Goal: Task Accomplishment & Management: Manage account settings

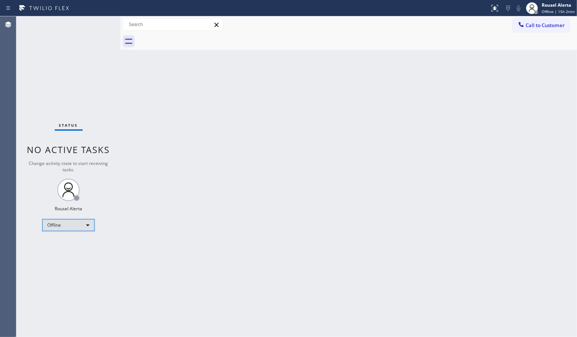
click at [88, 221] on div "Offline" at bounding box center [68, 225] width 52 height 12
click at [79, 244] on li "Available" at bounding box center [68, 244] width 51 height 9
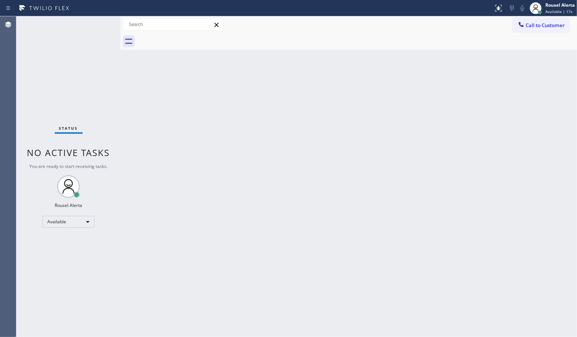
click at [434, 164] on div "Back to Dashboard Change Sender ID Customers Technicians Select a contact Outbo…" at bounding box center [348, 176] width 456 height 321
click at [284, 202] on div "Back to Dashboard Change Sender ID Customers Technicians Select a contact Outbo…" at bounding box center [348, 176] width 456 height 321
click at [255, 202] on div "Back to Dashboard Change Sender ID Customers Technicians Select a contact Outbo…" at bounding box center [348, 176] width 456 height 321
click at [268, 174] on div "Back to Dashboard Change Sender ID Customers Technicians Select a contact Outbo…" at bounding box center [348, 176] width 456 height 321
click at [329, 123] on div "Back to Dashboard Change Sender ID Customers Technicians Select a contact Outbo…" at bounding box center [348, 176] width 456 height 321
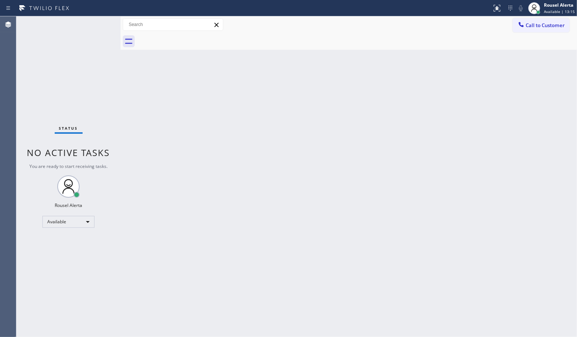
click at [173, 267] on div "Back to Dashboard Change Sender ID Customers Technicians Select a contact Outbo…" at bounding box center [348, 176] width 456 height 321
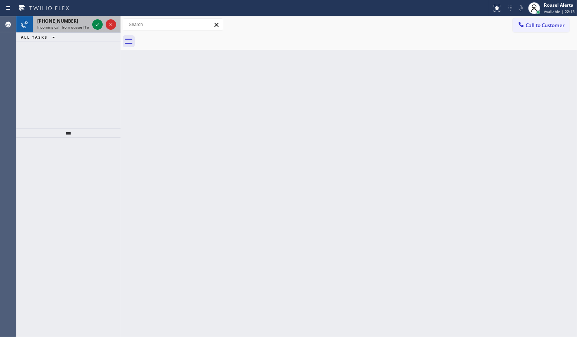
click at [70, 25] on span "Incoming call from queue [Test] All" at bounding box center [68, 27] width 62 height 5
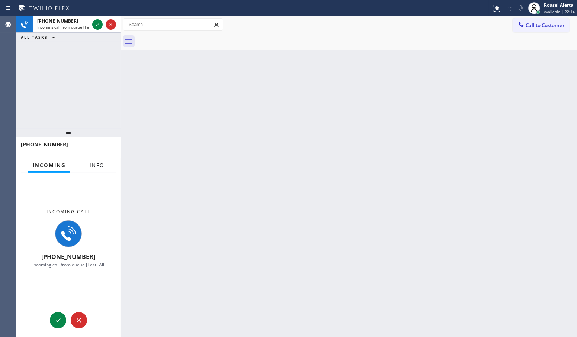
click at [98, 165] on span "Info" at bounding box center [97, 165] width 15 height 7
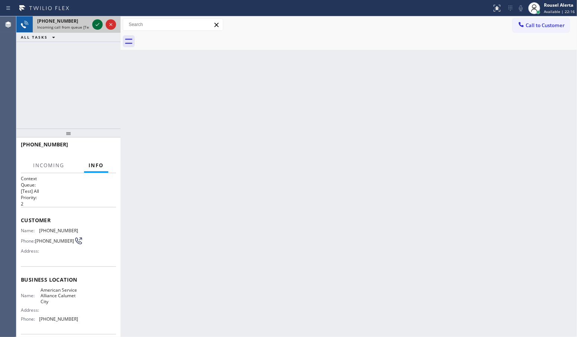
click at [95, 27] on icon at bounding box center [97, 24] width 9 height 9
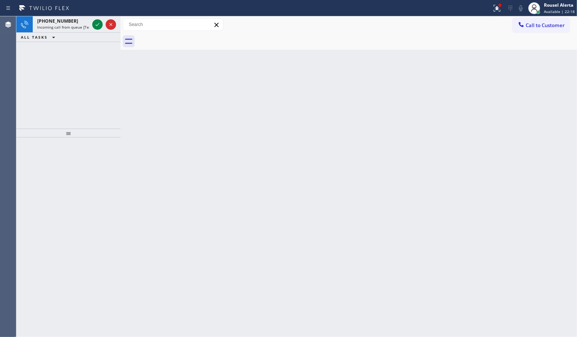
click at [95, 27] on icon at bounding box center [97, 24] width 9 height 9
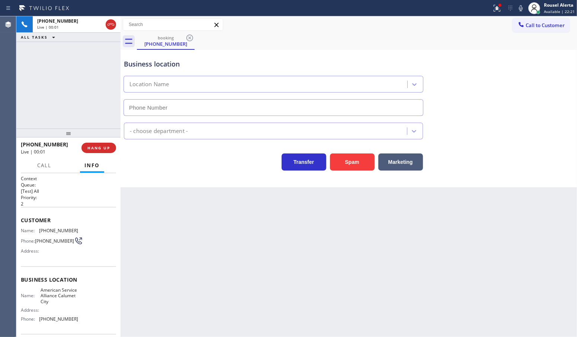
type input "(708) 554-7898"
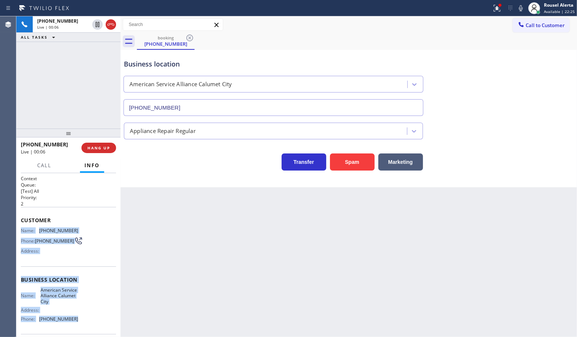
drag, startPoint x: 20, startPoint y: 225, endPoint x: 87, endPoint y: 318, distance: 114.5
click at [87, 318] on div "Context Queue: [Test] All Priority: 2 Customer Name: (708) 224-7119 Phone: (708…" at bounding box center [68, 283] width 95 height 215
copy div "Name: (708) 224-7119 Phone: (708) 224-7119 Address: Business location Name: Ame…"
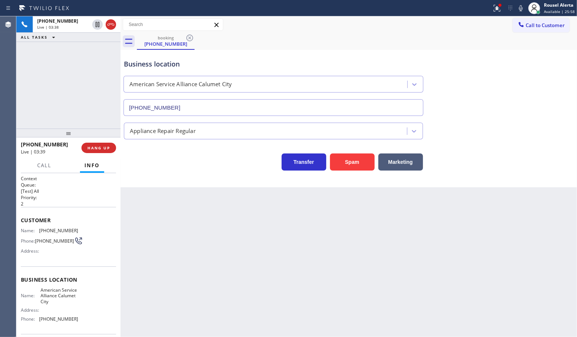
click at [94, 92] on div "+17082247119 Live | 03:38 ALL TASKS ALL TASKS ACTIVE TASKS TASKS IN WRAP UP" at bounding box center [68, 72] width 104 height 112
click at [97, 25] on icon at bounding box center [97, 24] width 9 height 9
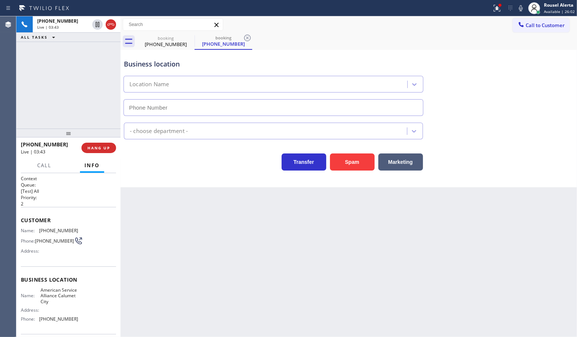
type input "(708) 554-7898"
click at [522, 5] on icon at bounding box center [520, 8] width 9 height 9
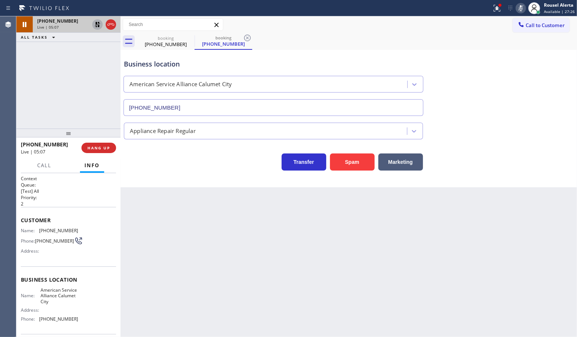
click at [95, 26] on icon at bounding box center [97, 24] width 9 height 9
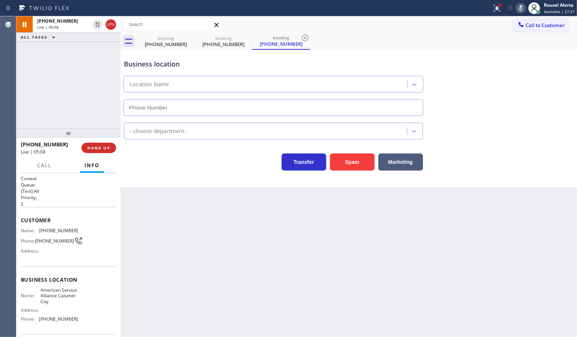
type input "(708) 554-7898"
click at [519, 8] on icon at bounding box center [520, 8] width 9 height 9
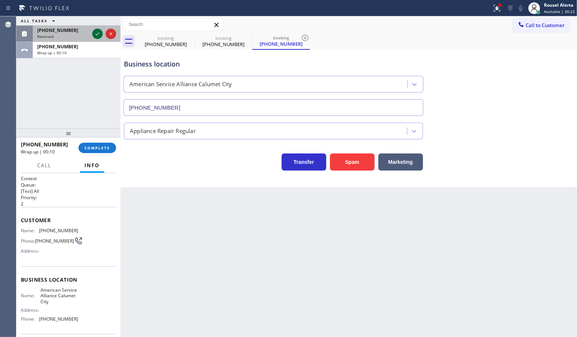
click at [96, 33] on icon at bounding box center [97, 33] width 9 height 9
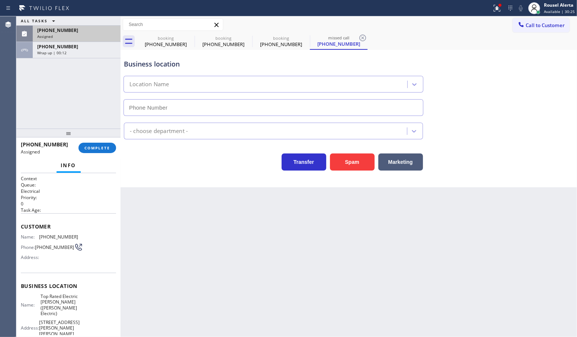
type input "(908) 364-9298"
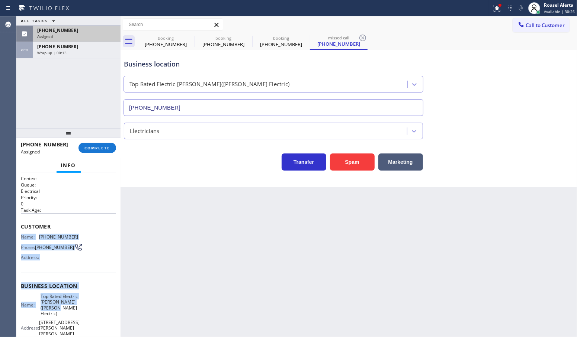
scroll to position [46, 0]
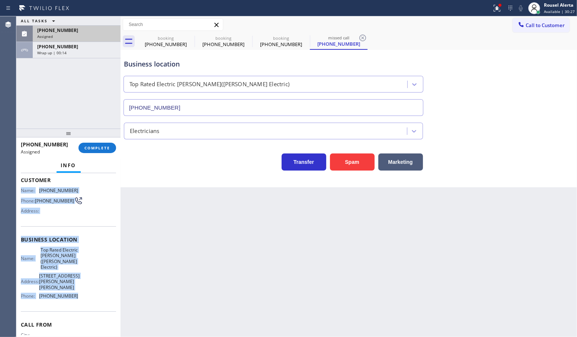
drag, startPoint x: 18, startPoint y: 237, endPoint x: 74, endPoint y: 304, distance: 87.6
click at [74, 304] on div "Context Queue: Electrical Priority: 0 Task Age: Customer Name: (908) 293-3967 P…" at bounding box center [68, 255] width 104 height 164
copy div "Name: (908) 293-3967 Phone: (908) 293-3967 Address: Business location Name: Top…"
click at [106, 147] on span "COMPLETE" at bounding box center [97, 147] width 26 height 5
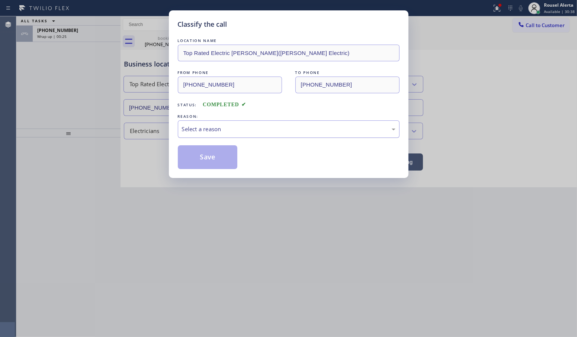
drag, startPoint x: 239, startPoint y: 129, endPoint x: 240, endPoint y: 136, distance: 7.2
click at [239, 129] on div "Select a reason" at bounding box center [288, 129] width 213 height 9
drag, startPoint x: 207, startPoint y: 156, endPoint x: 394, endPoint y: 86, distance: 200.1
click at [206, 156] on button "Save" at bounding box center [208, 157] width 60 height 24
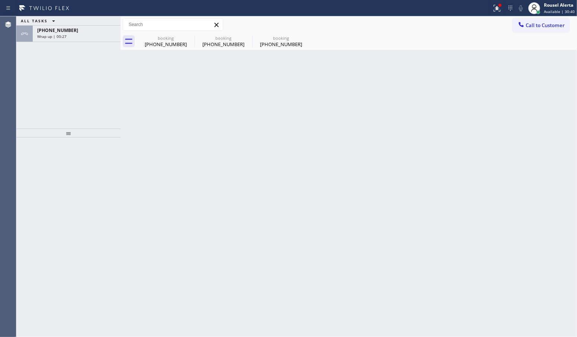
click at [558, 25] on span "Call to Customer" at bounding box center [544, 25] width 39 height 7
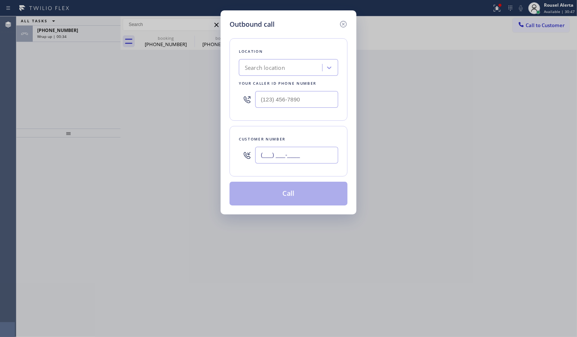
click at [289, 157] on input "(___) ___-____" at bounding box center [296, 155] width 83 height 17
paste input "708) 224-7119"
type input "(708) 224-7119"
click at [321, 104] on input "(___) ___-____" at bounding box center [296, 99] width 83 height 17
paste input "708) 554-7898"
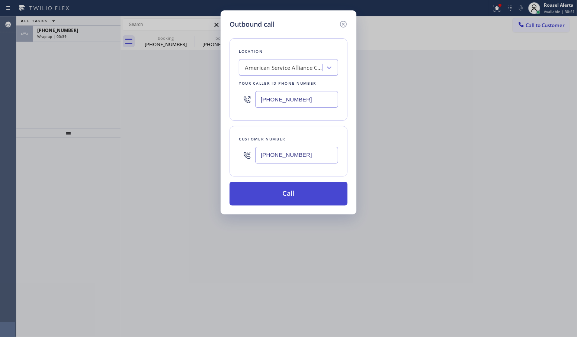
type input "(708) 554-7898"
click at [300, 189] on button "Call" at bounding box center [288, 194] width 118 height 24
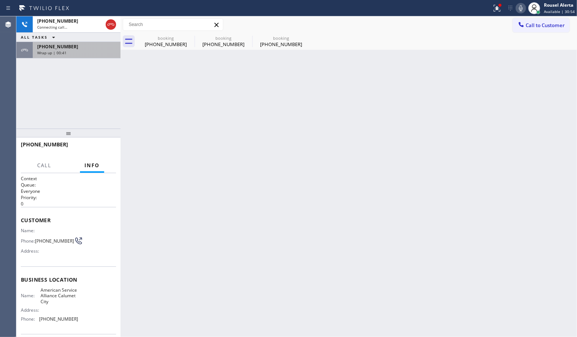
click at [55, 48] on span "+17082247119" at bounding box center [57, 47] width 41 height 6
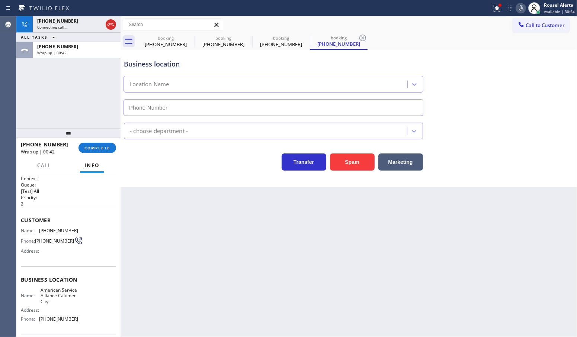
type input "(708) 554-7898"
click at [91, 149] on span "COMPLETE" at bounding box center [97, 147] width 26 height 5
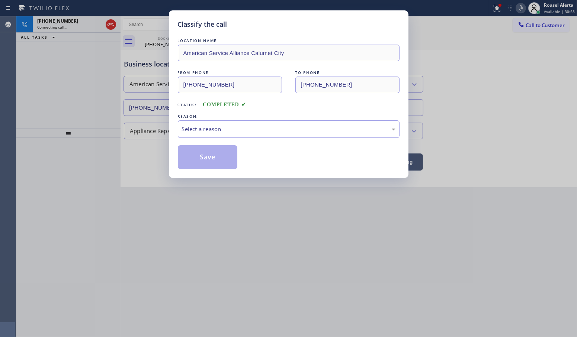
click at [195, 132] on div "Select a reason" at bounding box center [288, 129] width 213 height 9
click at [207, 157] on button "Save" at bounding box center [208, 157] width 60 height 24
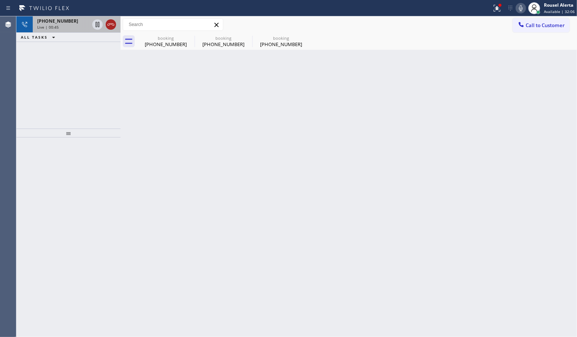
click at [109, 28] on icon at bounding box center [110, 24] width 9 height 9
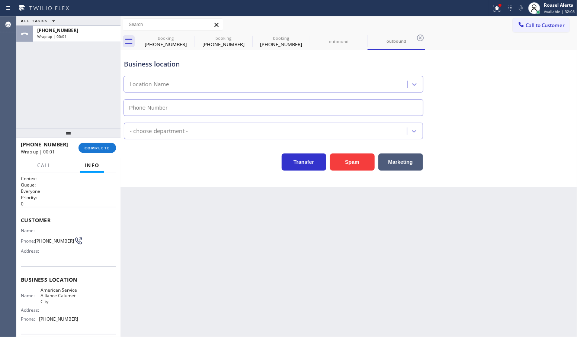
type input "(708) 554-7898"
click at [95, 149] on span "COMPLETE" at bounding box center [97, 147] width 26 height 5
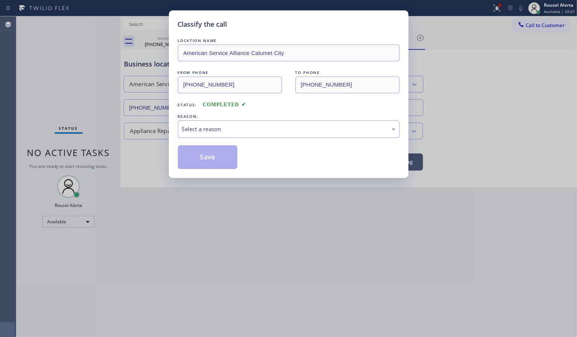
click at [206, 129] on div "Select a reason" at bounding box center [288, 129] width 213 height 9
click at [209, 156] on button "Save" at bounding box center [208, 157] width 60 height 24
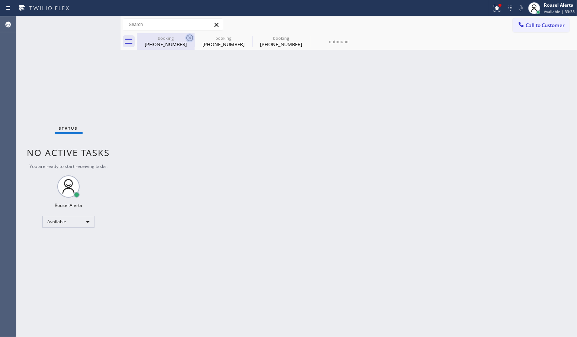
click at [190, 38] on icon at bounding box center [189, 38] width 7 height 7
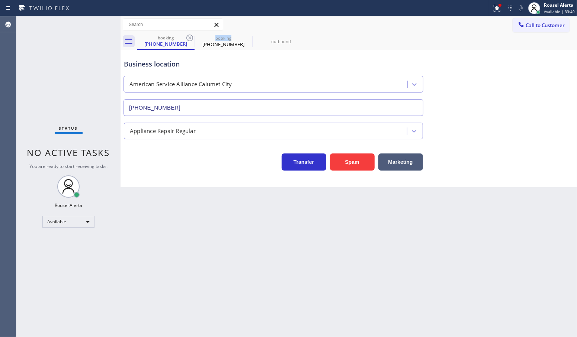
click at [190, 38] on icon at bounding box center [189, 38] width 7 height 7
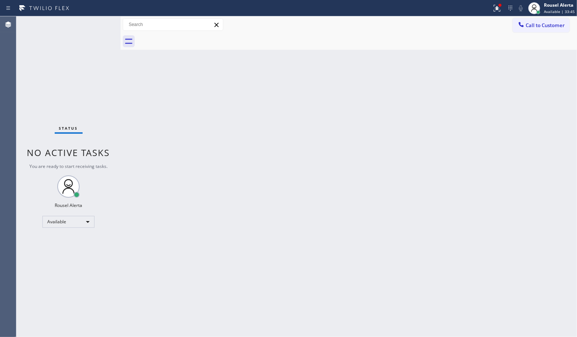
drag, startPoint x: 216, startPoint y: 203, endPoint x: 225, endPoint y: 210, distance: 11.5
click at [216, 204] on div "Back to Dashboard Change Sender ID Customers Technicians Select a contact Outbo…" at bounding box center [348, 176] width 456 height 321
click at [290, 97] on div "Back to Dashboard Change Sender ID Customers Technicians Select a contact Outbo…" at bounding box center [348, 176] width 456 height 321
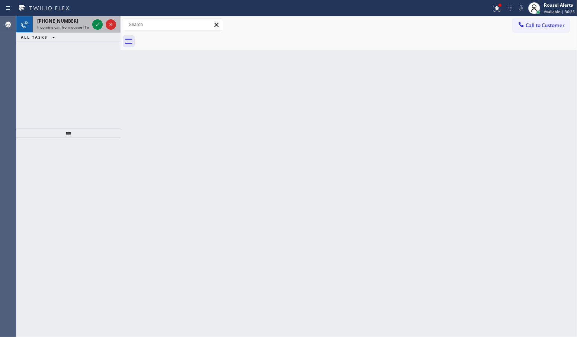
drag, startPoint x: 69, startPoint y: 21, endPoint x: 78, endPoint y: 23, distance: 9.6
click at [69, 21] on div "+13476762494" at bounding box center [63, 21] width 52 height 6
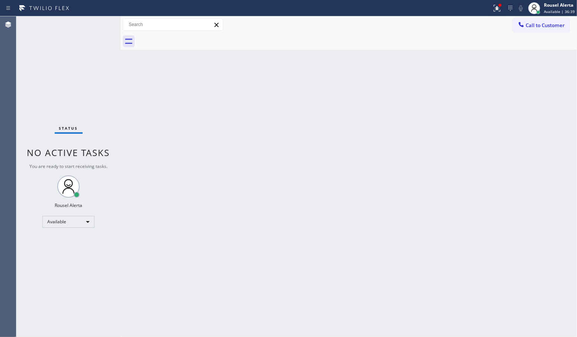
click at [80, 28] on div "Status No active tasks You are ready to start receiving tasks. Rousel Alerta Av…" at bounding box center [68, 176] width 104 height 321
click at [496, 15] on button at bounding box center [497, 8] width 16 height 16
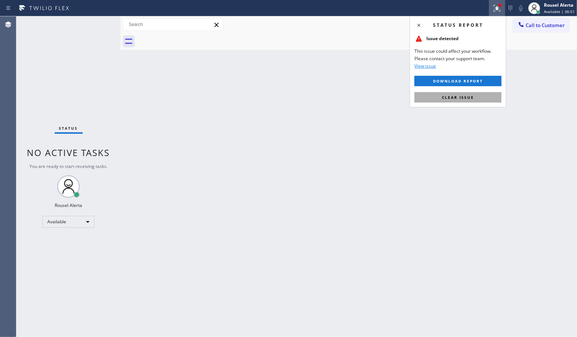
click at [462, 102] on button "Clear issue" at bounding box center [457, 97] width 87 height 10
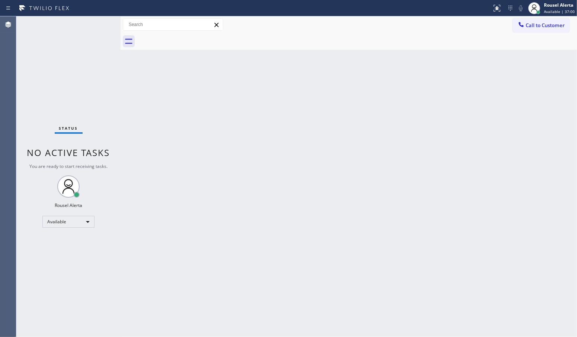
click at [77, 63] on div "Status No active tasks You are ready to start receiving tasks. Rousel Alerta Av…" at bounding box center [68, 176] width 104 height 321
click at [77, 23] on div "Status No active tasks You are ready to start receiving tasks. Rousel Alerta Av…" at bounding box center [68, 176] width 104 height 321
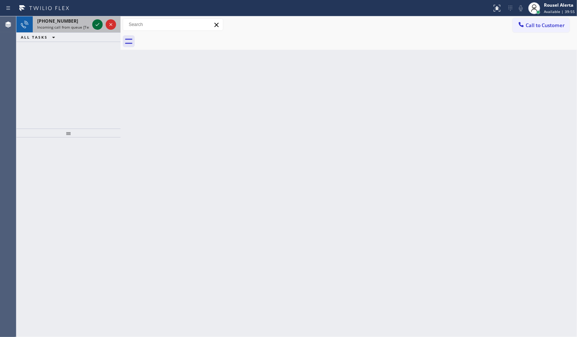
click at [97, 25] on icon at bounding box center [97, 24] width 9 height 9
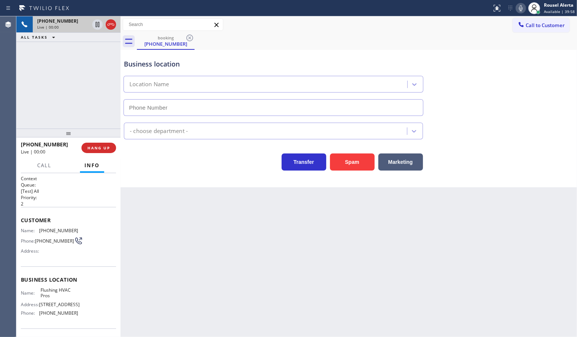
type input "(347) 614-2747"
click at [172, 234] on div "Back to Dashboard Change Sender ID Customers Technicians Select a contact Outbo…" at bounding box center [348, 176] width 456 height 321
click at [172, 255] on div "Back to Dashboard Change Sender ID Customers Technicians Select a contact Outbo…" at bounding box center [348, 176] width 456 height 321
click at [98, 152] on button "HANG UP" at bounding box center [98, 148] width 35 height 10
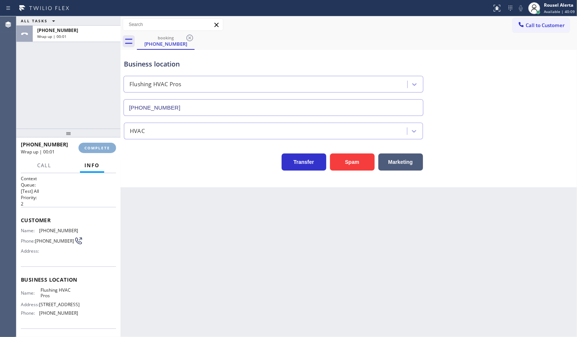
click at [98, 152] on button "COMPLETE" at bounding box center [97, 148] width 38 height 10
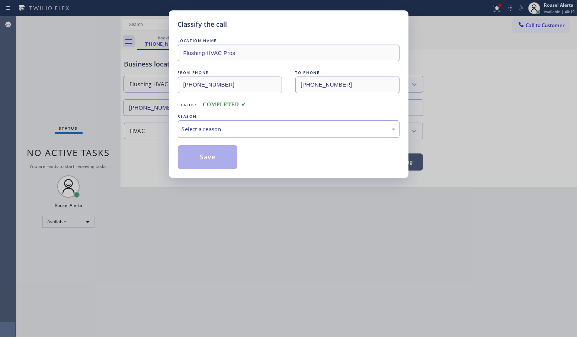
click at [200, 127] on div "Select a reason" at bounding box center [288, 129] width 213 height 9
click at [189, 160] on button "Save" at bounding box center [208, 157] width 60 height 24
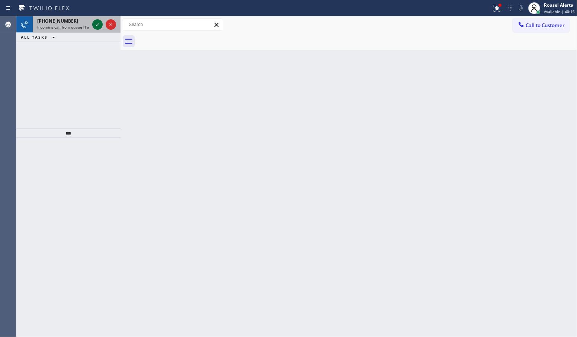
click at [95, 25] on icon at bounding box center [97, 24] width 9 height 9
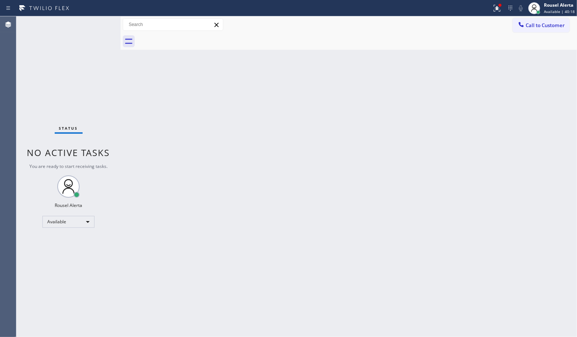
click at [190, 153] on div "Back to Dashboard Change Sender ID Customers Technicians Select a contact Outbo…" at bounding box center [348, 176] width 456 height 321
click at [495, 8] on icon at bounding box center [496, 8] width 9 height 9
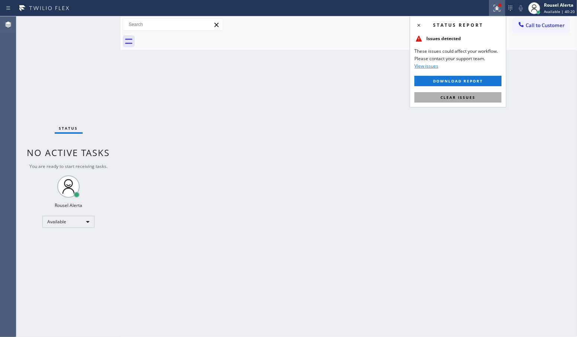
click at [463, 96] on span "Clear issues" at bounding box center [457, 97] width 35 height 5
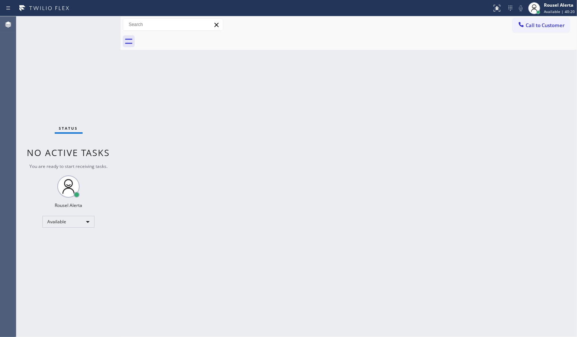
click at [413, 159] on div "Back to Dashboard Change Sender ID Customers Technicians Select a contact Outbo…" at bounding box center [348, 176] width 456 height 321
click at [83, 34] on div "Status No active tasks You are ready to start receiving tasks. Rousel Alerta Av…" at bounding box center [68, 176] width 104 height 321
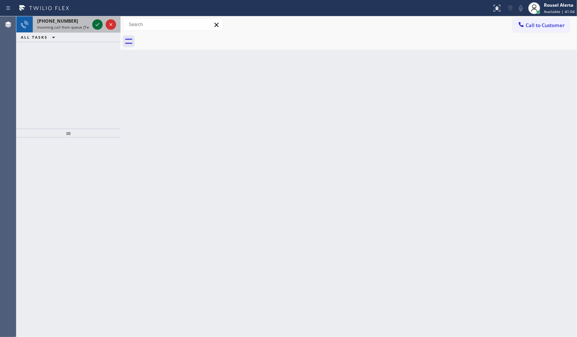
click at [93, 27] on icon at bounding box center [97, 24] width 9 height 9
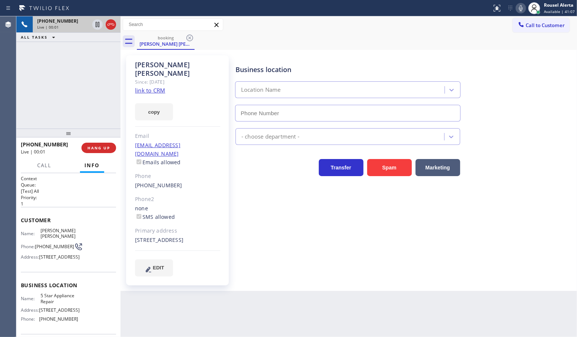
type input "(855) 731-4952"
click at [160, 87] on link "link to CRM" at bounding box center [150, 90] width 30 height 7
click at [75, 103] on div "+13153836489 Live | 00:37 ALL TASKS ALL TASKS ACTIVE TASKS TASKS IN WRAP UP" at bounding box center [68, 72] width 104 height 112
click at [95, 26] on icon at bounding box center [97, 24] width 9 height 9
type input "(855) 731-4952"
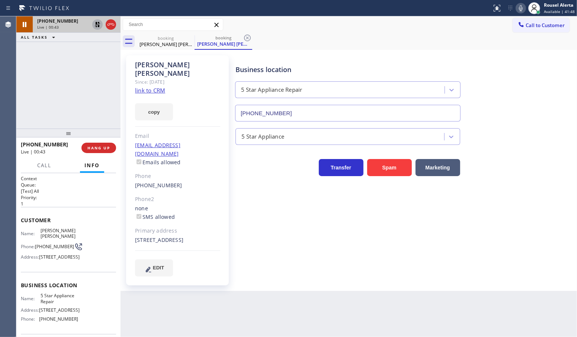
click at [521, 8] on icon at bounding box center [520, 8] width 9 height 9
drag, startPoint x: 90, startPoint y: 90, endPoint x: 101, endPoint y: 94, distance: 11.2
click at [94, 81] on div "+13153836489 Live | 03:33 ALL TASKS ALL TASKS ACTIVE TASKS TASKS IN WRAP UP" at bounding box center [68, 72] width 104 height 112
click at [97, 26] on icon at bounding box center [97, 24] width 9 height 9
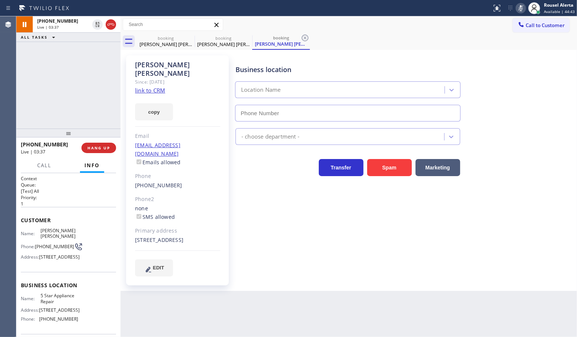
type input "(855) 731-4952"
click at [519, 9] on icon at bounding box center [520, 8] width 9 height 9
click at [94, 51] on div "+13153836489 Live | 03:40 ALL TASKS ALL TASKS ACTIVE TASKS TASKS IN WRAP UP" at bounding box center [68, 72] width 104 height 112
click at [280, 289] on div "Back to Dashboard Change Sender ID Customers Technicians Select a contact Outbo…" at bounding box center [348, 176] width 456 height 321
click at [92, 90] on div "+13153836489 Live | 04:23 ALL TASKS ALL TASKS ACTIVE TASKS TASKS IN WRAP UP" at bounding box center [68, 72] width 104 height 112
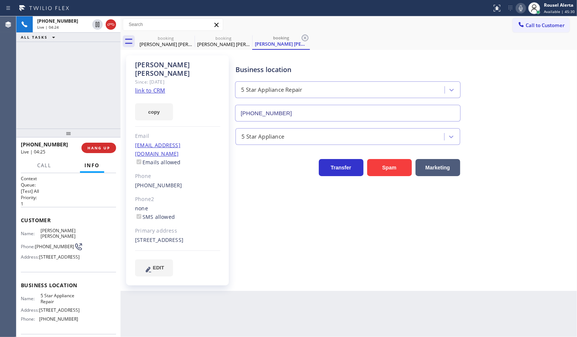
click at [287, 325] on div "Back to Dashboard Change Sender ID Customers Technicians Select a contact Outbo…" at bounding box center [348, 176] width 456 height 321
click at [244, 305] on div "Back to Dashboard Change Sender ID Customers Technicians Select a contact Outbo…" at bounding box center [348, 176] width 456 height 321
click at [103, 86] on div "+13153836489 Live | 04:27 ALL TASKS ALL TASKS ACTIVE TASKS TASKS IN WRAP UP" at bounding box center [68, 72] width 104 height 112
click at [120, 173] on div at bounding box center [120, 176] width 0 height 321
click at [102, 149] on span "HANG UP" at bounding box center [98, 147] width 23 height 5
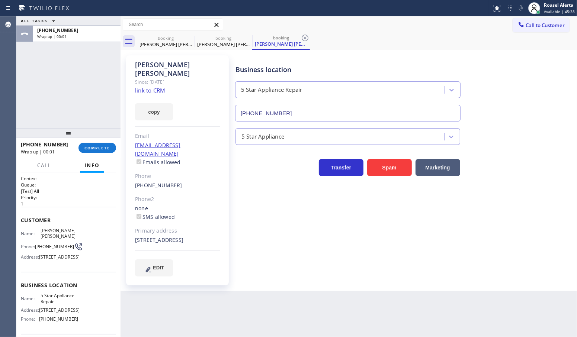
click at [100, 141] on div "+13153836489 Wrap up | 00:01 COMPLETE" at bounding box center [68, 147] width 95 height 19
click at [99, 148] on span "COMPLETE" at bounding box center [97, 147] width 26 height 5
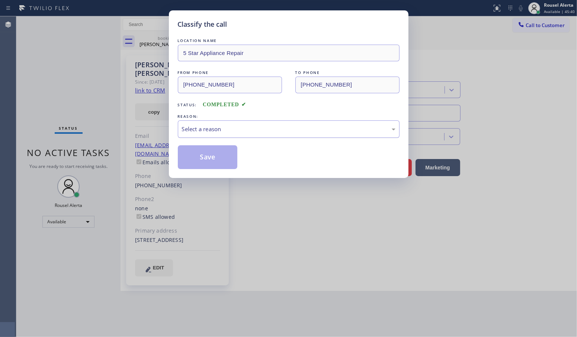
click at [182, 132] on div "Select a reason" at bounding box center [288, 129] width 213 height 9
click at [209, 164] on button "Save" at bounding box center [208, 157] width 60 height 24
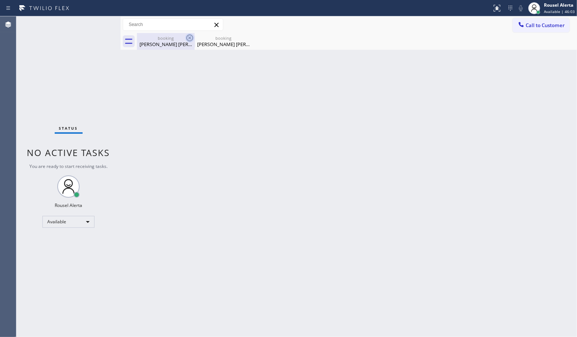
click at [189, 38] on icon at bounding box center [189, 38] width 7 height 7
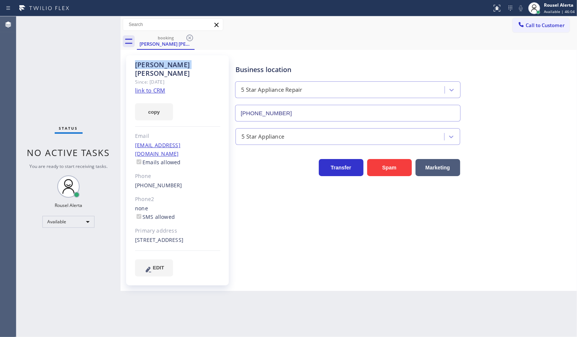
click at [189, 38] on icon at bounding box center [189, 38] width 7 height 7
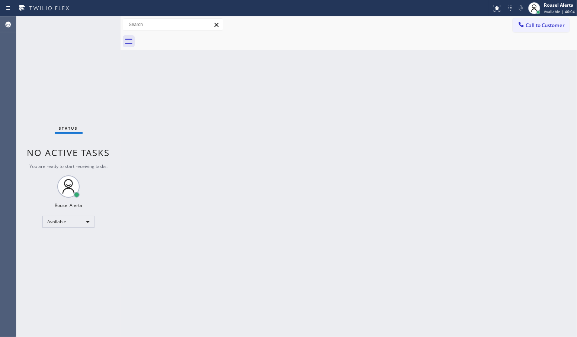
click at [163, 121] on div "Back to Dashboard Change Sender ID Customers Technicians Select a contact Outbo…" at bounding box center [348, 176] width 456 height 321
click at [163, 193] on div "Back to Dashboard Change Sender ID Customers Technicians Select a contact Outbo…" at bounding box center [348, 176] width 456 height 321
click at [151, 122] on div "Back to Dashboard Change Sender ID Customers Technicians Select a contact Outbo…" at bounding box center [348, 176] width 456 height 321
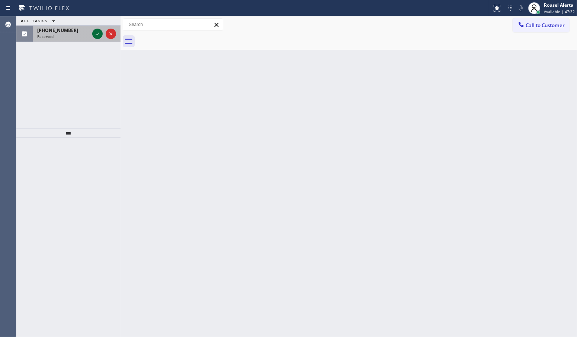
click at [97, 35] on icon at bounding box center [97, 33] width 9 height 9
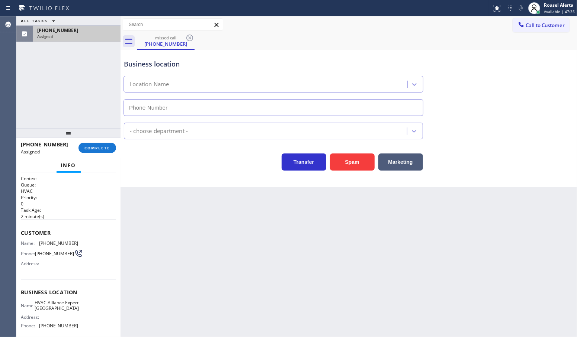
type input "(786) 465-5241"
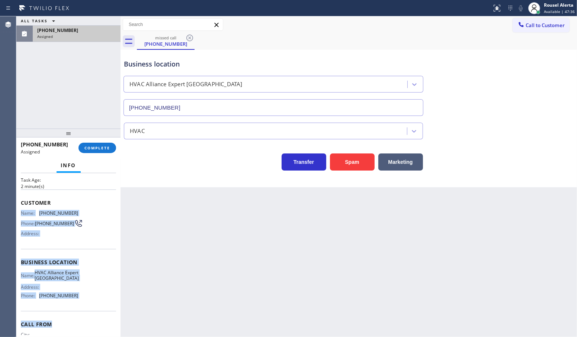
scroll to position [46, 0]
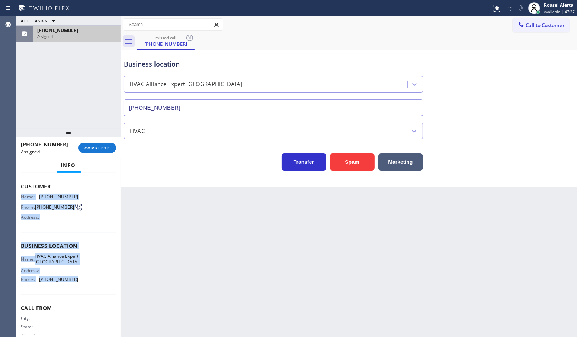
drag, startPoint x: 20, startPoint y: 241, endPoint x: 81, endPoint y: 284, distance: 74.5
click at [81, 284] on div "Context Queue: HVAC Priority: 0 Task Age: 2 minute(s) Customer Name: (954) 539-…" at bounding box center [68, 255] width 104 height 164
copy div "Name: (954) 539-3345 Phone: (954) 539-3345 Address: Business location Name: HVA…"
click at [102, 150] on span "COMPLETE" at bounding box center [97, 147] width 26 height 5
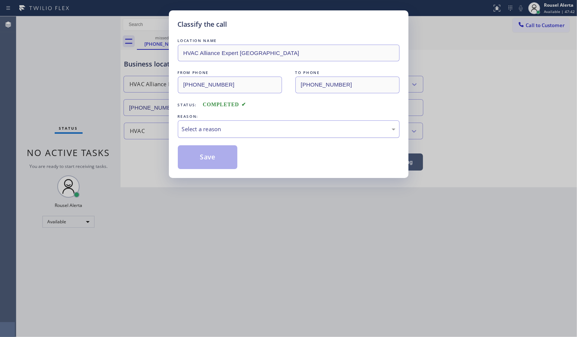
click at [185, 133] on div "Select a reason" at bounding box center [288, 129] width 213 height 9
click at [209, 158] on button "Save" at bounding box center [208, 157] width 60 height 24
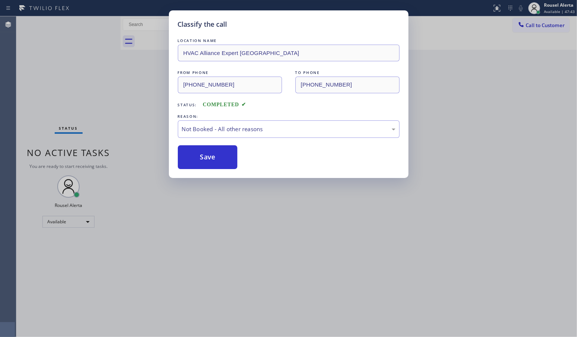
click at [526, 24] on div "Classify the call LOCATION NAME HVAC Alliance Expert Three Lakes FROM PHONE (95…" at bounding box center [288, 168] width 577 height 337
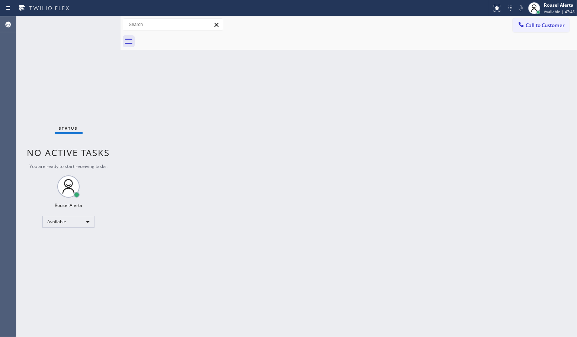
click at [442, 66] on div "Back to Dashboard Change Sender ID Customers Technicians Select a contact Outbo…" at bounding box center [348, 176] width 456 height 321
click at [525, 31] on button "Call to Customer" at bounding box center [540, 25] width 57 height 14
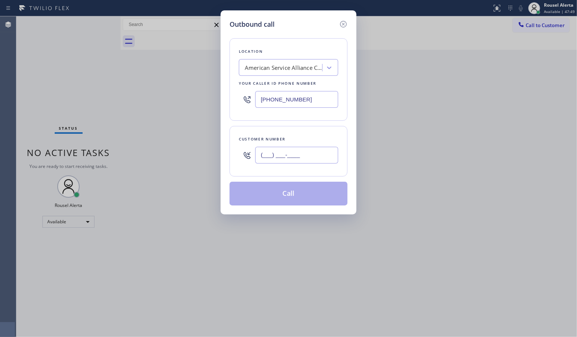
click at [318, 151] on input "(___) ___-____" at bounding box center [296, 155] width 83 height 17
paste input "954) 539-3345"
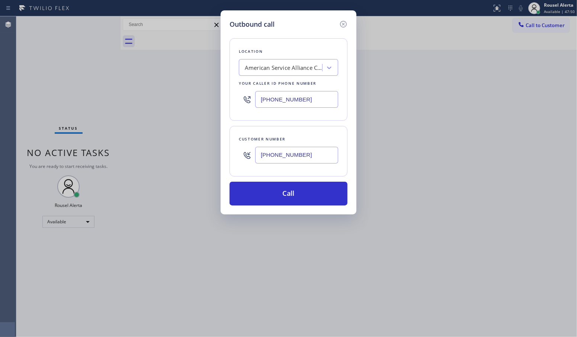
type input "(954) 539-3345"
click at [322, 106] on input "(708) 554-7898" at bounding box center [296, 99] width 83 height 17
paste input "86) 465-5241"
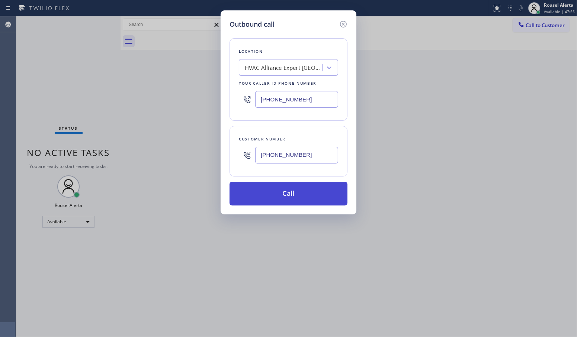
type input "(786) 465-5241"
click at [302, 201] on button "Call" at bounding box center [288, 194] width 118 height 24
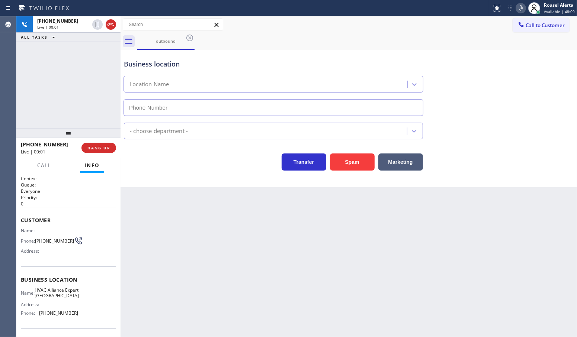
type input "(786) 465-5241"
click at [387, 234] on div "Back to Dashboard Change Sender ID Customers Technicians Select a contact Outbo…" at bounding box center [348, 176] width 456 height 321
click at [95, 148] on span "HANG UP" at bounding box center [98, 147] width 23 height 5
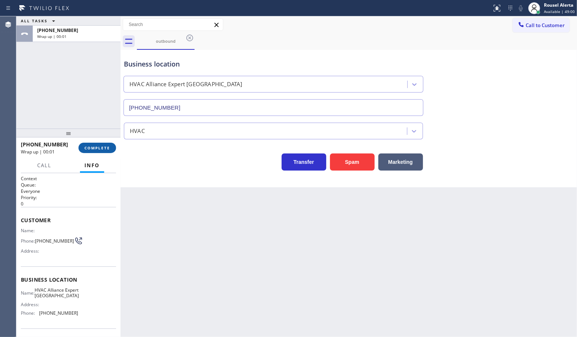
click at [101, 143] on button "COMPLETE" at bounding box center [97, 148] width 38 height 10
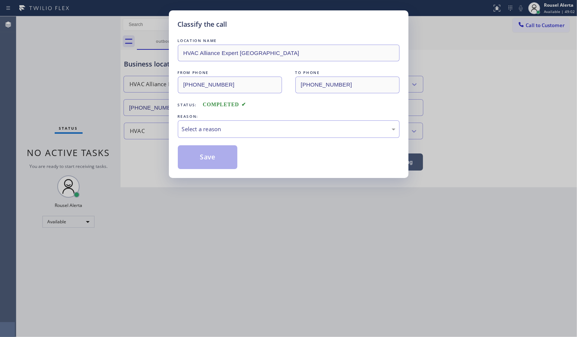
click at [203, 132] on div "Select a reason" at bounding box center [288, 129] width 213 height 9
click at [206, 162] on button "Save" at bounding box center [208, 157] width 60 height 24
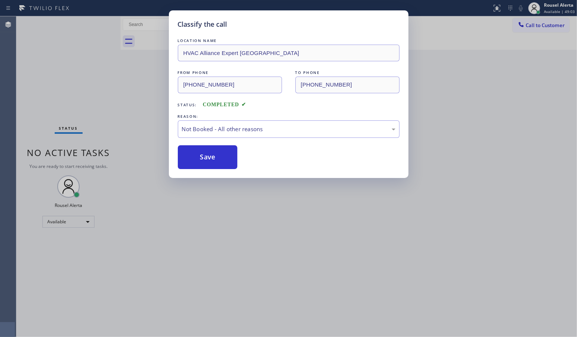
click at [270, 259] on div "Classify the call LOCATION NAME HVAC Alliance Expert Three Lakes FROM PHONE (78…" at bounding box center [288, 168] width 577 height 337
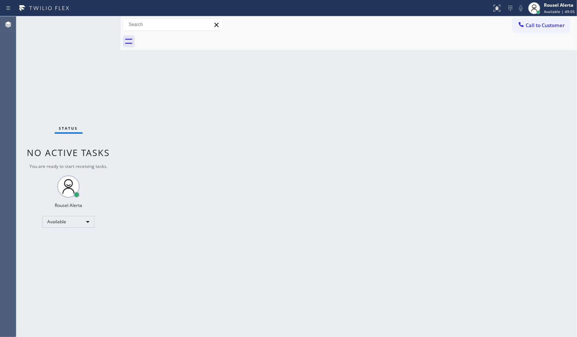
click at [504, 191] on div "Back to Dashboard Change Sender ID Customers Technicians Select a contact Outbo…" at bounding box center [348, 176] width 456 height 321
click at [156, 147] on div "Back to Dashboard Change Sender ID Customers Technicians Select a contact Outbo…" at bounding box center [348, 176] width 456 height 321
click at [49, 65] on div "Status No active tasks You are ready to start receiving tasks. Rousel Alerta Av…" at bounding box center [68, 176] width 104 height 321
click at [94, 18] on div "Status No active tasks You are ready to start receiving tasks. Rousel Alerta Av…" at bounding box center [68, 176] width 104 height 321
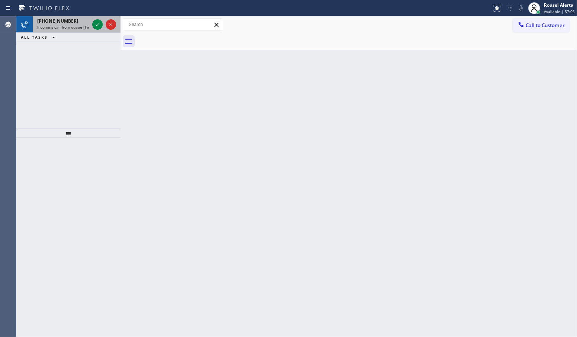
click at [81, 20] on div "+19177438488" at bounding box center [63, 21] width 52 height 6
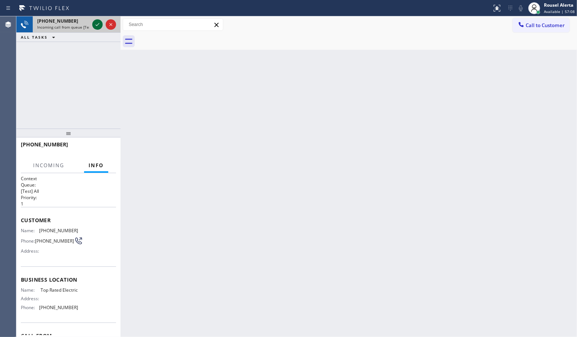
click at [92, 21] on div at bounding box center [97, 24] width 10 height 9
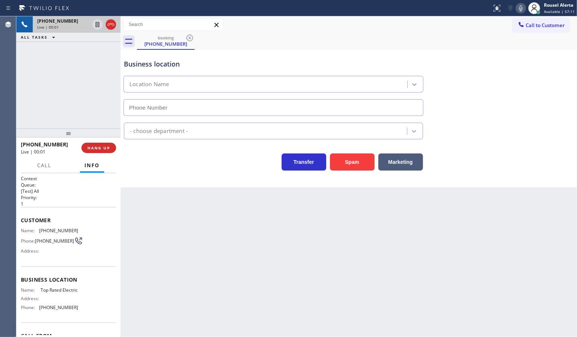
type input "(844) 752-5721"
click at [62, 62] on div "+19177438488 Live | 00:05 ALL TASKS ALL TASKS ACTIVE TASKS TASKS IN WRAP UP" at bounding box center [68, 72] width 104 height 112
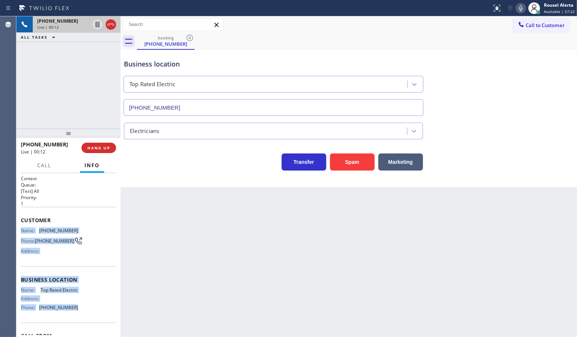
drag, startPoint x: 19, startPoint y: 230, endPoint x: 75, endPoint y: 313, distance: 100.1
click at [75, 313] on div "Context Queue: [Test] All Priority: 1 Customer Name: (917) 743-8488 Phone: (917…" at bounding box center [68, 255] width 104 height 164
copy div "Name: (917) 743-8488 Phone: (917) 743-8488 Address: Business location Name: Top…"
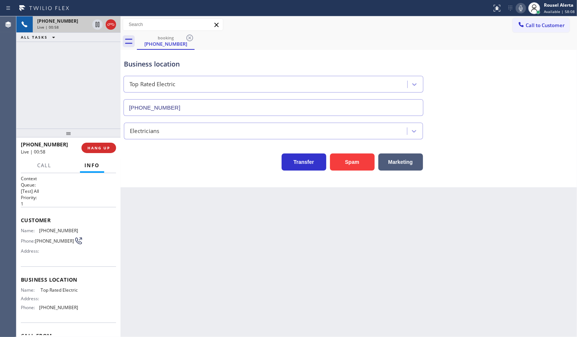
click at [60, 72] on div "+19177438488 Live | 00:58 ALL TASKS ALL TASKS ACTIVE TASKS TASKS IN WRAP UP" at bounding box center [68, 72] width 104 height 112
click at [182, 282] on div "Back to Dashboard Change Sender ID Customers Technicians Select a contact Outbo…" at bounding box center [348, 176] width 456 height 321
click at [42, 169] on button "Call" at bounding box center [44, 165] width 23 height 15
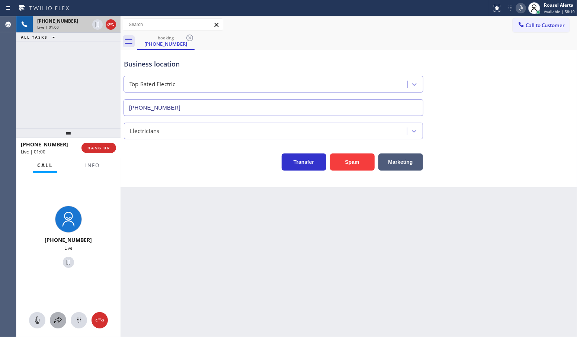
click at [56, 322] on icon at bounding box center [58, 320] width 9 height 9
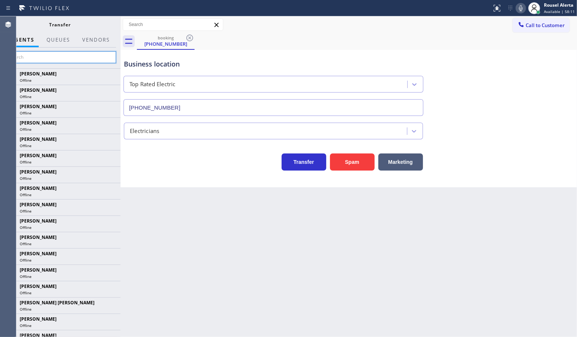
click at [64, 61] on input "text" at bounding box center [60, 57] width 112 height 12
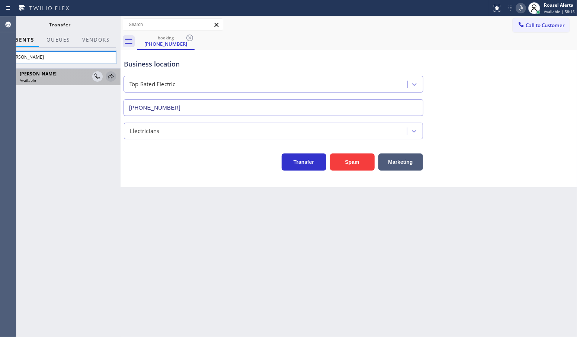
type input "Jene"
click at [109, 75] on icon at bounding box center [110, 76] width 9 height 9
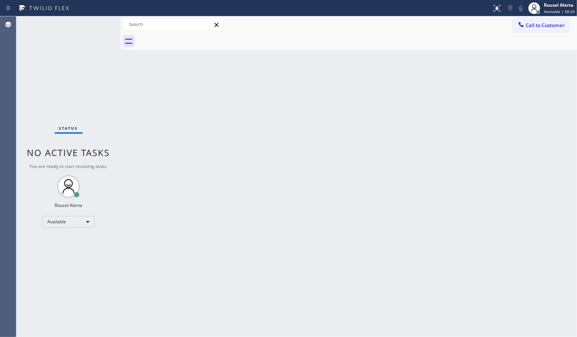
click at [61, 75] on div "Status No active tasks You are ready to start receiving tasks. Rousel Alerta Av…" at bounding box center [68, 176] width 104 height 321
click at [212, 216] on div "Back to Dashboard Change Sender ID Customers Technicians Select a contact Outbo…" at bounding box center [348, 176] width 456 height 321
click at [74, 79] on div "Status No active tasks You are ready to start receiving tasks. Rousel Alerta Av…" at bounding box center [68, 176] width 104 height 321
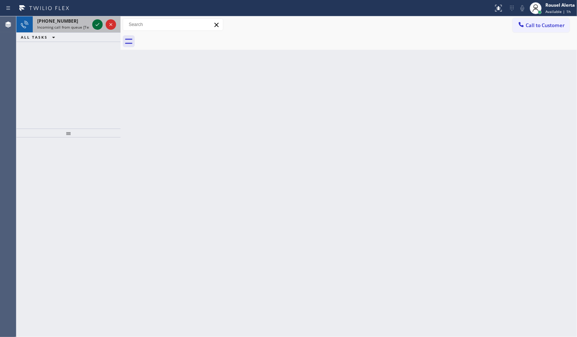
click at [92, 25] on div at bounding box center [97, 24] width 10 height 9
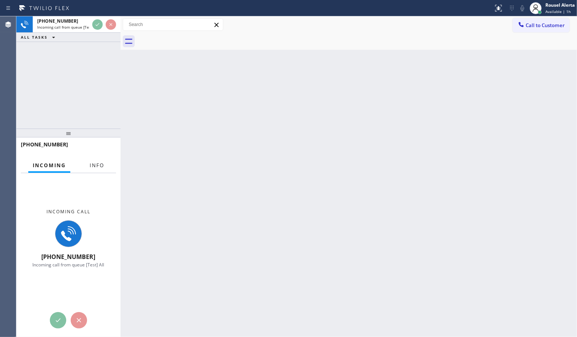
click at [93, 164] on span "Info" at bounding box center [97, 165] width 15 height 7
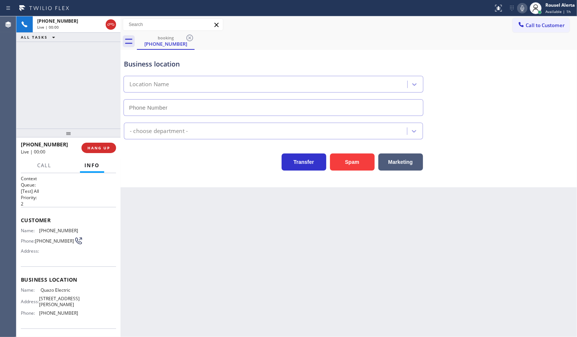
type input "(908) 895-5331"
click at [363, 163] on button "Spam" at bounding box center [352, 162] width 45 height 17
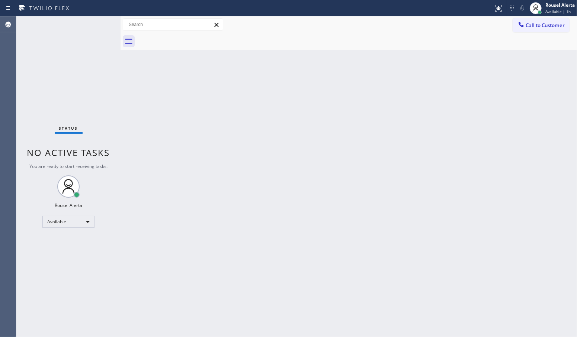
click at [94, 21] on div "Status No active tasks You are ready to start receiving tasks. Rousel Alerta Av…" at bounding box center [68, 176] width 104 height 321
click at [155, 142] on div "Back to Dashboard Change Sender ID Customers Technicians Select a contact Outbo…" at bounding box center [348, 176] width 456 height 321
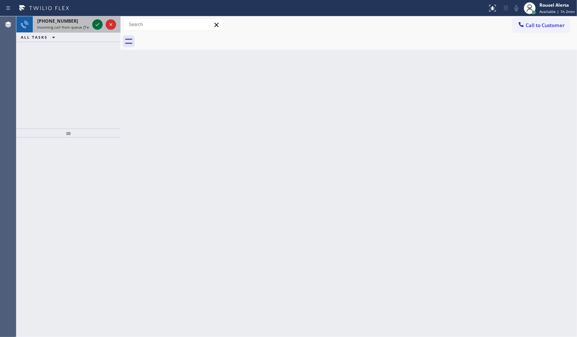
click at [92, 23] on div at bounding box center [97, 24] width 10 height 9
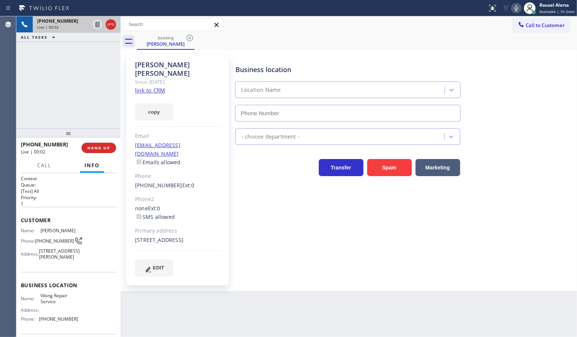
type input "(630) 791-5511"
click at [151, 87] on link "link to CRM" at bounding box center [150, 90] width 30 height 7
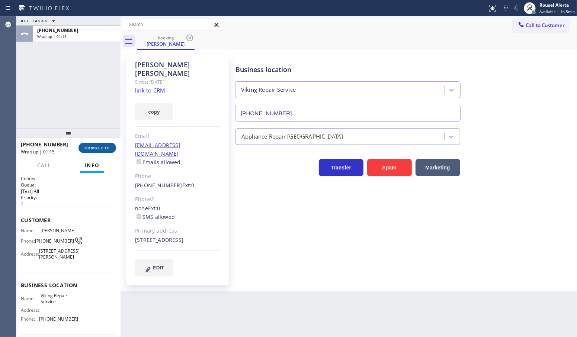
click at [91, 143] on button "COMPLETE" at bounding box center [97, 148] width 38 height 10
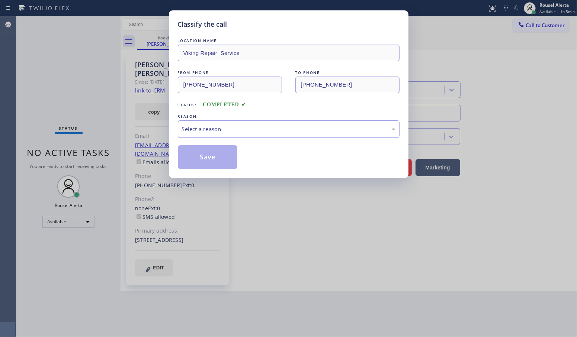
click at [194, 133] on div "Select a reason" at bounding box center [288, 129] width 213 height 9
click at [207, 162] on button "Save" at bounding box center [208, 157] width 60 height 24
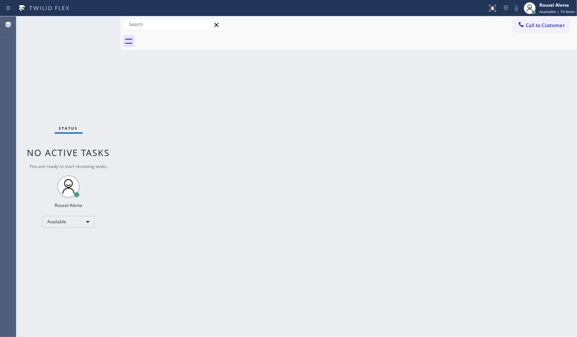
click at [94, 19] on div "Status No active tasks You are ready to start receiving tasks. Rousel Alerta Av…" at bounding box center [68, 176] width 104 height 321
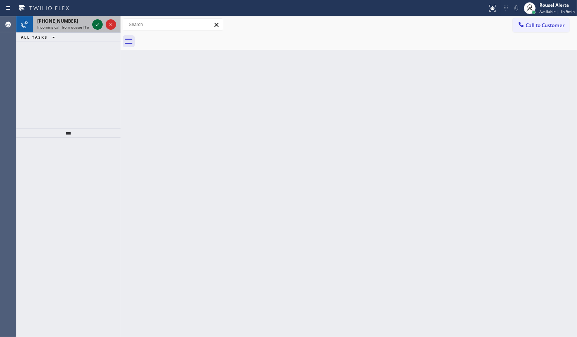
click at [97, 25] on icon at bounding box center [98, 24] width 4 height 3
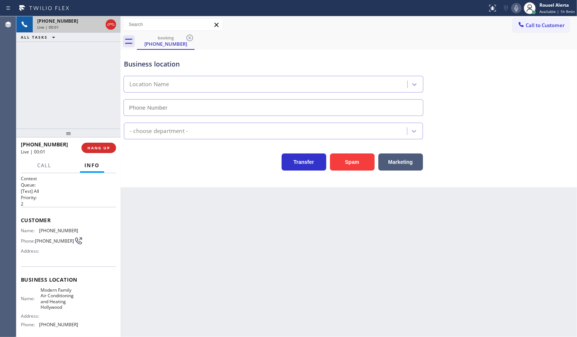
type input "(954) 799-4822"
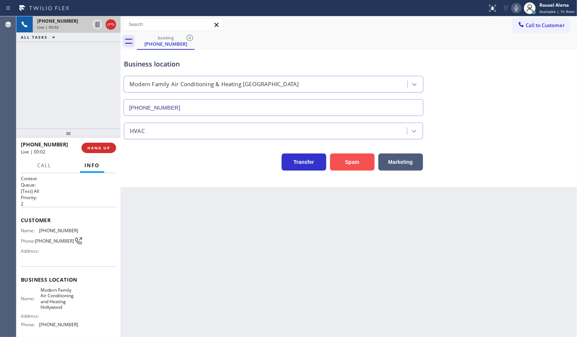
click at [348, 166] on button "Spam" at bounding box center [352, 162] width 45 height 17
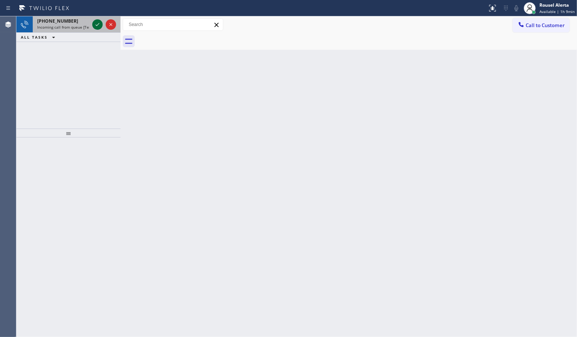
click at [95, 24] on icon at bounding box center [97, 24] width 9 height 9
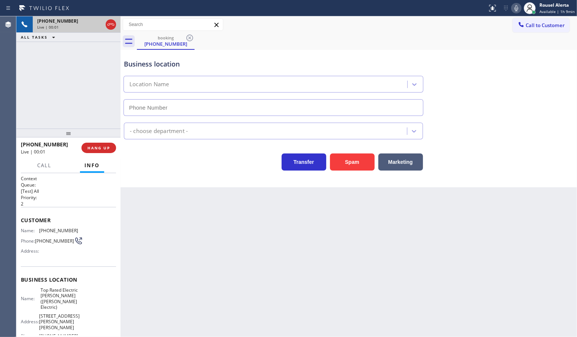
type input "(908) 364-9298"
click at [157, 223] on div "Back to Dashboard Change Sender ID Customers Technicians Select a contact Outbo…" at bounding box center [348, 176] width 456 height 321
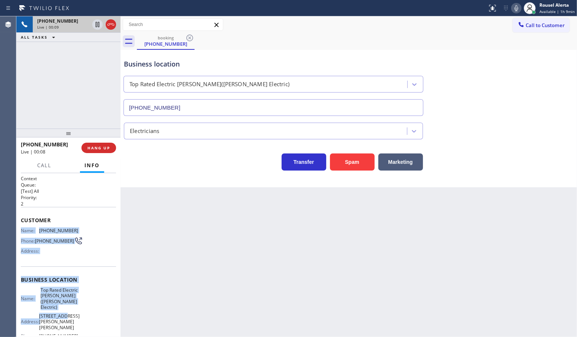
scroll to position [46, 0]
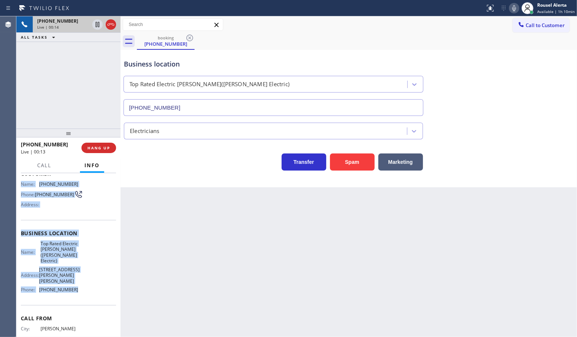
drag, startPoint x: 26, startPoint y: 238, endPoint x: 82, endPoint y: 297, distance: 80.8
click at [82, 297] on div "Context Queue: [Test] All Priority: 2 Customer Name: (908) 400-3736 Phone: (908…" at bounding box center [68, 255] width 104 height 164
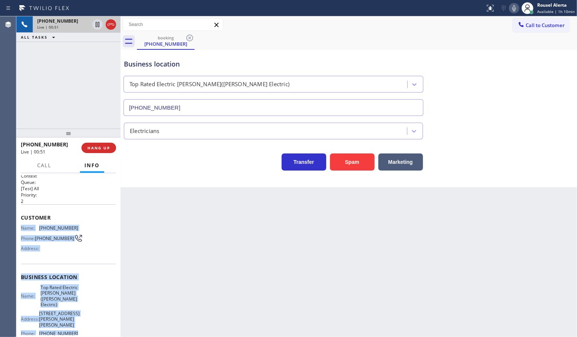
scroll to position [2, 0]
click at [48, 77] on div "+19084003736 Live | 01:22 ALL TASKS ALL TASKS ACTIVE TASKS TASKS IN WRAP UP" at bounding box center [68, 72] width 104 height 112
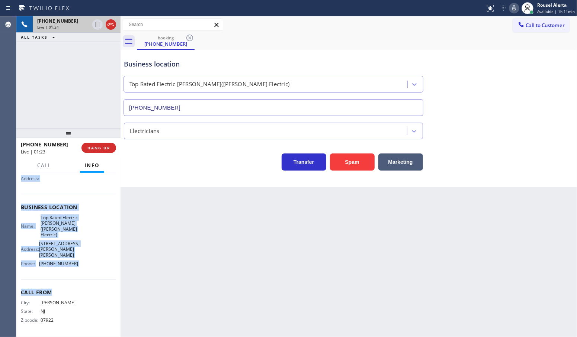
scroll to position [79, 0]
drag, startPoint x: 19, startPoint y: 228, endPoint x: 91, endPoint y: 267, distance: 81.5
click at [91, 267] on div "Context Queue: [Test] All Priority: 2 Customer Name: (908) 400-3736 Phone: (908…" at bounding box center [68, 255] width 104 height 164
copy div "Name: (908) 400-3736 Phone: (908) 400-3736 Address: Business location Name: Top…"
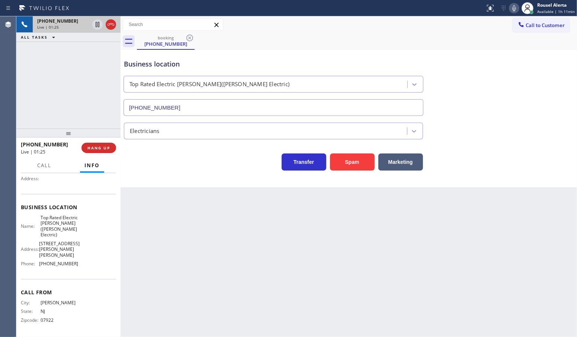
click at [576, 62] on html "Status report No issues detected If you experience an issue, please download th…" at bounding box center [288, 168] width 577 height 337
click at [274, 272] on div "Back to Dashboard Change Sender ID Customers Technicians Select a contact Outbo…" at bounding box center [348, 176] width 456 height 321
click at [62, 71] on div "+19084003736 Live | 02:21 ALL TASKS ALL TASKS ACTIVE TASKS TASKS IN WRAP UP" at bounding box center [68, 72] width 104 height 112
click at [94, 27] on icon at bounding box center [97, 24] width 9 height 9
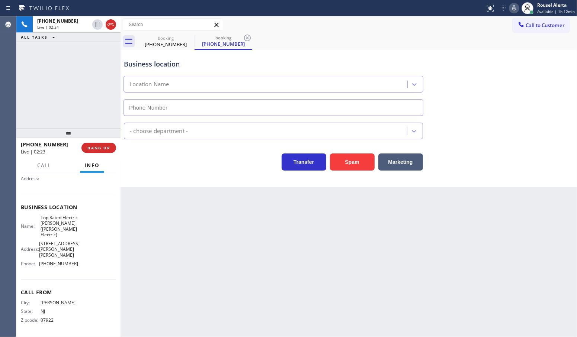
type input "(908) 364-9298"
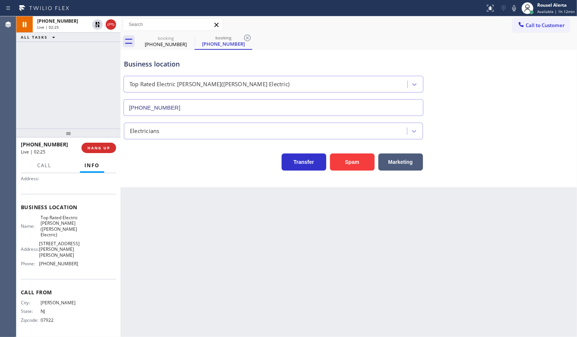
drag, startPoint x: 512, startPoint y: 9, endPoint x: 534, endPoint y: 38, distance: 36.7
click at [512, 9] on icon at bounding box center [513, 8] width 9 height 9
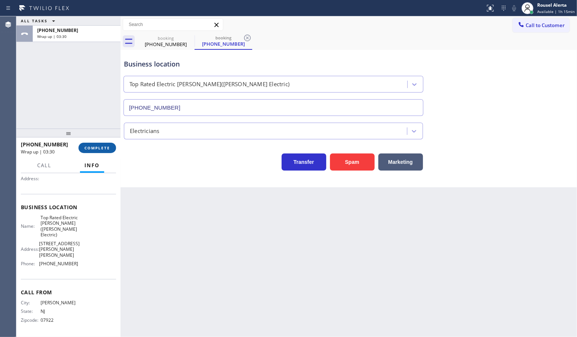
click at [93, 147] on span "COMPLETE" at bounding box center [97, 147] width 26 height 5
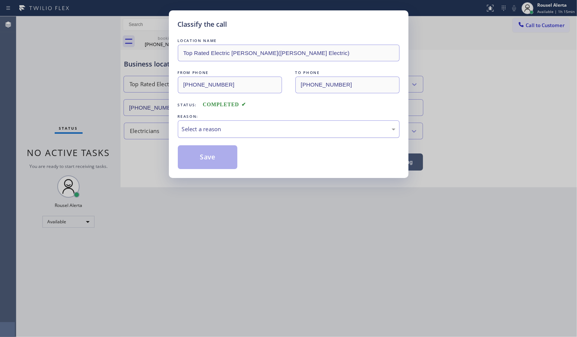
click at [211, 132] on div "Select a reason" at bounding box center [288, 129] width 213 height 9
click at [213, 155] on button "Save" at bounding box center [208, 157] width 60 height 24
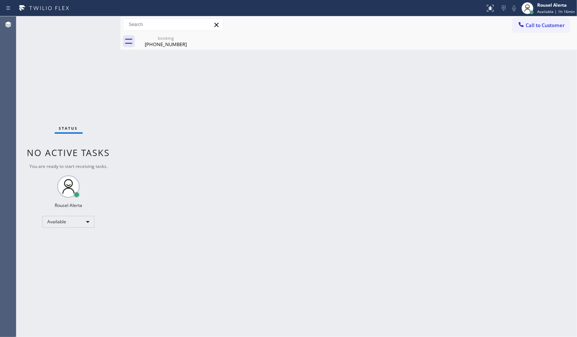
click at [210, 141] on div "Back to Dashboard Change Sender ID Customers Technicians Select a contact Outbo…" at bounding box center [348, 176] width 456 height 321
click at [188, 38] on icon at bounding box center [189, 37] width 9 height 9
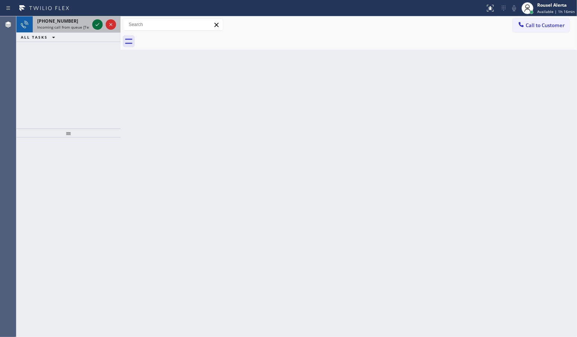
click at [96, 23] on icon at bounding box center [97, 24] width 9 height 9
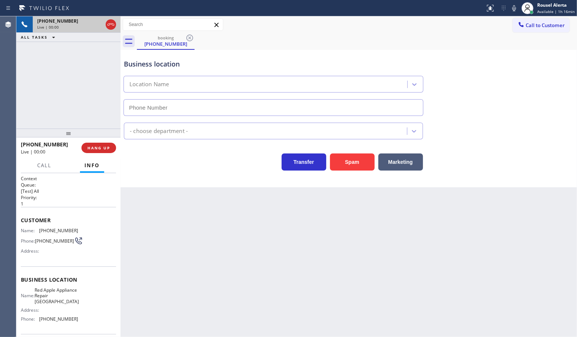
type input "(954) 807-2464"
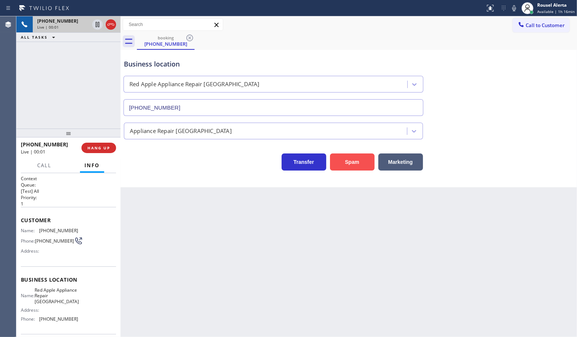
click at [348, 164] on button "Spam" at bounding box center [352, 162] width 45 height 17
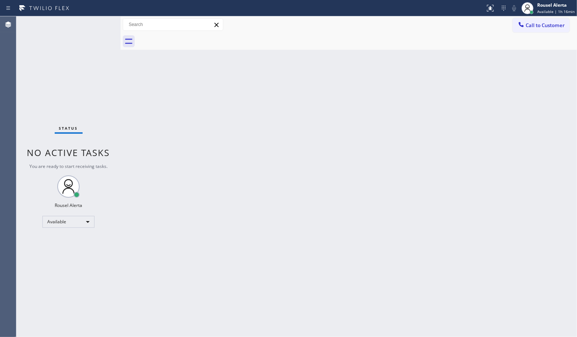
click at [96, 25] on div "Status No active tasks You are ready to start receiving tasks. Rousel Alerta Av…" at bounding box center [68, 176] width 104 height 321
click at [242, 178] on div "Back to Dashboard Change Sender ID Customers Technicians Select a contact Outbo…" at bounding box center [348, 176] width 456 height 321
click at [87, 52] on div "Status No active tasks You are ready to start receiving tasks. Rousel Alerta Av…" at bounding box center [68, 176] width 104 height 321
click at [132, 80] on div "Back to Dashboard Change Sender ID Customers Technicians Select a contact Outbo…" at bounding box center [348, 176] width 456 height 321
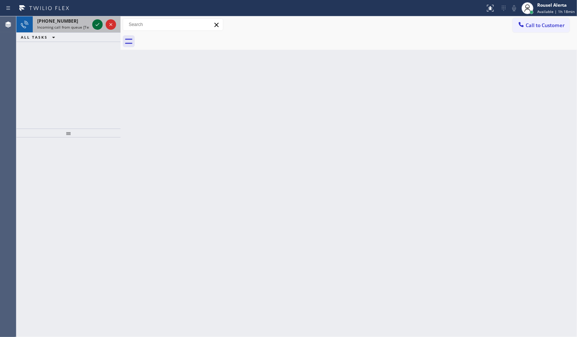
click at [94, 25] on icon at bounding box center [97, 24] width 9 height 9
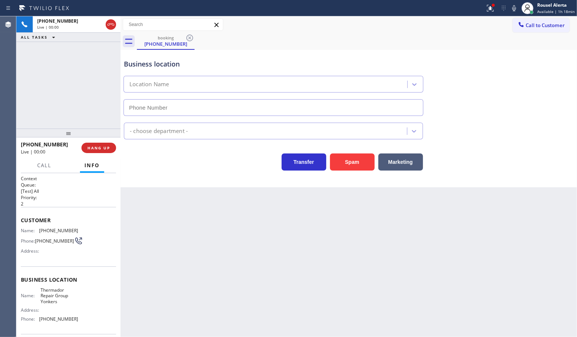
type input "(914) 685-6446"
click at [365, 165] on button "Spam" at bounding box center [352, 162] width 45 height 17
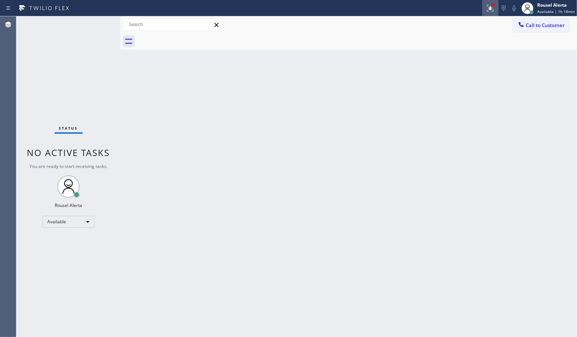
click at [498, 4] on div at bounding box center [490, 8] width 16 height 9
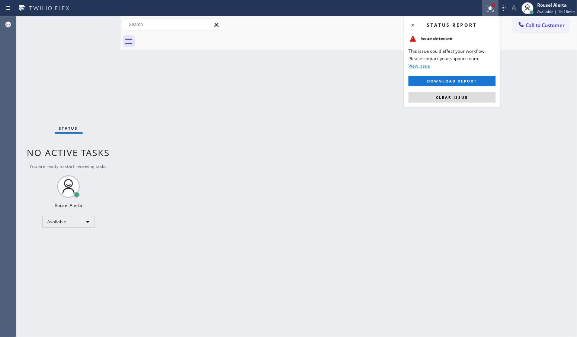
click at [471, 102] on button "Clear issue" at bounding box center [451, 97] width 87 height 10
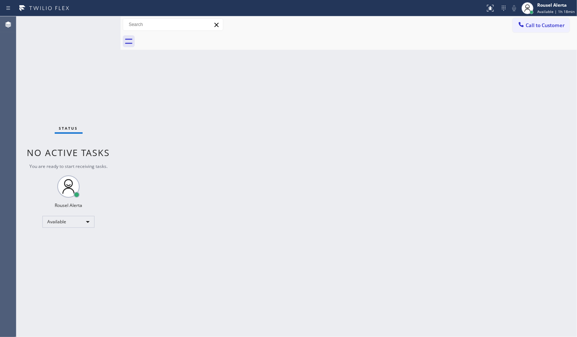
click at [440, 171] on div "Back to Dashboard Change Sender ID Customers Technicians Select a contact Outbo…" at bounding box center [348, 176] width 456 height 321
click at [75, 19] on div "Status No active tasks You are ready to start receiving tasks. Rousel Alerta Av…" at bounding box center [68, 176] width 104 height 321
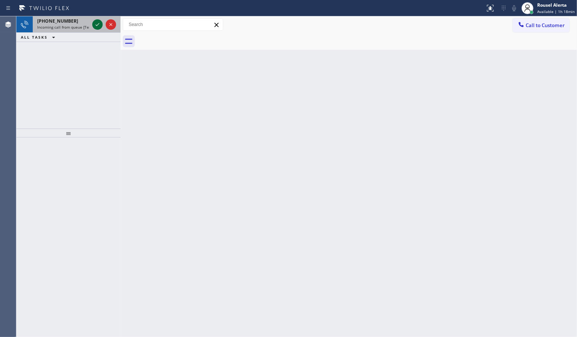
click at [97, 26] on icon at bounding box center [97, 24] width 9 height 9
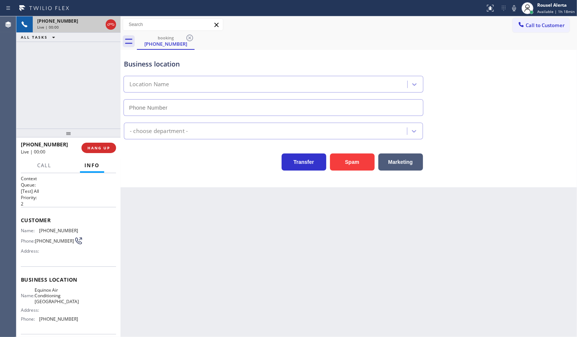
type input "(786) 305-6606"
click at [252, 258] on div "Back to Dashboard Change Sender ID Customers Technicians Select a contact Outbo…" at bounding box center [348, 176] width 456 height 321
drag, startPoint x: 81, startPoint y: 102, endPoint x: 151, endPoint y: 171, distance: 99.1
click at [80, 101] on div "+12393615625 Live | 00:08 ALL TASKS ALL TASKS ACTIVE TASKS TASKS IN WRAP UP" at bounding box center [68, 72] width 104 height 112
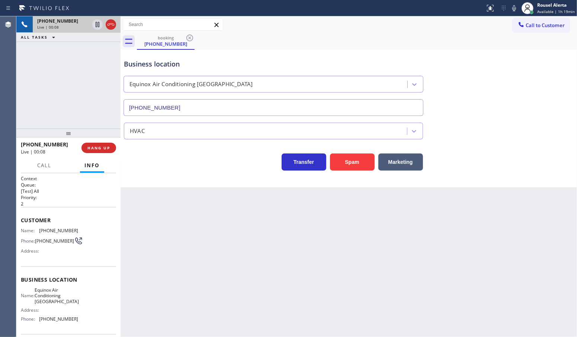
click at [238, 257] on div "Back to Dashboard Change Sender ID Customers Technicians Select a contact Outbo…" at bounding box center [348, 176] width 456 height 321
click at [90, 149] on span "HANG UP" at bounding box center [98, 147] width 23 height 5
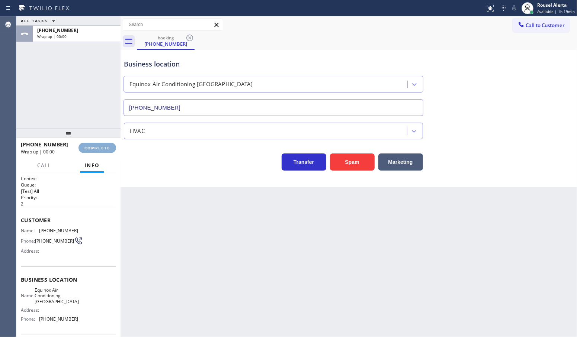
click at [90, 149] on span "COMPLETE" at bounding box center [97, 147] width 26 height 5
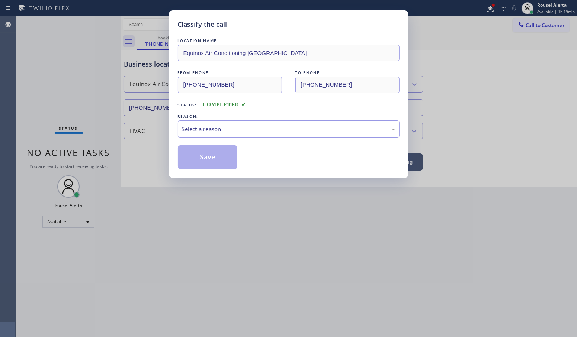
click at [208, 133] on div "Select a reason" at bounding box center [288, 129] width 213 height 9
click at [209, 162] on button "Save" at bounding box center [208, 157] width 60 height 24
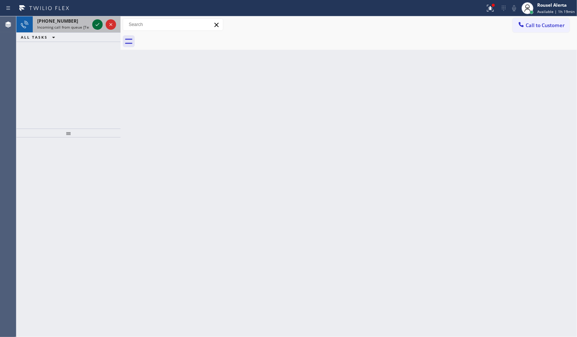
click at [99, 23] on icon at bounding box center [98, 24] width 4 height 3
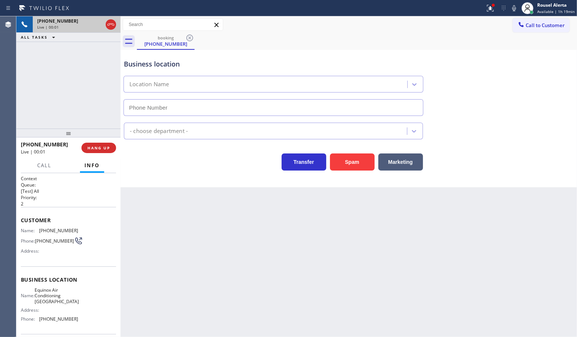
type input "(786) 305-6606"
click at [261, 250] on div "Back to Dashboard Change Sender ID Customers Technicians Select a contact Outbo…" at bounding box center [348, 176] width 456 height 321
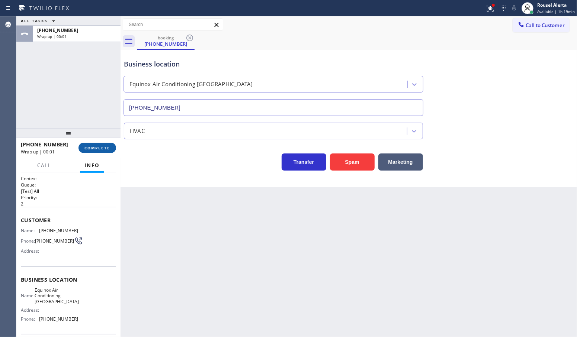
click at [110, 149] on button "COMPLETE" at bounding box center [97, 148] width 38 height 10
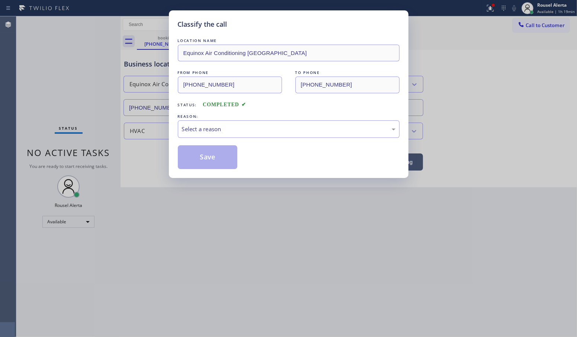
click at [231, 126] on div "Select a reason" at bounding box center [288, 129] width 213 height 9
drag, startPoint x: 213, startPoint y: 160, endPoint x: 253, endPoint y: 227, distance: 78.2
click at [213, 160] on button "Save" at bounding box center [208, 157] width 60 height 24
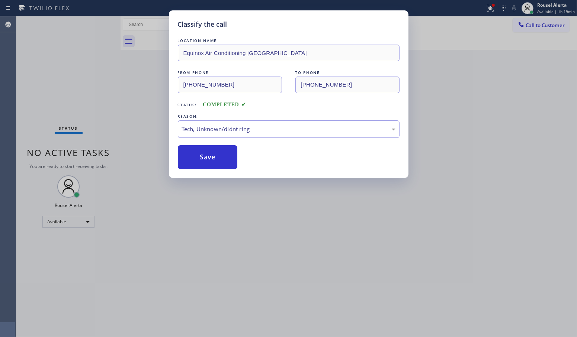
click at [260, 235] on div "Classify the call LOCATION NAME Equinox Air Conditioning Miami Lakes FROM PHONE…" at bounding box center [288, 168] width 577 height 337
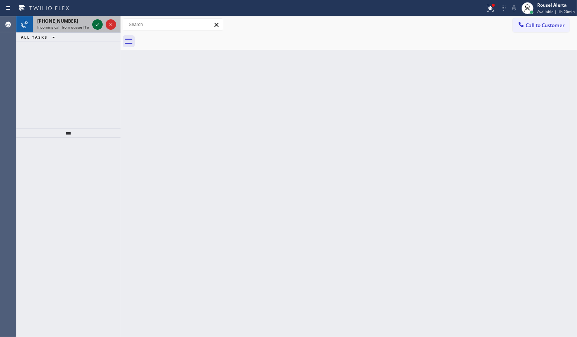
click at [97, 29] on icon at bounding box center [97, 24] width 9 height 9
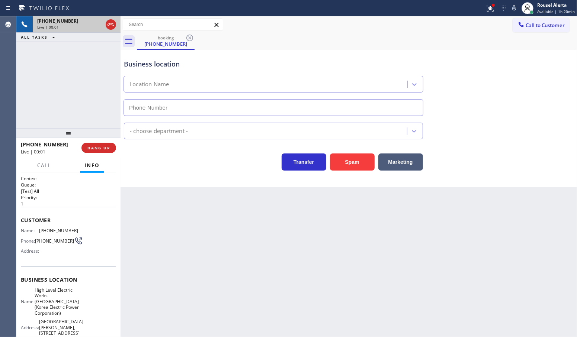
type input "(551) 367-1413"
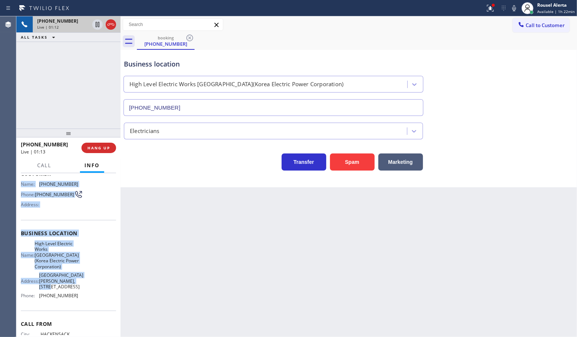
scroll to position [93, 0]
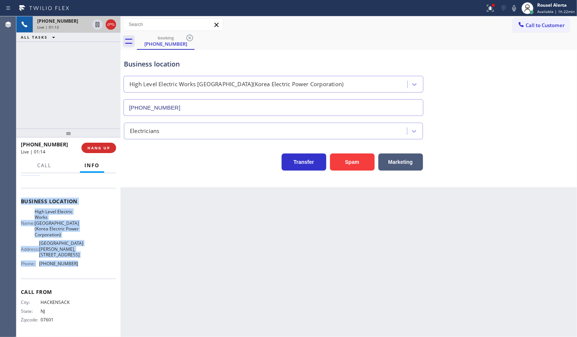
drag, startPoint x: 19, startPoint y: 181, endPoint x: 77, endPoint y: 273, distance: 108.2
click at [77, 273] on div "Context Queue: [Test] All Priority: 1 Customer Name: (201) 273-0649 Phone: (201…" at bounding box center [68, 255] width 104 height 164
copy div "Name: (201) 273-0649 Phone: (201) 273-0649 Address: Business location Name: Hig…"
click at [95, 49] on icon at bounding box center [97, 50] width 9 height 9
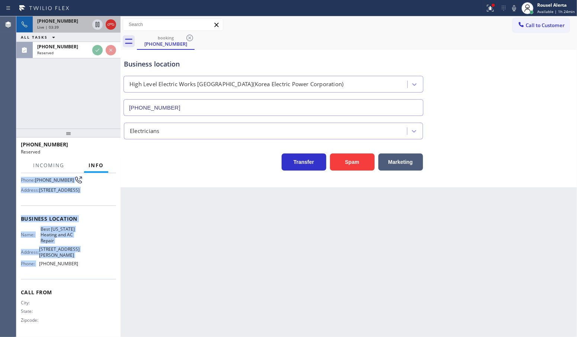
scroll to position [86, 0]
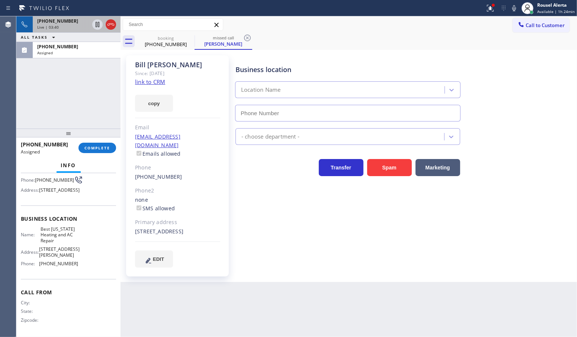
click at [79, 261] on div "Name: Best New York Heating and AC Repair Address: 62 Rutledge St Phone: (347) …" at bounding box center [68, 248] width 95 height 44
type input "(347) 404-5804"
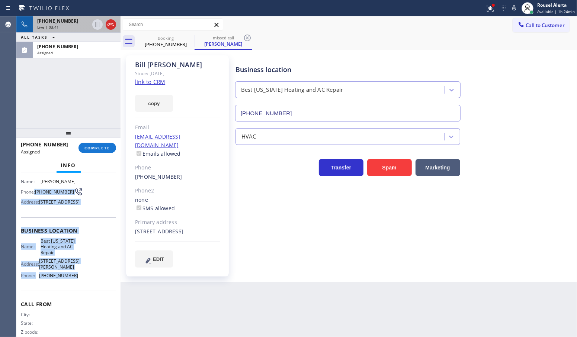
scroll to position [39, 0]
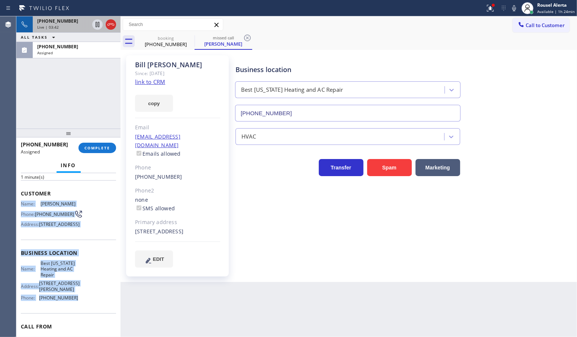
drag, startPoint x: 72, startPoint y: 263, endPoint x: 19, endPoint y: 205, distance: 79.0
click at [19, 205] on div "Context Queue: HVAC Priority: 0 Task Age: 1 minute(s) Customer Name: Bill Lowry…" at bounding box center [68, 255] width 104 height 164
copy div "Name: Bill Lowry Phone: (917) 880-8739 Address: 100 Metropolitan Ave, Brooklyn,…"
click at [92, 24] on div at bounding box center [97, 24] width 10 height 9
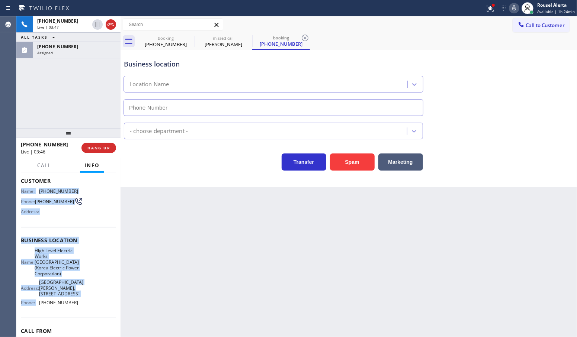
type input "(551) 367-1413"
click at [512, 7] on icon at bounding box center [513, 8] width 9 height 9
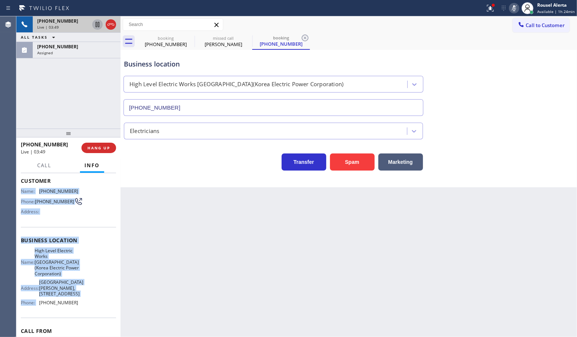
click at [99, 26] on icon at bounding box center [98, 24] width 4 height 5
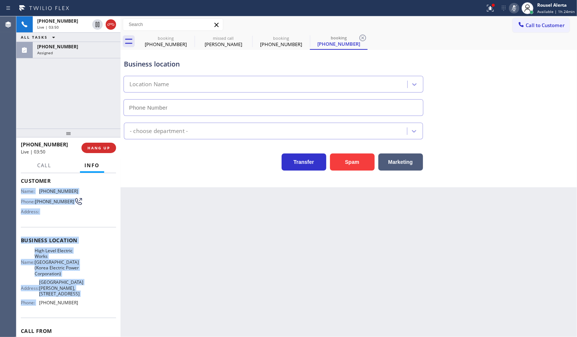
type input "(551) 367-1413"
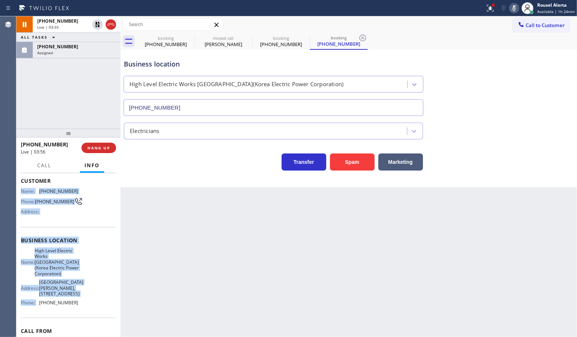
drag, startPoint x: 71, startPoint y: 52, endPoint x: 94, endPoint y: 114, distance: 66.1
click at [71, 52] on div "Assigned" at bounding box center [76, 52] width 79 height 5
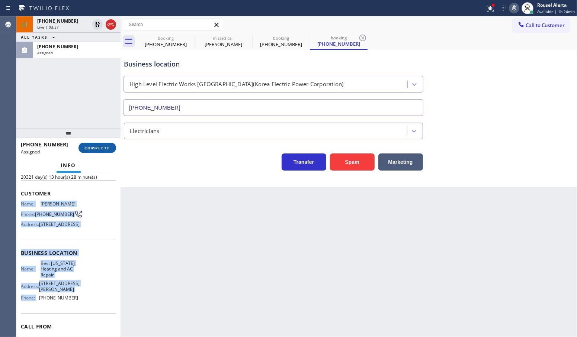
click at [98, 146] on span "COMPLETE" at bounding box center [97, 147] width 26 height 5
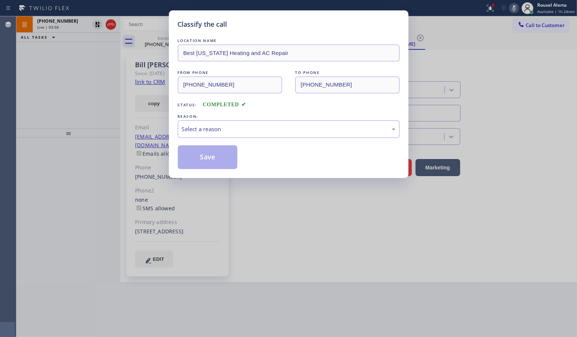
type input "(347) 404-5804"
click at [273, 129] on div "Select a reason" at bounding box center [288, 129] width 213 height 9
click at [272, 141] on div "LOCATION NAME Best New York Heating and AC Repair FROM PHONE (917) 880-8739 TO …" at bounding box center [289, 103] width 222 height 132
click at [274, 128] on div "Not Booked - All other reasons" at bounding box center [288, 129] width 213 height 9
click at [218, 161] on button "Save" at bounding box center [208, 157] width 60 height 24
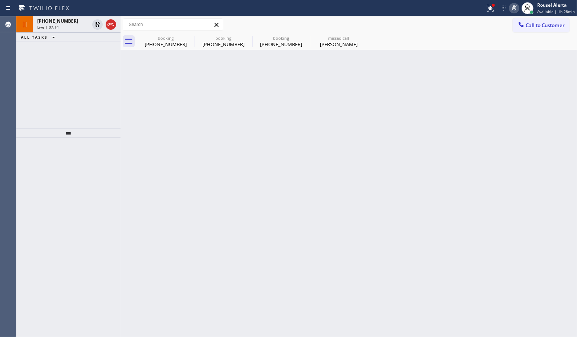
click at [65, 15] on div "Status report Issues detected These issues could affect your workflow. Please c…" at bounding box center [288, 8] width 577 height 16
drag, startPoint x: 73, startPoint y: 29, endPoint x: 126, endPoint y: 43, distance: 54.3
click at [77, 30] on div "+12012730649 Live | 07:15" at bounding box center [62, 24] width 58 height 16
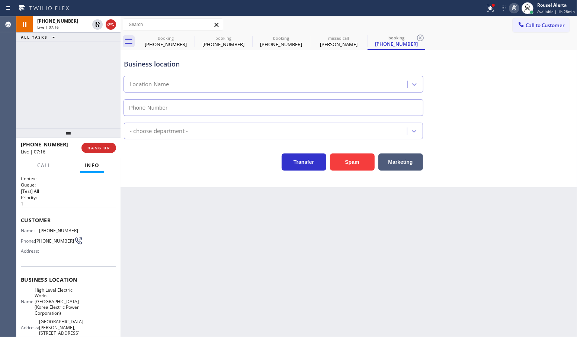
type input "(551) 367-1413"
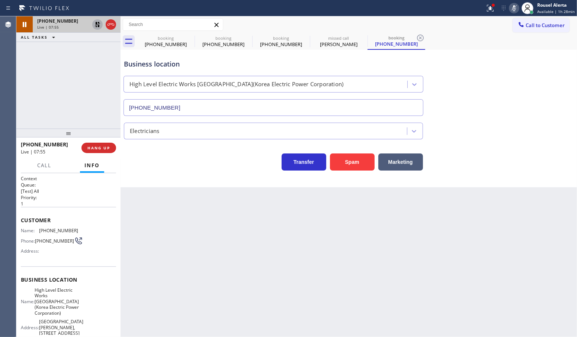
click at [94, 25] on icon at bounding box center [97, 24] width 9 height 9
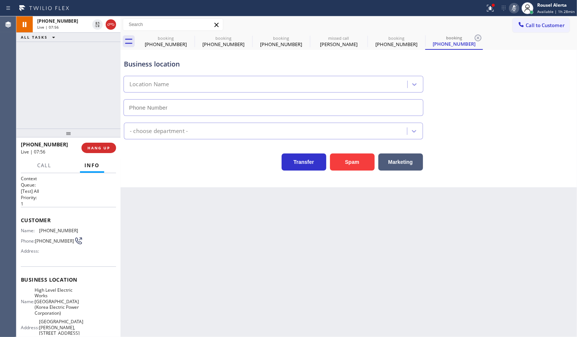
type input "(551) 367-1413"
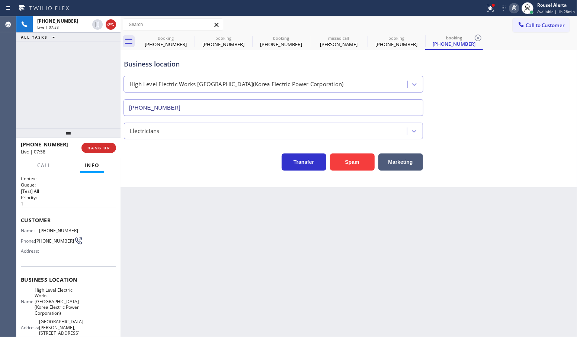
click at [512, 11] on icon at bounding box center [513, 8] width 9 height 9
click at [43, 163] on span "Call" at bounding box center [44, 165] width 14 height 7
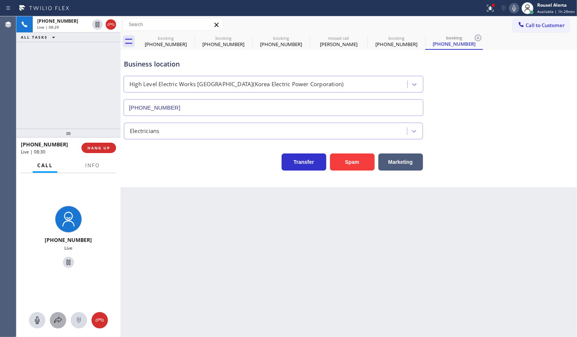
click at [57, 318] on icon at bounding box center [58, 320] width 9 height 9
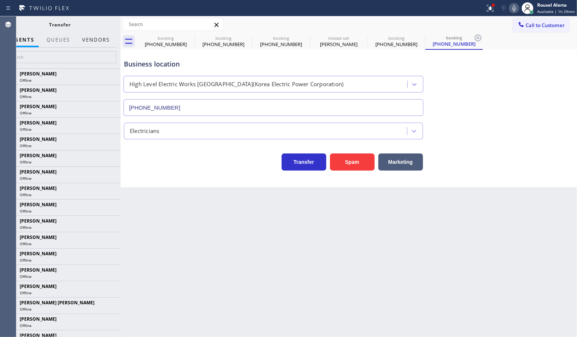
click at [91, 42] on button "Vendors" at bounding box center [96, 40] width 36 height 15
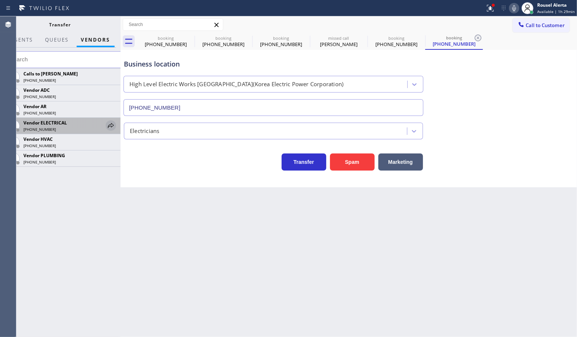
click at [109, 127] on icon at bounding box center [111, 125] width 6 height 5
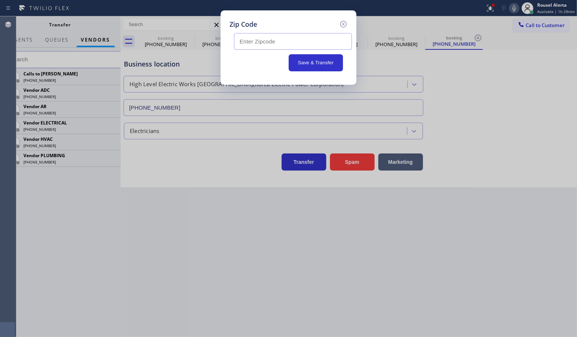
click at [315, 46] on input "text" at bounding box center [293, 41] width 118 height 17
paste input "07626"
type input "07626"
click at [316, 63] on button "Save & Transfer" at bounding box center [316, 62] width 55 height 17
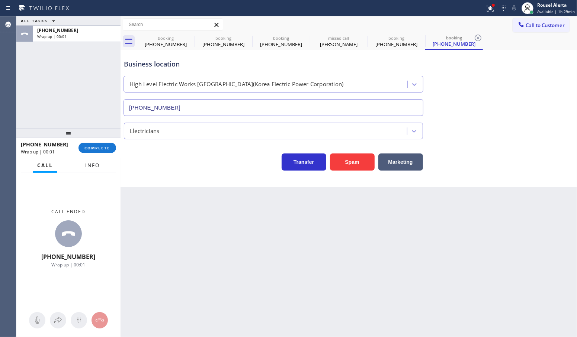
click at [93, 167] on span "Info" at bounding box center [92, 165] width 15 height 7
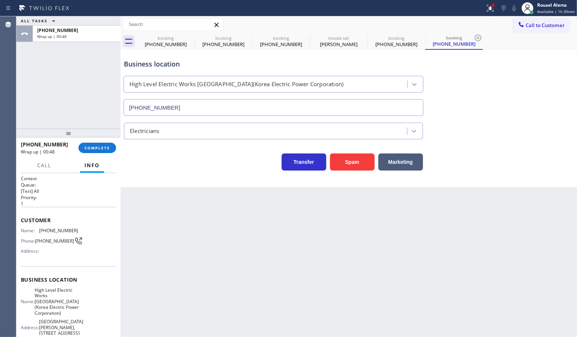
click at [93, 138] on div at bounding box center [68, 133] width 104 height 9
click at [94, 143] on div "+12012730649 Wrap up | 00:48 COMPLETE" at bounding box center [68, 147] width 95 height 19
click at [94, 143] on button "COMPLETE" at bounding box center [97, 148] width 38 height 10
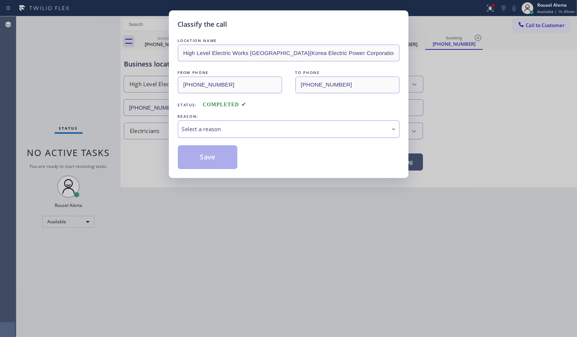
click at [192, 129] on div "Select a reason" at bounding box center [288, 129] width 213 height 9
drag, startPoint x: 201, startPoint y: 155, endPoint x: 158, endPoint y: 98, distance: 71.7
click at [201, 155] on button "Save" at bounding box center [208, 157] width 60 height 24
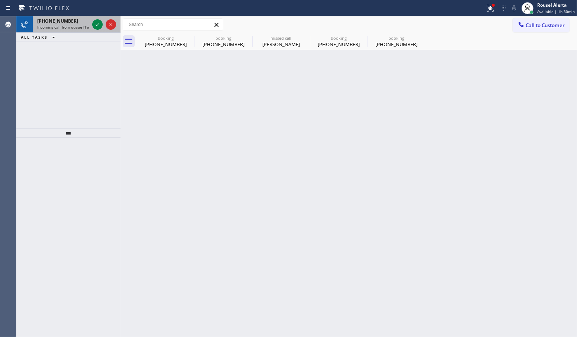
click at [69, 17] on div "+19547958416 Incoming call from queue [Test] All" at bounding box center [62, 24] width 58 height 16
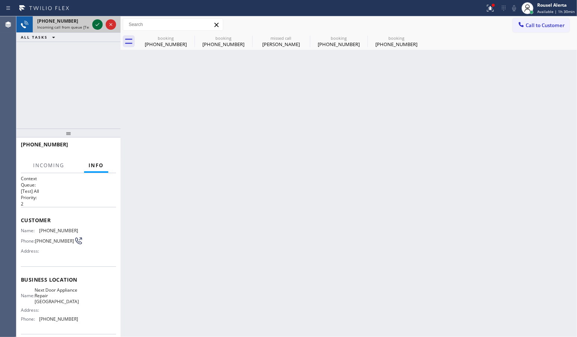
click at [95, 25] on icon at bounding box center [97, 24] width 9 height 9
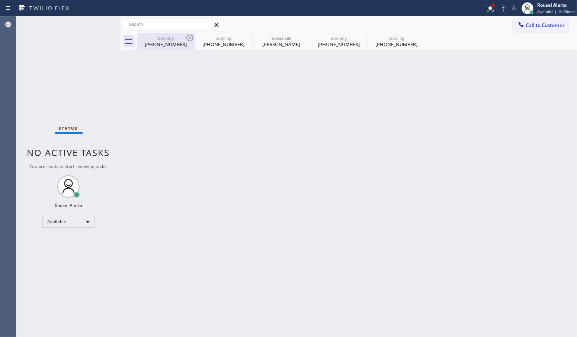
click at [183, 34] on div "booking (201) 273-0649" at bounding box center [166, 41] width 56 height 17
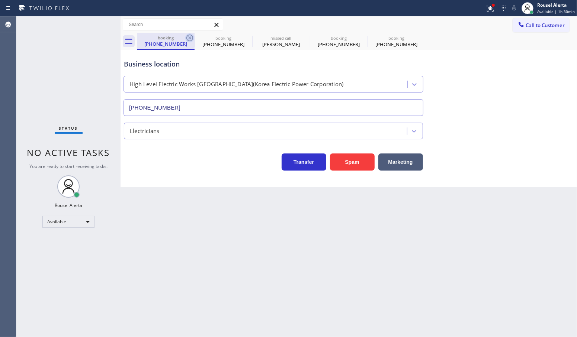
click at [186, 38] on icon at bounding box center [189, 37] width 9 height 9
click at [186, 38] on icon at bounding box center [189, 38] width 7 height 7
type input "(347) 404-5804"
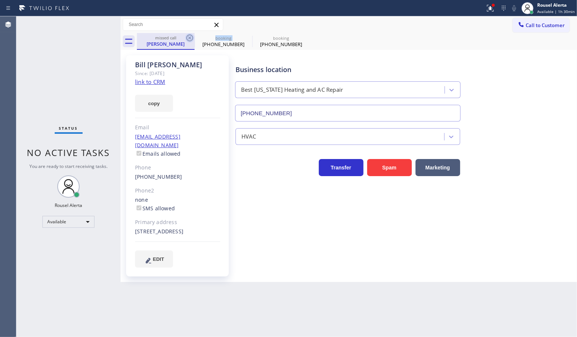
click at [187, 38] on icon at bounding box center [189, 38] width 7 height 7
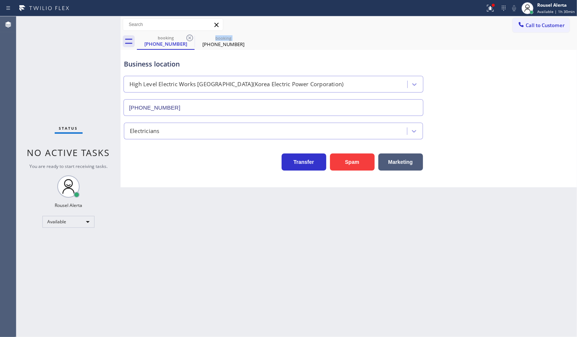
click at [187, 38] on icon at bounding box center [189, 38] width 7 height 7
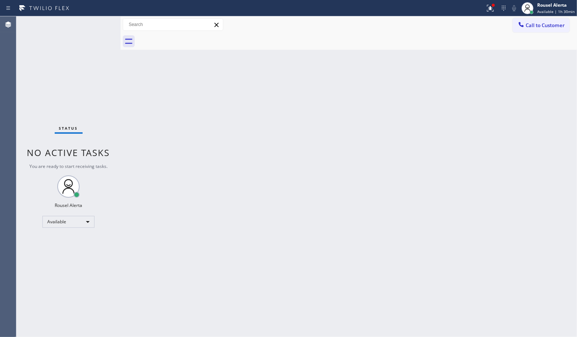
click at [187, 38] on div at bounding box center [357, 41] width 440 height 17
click at [224, 142] on div "Back to Dashboard Change Sender ID Customers Technicians Select a contact Outbo…" at bounding box center [348, 176] width 456 height 321
drag, startPoint x: 495, startPoint y: 12, endPoint x: 495, endPoint y: 29, distance: 16.7
click at [495, 12] on icon at bounding box center [490, 8] width 9 height 9
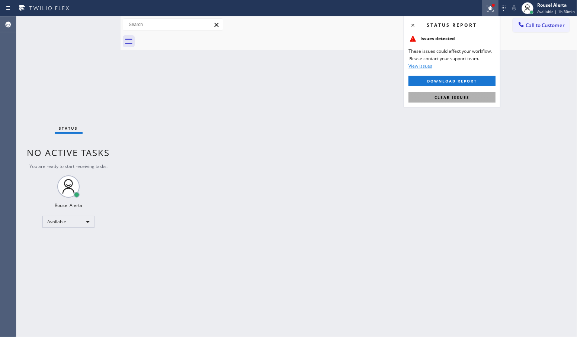
click at [483, 97] on button "Clear issues" at bounding box center [451, 97] width 87 height 10
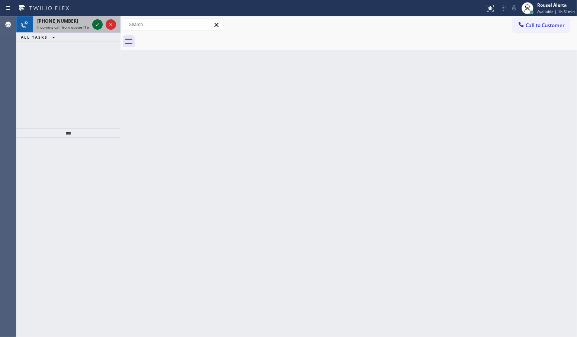
click at [97, 28] on icon at bounding box center [97, 24] width 9 height 9
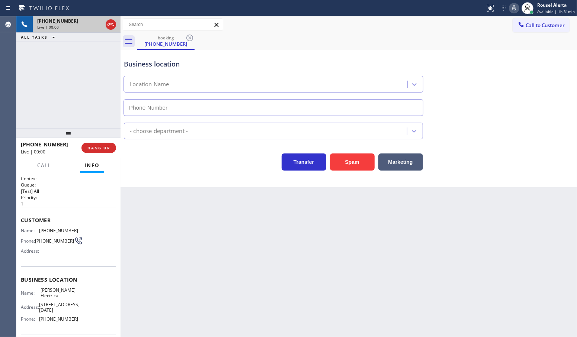
type input "(689) 302-4375"
click at [355, 157] on button "Spam" at bounding box center [352, 162] width 45 height 17
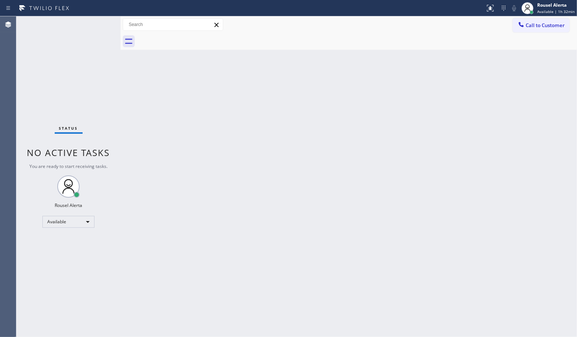
drag, startPoint x: 213, startPoint y: 177, endPoint x: 214, endPoint y: 168, distance: 8.6
click at [213, 171] on div "Back to Dashboard Change Sender ID Customers Technicians Select a contact Outbo…" at bounding box center [348, 176] width 456 height 321
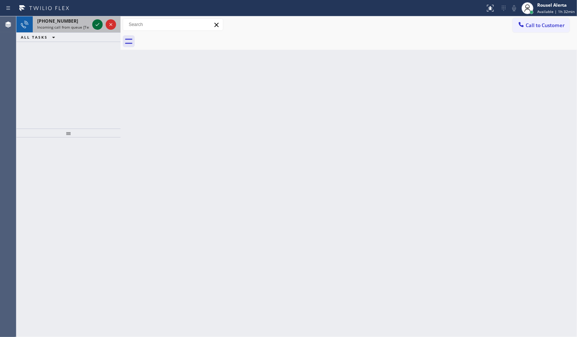
click at [97, 23] on icon at bounding box center [97, 24] width 9 height 9
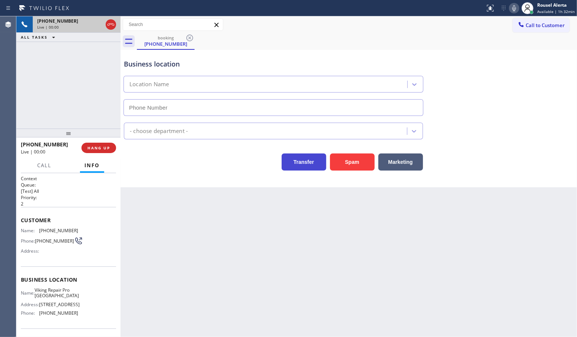
type input "(954) 807-1441"
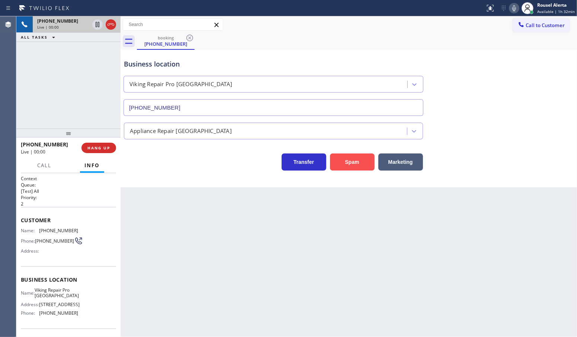
click at [337, 162] on button "Spam" at bounding box center [352, 162] width 45 height 17
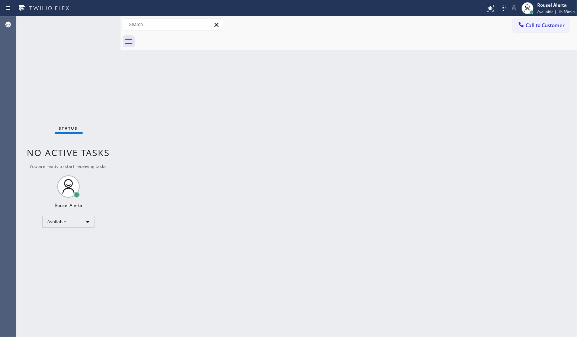
click at [91, 25] on div "Status No active tasks You are ready to start receiving tasks. Rousel Alerta Av…" at bounding box center [68, 176] width 104 height 321
click at [93, 16] on div "Status No active tasks You are ready to start receiving tasks. Rousel Alerta Av…" at bounding box center [68, 176] width 104 height 321
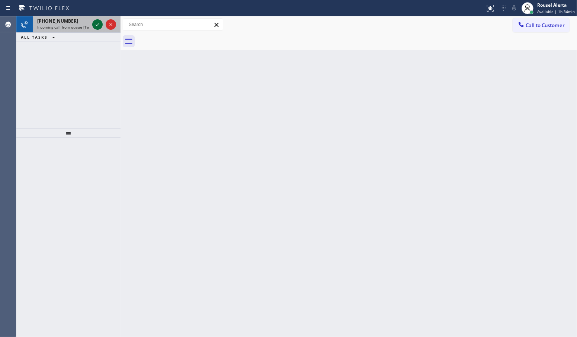
click at [97, 21] on icon at bounding box center [97, 24] width 9 height 9
click at [97, 27] on icon at bounding box center [97, 24] width 9 height 9
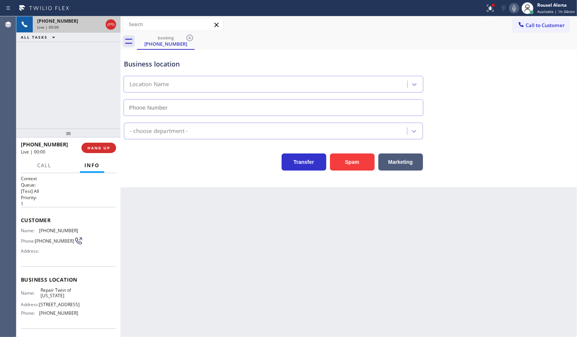
type input "(347) 284-6179"
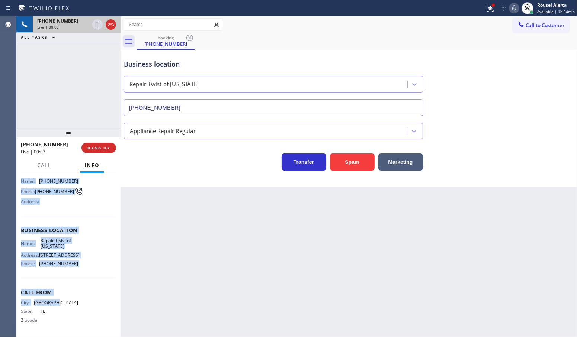
scroll to position [68, 0]
drag, startPoint x: 19, startPoint y: 227, endPoint x: 95, endPoint y: 269, distance: 86.4
click at [95, 269] on div "Context Queue: [Test] All Priority: 1 Customer Name: (561) 759-6070 Phone: (561…" at bounding box center [68, 255] width 104 height 164
copy div "Name: (561) 759-6070 Phone: (561) 759-6070 Address: Business location Name: Rep…"
drag, startPoint x: 90, startPoint y: 149, endPoint x: 152, endPoint y: 133, distance: 63.4
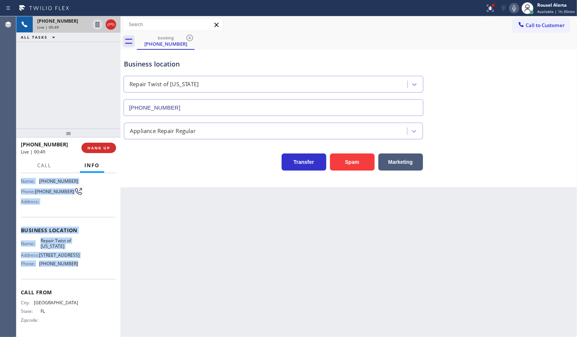
click at [90, 149] on span "HANG UP" at bounding box center [98, 147] width 23 height 5
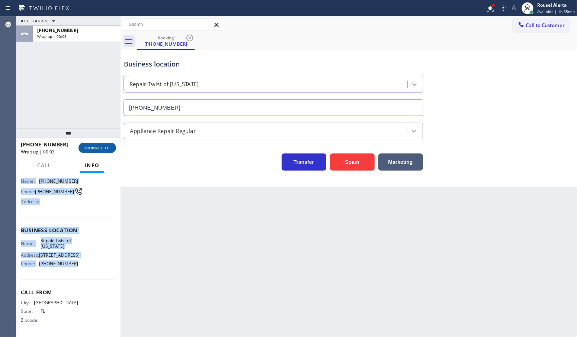
click at [86, 145] on span "COMPLETE" at bounding box center [97, 147] width 26 height 5
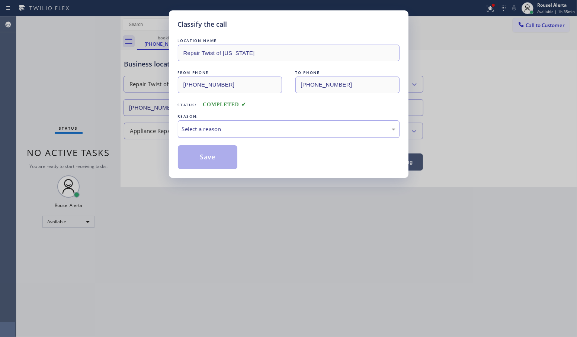
click at [231, 129] on div "Select a reason" at bounding box center [288, 129] width 213 height 9
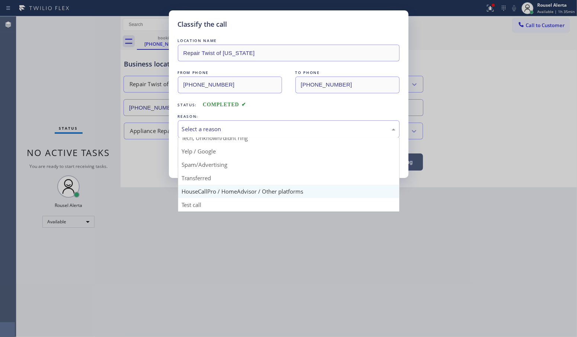
scroll to position [51, 0]
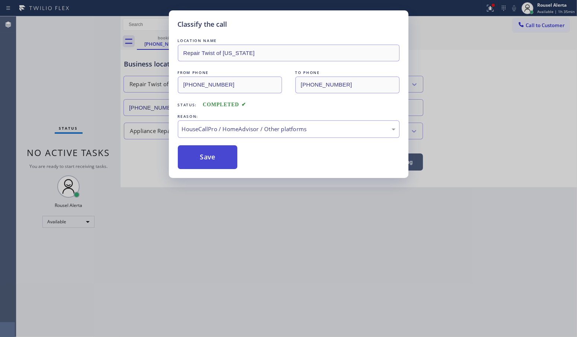
click at [203, 149] on button "Save" at bounding box center [208, 157] width 60 height 24
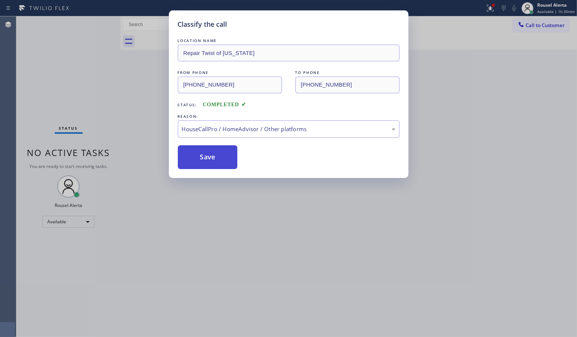
click at [199, 157] on button "Save" at bounding box center [208, 157] width 60 height 24
click at [204, 204] on div "Classify the call LOCATION NAME Repair Twist of New York FROM PHONE (561) 759-6…" at bounding box center [288, 168] width 577 height 337
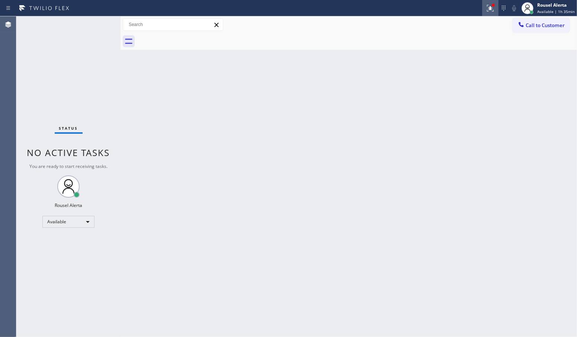
click at [488, 7] on icon at bounding box center [490, 8] width 9 height 9
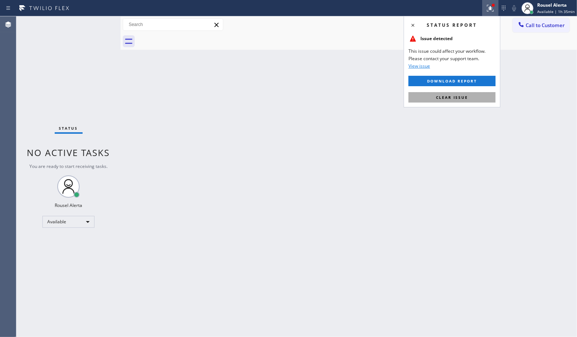
click at [461, 99] on span "Clear issue" at bounding box center [452, 97] width 32 height 5
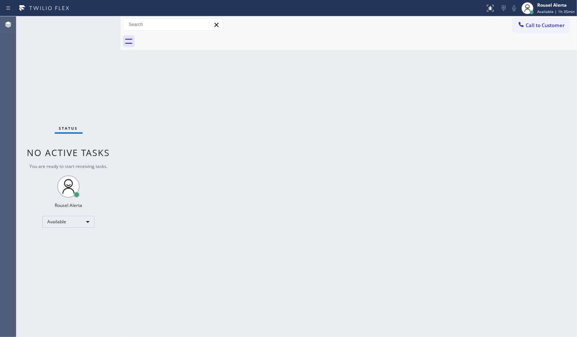
click at [437, 159] on div "Back to Dashboard Change Sender ID Customers Technicians Select a contact Outbo…" at bounding box center [348, 176] width 456 height 321
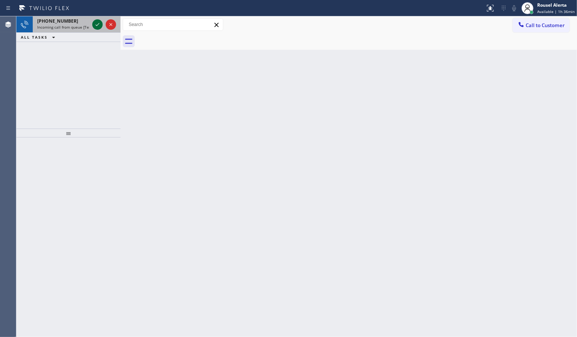
click at [96, 24] on icon at bounding box center [97, 24] width 9 height 9
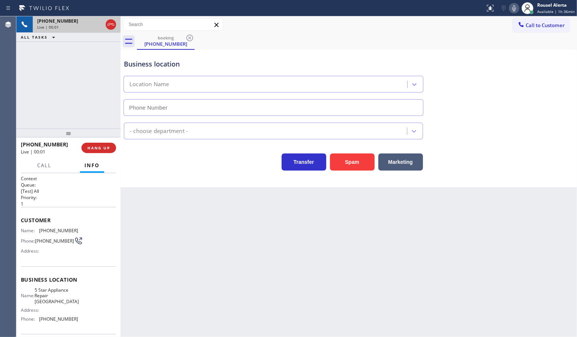
type input "(630) 446-6609"
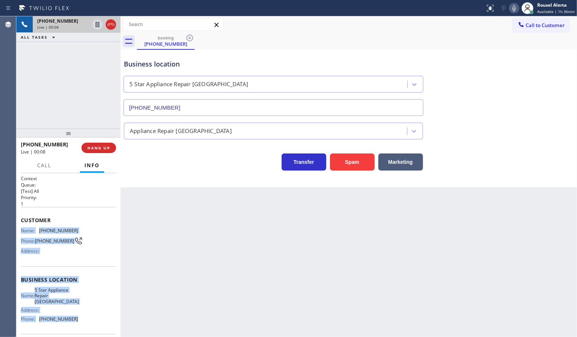
drag, startPoint x: 22, startPoint y: 229, endPoint x: 77, endPoint y: 314, distance: 101.7
click at [77, 314] on div "Context Queue: [Test] All Priority: 1 Customer Name: (847) 200-3719 Phone: (847…" at bounding box center [68, 283] width 95 height 215
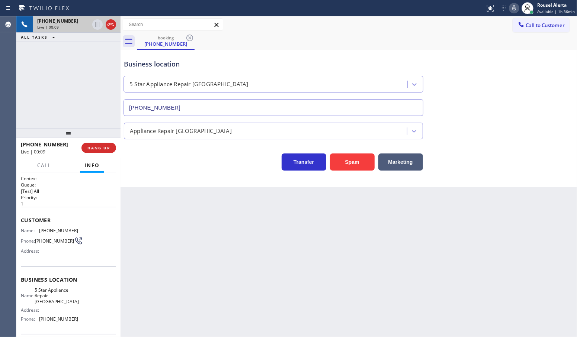
click at [190, 270] on div "Back to Dashboard Change Sender ID Customers Technicians Select a contact Outbo…" at bounding box center [348, 176] width 456 height 321
click at [103, 153] on div "+18472003719 Live | 00:10 HANG UP" at bounding box center [68, 147] width 95 height 19
click at [103, 149] on span "HANG UP" at bounding box center [98, 147] width 23 height 5
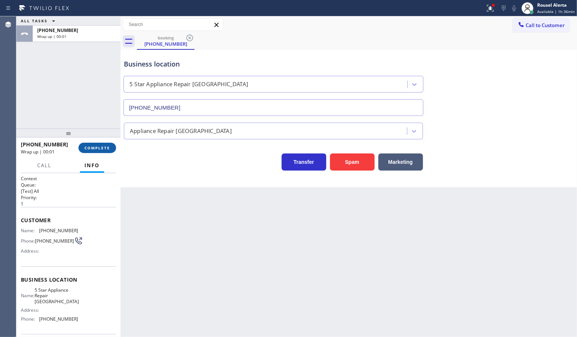
click at [103, 149] on span "COMPLETE" at bounding box center [97, 147] width 26 height 5
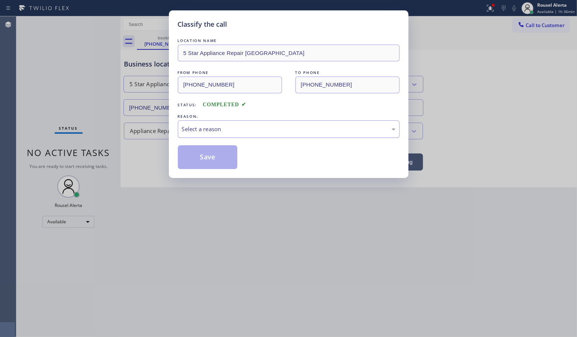
click at [182, 129] on div "Select a reason" at bounding box center [288, 129] width 213 height 9
click at [204, 160] on button "Save" at bounding box center [208, 157] width 60 height 24
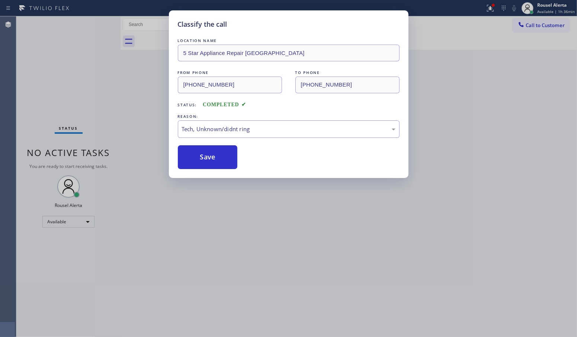
click at [236, 217] on div "Classify the call LOCATION NAME 5 Star Appliance Repair Elmhurst FROM PHONE (84…" at bounding box center [288, 168] width 577 height 337
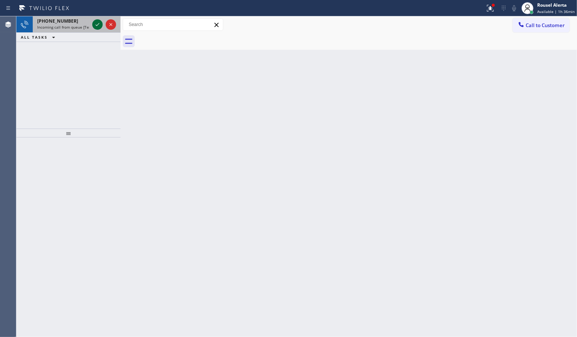
click at [96, 26] on icon at bounding box center [97, 24] width 9 height 9
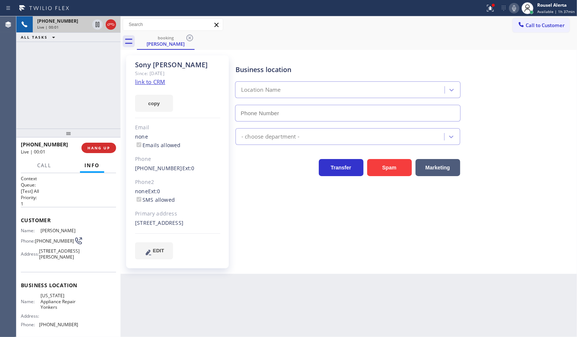
type input "(914) 873-0795"
click at [151, 84] on link "link to CRM" at bounding box center [150, 81] width 30 height 7
click at [40, 164] on span "Call" at bounding box center [44, 165] width 14 height 7
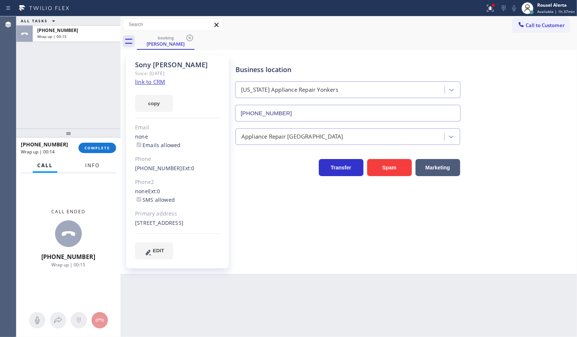
click at [90, 167] on span "Info" at bounding box center [92, 165] width 15 height 7
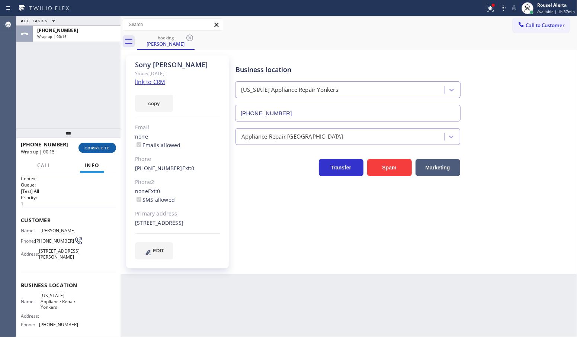
click at [87, 144] on button "COMPLETE" at bounding box center [97, 148] width 38 height 10
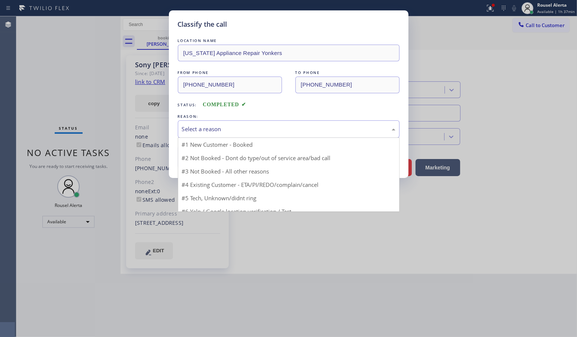
click at [212, 130] on div "Select a reason" at bounding box center [288, 129] width 213 height 9
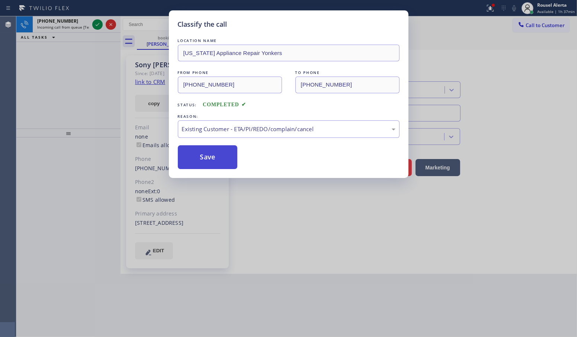
click at [214, 165] on button "Save" at bounding box center [208, 157] width 60 height 24
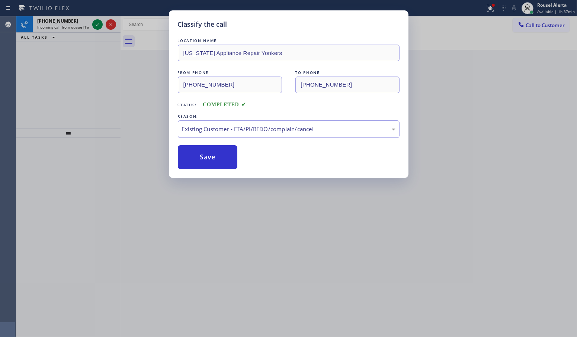
click at [70, 17] on div "Classify the call LOCATION NAME New York Appliance Repair Yonkers FROM PHONE (9…" at bounding box center [288, 168] width 577 height 337
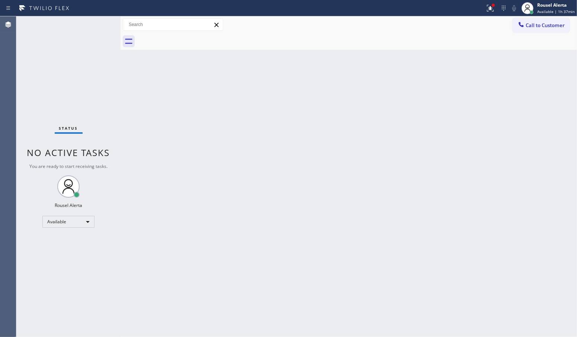
click at [97, 27] on div "Status No active tasks You are ready to start receiving tasks. Rousel Alerta Av…" at bounding box center [68, 176] width 104 height 321
click at [164, 142] on div "Back to Dashboard Change Sender ID Customers Technicians Select a contact Outbo…" at bounding box center [348, 176] width 456 height 321
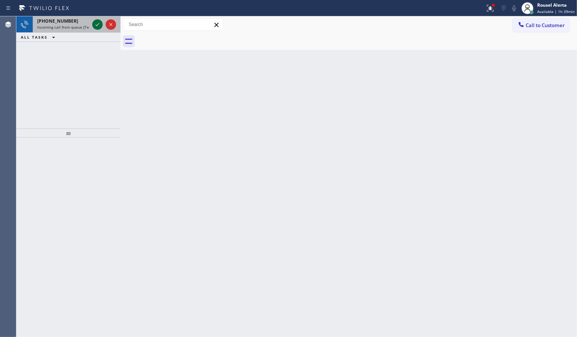
click at [97, 19] on button at bounding box center [97, 24] width 10 height 10
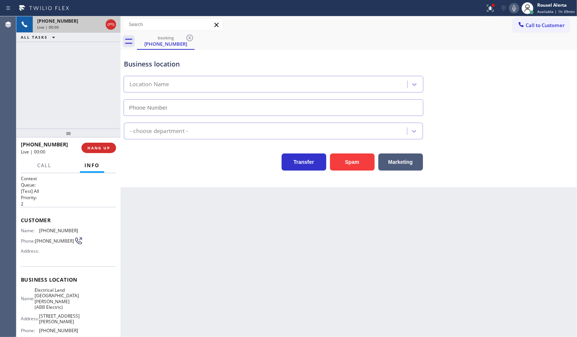
type input "(551) 239-9945"
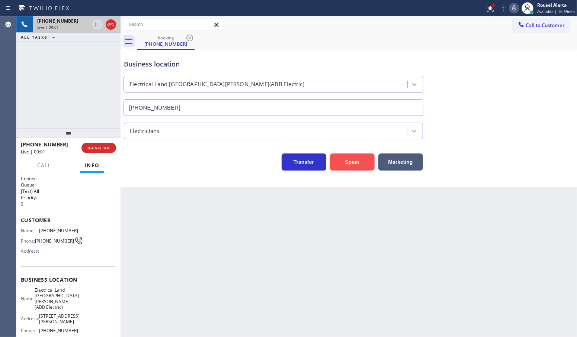
click at [348, 165] on button "Spam" at bounding box center [352, 162] width 45 height 17
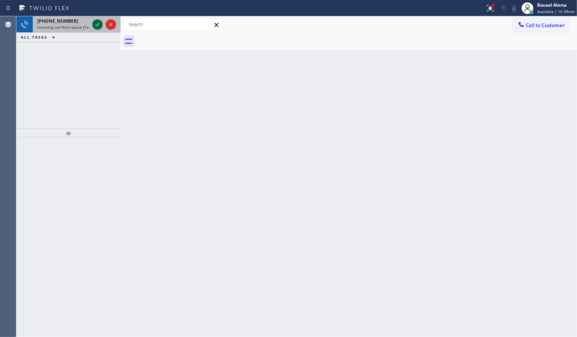
click at [96, 23] on icon at bounding box center [97, 24] width 9 height 9
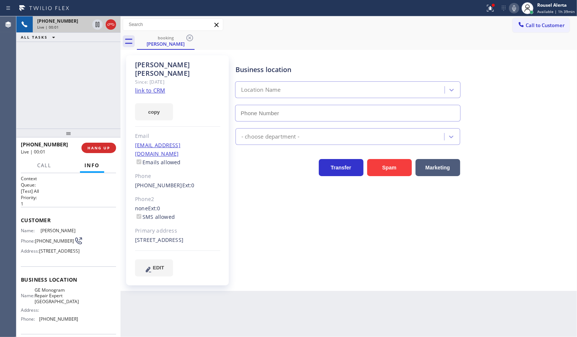
type input "(602) 666-9318"
click at [157, 87] on link "link to CRM" at bounding box center [150, 90] width 30 height 7
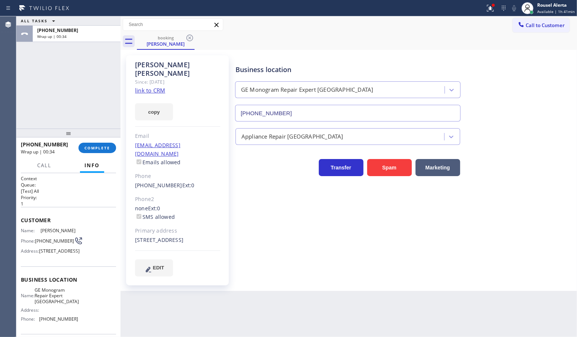
click at [95, 56] on div "ALL TASKS ALL TASKS ACTIVE TASKS TASKS IN WRAP UP +16233967802 Wrap up | 00:34" at bounding box center [68, 72] width 104 height 112
click at [92, 142] on div "+16233967802 Wrap up | 00:35 COMPLETE" at bounding box center [68, 147] width 95 height 19
click at [92, 144] on button "COMPLETE" at bounding box center [97, 148] width 38 height 10
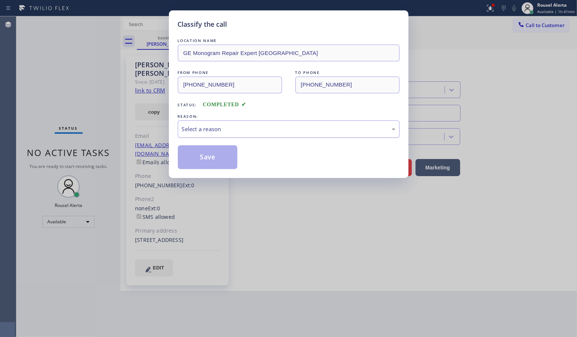
click at [240, 132] on div "Select a reason" at bounding box center [288, 129] width 213 height 9
click at [221, 166] on button "Save" at bounding box center [208, 157] width 60 height 24
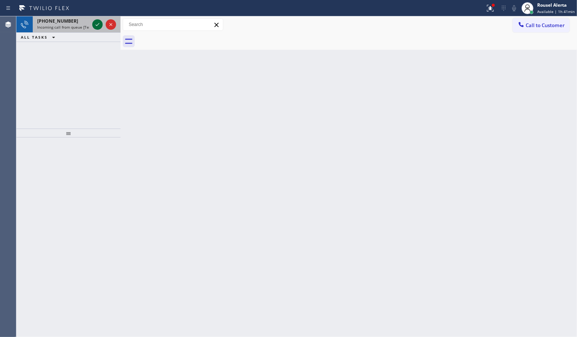
click at [99, 21] on icon at bounding box center [97, 24] width 9 height 9
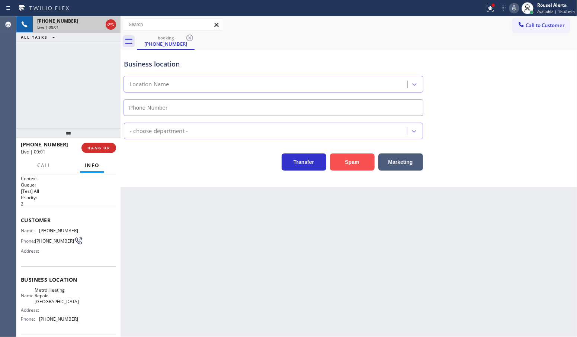
type input "(929) 605-4455"
click at [344, 168] on button "Spam" at bounding box center [352, 162] width 45 height 17
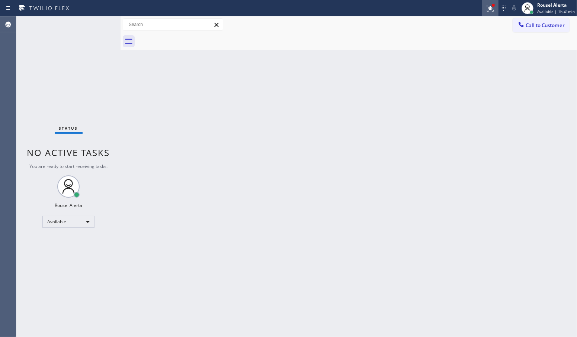
click at [492, 6] on div at bounding box center [490, 8] width 16 height 16
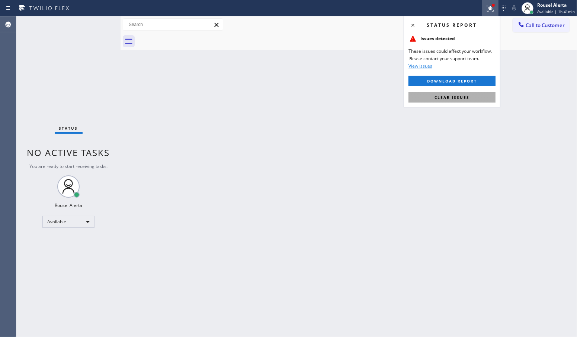
click at [465, 99] on span "Clear issues" at bounding box center [451, 97] width 35 height 5
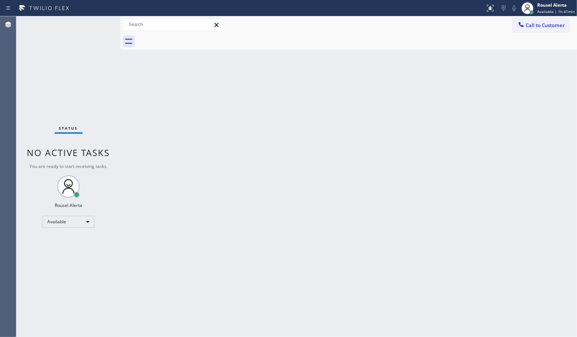
click at [431, 164] on div "Back to Dashboard Change Sender ID Customers Technicians Select a contact Outbo…" at bounding box center [348, 176] width 456 height 321
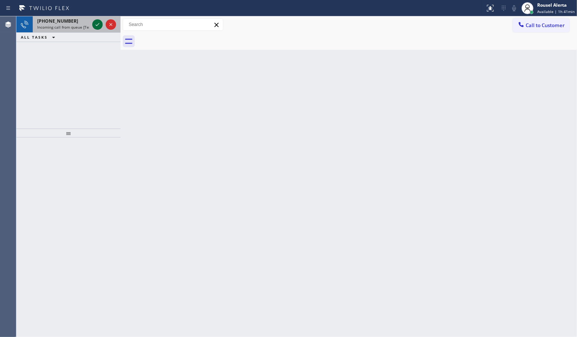
click at [94, 23] on icon at bounding box center [97, 24] width 9 height 9
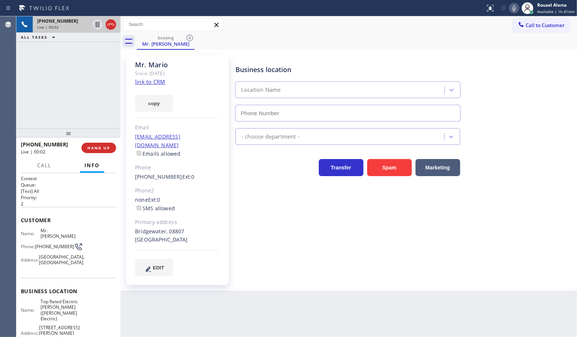
type input "(908) 364-9298"
click at [160, 83] on link "link to CRM" at bounding box center [150, 81] width 30 height 7
drag, startPoint x: 88, startPoint y: 96, endPoint x: 106, endPoint y: 172, distance: 78.3
click at [88, 95] on div "+19084003736 Live | 00:52 ALL TASKS ALL TASKS ACTIVE TASKS TASKS IN WRAP UP" at bounding box center [68, 72] width 104 height 112
drag, startPoint x: 202, startPoint y: 322, endPoint x: 179, endPoint y: 270, distance: 57.0
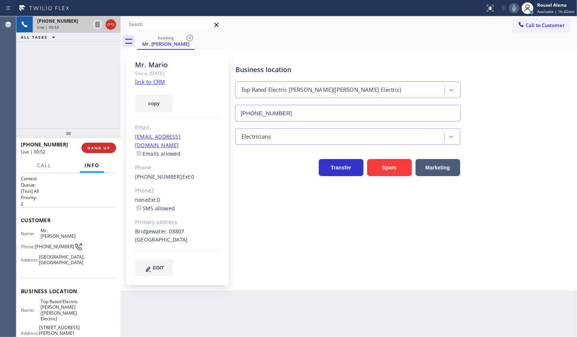
click at [202, 322] on div "Back to Dashboard Change Sender ID Customers Technicians Select a contact Outbo…" at bounding box center [348, 176] width 456 height 321
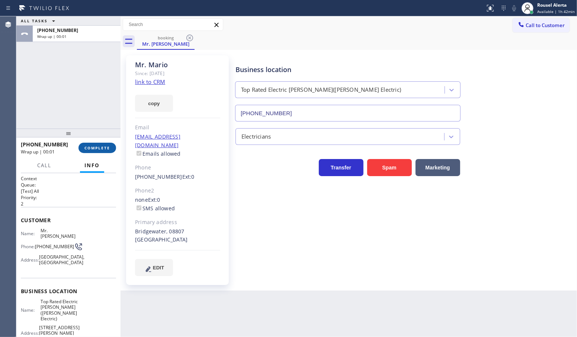
click at [102, 149] on span "COMPLETE" at bounding box center [97, 147] width 26 height 5
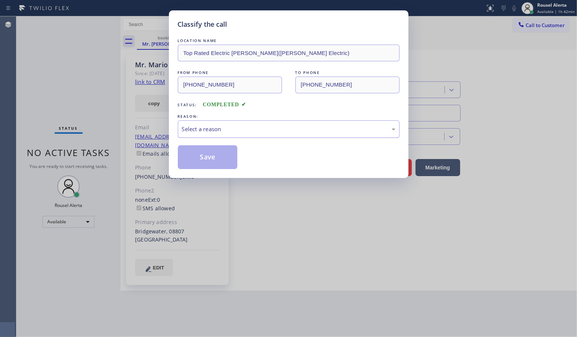
click at [221, 129] on div "Select a reason" at bounding box center [288, 129] width 213 height 9
click at [215, 165] on button "Save" at bounding box center [208, 157] width 60 height 24
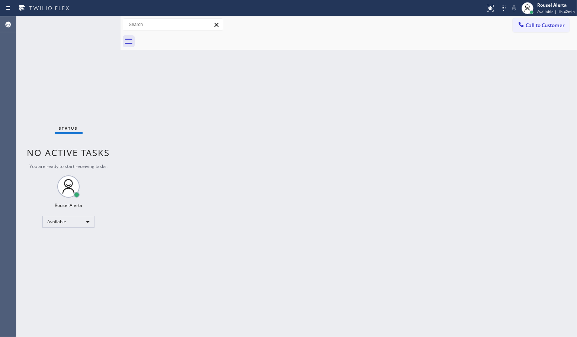
click at [187, 159] on div "Back to Dashboard Change Sender ID Customers Technicians Select a contact Outbo…" at bounding box center [348, 176] width 456 height 321
click at [95, 27] on div "Status No active tasks You are ready to start receiving tasks. Rousel Alerta Av…" at bounding box center [68, 176] width 104 height 321
click at [165, 135] on div "Back to Dashboard Change Sender ID Customers Technicians Select a contact Outbo…" at bounding box center [348, 176] width 456 height 321
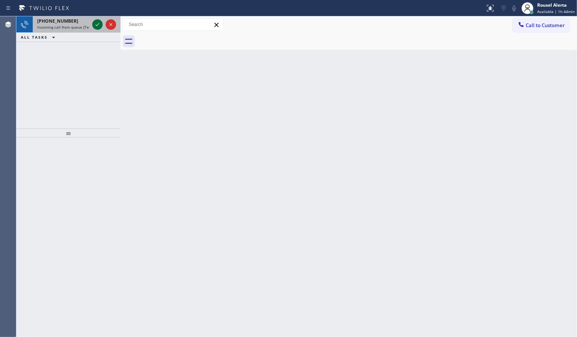
click at [97, 23] on icon at bounding box center [97, 24] width 9 height 9
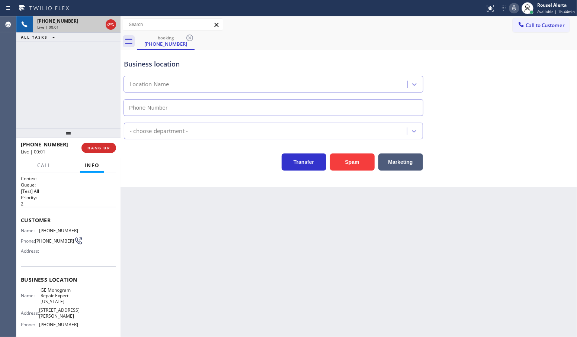
type input "(757) 600-0673"
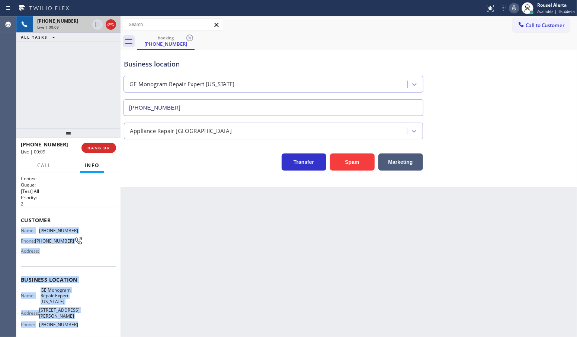
drag, startPoint x: 22, startPoint y: 227, endPoint x: 92, endPoint y: 317, distance: 114.5
click at [92, 317] on div "Context Queue: [Test] All Priority: 2 Customer Name: (757) 560-7477 Phone: (757…" at bounding box center [68, 286] width 95 height 221
copy div "Name: (757) 560-7477 Phone: (757) 560-7477 Address: Business location Name: GE …"
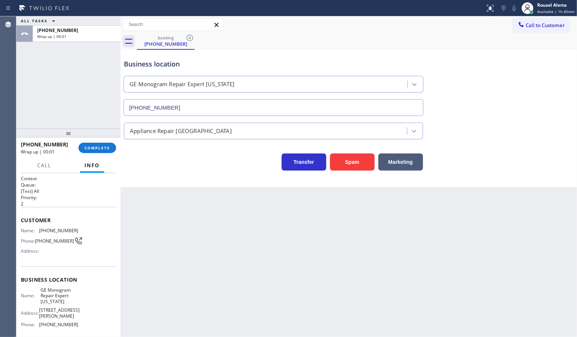
click at [101, 46] on div "ALL TASKS ALL TASKS ACTIVE TASKS TASKS IN WRAP UP +17575607477 Wrap up | 00:01" at bounding box center [68, 72] width 104 height 112
click at [94, 147] on span "COMPLETE" at bounding box center [97, 147] width 26 height 5
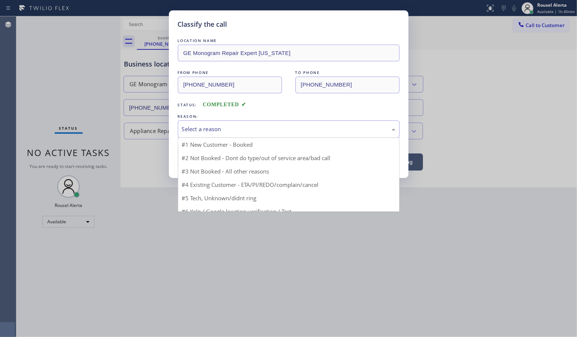
click at [212, 135] on div "Select a reason" at bounding box center [289, 128] width 222 height 17
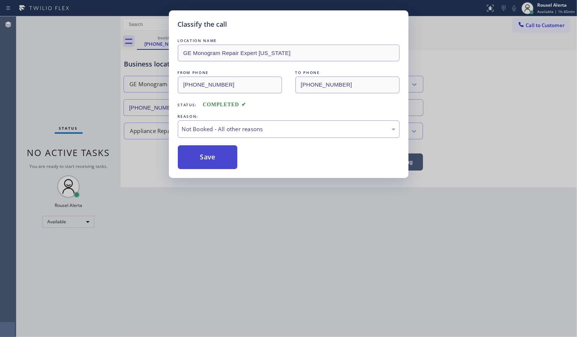
click at [213, 155] on button "Save" at bounding box center [208, 157] width 60 height 24
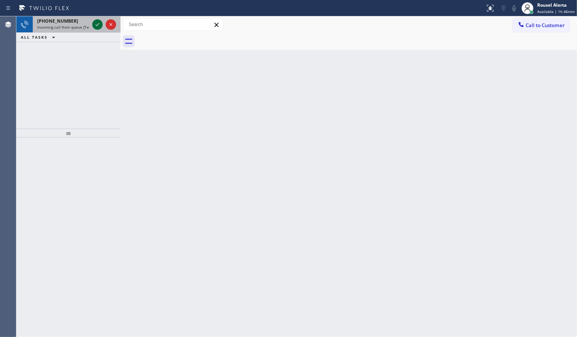
click at [96, 25] on icon at bounding box center [98, 24] width 4 height 3
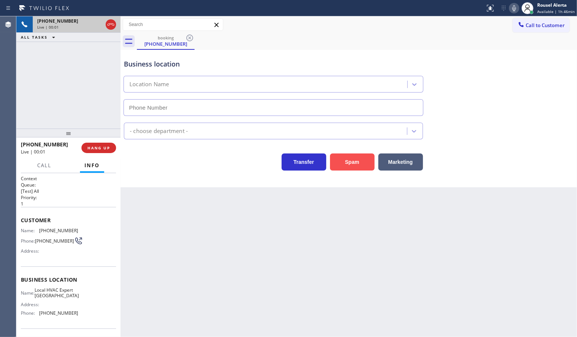
type input "(347) 202-1058"
click at [348, 157] on button "Spam" at bounding box center [352, 162] width 45 height 17
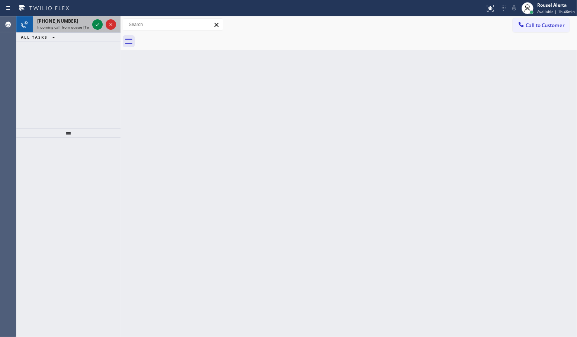
click at [86, 28] on span "Incoming call from queue [Test] All" at bounding box center [68, 27] width 62 height 5
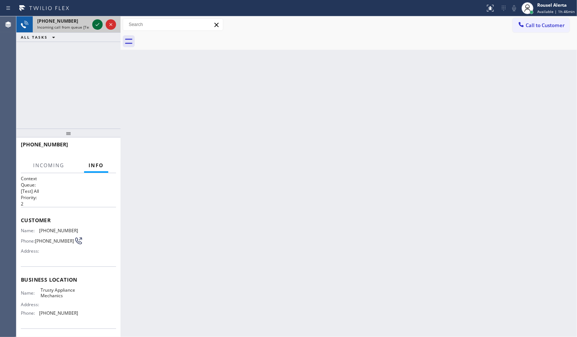
click at [96, 26] on icon at bounding box center [97, 24] width 9 height 9
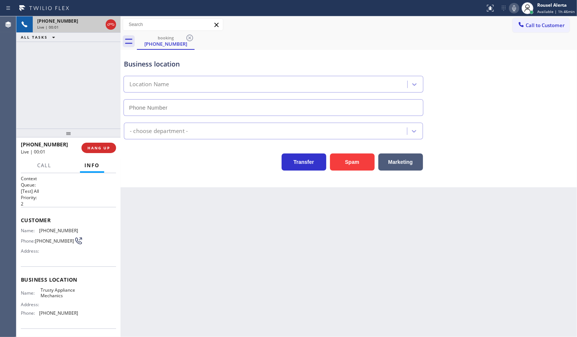
type input "(631) 515-6122"
click at [348, 162] on button "Spam" at bounding box center [352, 162] width 45 height 17
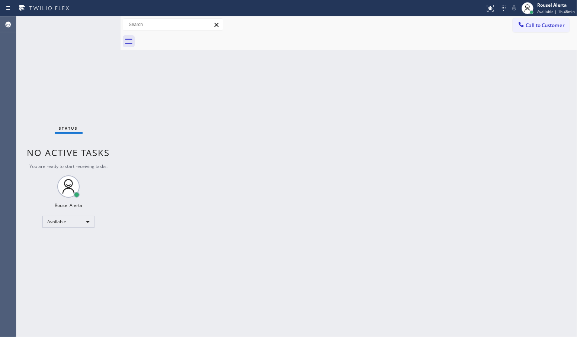
click at [95, 22] on div "Status No active tasks You are ready to start receiving tasks. Rousel Alerta Av…" at bounding box center [68, 176] width 104 height 321
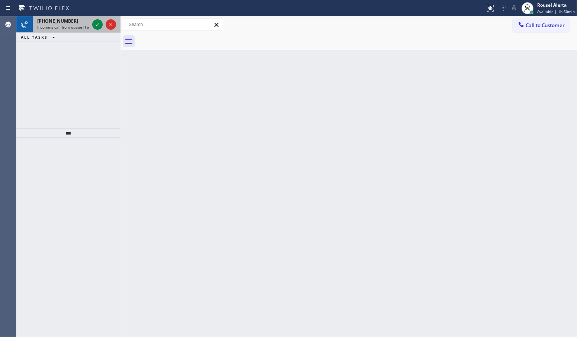
click at [65, 28] on span "Incoming call from queue [Test] All" at bounding box center [68, 27] width 62 height 5
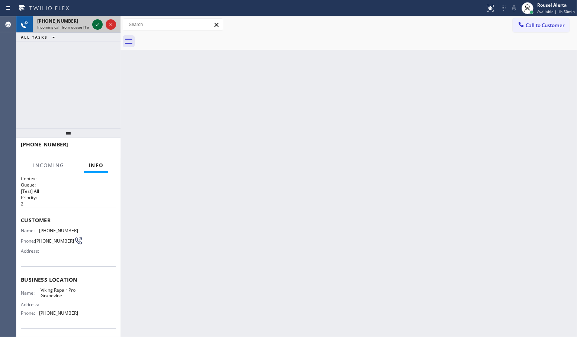
click at [99, 24] on icon at bounding box center [98, 24] width 4 height 3
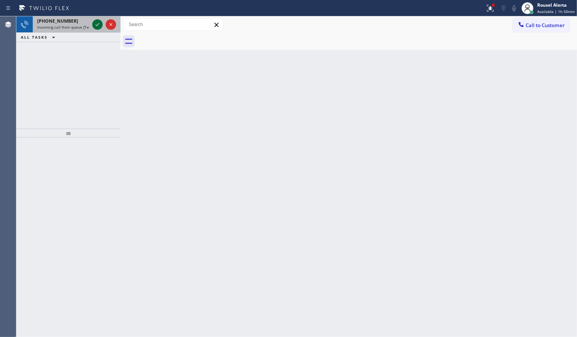
click at [92, 23] on div at bounding box center [97, 24] width 10 height 9
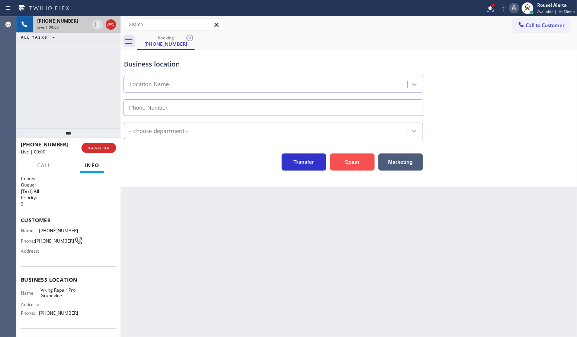
type input "(817) 383-9030"
click at [339, 161] on button "Spam" at bounding box center [352, 162] width 45 height 17
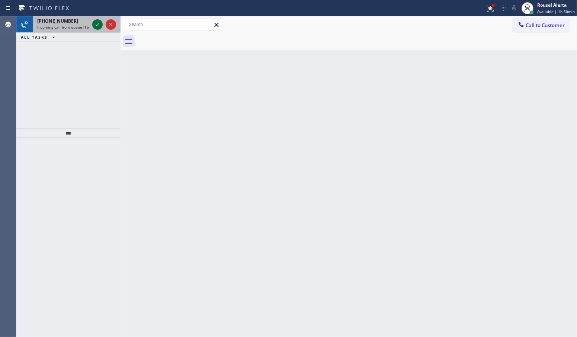
click at [97, 25] on icon at bounding box center [98, 24] width 4 height 3
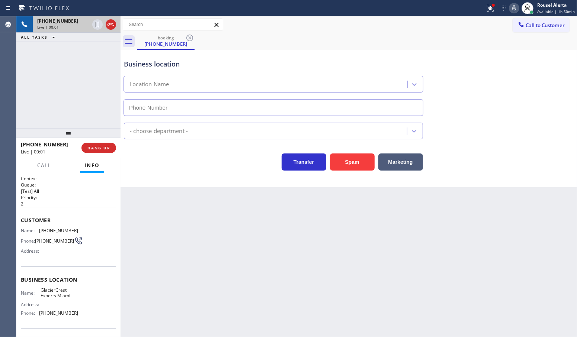
type input "(786) 891-4307"
click at [354, 160] on button "Spam" at bounding box center [352, 162] width 45 height 17
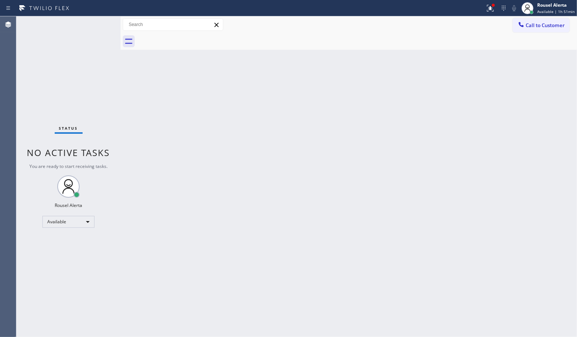
click at [199, 181] on div "Back to Dashboard Change Sender ID Customers Technicians Select a contact Outbo…" at bounding box center [348, 176] width 456 height 321
click at [88, 33] on div "Status No active tasks You are ready to start receiving tasks. Rousel Alerta Av…" at bounding box center [68, 176] width 104 height 321
click at [493, 10] on icon at bounding box center [490, 8] width 7 height 7
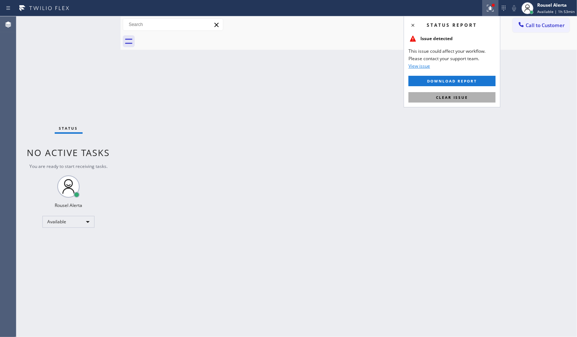
click at [482, 103] on div "Status report Issue detected This issue could affect your workflow. Please cont…" at bounding box center [451, 61] width 97 height 91
click at [482, 102] on button "Clear issue" at bounding box center [451, 97] width 87 height 10
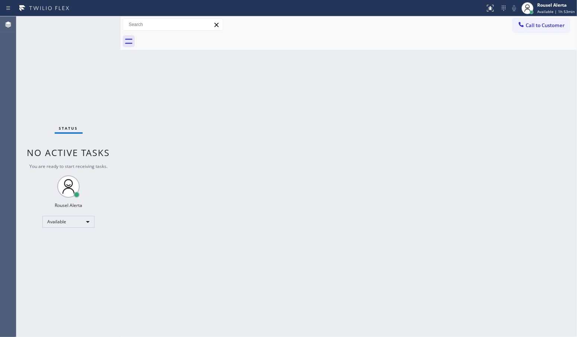
click at [485, 121] on div "Back to Dashboard Change Sender ID Customers Technicians Select a contact Outbo…" at bounding box center [348, 176] width 456 height 321
click at [478, 168] on div "Back to Dashboard Change Sender ID Customers Technicians Select a contact Outbo…" at bounding box center [348, 176] width 456 height 321
click at [406, 292] on div "Back to Dashboard Change Sender ID Customers Technicians Select a contact Outbo…" at bounding box center [348, 176] width 456 height 321
click at [93, 23] on div "Status No active tasks You are ready to start receiving tasks. Rousel Alerta Av…" at bounding box center [68, 176] width 104 height 321
click at [94, 14] on div "Status report No issues detected If you experience an issue, please download th…" at bounding box center [288, 8] width 577 height 16
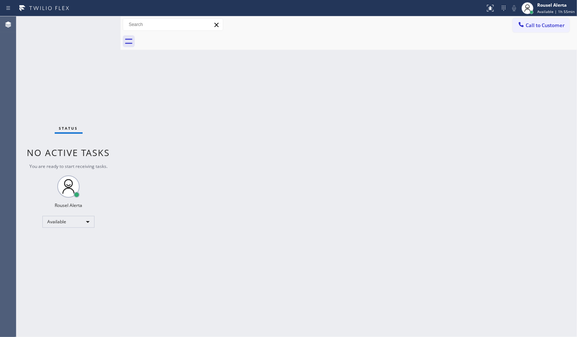
click at [96, 19] on div "Status No active tasks You are ready to start receiving tasks. Rousel Alerta Av…" at bounding box center [68, 176] width 104 height 321
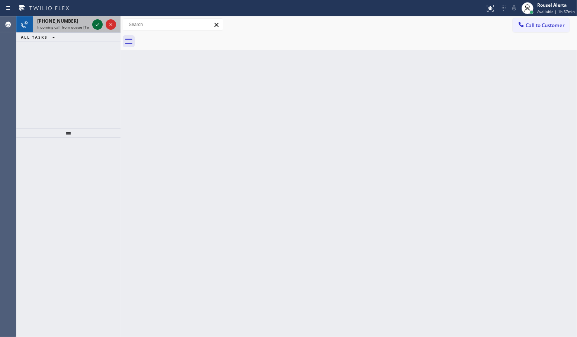
click at [95, 20] on icon at bounding box center [97, 24] width 9 height 9
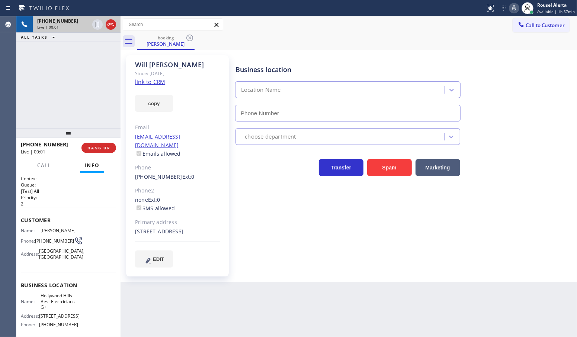
type input "(323) 203-0882"
click at [149, 83] on link "link to CRM" at bounding box center [150, 81] width 30 height 7
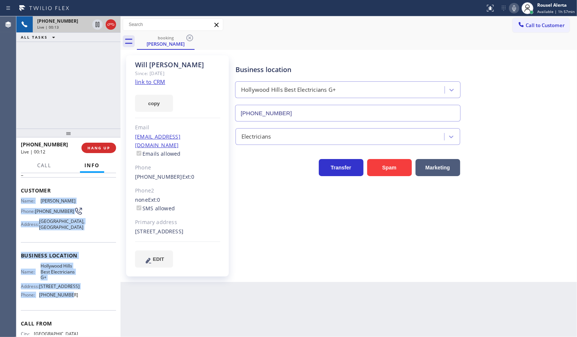
scroll to position [46, 0]
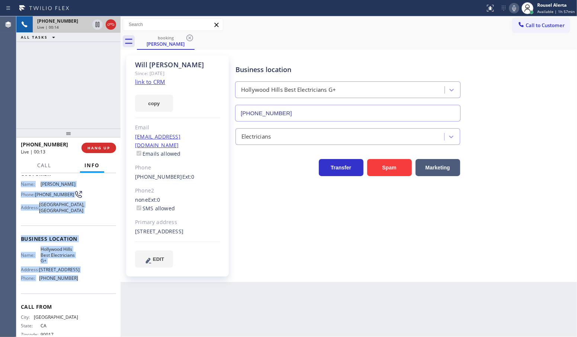
drag, startPoint x: 20, startPoint y: 228, endPoint x: 80, endPoint y: 297, distance: 92.0
click at [80, 297] on div "Context Queue: [Test] All Priority: 2 Customer Name: Will Bratten Phone: (323) …" at bounding box center [68, 239] width 95 height 221
copy div "Name: Will Bratten Phone: (323) 403-7647 Address: West Hollywood, CA 90046, USA…"
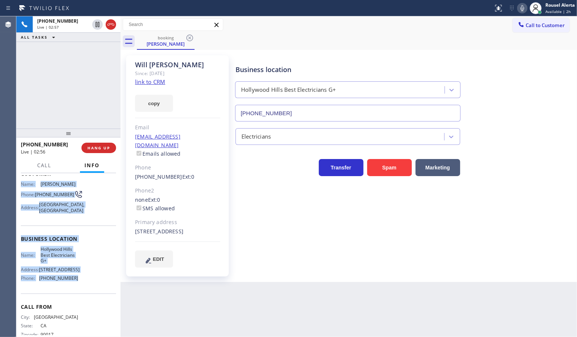
drag, startPoint x: 97, startPoint y: 26, endPoint x: 234, endPoint y: 37, distance: 137.7
click at [97, 26] on icon at bounding box center [97, 24] width 9 height 9
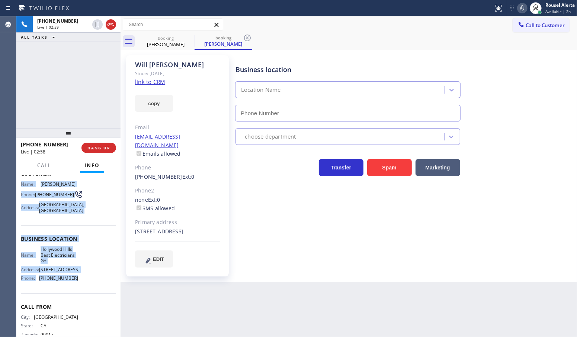
type input "(323) 203-0882"
click at [521, 7] on icon at bounding box center [522, 8] width 4 height 6
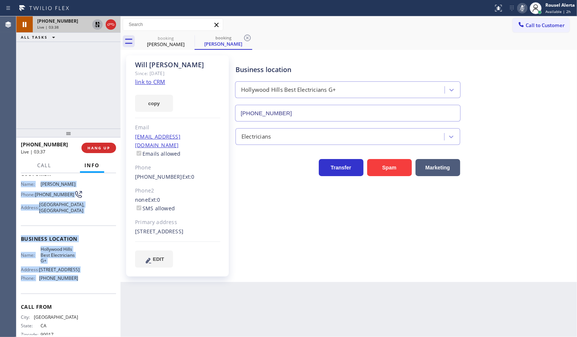
click at [99, 25] on icon at bounding box center [97, 24] width 5 height 5
type input "(323) 203-0882"
click at [520, 8] on icon at bounding box center [522, 8] width 4 height 6
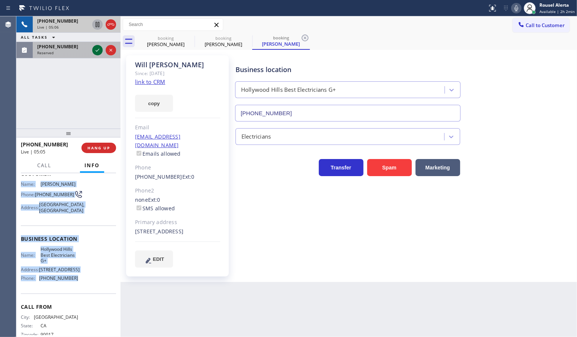
click at [96, 54] on icon at bounding box center [97, 50] width 9 height 9
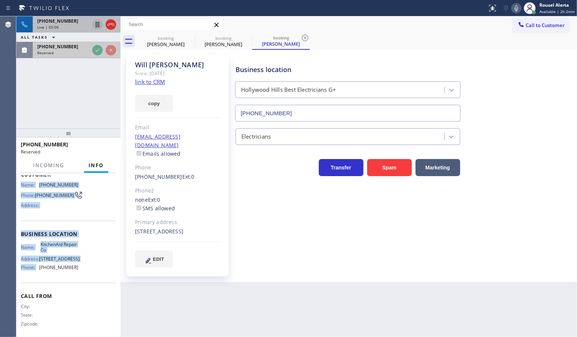
scroll to position [52, 0]
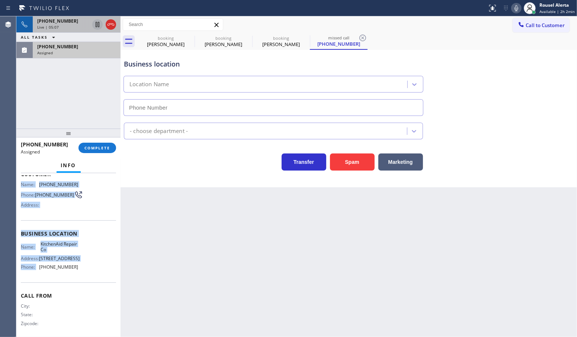
type input "(323) 894-1469"
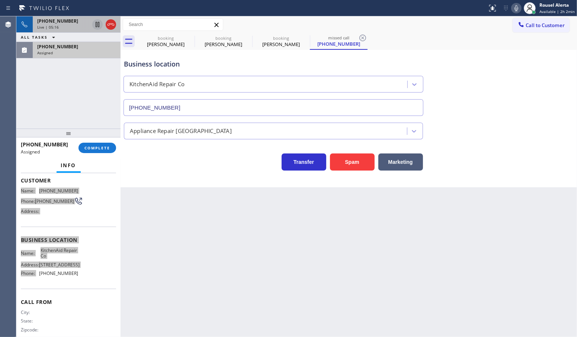
scroll to position [58, 0]
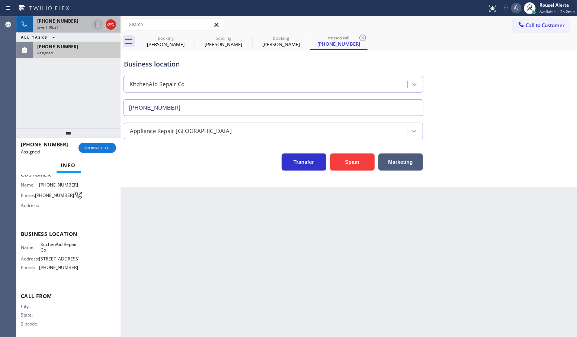
click at [70, 296] on span "Call From" at bounding box center [68, 296] width 95 height 7
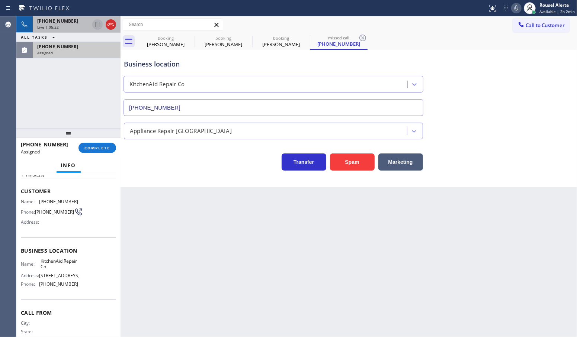
scroll to position [12, 0]
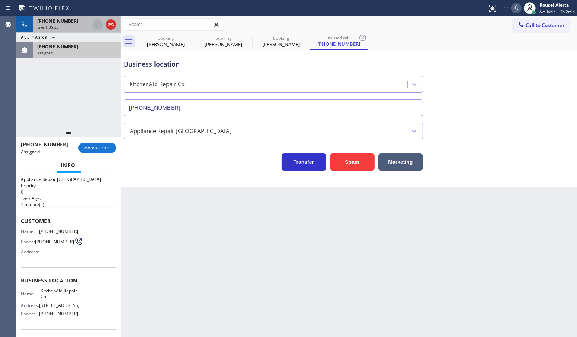
click at [68, 26] on div "Live | 05:23" at bounding box center [63, 27] width 52 height 5
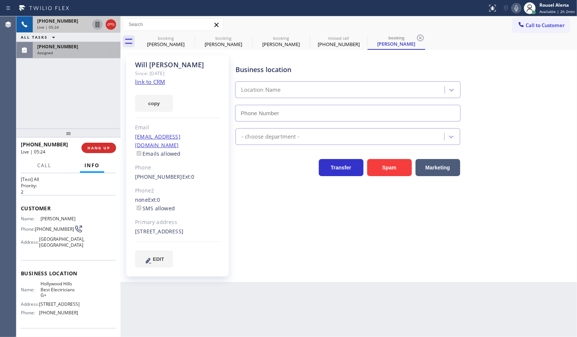
type input "(323) 203-0882"
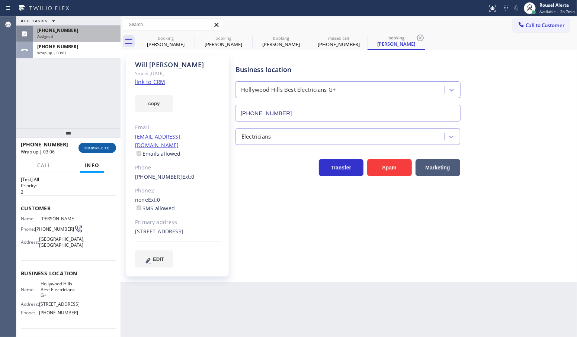
click at [95, 151] on span "COMPLETE" at bounding box center [97, 147] width 26 height 5
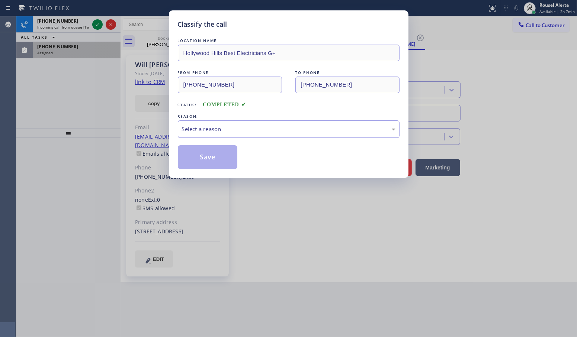
click at [182, 133] on div "Select a reason" at bounding box center [288, 129] width 213 height 9
drag, startPoint x: 199, startPoint y: 155, endPoint x: 100, endPoint y: 83, distance: 122.3
click at [199, 155] on button "Save" at bounding box center [208, 157] width 60 height 24
click at [81, 49] on div "Classify the call LOCATION NAME Hollywood Hills Best Electricians G+ FROM PHONE…" at bounding box center [288, 168] width 577 height 337
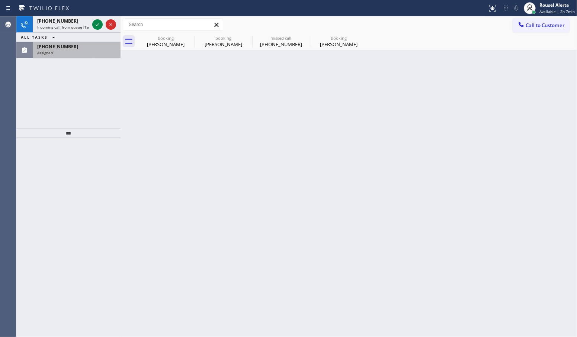
click at [81, 49] on div "(313) 595-5970" at bounding box center [76, 47] width 79 height 6
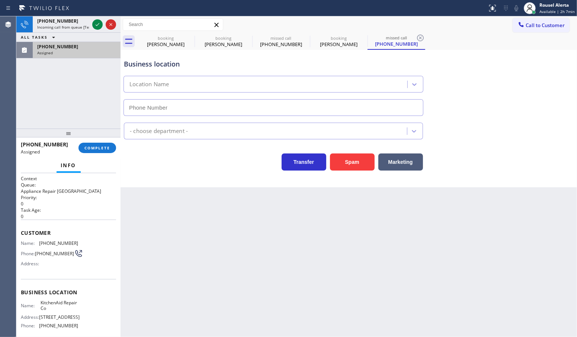
click at [81, 49] on div "(313) 595-5970" at bounding box center [76, 47] width 79 height 6
click at [96, 149] on span "COMPLETE" at bounding box center [97, 147] width 26 height 5
type input "(323) 894-1469"
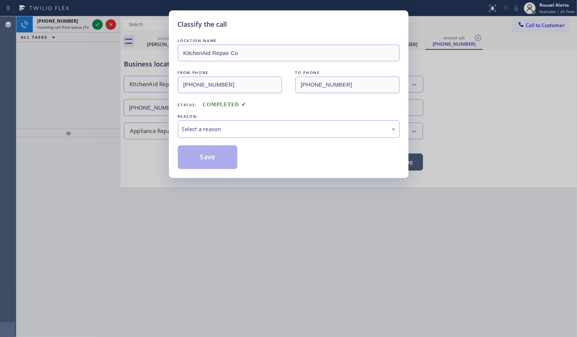
click at [219, 125] on div "Select a reason" at bounding box center [288, 129] width 213 height 9
click at [201, 156] on button "Save" at bounding box center [208, 157] width 60 height 24
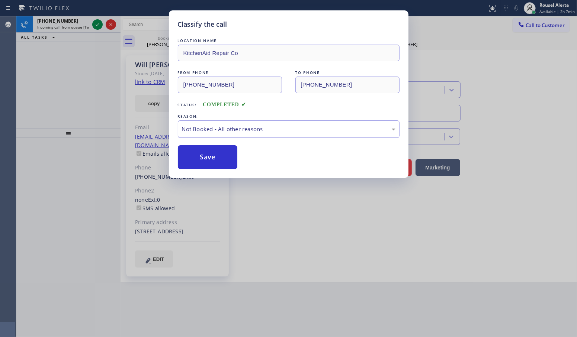
drag, startPoint x: 76, startPoint y: 20, endPoint x: 97, endPoint y: 25, distance: 21.2
click at [76, 19] on div "Classify the call LOCATION NAME KitchenAid Repair Co FROM PHONE (313) 595-5970 …" at bounding box center [288, 168] width 577 height 337
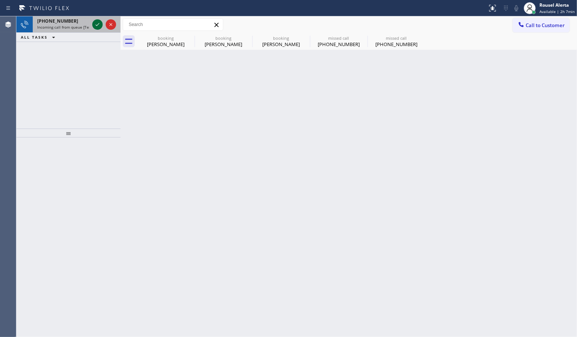
click at [97, 27] on icon at bounding box center [97, 24] width 9 height 9
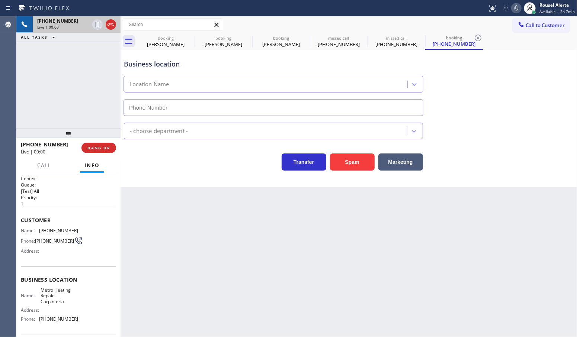
type input "(805) 600-3316"
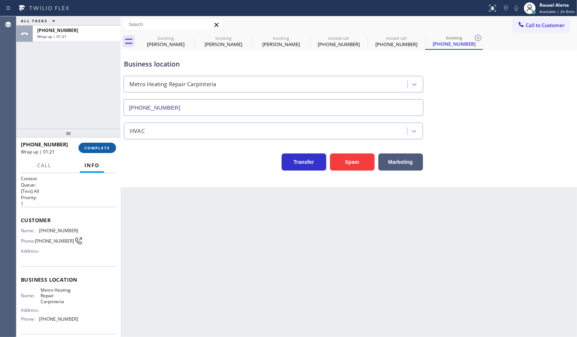
click at [92, 148] on span "COMPLETE" at bounding box center [97, 147] width 26 height 5
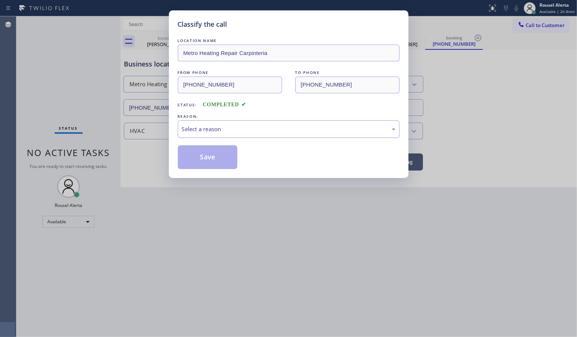
click at [195, 128] on div "Select a reason" at bounding box center [288, 129] width 213 height 9
click at [210, 155] on button "Save" at bounding box center [208, 157] width 60 height 24
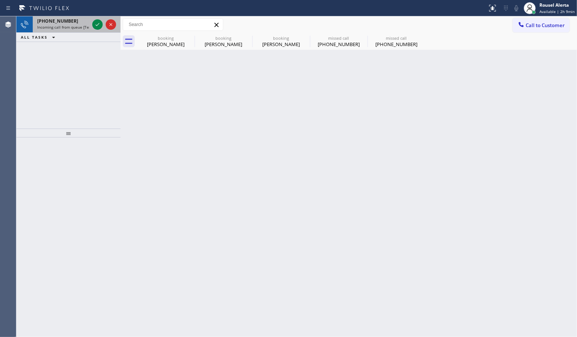
drag, startPoint x: 65, startPoint y: 20, endPoint x: 92, endPoint y: 26, distance: 27.5
click at [67, 20] on span "+12408081367" at bounding box center [57, 21] width 41 height 6
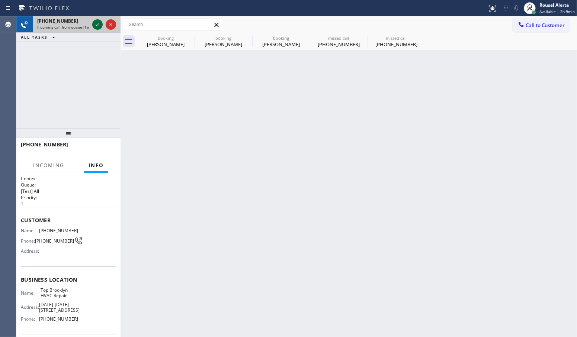
click at [95, 26] on icon at bounding box center [97, 24] width 9 height 9
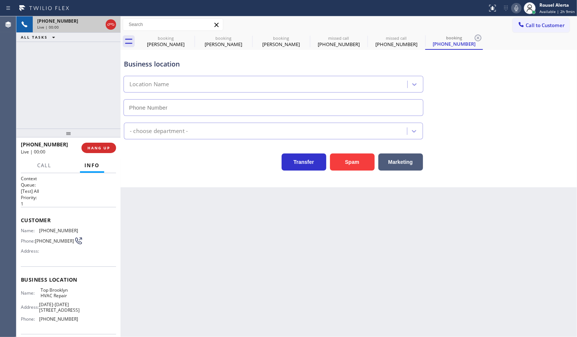
type input "(347) 236-3991"
click at [187, 38] on icon at bounding box center [189, 37] width 9 height 9
type input "(323) 203-0882"
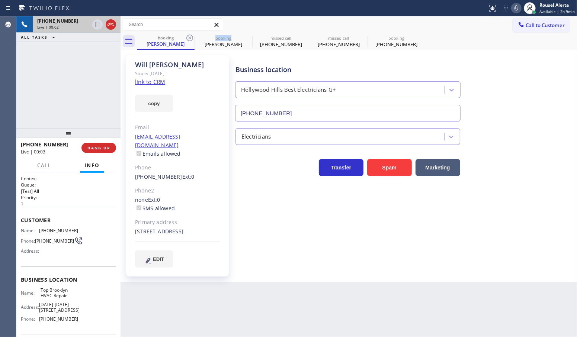
click at [187, 38] on icon at bounding box center [189, 37] width 9 height 9
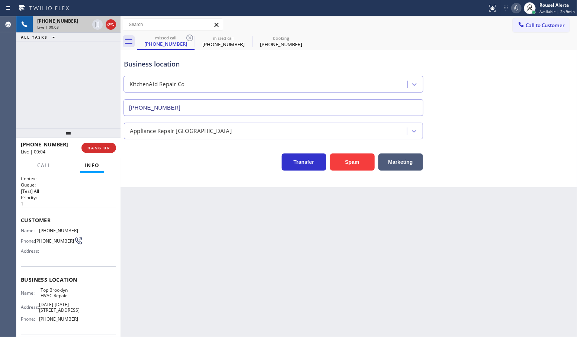
click at [187, 38] on icon at bounding box center [189, 37] width 9 height 9
click at [215, 200] on div "Back to Dashboard Change Sender ID Customers Technicians Select a contact Outbo…" at bounding box center [348, 176] width 456 height 321
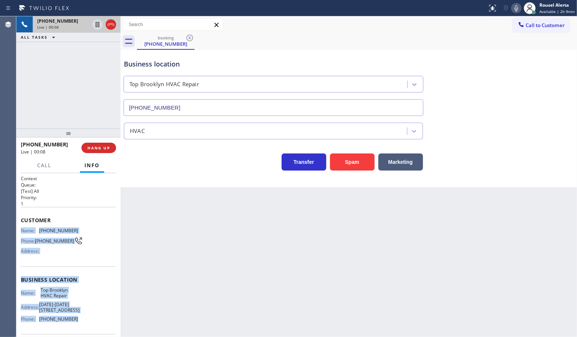
drag, startPoint x: 21, startPoint y: 231, endPoint x: 78, endPoint y: 322, distance: 107.5
click at [78, 322] on div "Context Queue: [Test] All Priority: 1 Customer Name: (240) 808-1367 Phone: (240…" at bounding box center [68, 283] width 95 height 215
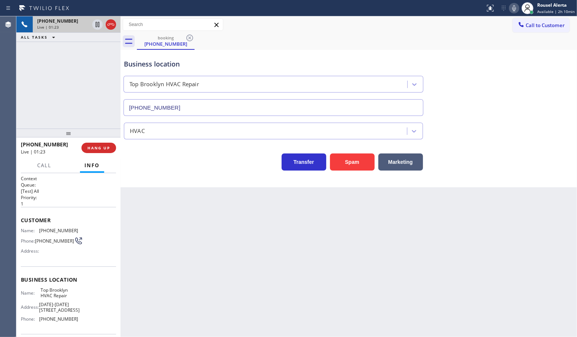
click at [198, 253] on div "Back to Dashboard Change Sender ID Customers Technicians Select a contact Outbo…" at bounding box center [348, 176] width 456 height 321
click at [103, 153] on div "+12408081367 Live | 01:26 HANG UP" at bounding box center [68, 147] width 95 height 19
click at [103, 151] on button "HANG UP" at bounding box center [98, 148] width 35 height 10
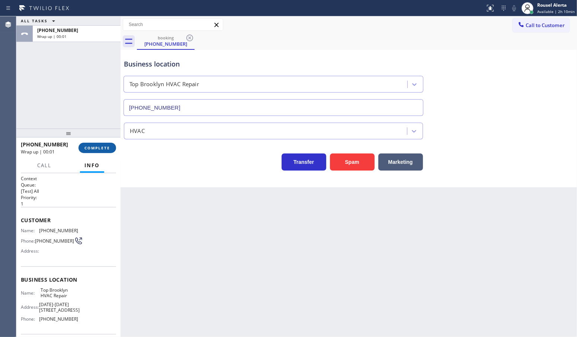
click at [96, 148] on span "COMPLETE" at bounding box center [97, 147] width 26 height 5
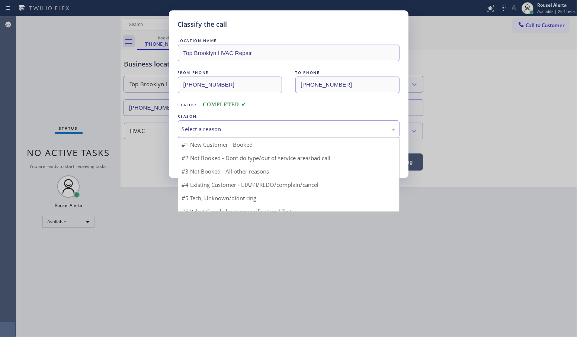
click at [245, 131] on div "Select a reason" at bounding box center [288, 129] width 213 height 9
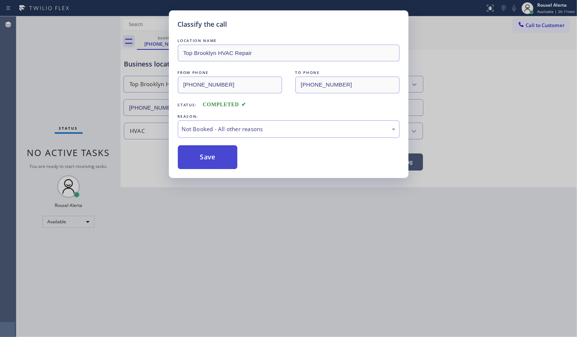
click at [206, 160] on button "Save" at bounding box center [208, 157] width 60 height 24
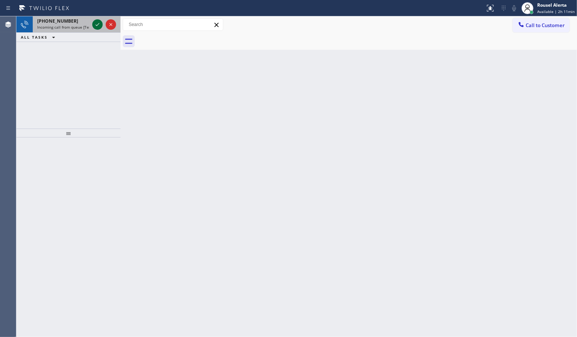
click at [98, 25] on icon at bounding box center [97, 24] width 9 height 9
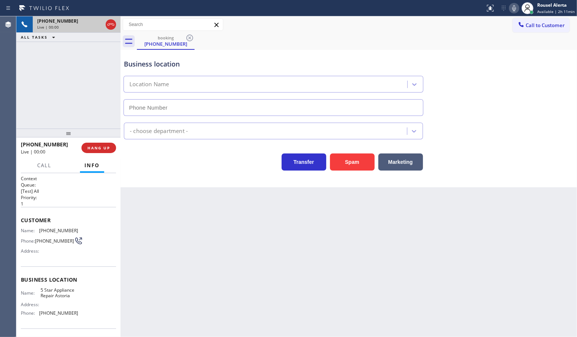
type input "(929) 605-6110"
click at [355, 165] on button "Spam" at bounding box center [352, 162] width 45 height 17
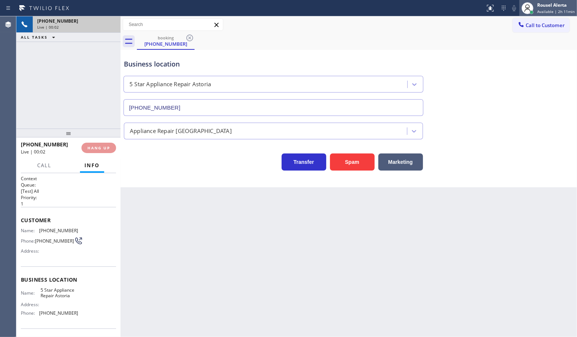
click at [547, 9] on span "Available | 2h 11min" at bounding box center [556, 11] width 38 height 5
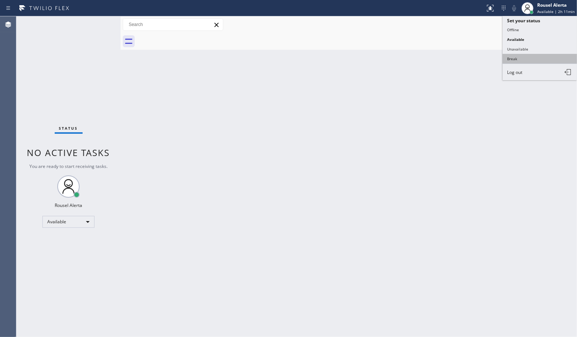
click at [531, 54] on button "Break" at bounding box center [539, 59] width 74 height 10
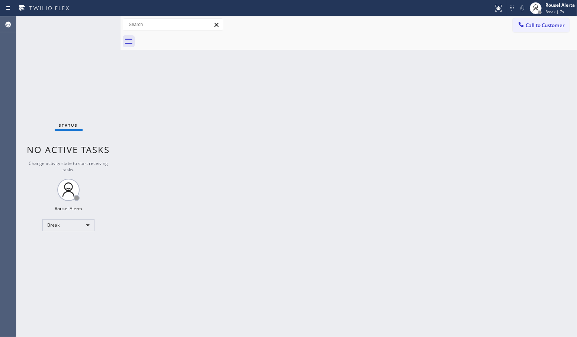
click at [88, 53] on div "Status No active tasks Change activity state to start receiving tasks. Rousel A…" at bounding box center [68, 176] width 104 height 321
click at [147, 171] on div "Back to Dashboard Change Sender ID Customers Technicians Select a contact Outbo…" at bounding box center [348, 176] width 456 height 321
click at [234, 136] on div "Back to Dashboard Change Sender ID Customers Technicians Select a contact Outbo…" at bounding box center [348, 176] width 456 height 321
click at [71, 46] on div "Status No active tasks Change activity state to start receiving tasks. Rousel A…" at bounding box center [68, 176] width 104 height 321
click at [81, 229] on div "Break" at bounding box center [68, 225] width 52 height 12
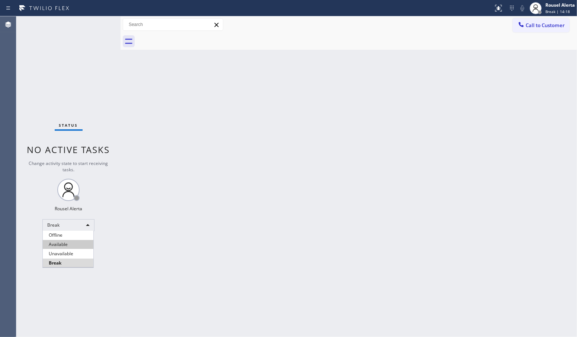
click at [77, 246] on li "Available" at bounding box center [68, 244] width 51 height 9
click at [181, 252] on div "Back to Dashboard Change Sender ID Customers Technicians Select a contact Outbo…" at bounding box center [348, 176] width 456 height 321
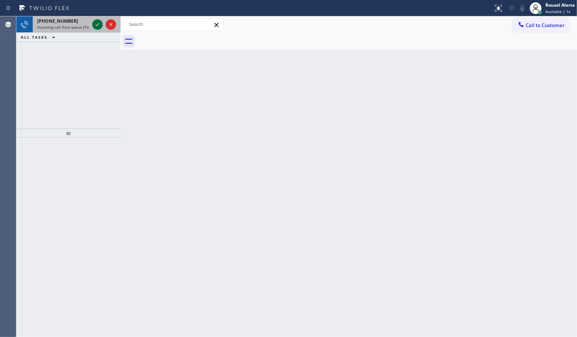
click at [96, 22] on icon at bounding box center [97, 24] width 9 height 9
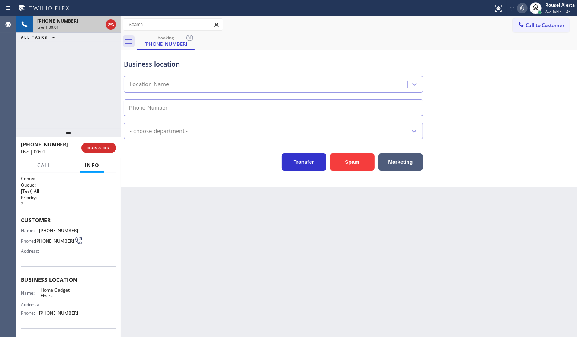
type input "(856) 406-2982"
click at [347, 167] on button "Spam" at bounding box center [352, 162] width 45 height 17
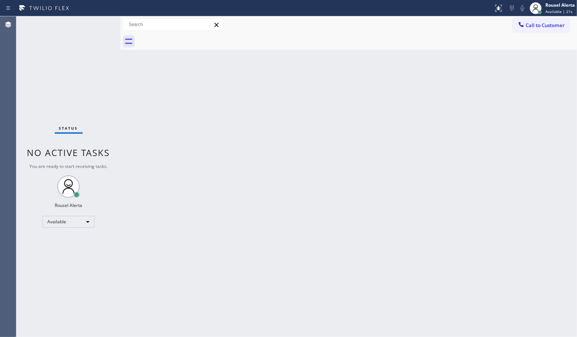
click at [72, 62] on div "Status No active tasks You are ready to start receiving tasks. Rousel Alerta Av…" at bounding box center [68, 176] width 104 height 321
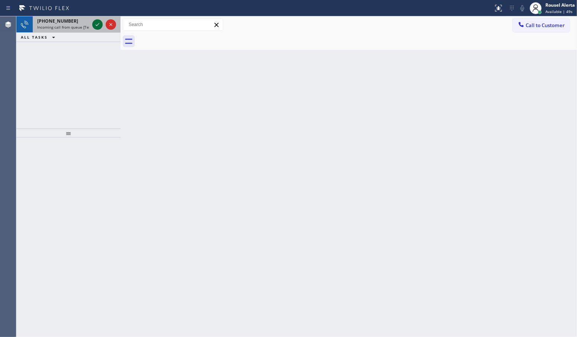
click at [97, 25] on icon at bounding box center [98, 24] width 4 height 3
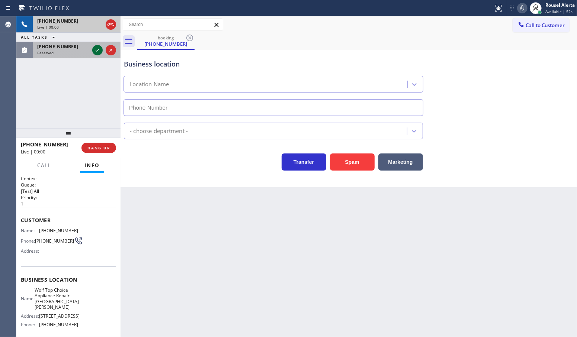
type input "(914) 353-4343"
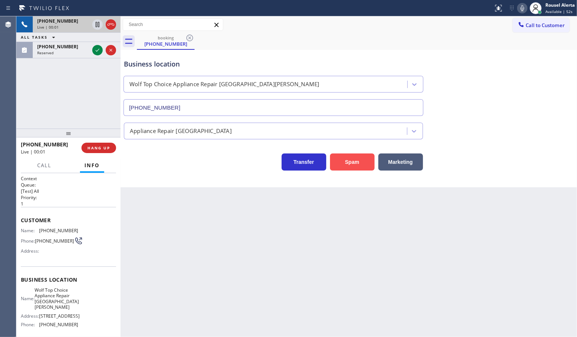
click at [342, 161] on button "Spam" at bounding box center [352, 162] width 45 height 17
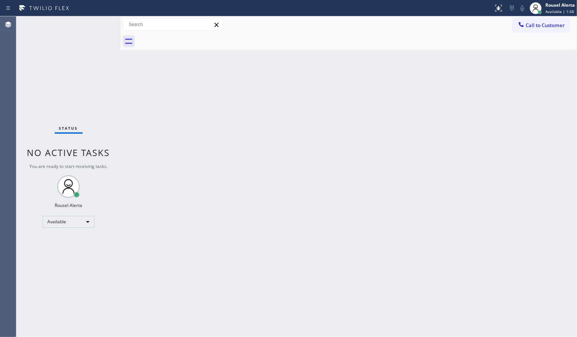
click at [88, 32] on div "Status No active tasks You are ready to start receiving tasks. Rousel Alerta Av…" at bounding box center [68, 176] width 104 height 321
click at [129, 112] on div "Back to Dashboard Change Sender ID Customers Technicians Select a contact Outbo…" at bounding box center [348, 176] width 456 height 321
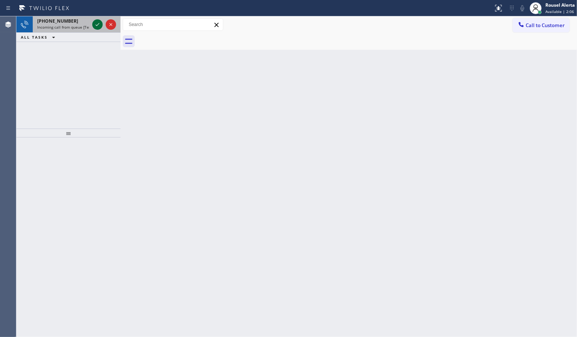
click at [97, 25] on icon at bounding box center [98, 24] width 4 height 3
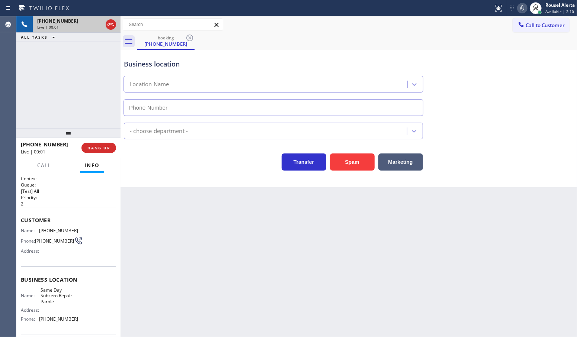
type input "(240) 414-8205"
click at [347, 161] on button "Spam" at bounding box center [352, 162] width 45 height 17
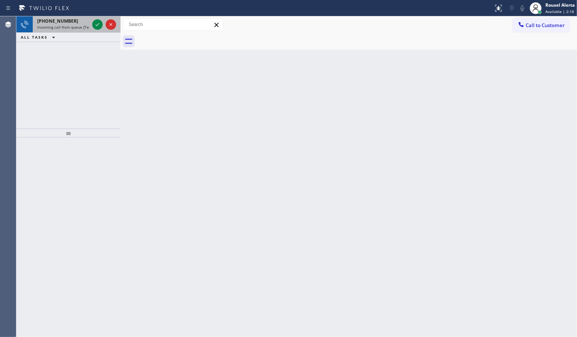
click at [57, 19] on span "+16265322025" at bounding box center [57, 21] width 41 height 6
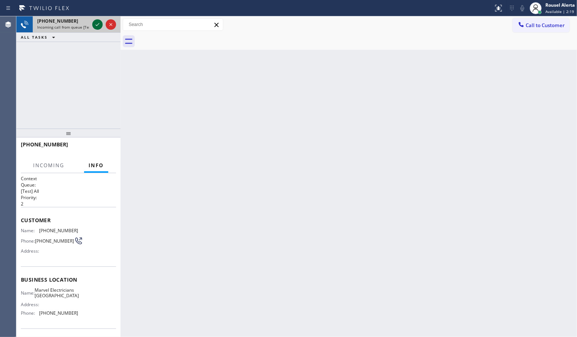
click at [93, 27] on icon at bounding box center [97, 24] width 9 height 9
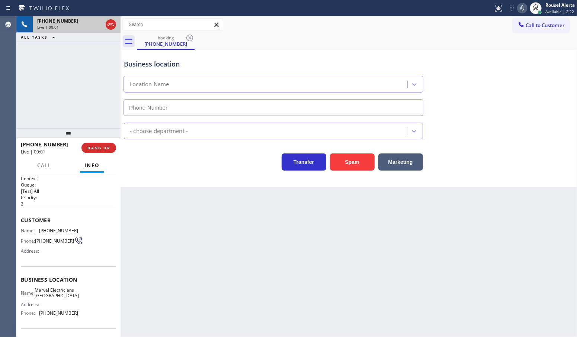
type input "(626) 467-5038"
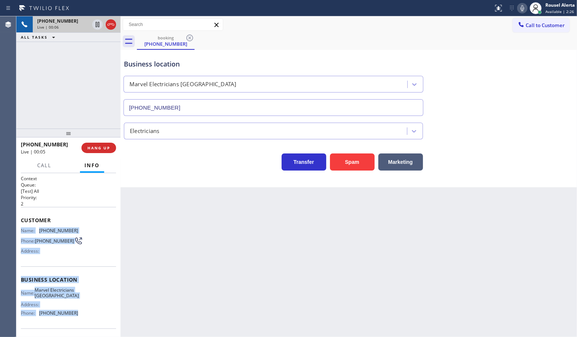
drag, startPoint x: 21, startPoint y: 231, endPoint x: 75, endPoint y: 317, distance: 102.4
click at [75, 317] on div "Context Queue: [Test] All Priority: 2 Customer Name: (626) 532-2025 Phone: (626…" at bounding box center [68, 280] width 95 height 209
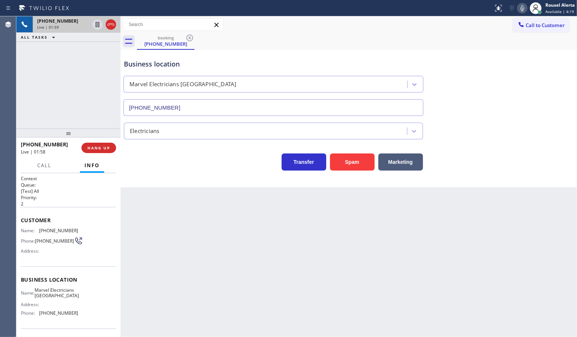
click at [65, 59] on div "+16265322025 Live | 01:59 ALL TASKS ALL TASKS ACTIVE TASKS TASKS IN WRAP UP" at bounding box center [68, 72] width 104 height 112
drag, startPoint x: 97, startPoint y: 28, endPoint x: 118, endPoint y: 21, distance: 22.7
click at [97, 28] on icon at bounding box center [97, 24] width 9 height 9
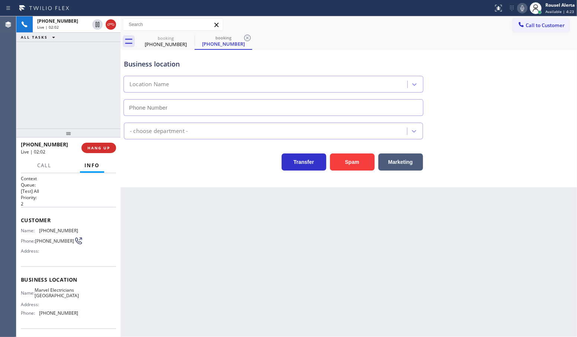
type input "(626) 467-5038"
drag, startPoint x: 519, startPoint y: 6, endPoint x: 484, endPoint y: 4, distance: 35.4
click at [519, 6] on icon at bounding box center [522, 8] width 9 height 9
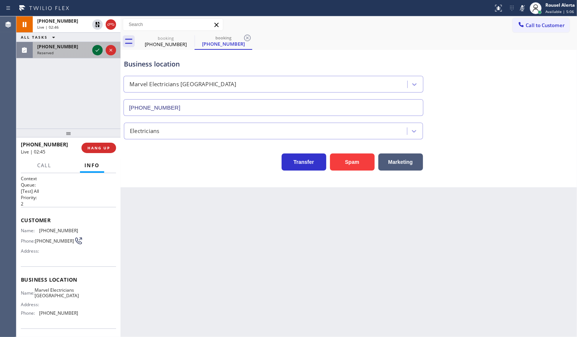
click at [95, 48] on icon at bounding box center [97, 50] width 9 height 9
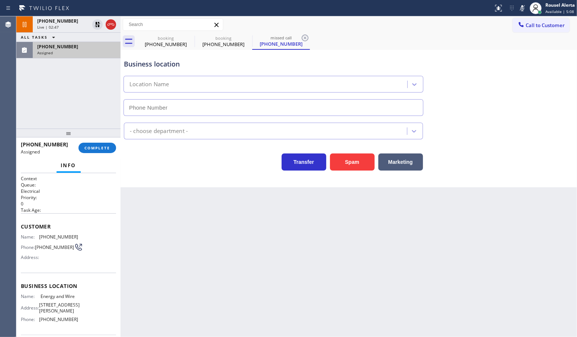
type input "(646) 956-4870"
click at [85, 96] on div "+16265322025 Live | 02:47 ALL TASKS ALL TASKS ACTIVE TASKS TASKS IN WRAP UP (64…" at bounding box center [68, 72] width 104 height 112
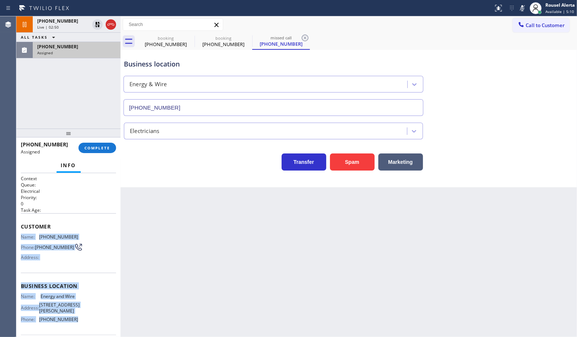
drag, startPoint x: 21, startPoint y: 234, endPoint x: 74, endPoint y: 317, distance: 98.4
click at [74, 317] on div "Context Queue: Electrical Priority: 0 Task Age: Customer Name: (646) 889-9033 P…" at bounding box center [68, 284] width 95 height 216
click at [46, 45] on span "(646) 889-9033" at bounding box center [57, 47] width 41 height 6
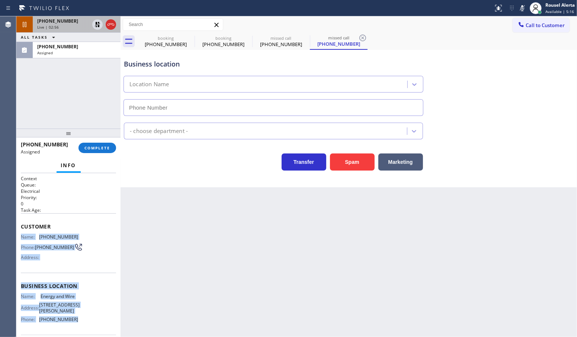
click at [64, 22] on span "+16265322025" at bounding box center [57, 21] width 41 height 6
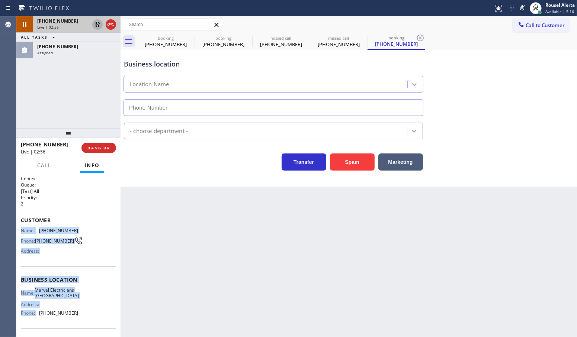
type input "(626) 467-5038"
click at [97, 23] on icon at bounding box center [97, 24] width 5 height 5
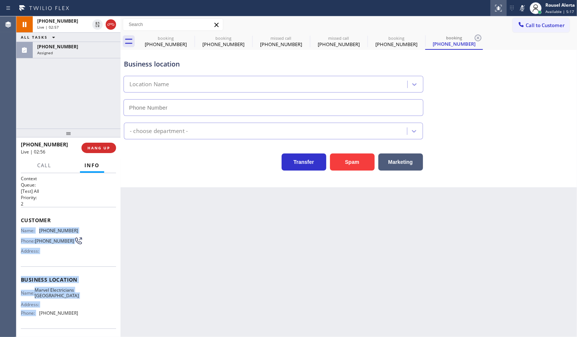
type input "(626) 467-5038"
click at [522, 7] on rect at bounding box center [521, 7] width 5 height 5
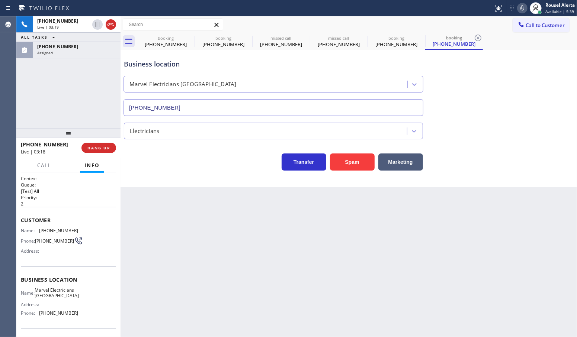
click at [478, 229] on div "Back to Dashboard Change Sender ID Customers Technicians Select a contact Outbo…" at bounding box center [348, 176] width 456 height 321
drag, startPoint x: 90, startPoint y: 51, endPoint x: 82, endPoint y: 118, distance: 68.2
click at [90, 51] on div "Assigned" at bounding box center [76, 52] width 79 height 5
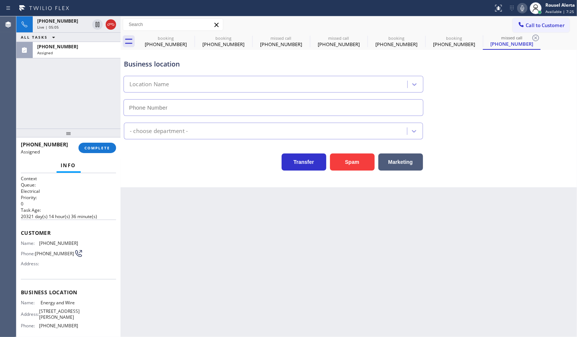
type input "(646) 956-4870"
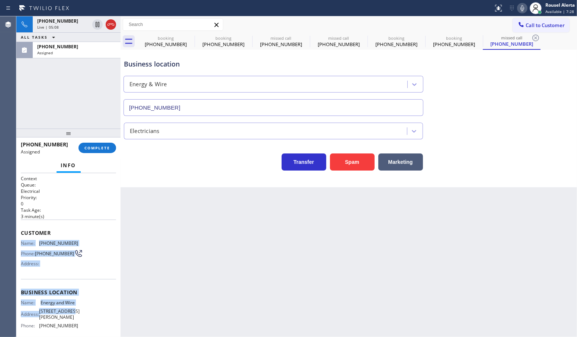
scroll to position [46, 0]
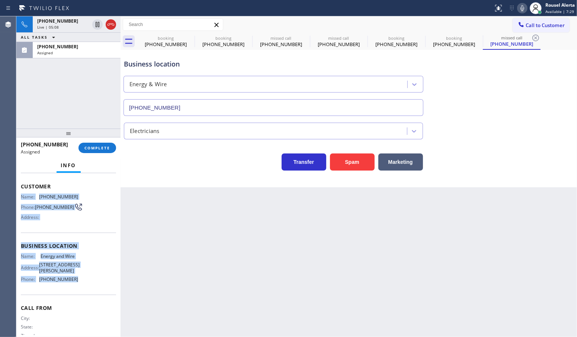
drag, startPoint x: 19, startPoint y: 242, endPoint x: 85, endPoint y: 280, distance: 76.1
click at [85, 280] on div "Context Queue: Electrical Priority: 0 Task Age: 3 minute(s) Customer Name: (646…" at bounding box center [68, 255] width 104 height 164
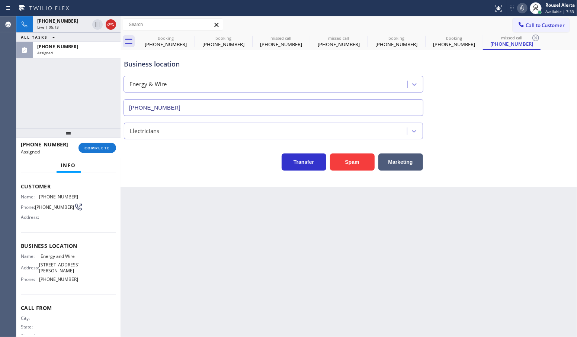
click at [75, 71] on div "+16265322025 Live | 05:13 ALL TASKS ALL TASKS ACTIVE TASKS TASKS IN WRAP UP (64…" at bounding box center [68, 72] width 104 height 112
click at [96, 148] on span "COMPLETE" at bounding box center [97, 147] width 26 height 5
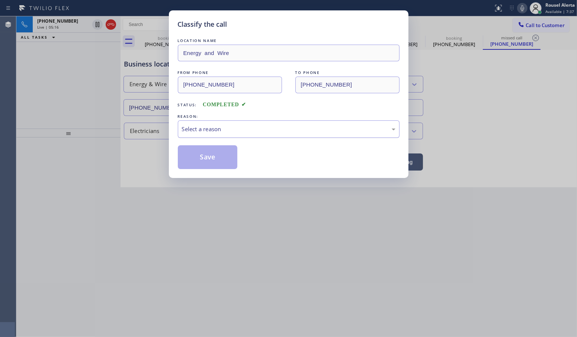
click at [177, 132] on div "Classify the call LOCATION NAME Energy and Wire FROM PHONE (646) 889-9033 TO PH…" at bounding box center [288, 94] width 239 height 168
click at [185, 132] on div "Select a reason" at bounding box center [288, 129] width 213 height 9
click at [203, 160] on button "Save" at bounding box center [208, 157] width 60 height 24
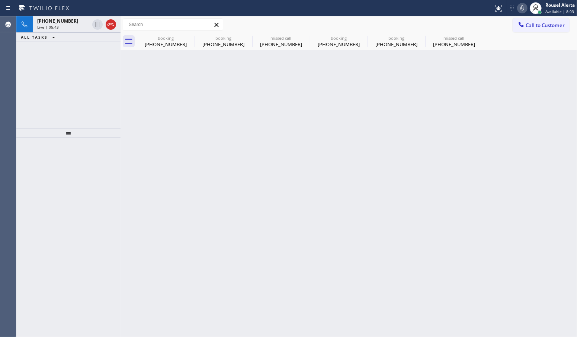
click at [338, 94] on div "Back to Dashboard Change Sender ID Customers Technicians Select a contact Outbo…" at bounding box center [348, 176] width 456 height 321
click at [190, 39] on icon at bounding box center [189, 37] width 9 height 9
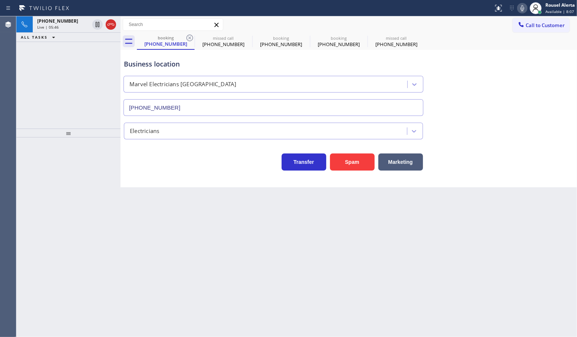
click at [190, 39] on icon at bounding box center [189, 37] width 9 height 9
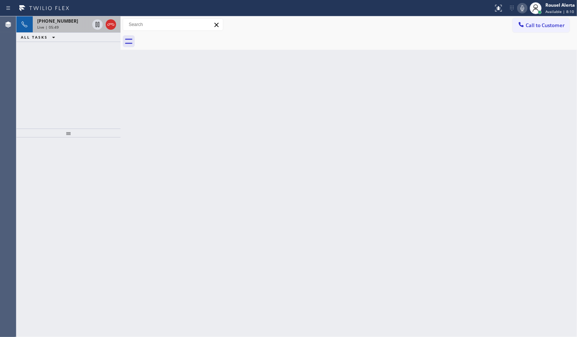
click at [59, 26] on div "Live | 05:49" at bounding box center [63, 27] width 52 height 5
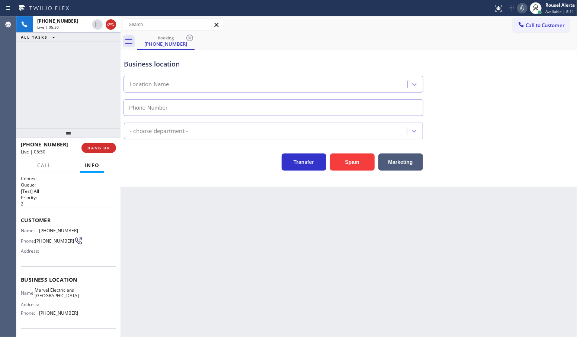
type input "(626) 467-5038"
click at [231, 274] on div "Back to Dashboard Change Sender ID Customers Technicians Select a contact Outbo…" at bounding box center [348, 176] width 456 height 321
click at [62, 70] on div "+16265322025 Live | 06:28 ALL TASKS ALL TASKS ACTIVE TASKS TASKS IN WRAP UP" at bounding box center [68, 72] width 104 height 112
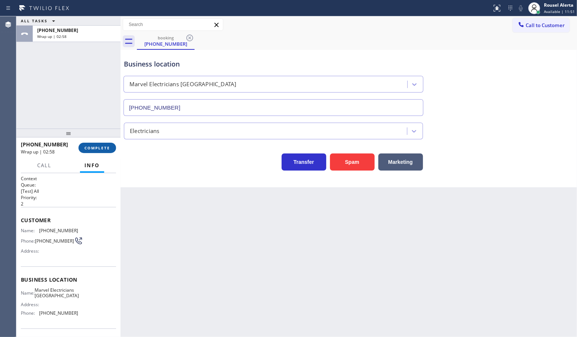
click at [89, 144] on button "COMPLETE" at bounding box center [97, 148] width 38 height 10
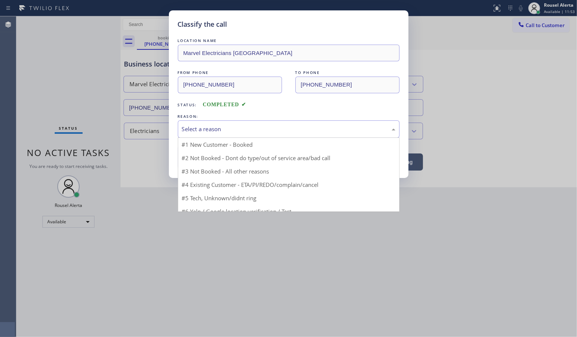
click at [213, 133] on div "Select a reason" at bounding box center [288, 129] width 213 height 9
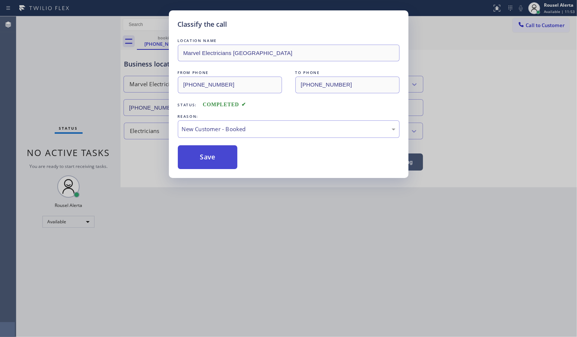
click at [217, 153] on button "Save" at bounding box center [208, 157] width 60 height 24
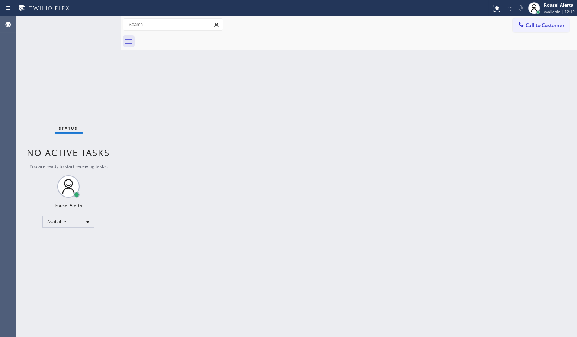
click at [160, 78] on div "Back to Dashboard Change Sender ID Customers Technicians Select a contact Outbo…" at bounding box center [348, 176] width 456 height 321
click at [211, 186] on div "Back to Dashboard Change Sender ID Customers Technicians Select a contact Outbo…" at bounding box center [348, 176] width 456 height 321
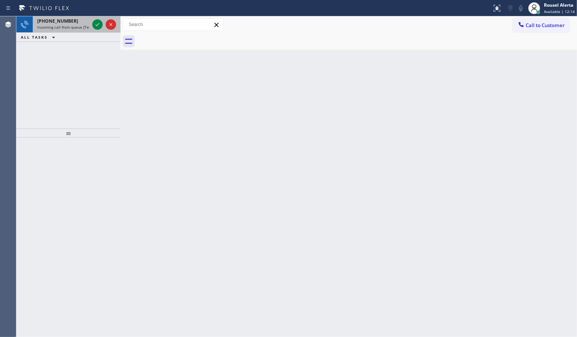
click at [70, 19] on div "+15622770258" at bounding box center [63, 21] width 52 height 6
click at [97, 25] on icon at bounding box center [97, 24] width 9 height 9
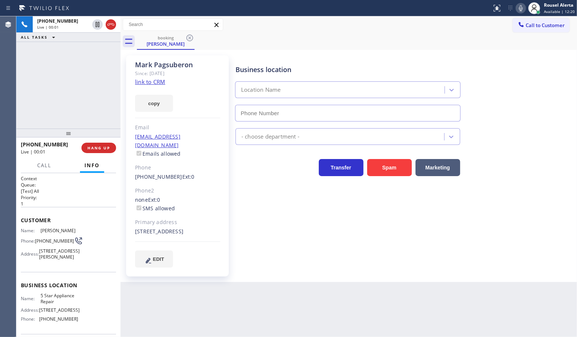
type input "(855) 731-4952"
click at [148, 81] on link "link to CRM" at bounding box center [150, 81] width 30 height 7
click at [73, 84] on div "+15622770258 Live | 00:48 ALL TASKS ALL TASKS ACTIVE TASKS TASKS IN WRAP UP" at bounding box center [68, 72] width 104 height 112
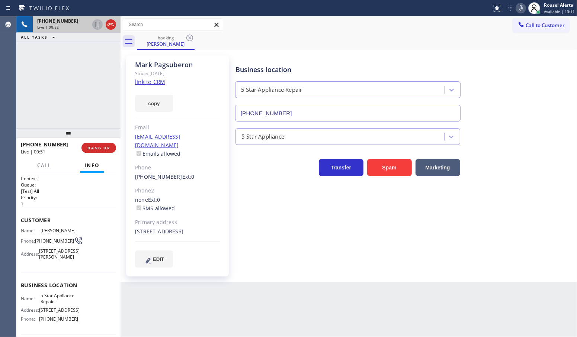
click at [95, 24] on icon at bounding box center [97, 24] width 9 height 9
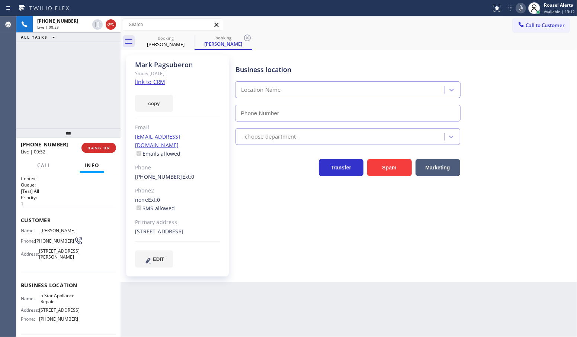
type input "(855) 731-4952"
click at [521, 6] on icon at bounding box center [520, 8] width 9 height 9
click at [226, 294] on div "Back to Dashboard Change Sender ID Customers Technicians Select a contact Outbo…" at bounding box center [348, 176] width 456 height 321
click at [100, 57] on div "+15622770258 Live | 03:40 ALL TASKS ALL TASKS ACTIVE TASKS TASKS IN WRAP UP" at bounding box center [68, 72] width 104 height 112
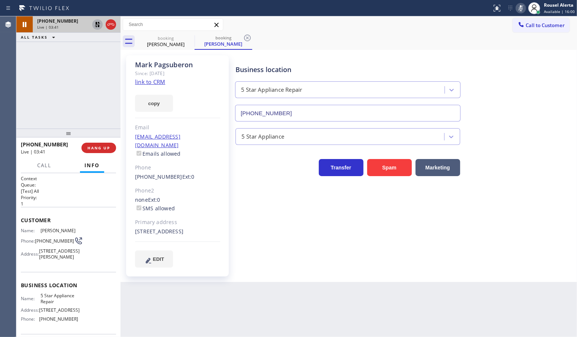
click at [96, 23] on icon at bounding box center [97, 24] width 5 height 5
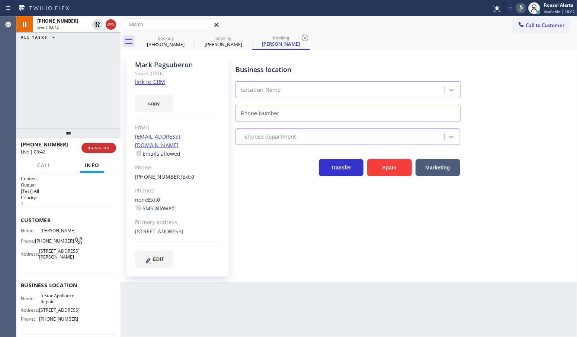
click at [521, 9] on rect at bounding box center [520, 7] width 5 height 5
type input "(855) 731-4952"
click at [95, 125] on div "+15622770258 Live | 05:58 ALL TASKS ALL TASKS ACTIVE TASKS TASKS IN WRAP UP" at bounding box center [68, 72] width 104 height 112
click at [98, 149] on span "HANG UP" at bounding box center [98, 147] width 23 height 5
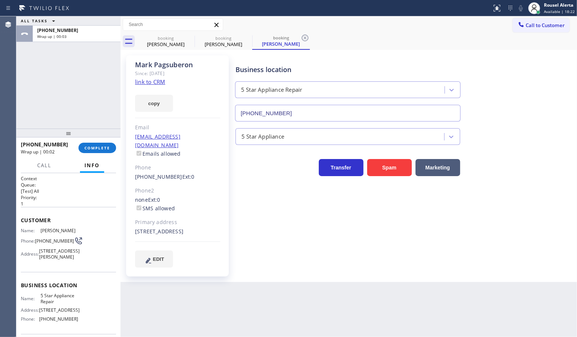
click at [63, 47] on div "ALL TASKS ALL TASKS ACTIVE TASKS TASKS IN WRAP UP +15622770258 Wrap up | 00:03" at bounding box center [68, 72] width 104 height 112
click at [97, 149] on span "COMPLETE" at bounding box center [97, 147] width 26 height 5
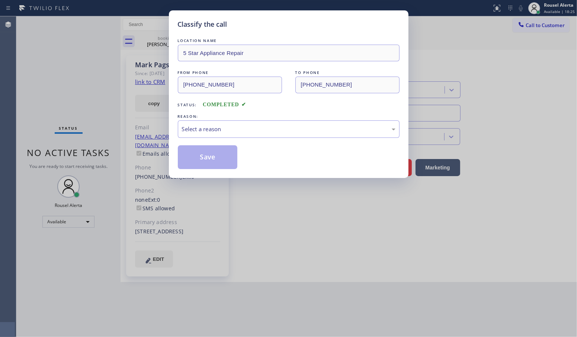
click at [190, 132] on div "Select a reason" at bounding box center [288, 129] width 213 height 9
drag, startPoint x: 199, startPoint y: 159, endPoint x: 0, endPoint y: 25, distance: 239.8
click at [199, 159] on button "Save" at bounding box center [208, 157] width 60 height 24
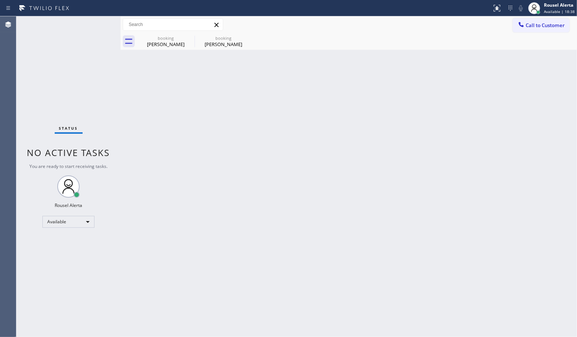
click at [257, 133] on div "Back to Dashboard Change Sender ID Customers Technicians Select a contact Outbo…" at bounding box center [348, 176] width 456 height 321
click at [190, 39] on icon at bounding box center [189, 37] width 9 height 9
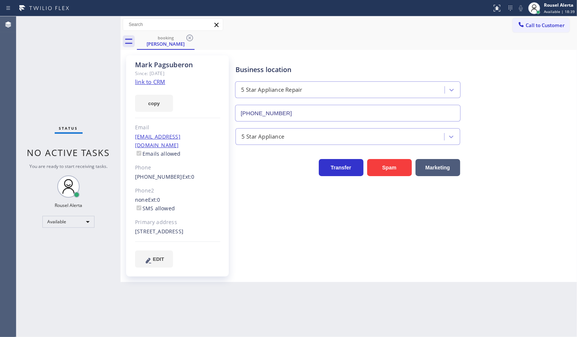
click at [190, 39] on icon at bounding box center [189, 37] width 9 height 9
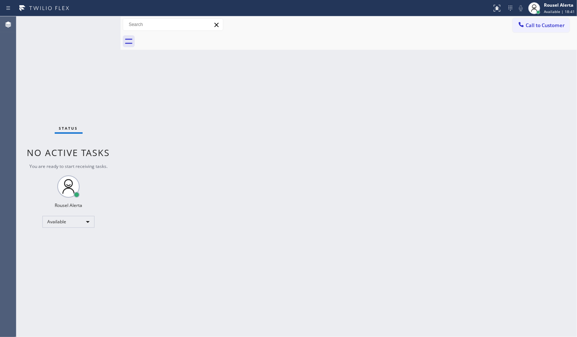
click at [264, 223] on div "Back to Dashboard Change Sender ID Customers Technicians Select a contact Outbo…" at bounding box center [348, 176] width 456 height 321
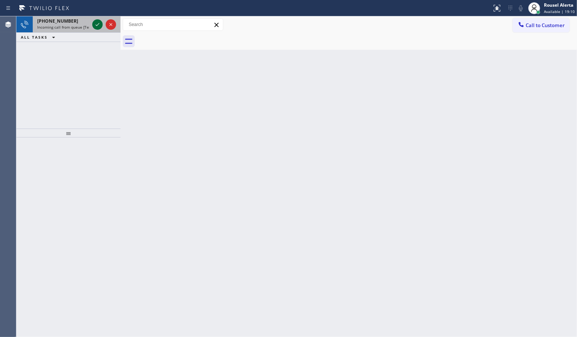
click at [95, 25] on icon at bounding box center [97, 24] width 9 height 9
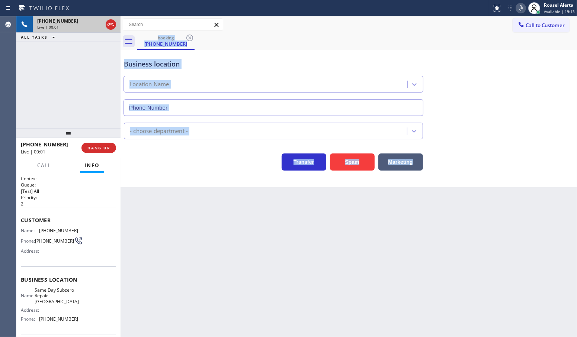
type input "(410) 291-8093"
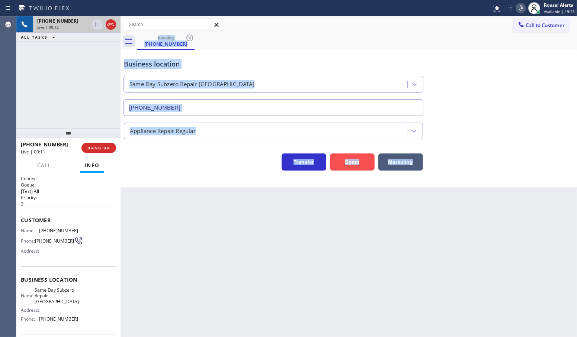
click at [346, 167] on button "Spam" at bounding box center [352, 162] width 45 height 17
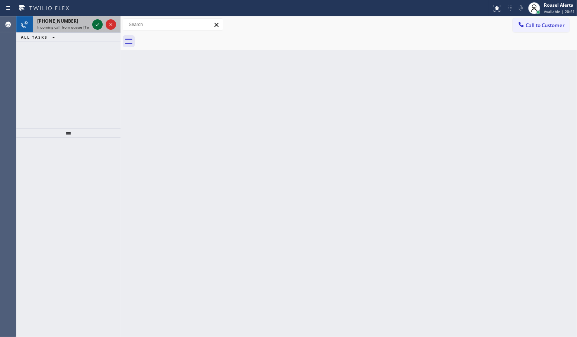
click at [94, 24] on icon at bounding box center [97, 24] width 9 height 9
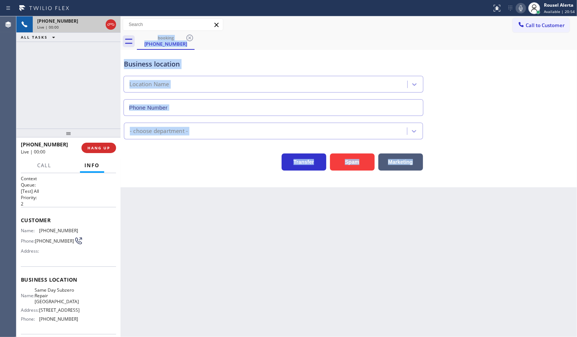
type input "(929) 416-6656"
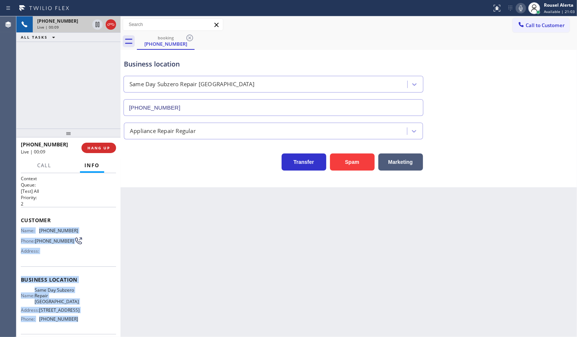
scroll to position [46, 0]
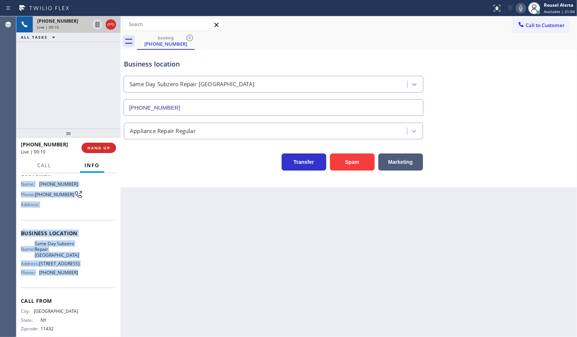
drag, startPoint x: 21, startPoint y: 231, endPoint x: 82, endPoint y: 280, distance: 77.8
click at [82, 280] on div "Context Queue: [Test] All Priority: 2 Customer Name: (718) 757-0961 Phone: (718…" at bounding box center [68, 236] width 95 height 215
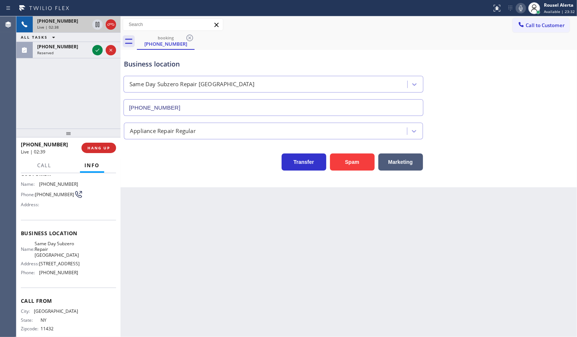
click at [76, 94] on div "+17187570961 Live | 02:38 ALL TASKS ALL TASKS ACTIVE TASKS TASKS IN WRAP UP (34…" at bounding box center [68, 72] width 104 height 112
click at [96, 51] on icon at bounding box center [98, 50] width 4 height 3
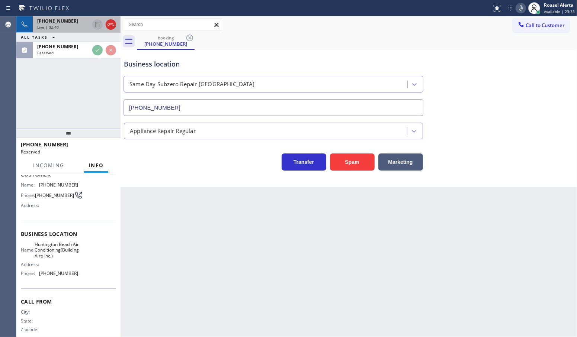
click at [96, 25] on icon at bounding box center [97, 24] width 9 height 9
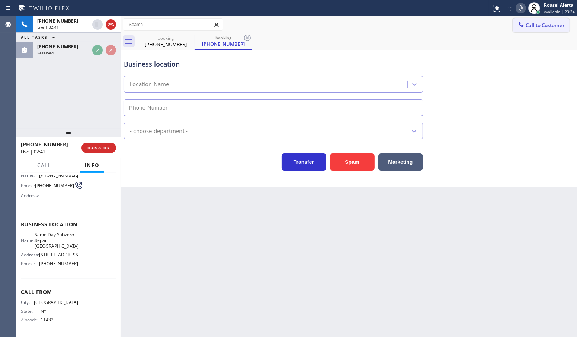
scroll to position [46, 0]
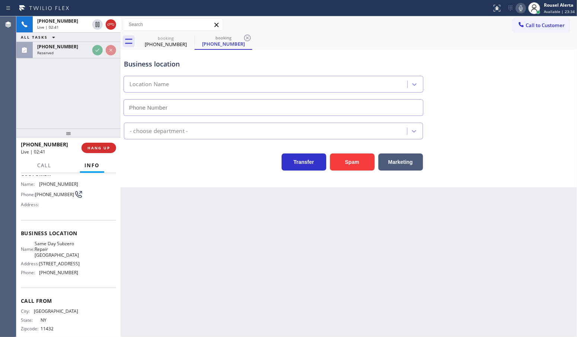
type input "(929) 416-6656"
click at [519, 10] on icon at bounding box center [520, 8] width 9 height 9
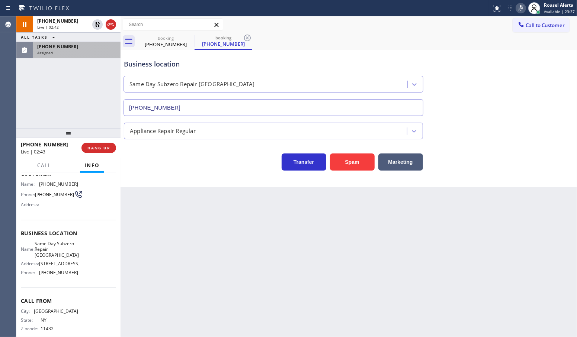
click at [70, 52] on div "Assigned" at bounding box center [76, 52] width 79 height 5
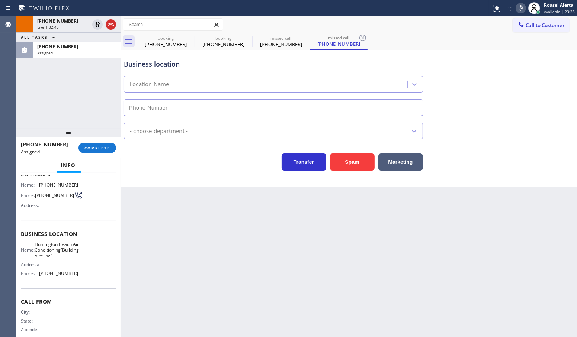
type input "(657) 275-8596"
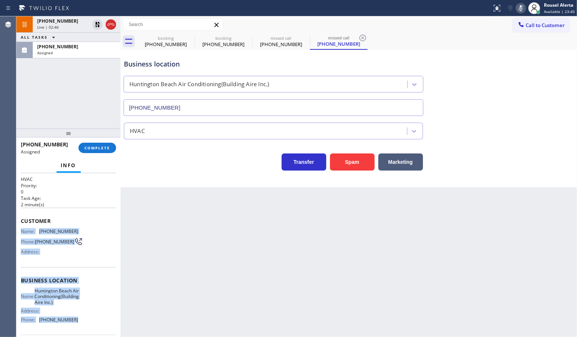
drag, startPoint x: 20, startPoint y: 225, endPoint x: 91, endPoint y: 317, distance: 116.1
click at [91, 317] on div "Context Queue: HVAC Priority: 0 Task Age: 2 minute(s) Customer Name: (347) 452-…" at bounding box center [68, 278] width 95 height 228
click at [58, 49] on span "(347) 452-8131" at bounding box center [57, 47] width 41 height 6
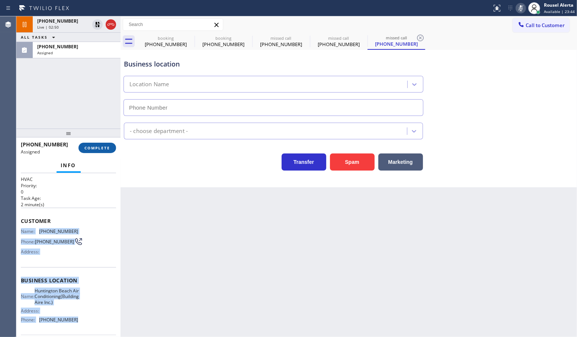
click at [92, 151] on button "COMPLETE" at bounding box center [97, 148] width 38 height 10
type input "(657) 275-8596"
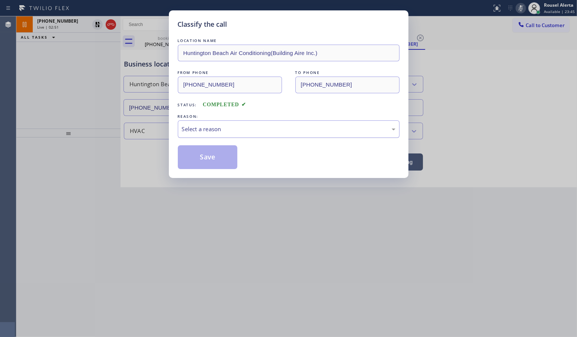
click at [213, 131] on div "Select a reason" at bounding box center [288, 129] width 213 height 9
drag, startPoint x: 219, startPoint y: 158, endPoint x: 456, endPoint y: 161, distance: 237.2
click at [218, 159] on button "Save" at bounding box center [208, 157] width 60 height 24
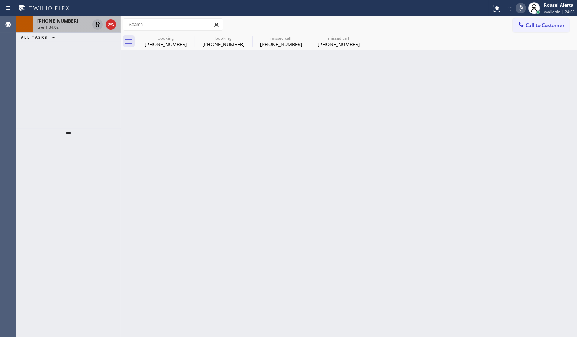
click at [93, 25] on icon at bounding box center [97, 24] width 9 height 9
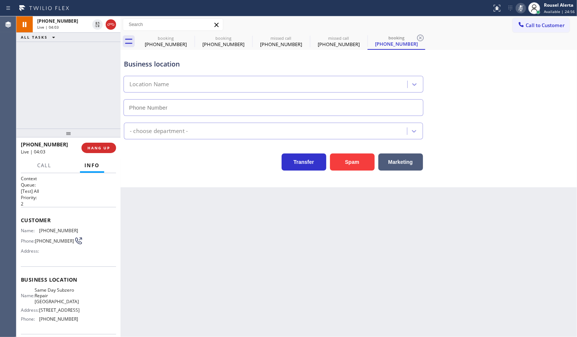
type input "(929) 416-6656"
click at [517, 6] on div at bounding box center [520, 8] width 10 height 9
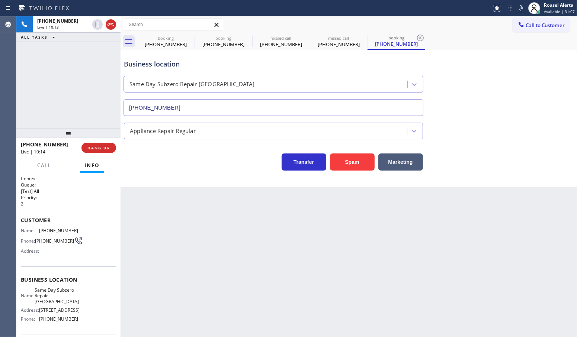
click at [86, 104] on div "+17187570961 Live | 10:13 ALL TASKS ALL TASKS ACTIVE TASKS TASKS IN WRAP UP" at bounding box center [68, 72] width 104 height 112
click at [97, 148] on span "HANG UP" at bounding box center [98, 147] width 23 height 5
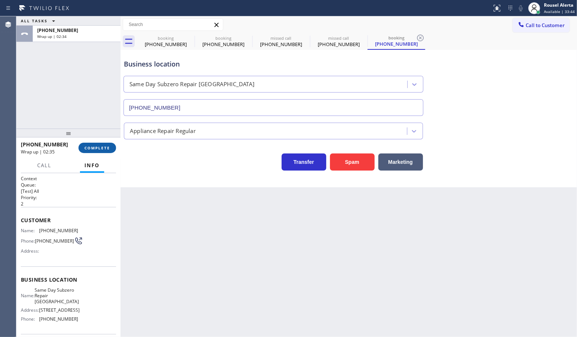
click at [91, 146] on span "COMPLETE" at bounding box center [97, 147] width 26 height 5
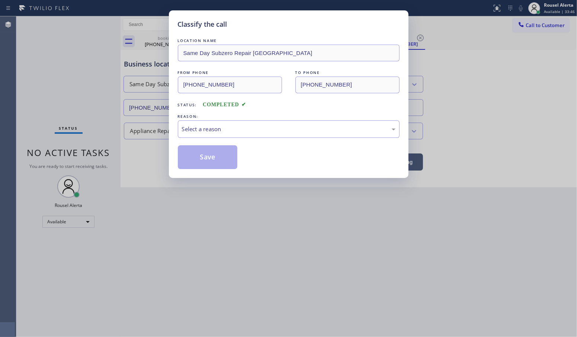
click at [198, 129] on div "Select a reason" at bounding box center [288, 129] width 213 height 9
click at [205, 155] on button "Save" at bounding box center [208, 157] width 60 height 24
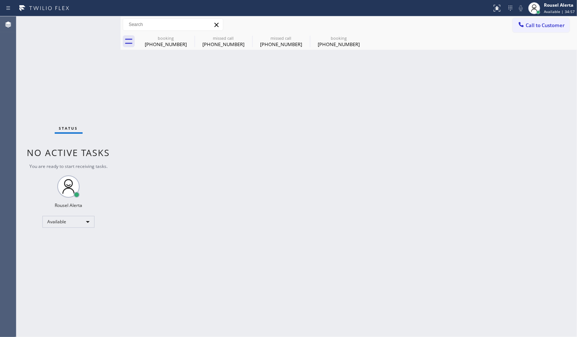
click at [71, 70] on div "Status No active tasks You are ready to start receiving tasks. Rousel Alerta Av…" at bounding box center [68, 176] width 104 height 321
click at [189, 36] on icon at bounding box center [189, 37] width 9 height 9
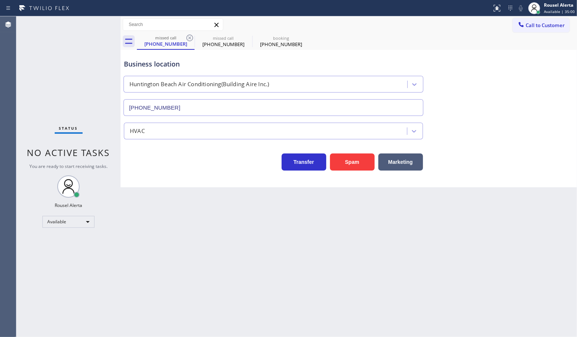
click at [189, 36] on icon at bounding box center [189, 37] width 9 height 9
click at [0, 0] on icon at bounding box center [0, 0] width 0 height 0
click at [189, 36] on icon at bounding box center [189, 37] width 9 height 9
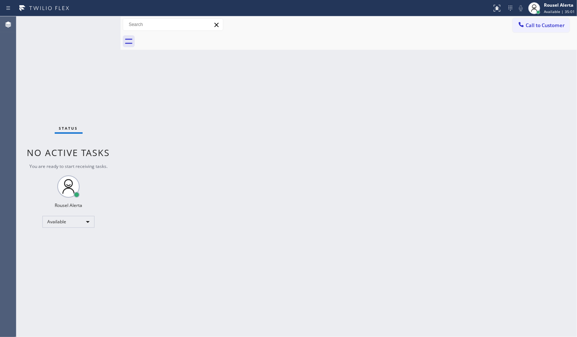
click at [189, 36] on div at bounding box center [357, 41] width 440 height 17
click at [161, 181] on div "Back to Dashboard Change Sender ID Customers Technicians Select a contact Outbo…" at bounding box center [348, 176] width 456 height 321
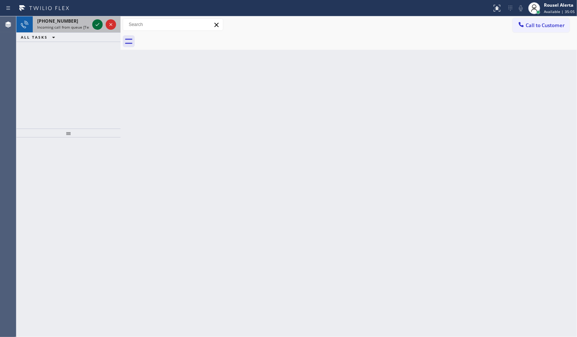
click at [93, 20] on icon at bounding box center [97, 24] width 9 height 9
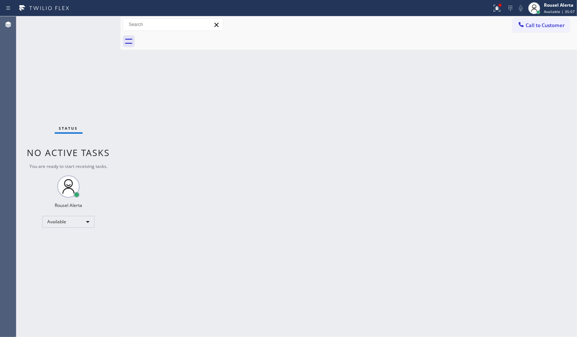
click at [94, 26] on div "Status No active tasks You are ready to start receiving tasks. Rousel Alerta Av…" at bounding box center [68, 176] width 104 height 321
click at [404, 242] on div "Back to Dashboard Change Sender ID Customers Technicians Select a contact Outbo…" at bounding box center [348, 176] width 456 height 321
click at [298, 82] on div "Back to Dashboard Change Sender ID Customers Technicians Select a contact Outbo…" at bounding box center [348, 176] width 456 height 321
click at [501, 6] on div at bounding box center [500, 5] width 4 height 4
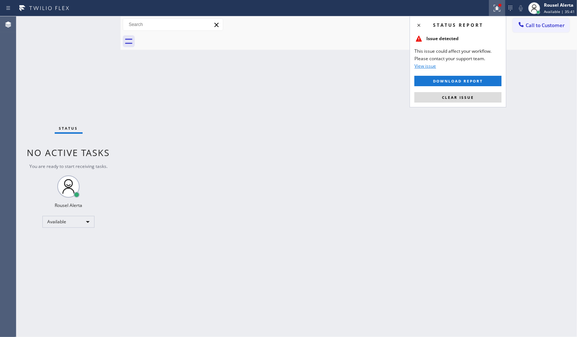
drag, startPoint x: 474, startPoint y: 94, endPoint x: 473, endPoint y: 99, distance: 5.0
click at [473, 96] on button "Clear issue" at bounding box center [457, 97] width 87 height 10
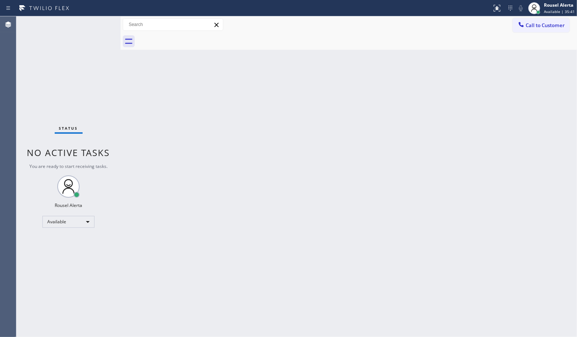
click at [473, 146] on div "Back to Dashboard Change Sender ID Customers Technicians Select a contact Outbo…" at bounding box center [348, 176] width 456 height 321
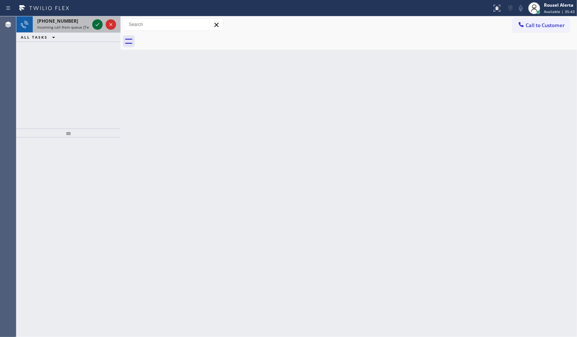
click at [95, 24] on icon at bounding box center [97, 24] width 9 height 9
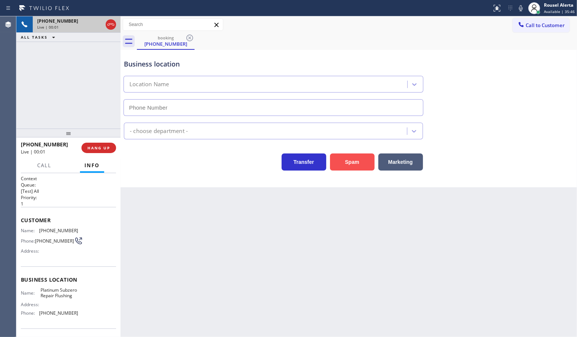
type input "(347) 572-7127"
click at [347, 159] on button "Spam" at bounding box center [352, 162] width 45 height 17
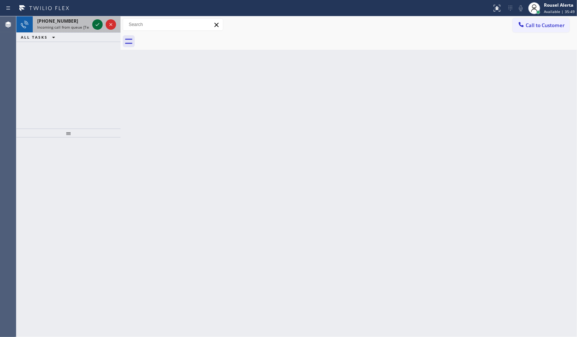
click at [97, 24] on icon at bounding box center [97, 24] width 9 height 9
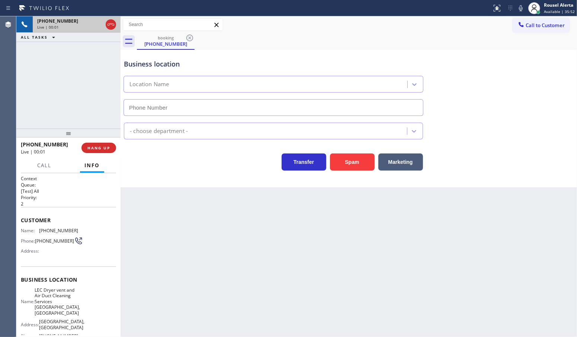
type input "(609) 710-8802"
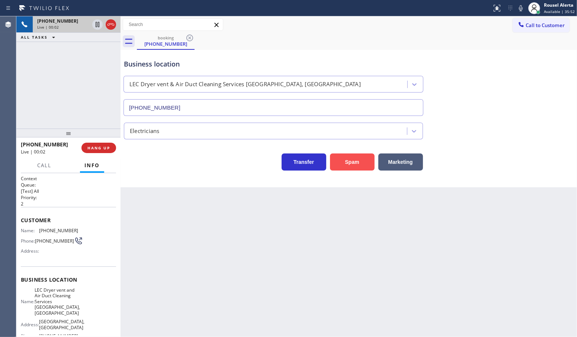
click at [354, 164] on button "Spam" at bounding box center [352, 162] width 45 height 17
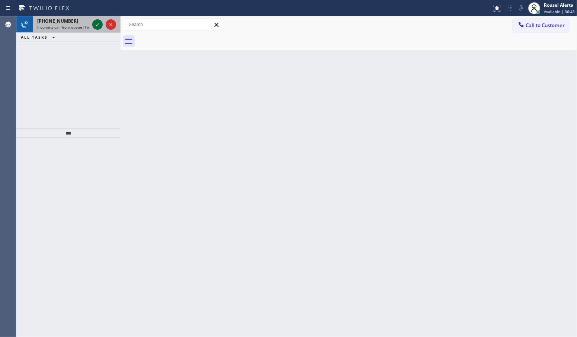
click at [94, 27] on icon at bounding box center [97, 24] width 9 height 9
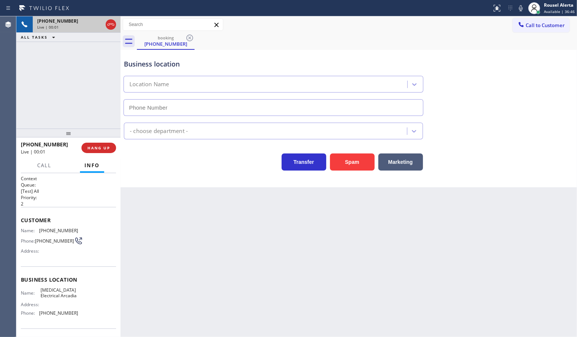
type input "(626) 714-2452"
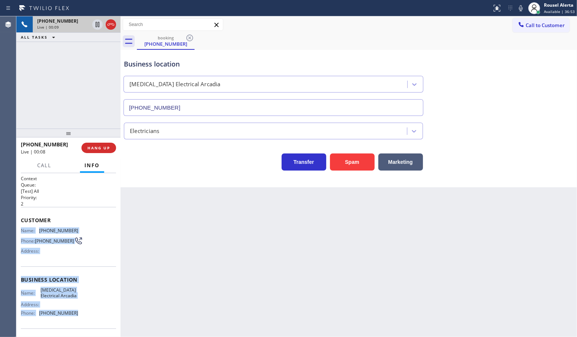
drag, startPoint x: 17, startPoint y: 231, endPoint x: 70, endPoint y: 320, distance: 103.8
click at [70, 320] on div "Context Queue: [Test] All Priority: 2 Customer Name: (626) 419-1594 Phone: (626…" at bounding box center [68, 255] width 104 height 164
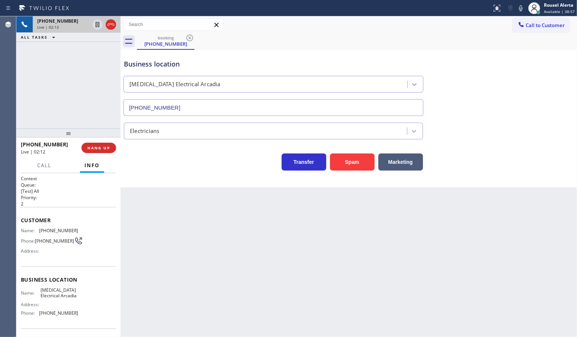
click at [244, 249] on div "Back to Dashboard Change Sender ID Customers Technicians Select a contact Outbo…" at bounding box center [348, 176] width 456 height 321
click at [96, 26] on icon at bounding box center [97, 24] width 9 height 9
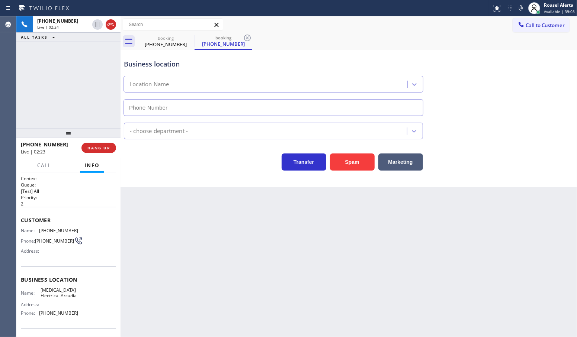
type input "(626) 714-2452"
click at [521, 8] on icon at bounding box center [520, 8] width 9 height 9
click at [284, 254] on div "Back to Dashboard Change Sender ID Customers Technicians Select a contact Outbo…" at bounding box center [348, 176] width 456 height 321
click at [80, 55] on div "+16264191594 Live | 03:50 ALL TASKS ALL TASKS ACTIVE TASKS TASKS IN WRAP UP" at bounding box center [68, 72] width 104 height 112
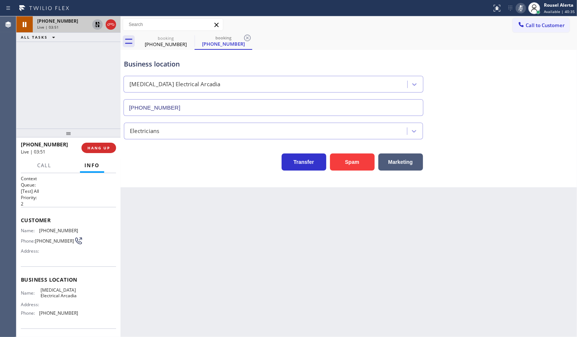
click at [96, 29] on button at bounding box center [97, 24] width 10 height 10
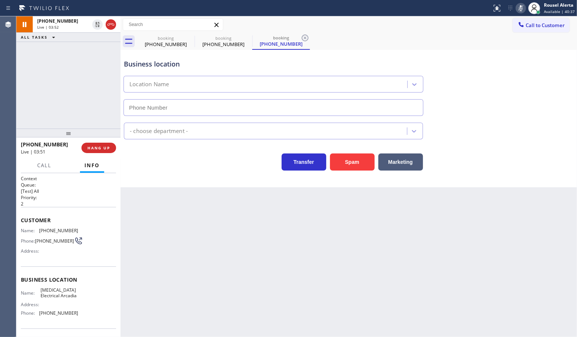
type input "(626) 714-2452"
click at [522, 10] on icon at bounding box center [521, 8] width 4 height 6
click at [415, 256] on div "Back to Dashboard Change Sender ID Customers Technicians Select a contact Outbo…" at bounding box center [348, 176] width 456 height 321
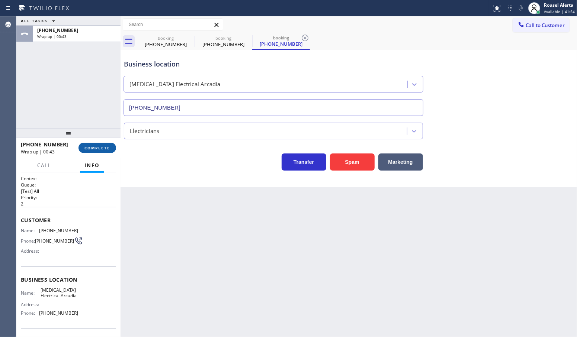
click at [92, 143] on button "COMPLETE" at bounding box center [97, 148] width 38 height 10
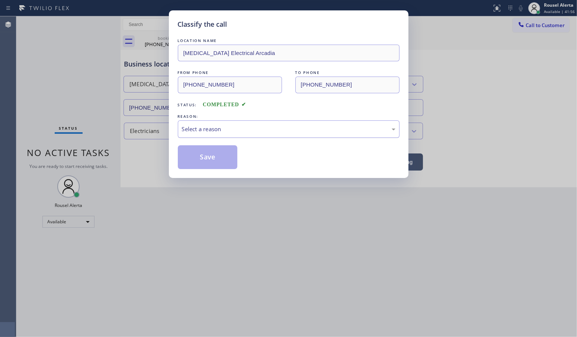
click at [211, 125] on div "Select a reason" at bounding box center [288, 129] width 213 height 9
click at [209, 157] on button "Save" at bounding box center [208, 157] width 60 height 24
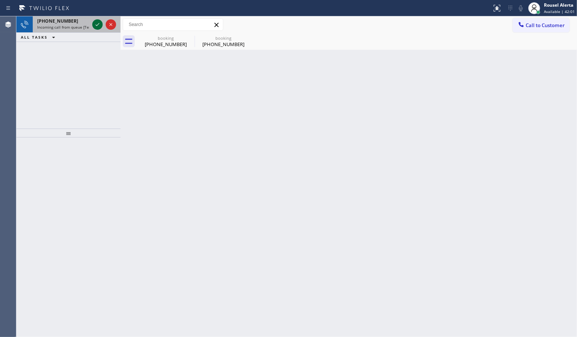
click at [95, 23] on icon at bounding box center [97, 24] width 9 height 9
click at [92, 25] on div at bounding box center [97, 24] width 10 height 9
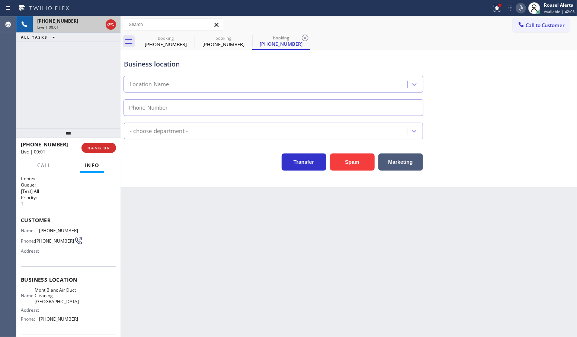
type input "(530) 288-4882"
click at [343, 160] on button "Spam" at bounding box center [352, 162] width 45 height 17
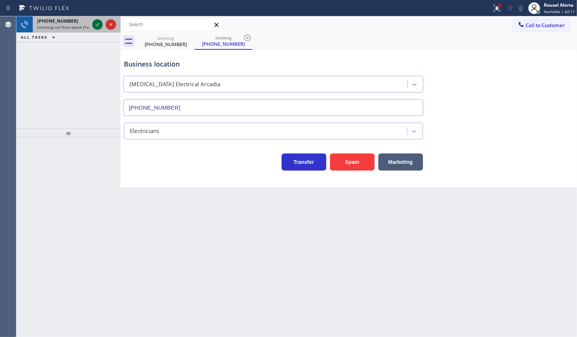
click at [93, 25] on icon at bounding box center [97, 24] width 9 height 9
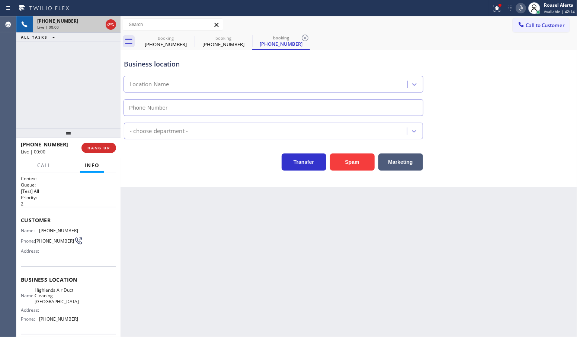
type input "(562) 502-1727"
click at [97, 149] on span "HANG UP" at bounding box center [98, 147] width 23 height 5
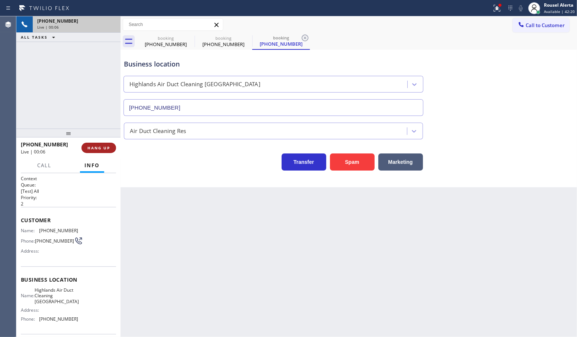
click at [97, 149] on span "HANG UP" at bounding box center [98, 147] width 23 height 5
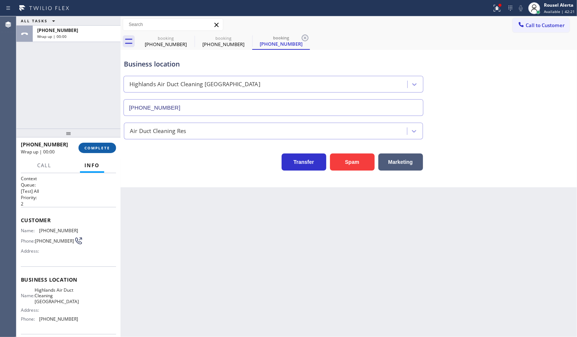
click at [97, 149] on span "COMPLETE" at bounding box center [97, 147] width 26 height 5
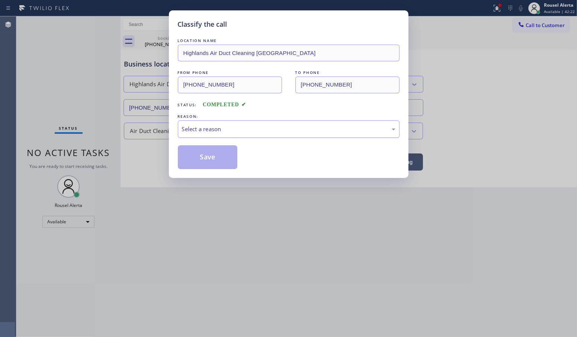
click at [244, 129] on div "Select a reason" at bounding box center [288, 129] width 213 height 9
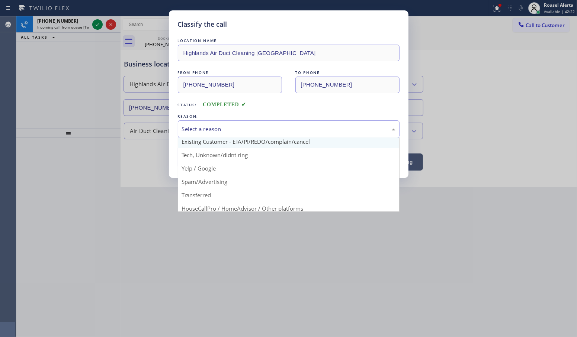
scroll to position [46, 0]
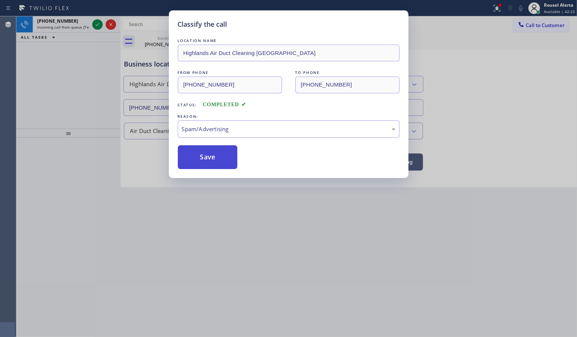
click at [218, 164] on button "Save" at bounding box center [208, 157] width 60 height 24
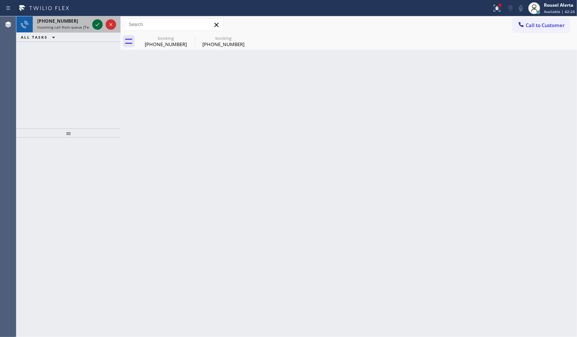
click at [96, 25] on icon at bounding box center [98, 24] width 4 height 3
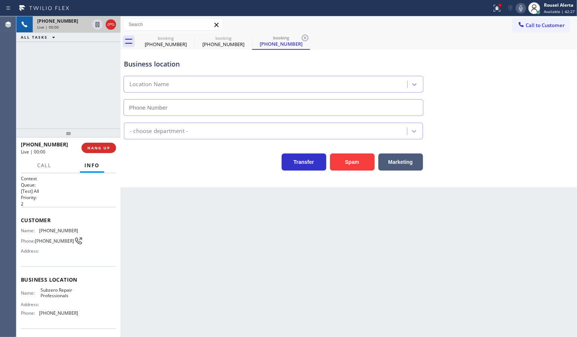
type input "(602) 691-7988"
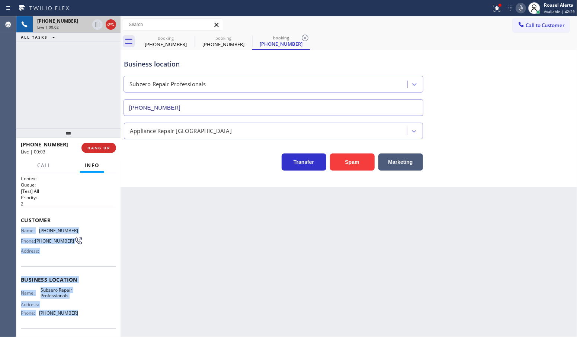
drag, startPoint x: 20, startPoint y: 229, endPoint x: 80, endPoint y: 313, distance: 103.6
click at [80, 313] on div "Context Queue: [Test] All Priority: 2 Customer Name: (602) 300-4806 Phone: (602…" at bounding box center [68, 255] width 104 height 164
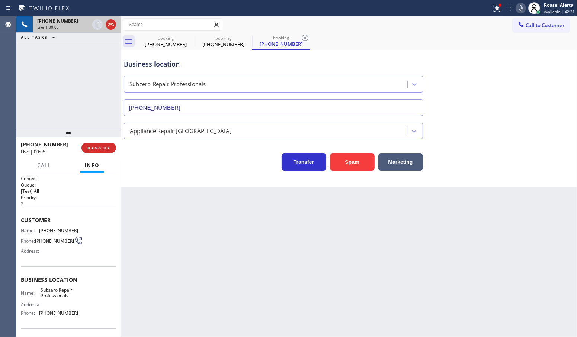
drag, startPoint x: 432, startPoint y: 42, endPoint x: 445, endPoint y: 26, distance: 19.9
click at [432, 42] on div "booking (626) 419-1594 booking (626) 419-1594 booking (602) 300-4806" at bounding box center [357, 41] width 440 height 17
drag, startPoint x: 495, startPoint y: 4, endPoint x: 491, endPoint y: 13, distance: 10.0
click at [495, 4] on icon at bounding box center [496, 8] width 9 height 9
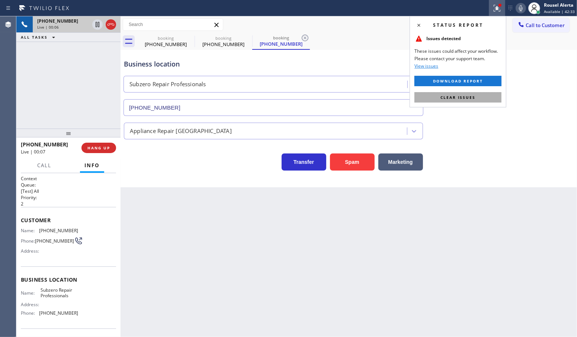
click at [465, 96] on span "Clear issues" at bounding box center [457, 97] width 35 height 5
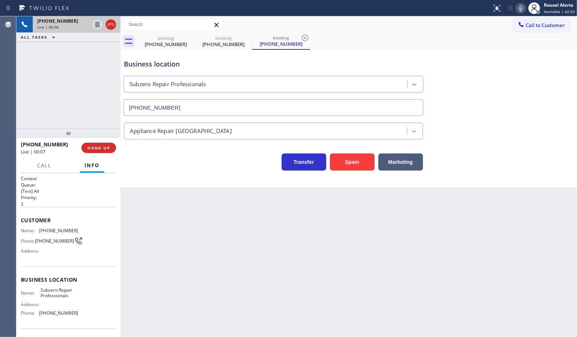
click at [490, 129] on div "Appliance Repair High End" at bounding box center [348, 130] width 453 height 20
click at [81, 69] on div "+16023004806 Live | 01:58 ALL TASKS ALL TASKS ACTIVE TASKS TASKS IN WRAP UP" at bounding box center [68, 72] width 104 height 112
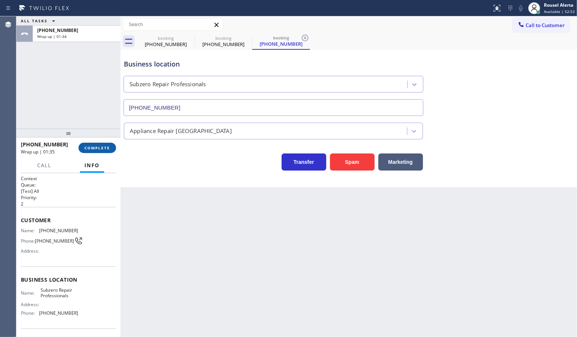
click at [90, 147] on span "COMPLETE" at bounding box center [97, 147] width 26 height 5
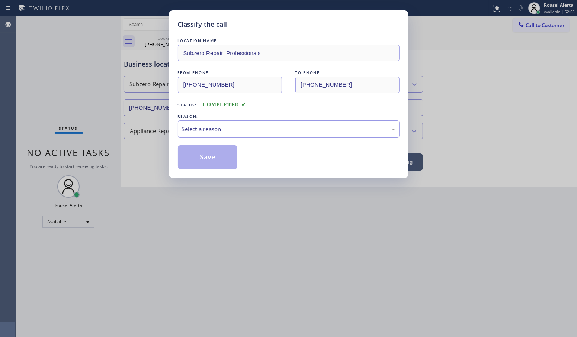
drag, startPoint x: 199, startPoint y: 131, endPoint x: 203, endPoint y: 133, distance: 3.8
click at [200, 131] on div "Select a reason" at bounding box center [288, 129] width 213 height 9
click at [208, 156] on button "Save" at bounding box center [208, 157] width 60 height 24
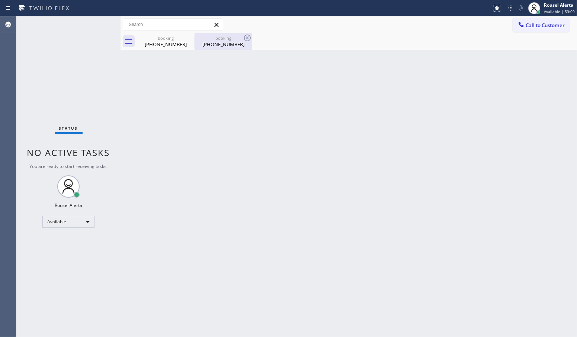
click at [240, 45] on div "(626) 419-1594" at bounding box center [223, 44] width 56 height 7
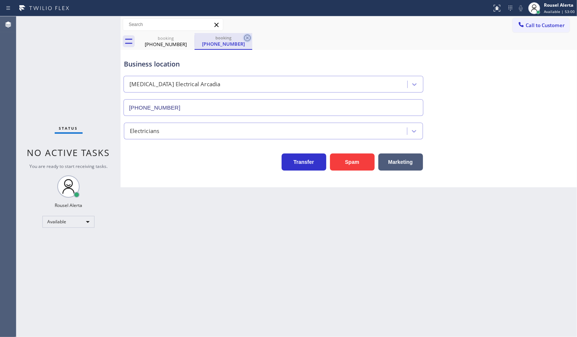
click at [248, 36] on icon at bounding box center [247, 38] width 7 height 7
click at [184, 37] on div "booking" at bounding box center [166, 38] width 56 height 6
click at [186, 36] on icon at bounding box center [189, 37] width 9 height 9
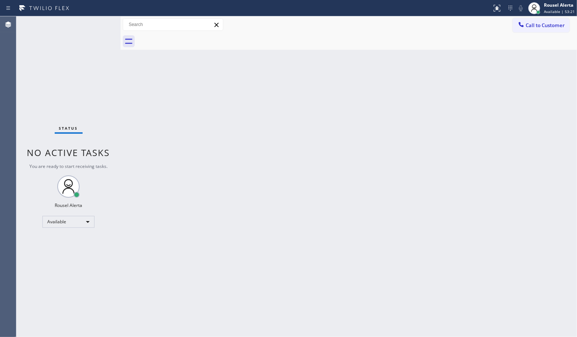
click at [207, 219] on div "Back to Dashboard Change Sender ID Customers Technicians Select a contact Outbo…" at bounding box center [348, 176] width 456 height 321
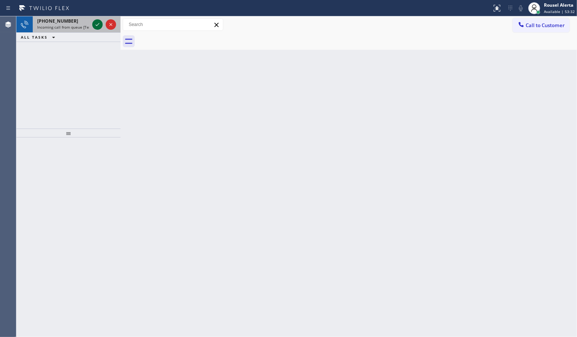
click at [97, 25] on icon at bounding box center [97, 24] width 9 height 9
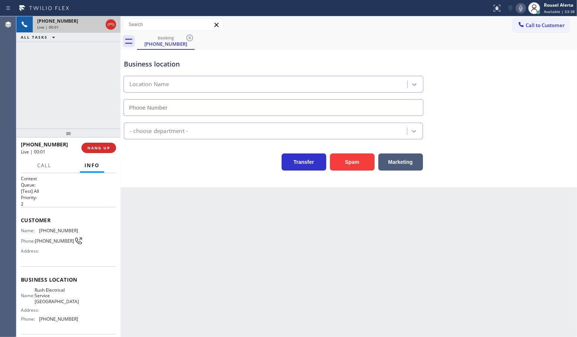
type input "(760) 316-6898"
click at [350, 162] on button "Spam" at bounding box center [352, 162] width 45 height 17
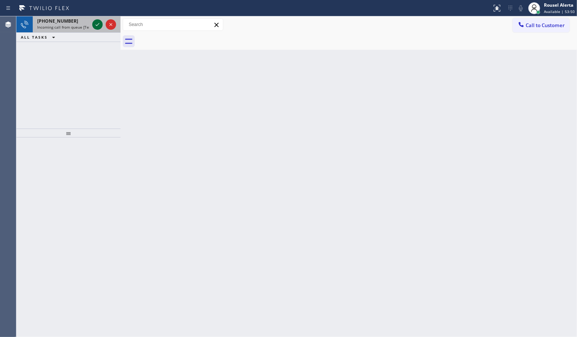
click at [95, 21] on icon at bounding box center [97, 24] width 9 height 9
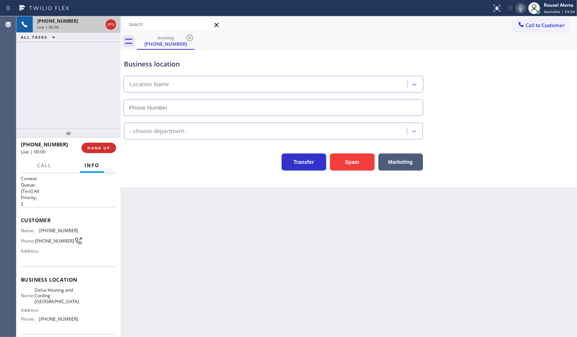
type input "(408) 676-1141"
click at [344, 166] on button "Spam" at bounding box center [352, 162] width 45 height 17
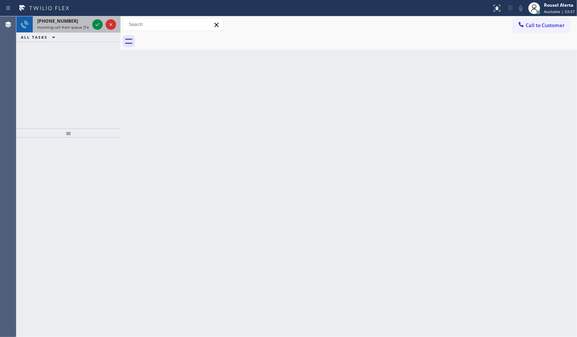
click at [91, 25] on div at bounding box center [104, 24] width 27 height 16
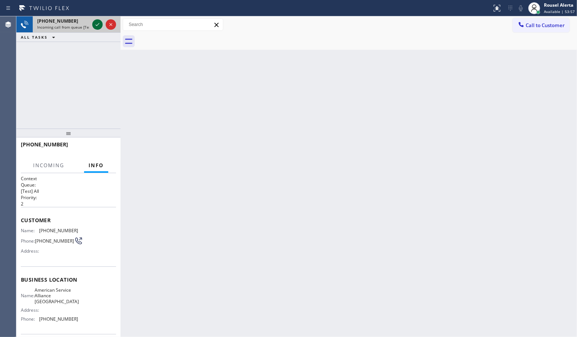
click at [93, 25] on icon at bounding box center [97, 24] width 9 height 9
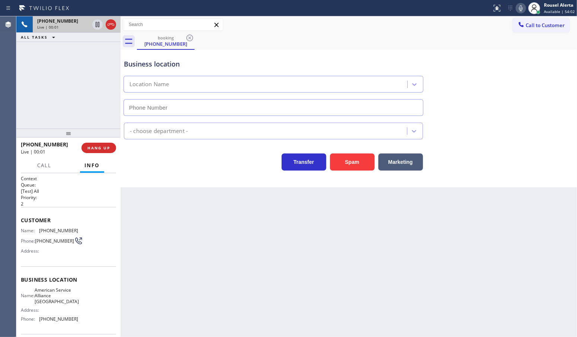
type input "(510) 756-4242"
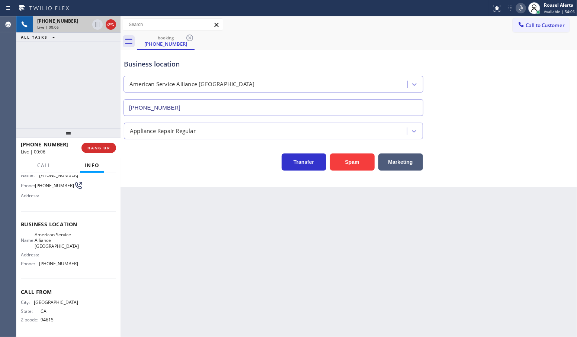
scroll to position [20, 0]
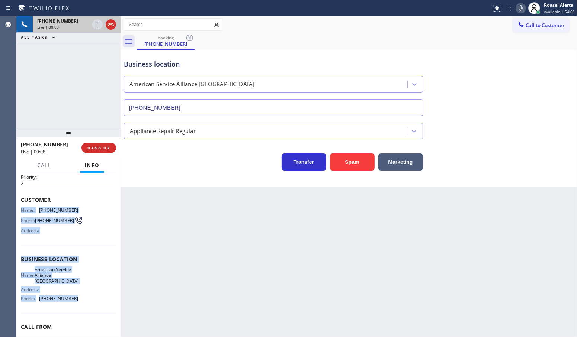
drag, startPoint x: 79, startPoint y: 304, endPoint x: 19, endPoint y: 209, distance: 112.4
click at [19, 209] on div "Context Queue: [Test] All Priority: 2 Customer Name: (510) 978-7692 Phone: (510…" at bounding box center [68, 255] width 104 height 164
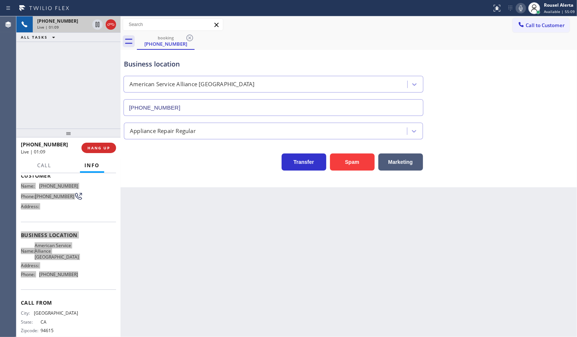
scroll to position [56, 0]
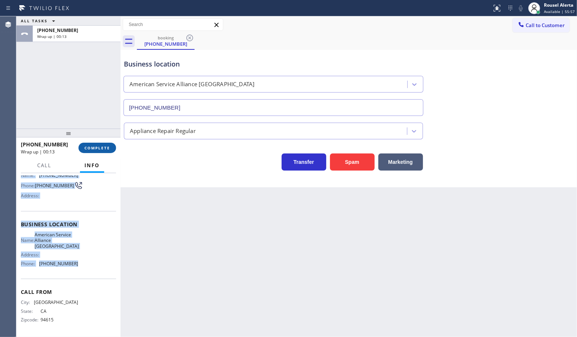
click at [87, 147] on span "COMPLETE" at bounding box center [97, 147] width 26 height 5
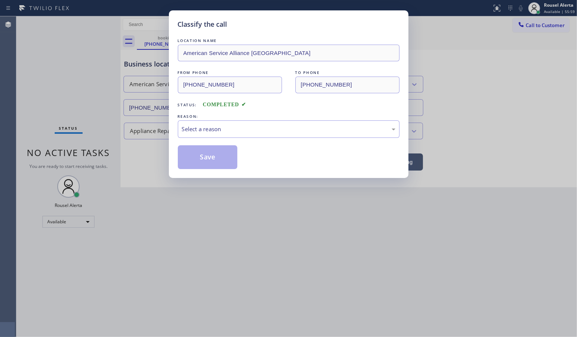
click at [199, 133] on div "Select a reason" at bounding box center [288, 129] width 213 height 9
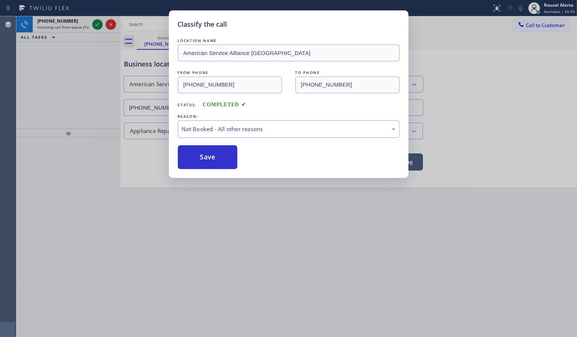
drag, startPoint x: 209, startPoint y: 160, endPoint x: 112, endPoint y: 54, distance: 143.4
click at [209, 160] on button "Save" at bounding box center [208, 157] width 60 height 24
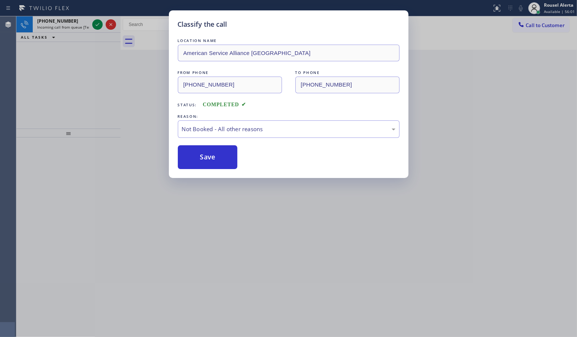
click at [73, 28] on span "Incoming call from queue [Test] All" at bounding box center [68, 27] width 62 height 5
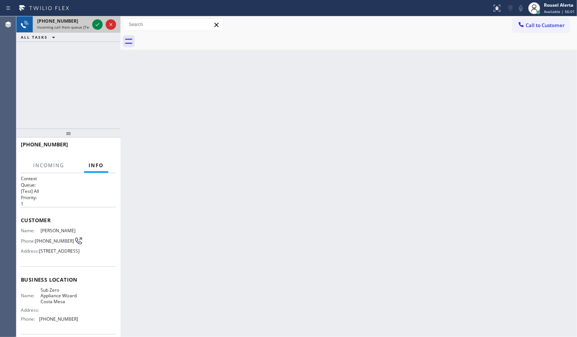
click at [76, 26] on span "Incoming call from queue [Test] All" at bounding box center [68, 27] width 62 height 5
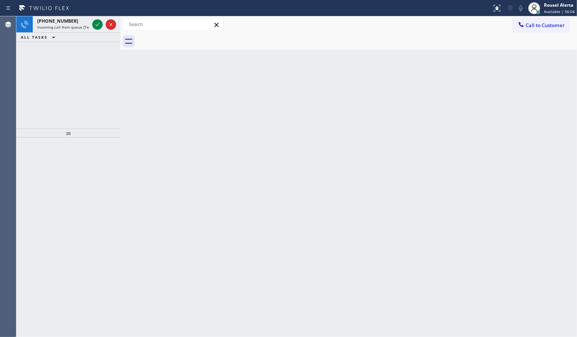
drag, startPoint x: 247, startPoint y: 224, endPoint x: 155, endPoint y: 117, distance: 140.8
click at [242, 211] on div "Back to Dashboard Change Sender ID Customers Technicians Select a contact Outbo…" at bounding box center [348, 176] width 456 height 321
click at [83, 23] on div "+12135905608" at bounding box center [63, 21] width 52 height 6
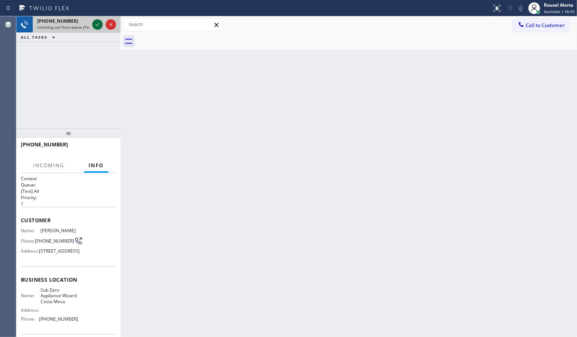
click at [97, 25] on icon at bounding box center [98, 24] width 4 height 3
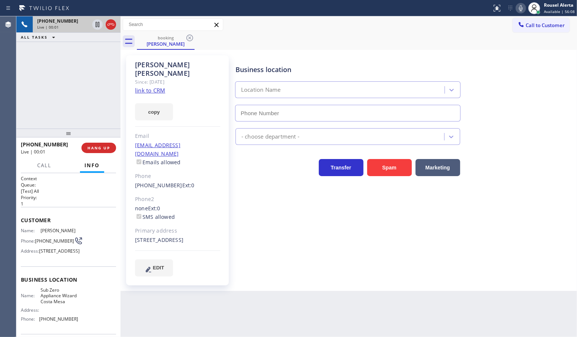
type input "(714) 677-8441"
click at [147, 87] on link "link to CRM" at bounding box center [150, 90] width 30 height 7
click at [83, 59] on div "+12135905608 Live | 00:45 ALL TASKS ALL TASKS ACTIVE TASKS TASKS IN WRAP UP" at bounding box center [68, 72] width 104 height 112
click at [225, 321] on div "Back to Dashboard Change Sender ID Customers Technicians Select a contact Outbo…" at bounding box center [348, 176] width 456 height 321
click at [58, 61] on div "+12135905608 Live | 00:46 ALL TASKS ALL TASKS ACTIVE TASKS TASKS IN WRAP UP" at bounding box center [68, 72] width 104 height 112
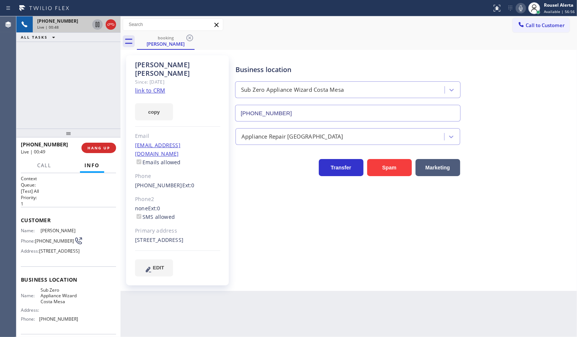
click at [96, 27] on icon at bounding box center [98, 24] width 4 height 5
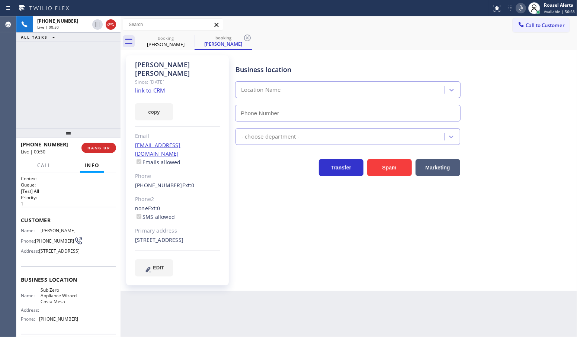
type input "(714) 677-8441"
click at [524, 5] on icon at bounding box center [520, 8] width 9 height 9
click at [86, 64] on div "+12135905608 Live | 02:07 ALL TASKS ALL TASKS ACTIVE TASKS TASKS IN WRAP UP" at bounding box center [68, 72] width 104 height 112
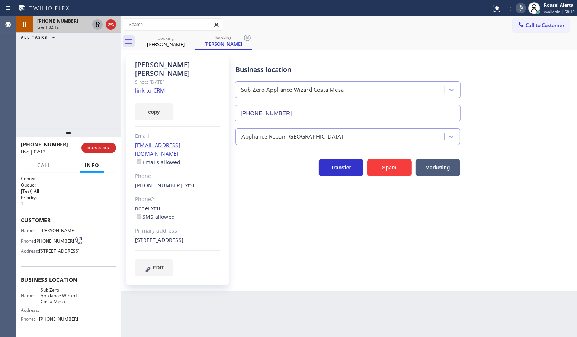
click at [95, 23] on icon at bounding box center [97, 24] width 9 height 9
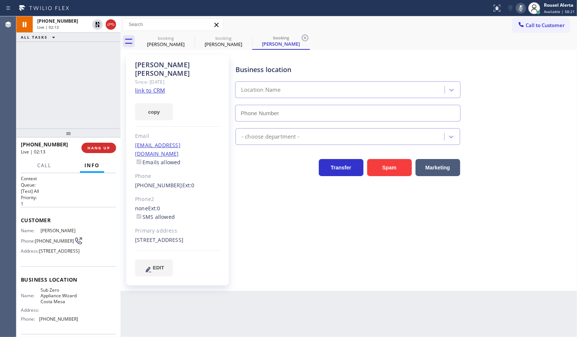
type input "(714) 677-8441"
click at [517, 5] on div at bounding box center [520, 8] width 10 height 9
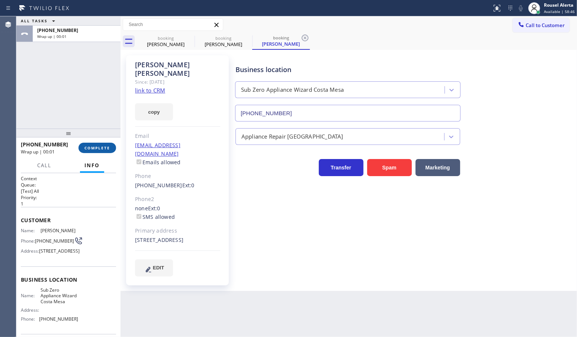
click at [101, 150] on span "COMPLETE" at bounding box center [97, 147] width 26 height 5
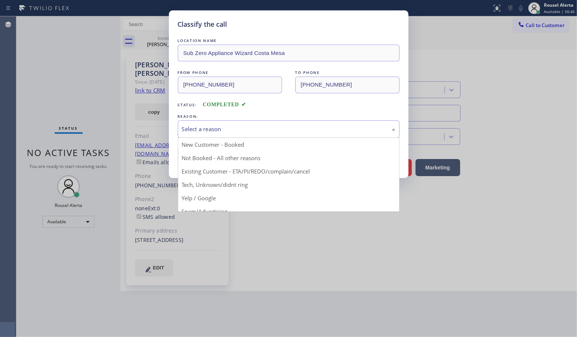
click at [253, 131] on div "Select a reason" at bounding box center [288, 129] width 213 height 9
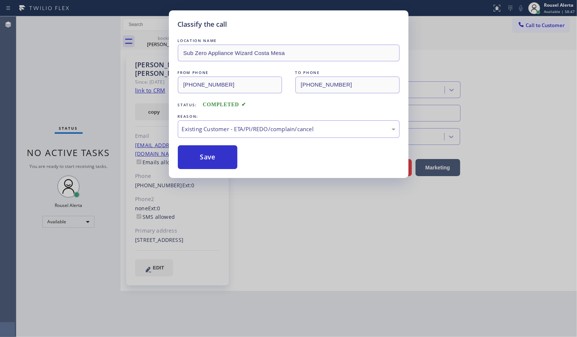
drag, startPoint x: 220, startPoint y: 161, endPoint x: 287, endPoint y: 316, distance: 169.1
click at [220, 161] on button "Save" at bounding box center [208, 157] width 60 height 24
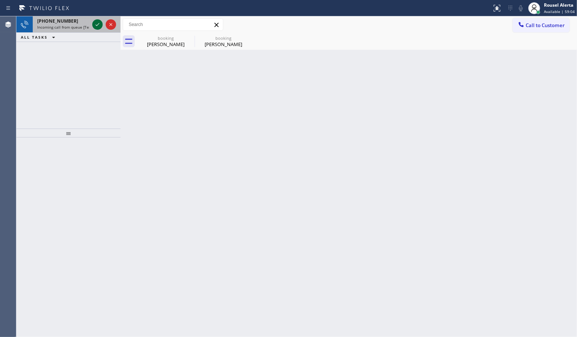
click at [97, 26] on icon at bounding box center [97, 24] width 9 height 9
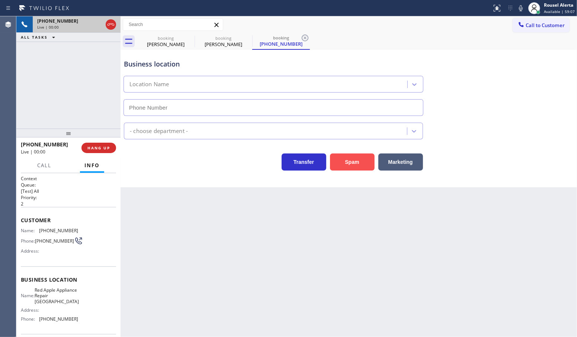
type input "(714) 276-8010"
click at [346, 157] on button "Spam" at bounding box center [352, 162] width 45 height 17
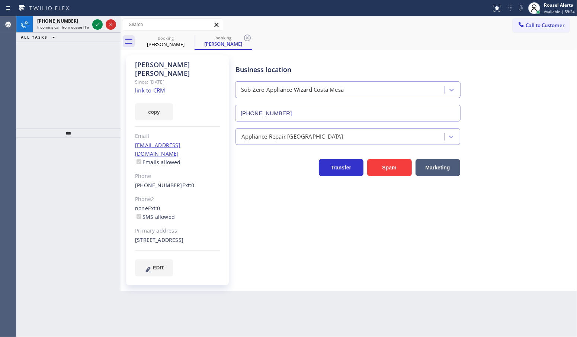
click at [91, 23] on div at bounding box center [104, 24] width 27 height 16
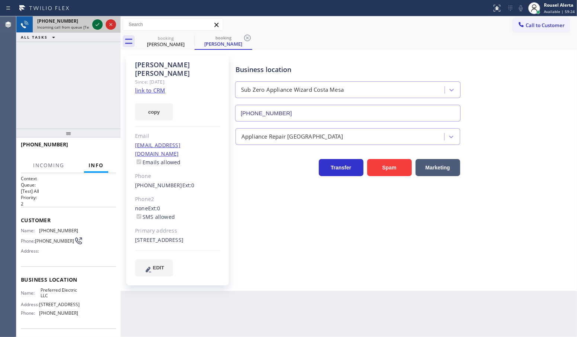
click at [94, 23] on icon at bounding box center [97, 24] width 9 height 9
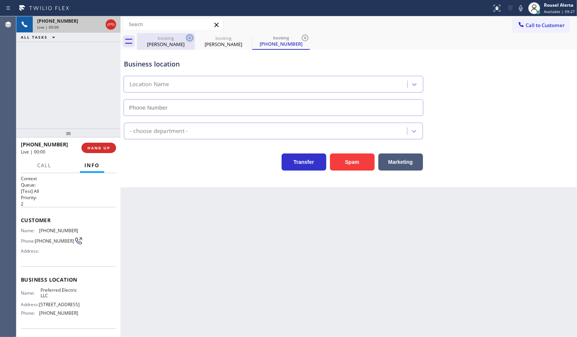
type input "(848) 360-5267"
click at [186, 39] on icon at bounding box center [189, 37] width 9 height 9
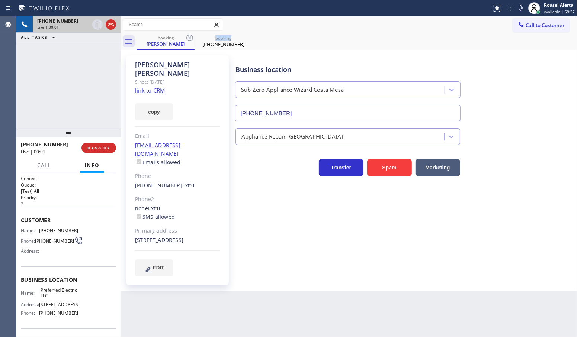
click at [186, 39] on icon at bounding box center [189, 37] width 9 height 9
click at [0, 0] on icon at bounding box center [0, 0] width 0 height 0
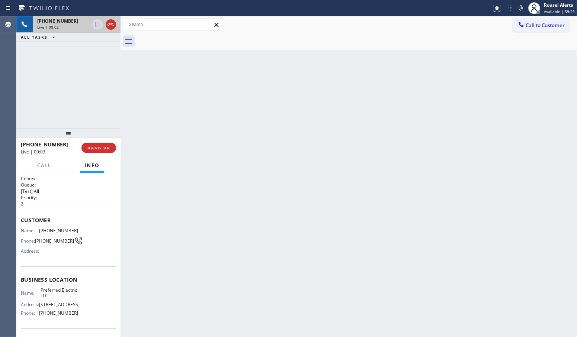
click at [52, 25] on span "Live | 00:02" at bounding box center [48, 27] width 22 height 5
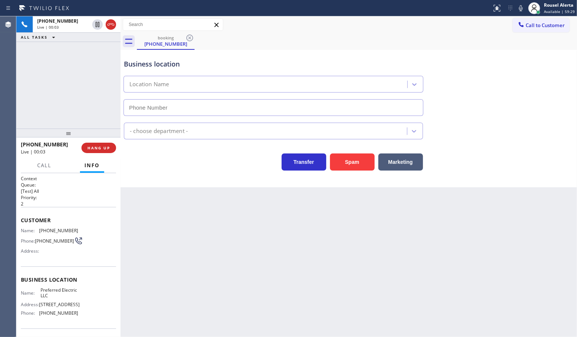
type input "(848) 360-5267"
click at [342, 168] on button "Spam" at bounding box center [352, 162] width 45 height 17
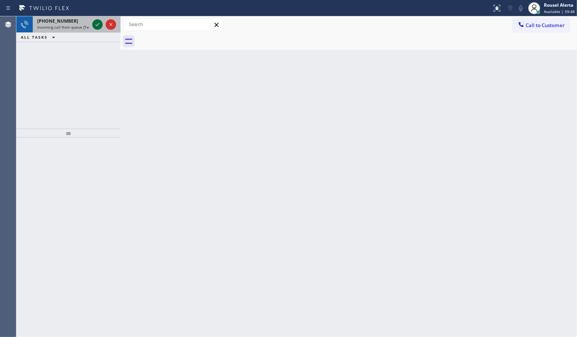
click at [95, 25] on icon at bounding box center [97, 24] width 9 height 9
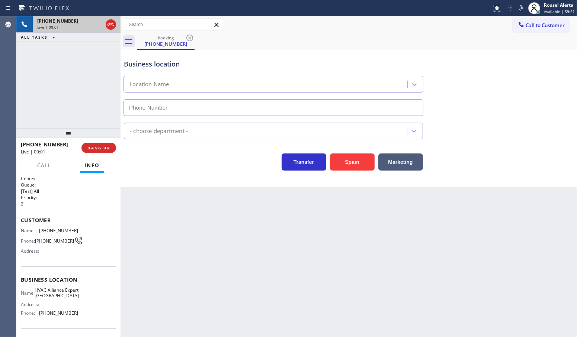
type input "(929) 605-6171"
click at [350, 168] on button "Spam" at bounding box center [352, 162] width 45 height 17
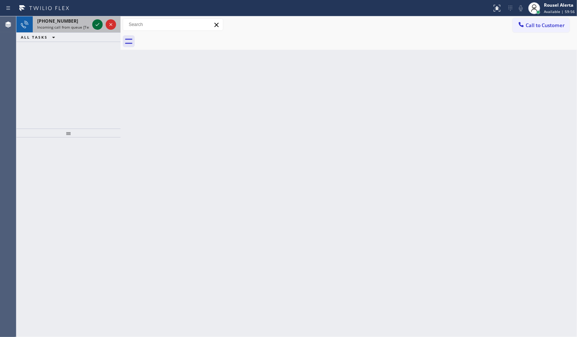
click at [94, 25] on icon at bounding box center [97, 24] width 9 height 9
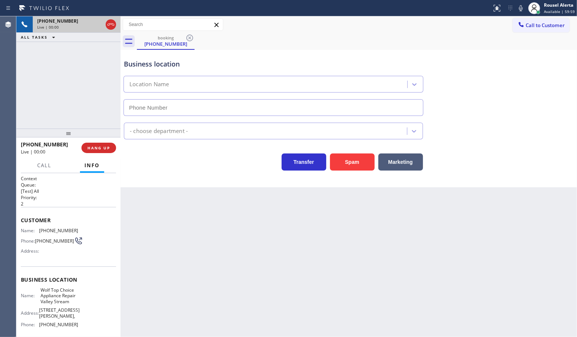
type input "(516) 916-7771"
click at [194, 242] on div "Back to Dashboard Change Sender ID Customers Technicians Select a contact Outbo…" at bounding box center [348, 176] width 456 height 321
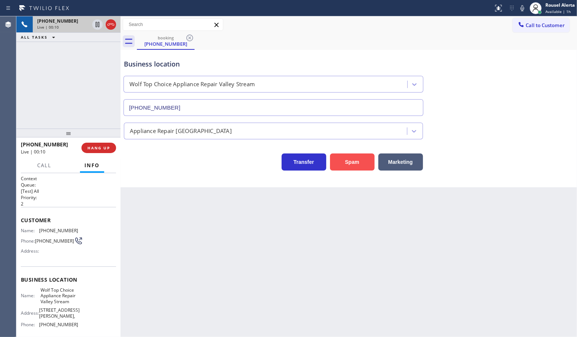
click at [346, 165] on button "Spam" at bounding box center [352, 162] width 45 height 17
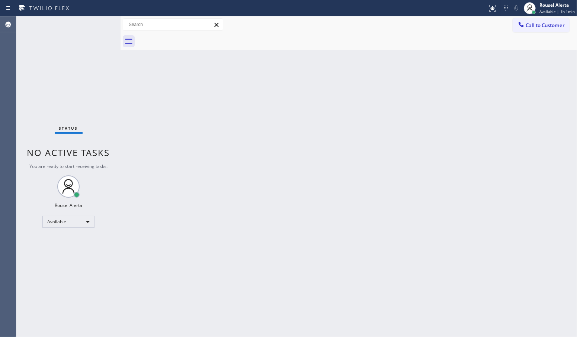
click at [97, 23] on div "Status No active tasks You are ready to start receiving tasks. Rousel Alerta Av…" at bounding box center [68, 176] width 104 height 321
click at [109, 26] on div "Status No active tasks You are ready to start receiving tasks. Rousel Alerta Av…" at bounding box center [68, 176] width 104 height 321
click at [80, 42] on div "Status No active tasks You are ready to start receiving tasks. Rousel Alerta Av…" at bounding box center [68, 176] width 104 height 321
click at [308, 58] on div "Back to Dashboard Change Sender ID Customers Technicians Select a contact Outbo…" at bounding box center [348, 176] width 456 height 321
click at [193, 98] on div "Back to Dashboard Change Sender ID Customers Technicians Select a contact Outbo…" at bounding box center [348, 176] width 456 height 321
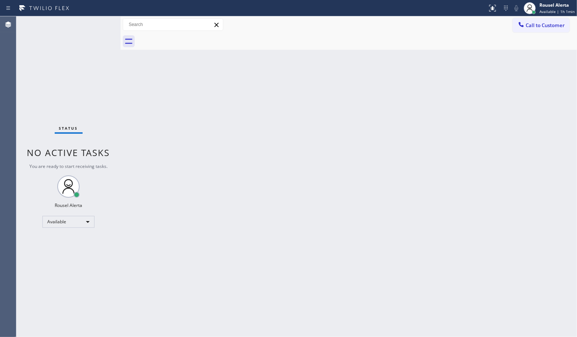
click at [571, 111] on div "Back to Dashboard Change Sender ID Customers Technicians Select a contact Outbo…" at bounding box center [348, 176] width 456 height 321
click at [356, 173] on div "Back to Dashboard Change Sender ID Customers Technicians Select a contact Outbo…" at bounding box center [348, 176] width 456 height 321
click at [91, 46] on div "Status No active tasks You are ready to start receiving tasks. Rousel Alerta Av…" at bounding box center [68, 176] width 104 height 321
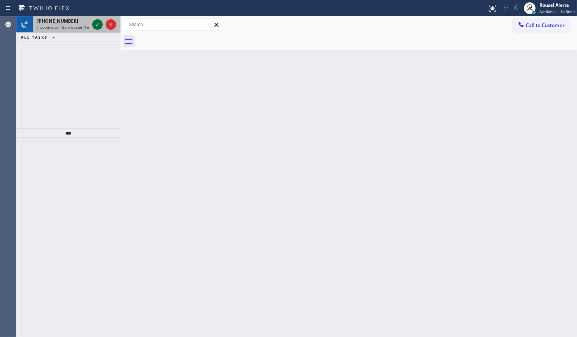
click at [94, 29] on icon at bounding box center [97, 24] width 9 height 9
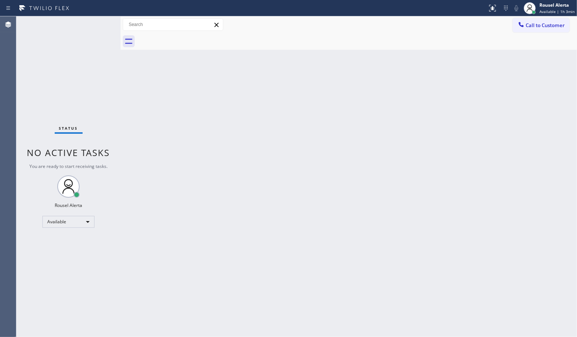
click at [95, 26] on div "Status No active tasks You are ready to start receiving tasks. Rousel Alerta Av…" at bounding box center [68, 176] width 104 height 321
click at [205, 273] on div "Back to Dashboard Change Sender ID Customers Technicians Select a contact Outbo…" at bounding box center [348, 176] width 456 height 321
click at [94, 26] on div "Status No active tasks You are ready to start receiving tasks. Rousel Alerta Av…" at bounding box center [68, 176] width 104 height 321
click at [489, 7] on div at bounding box center [492, 8] width 16 height 9
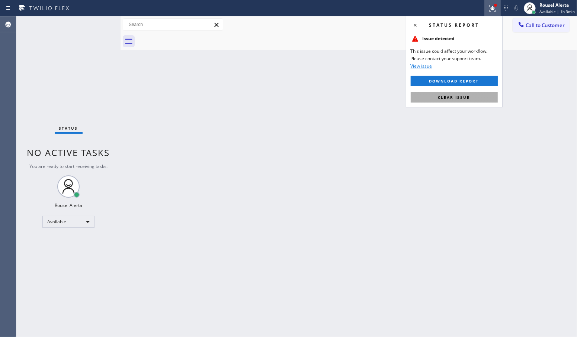
click at [458, 94] on button "Clear issue" at bounding box center [454, 97] width 87 height 10
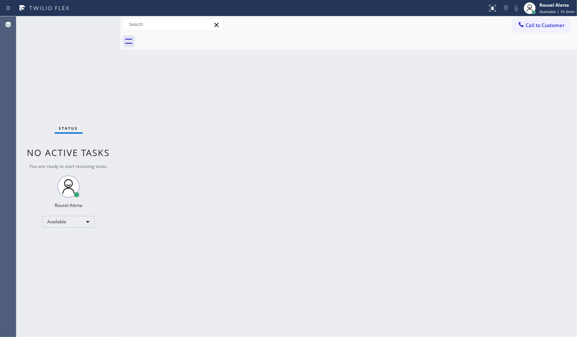
click at [458, 126] on div "Back to Dashboard Change Sender ID Customers Technicians Select a contact Outbo…" at bounding box center [348, 176] width 456 height 321
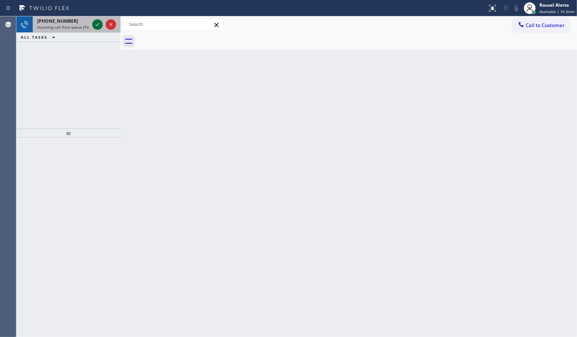
click at [94, 26] on icon at bounding box center [97, 24] width 9 height 9
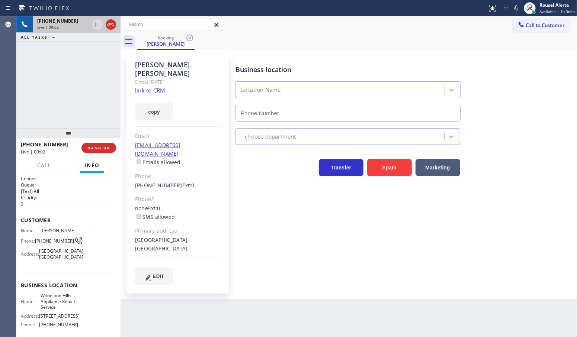
type input "(818) 926-4987"
click at [285, 299] on div "Back to Dashboard Change Sender ID Customers Technicians Select a contact Outbo…" at bounding box center [348, 176] width 456 height 321
click at [34, 84] on div "+18184972063 Live | 00:08 ALL TASKS ALL TASKS ACTIVE TASKS TASKS IN WRAP UP" at bounding box center [68, 72] width 104 height 112
click at [142, 87] on link "link to CRM" at bounding box center [150, 90] width 30 height 7
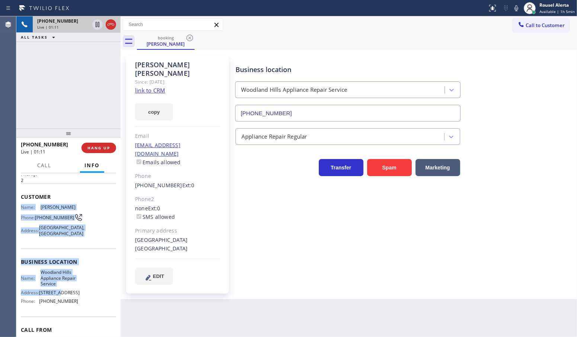
scroll to position [46, 0]
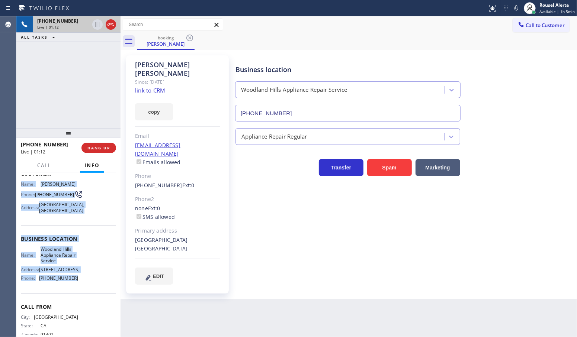
drag, startPoint x: 19, startPoint y: 226, endPoint x: 86, endPoint y: 288, distance: 90.8
click at [86, 288] on div "Context Queue: [Test] All Priority: 2 Customer Name: Kate Finch Phone: (818) 49…" at bounding box center [68, 255] width 104 height 164
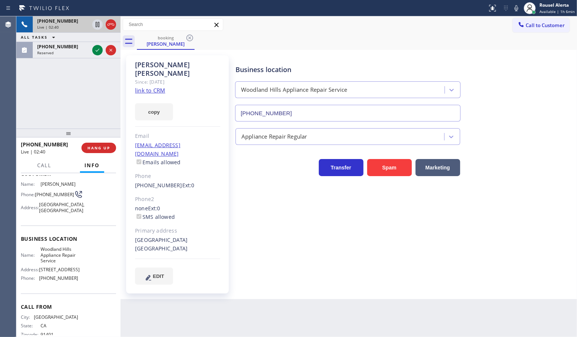
click at [108, 76] on div "+18184972063 Live | 02:40 ALL TASKS ALL TASKS ACTIVE TASKS TASKS IN WRAP UP (95…" at bounding box center [68, 72] width 104 height 112
click at [98, 49] on icon at bounding box center [97, 50] width 9 height 9
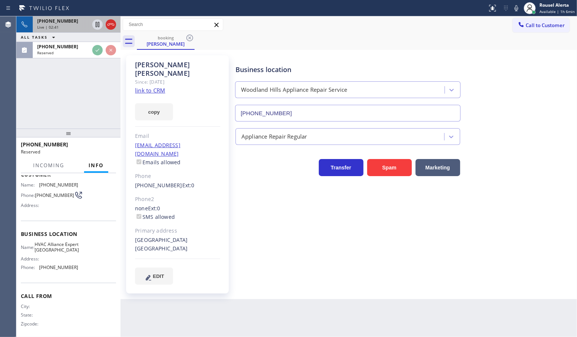
scroll to position [52, 0]
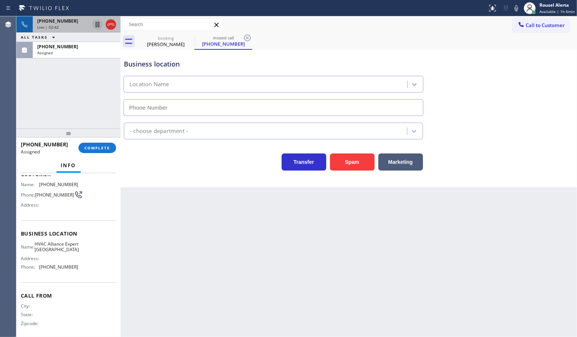
type input "(786) 465-5241"
click at [96, 25] on icon at bounding box center [98, 24] width 4 height 5
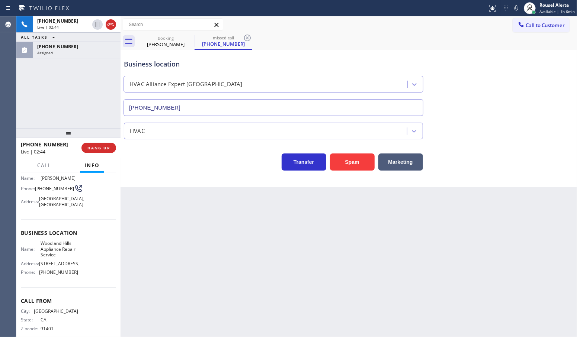
scroll to position [46, 0]
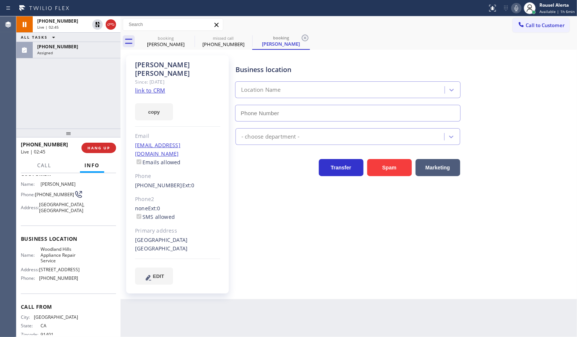
type input "(818) 926-4987"
click at [518, 9] on icon at bounding box center [516, 8] width 4 height 6
click at [56, 41] on icon at bounding box center [53, 37] width 9 height 9
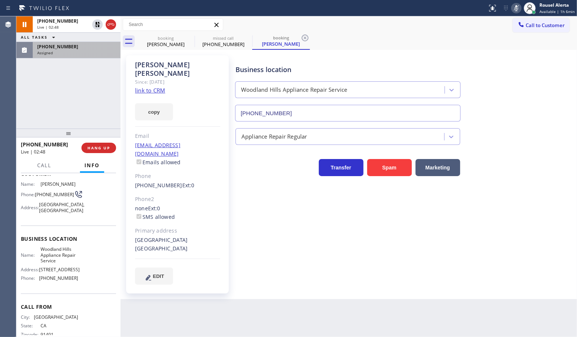
click at [84, 54] on div "Assigned" at bounding box center [76, 52] width 79 height 5
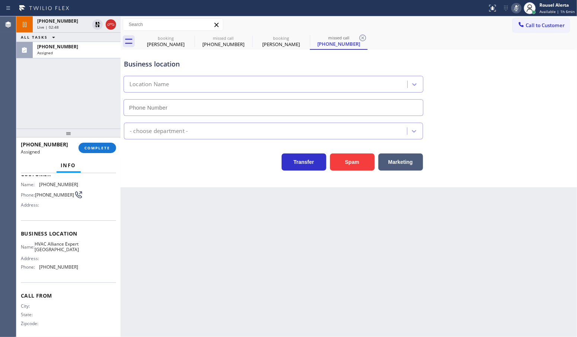
type input "(786) 465-5241"
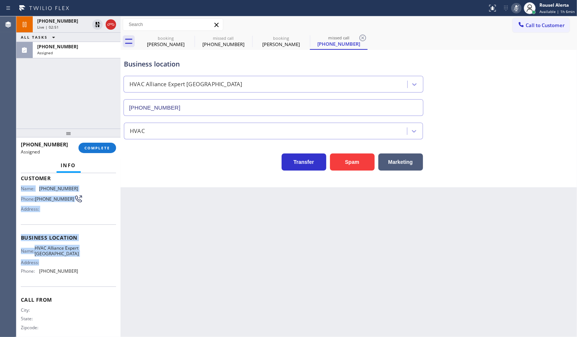
scroll to position [52, 0]
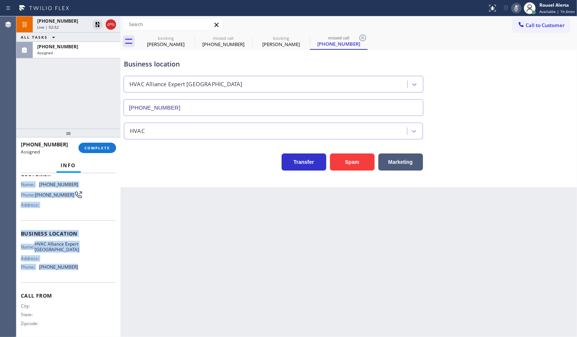
drag, startPoint x: 20, startPoint y: 226, endPoint x: 84, endPoint y: 274, distance: 79.8
click at [84, 274] on div "Context Queue: HVAC Priority: 0 Task Age: Customer Name: (954) 539-3345 Phone: …" at bounding box center [68, 231] width 95 height 216
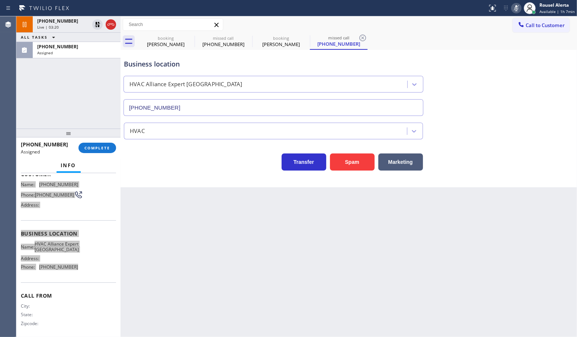
scroll to position [58, 0]
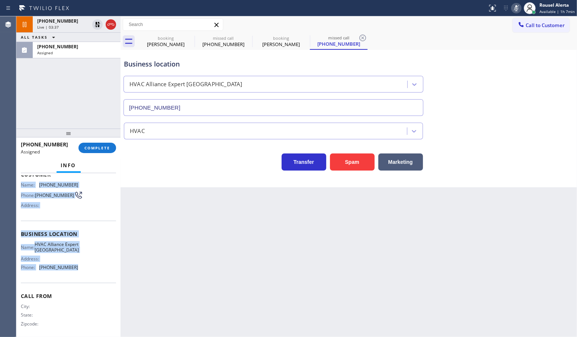
click at [48, 75] on div "+18184972063 Live | 03:37 ALL TASKS ALL TASKS ACTIVE TASKS TASKS IN WRAP UP (95…" at bounding box center [68, 72] width 104 height 112
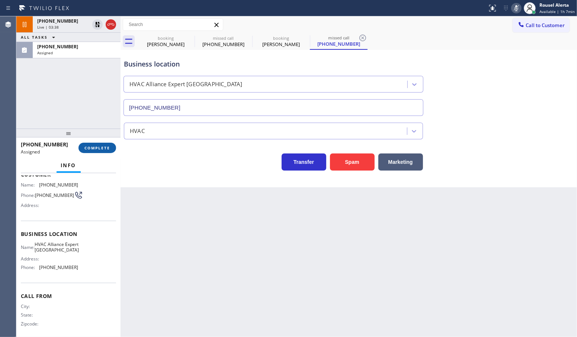
click at [88, 147] on span "COMPLETE" at bounding box center [97, 147] width 26 height 5
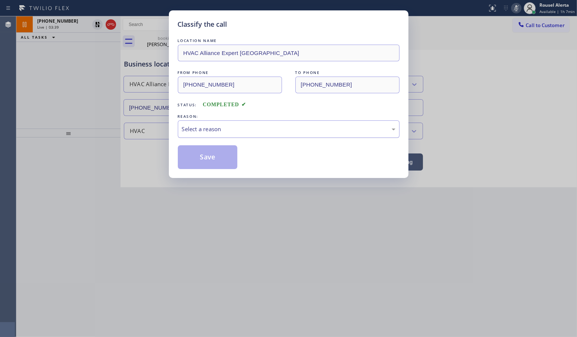
drag, startPoint x: 251, startPoint y: 131, endPoint x: 251, endPoint y: 138, distance: 6.3
click at [251, 132] on div "Select a reason" at bounding box center [288, 129] width 213 height 9
click at [219, 165] on button "Save" at bounding box center [208, 157] width 60 height 24
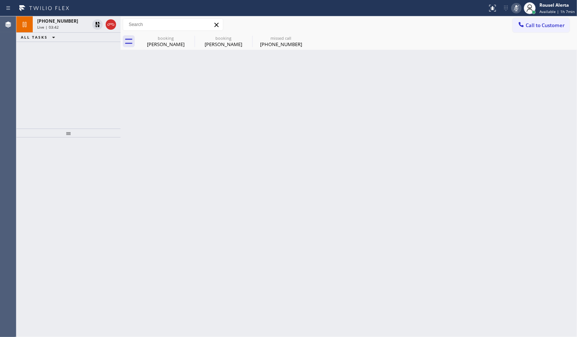
click at [56, 25] on span "Live | 03:42" at bounding box center [48, 27] width 22 height 5
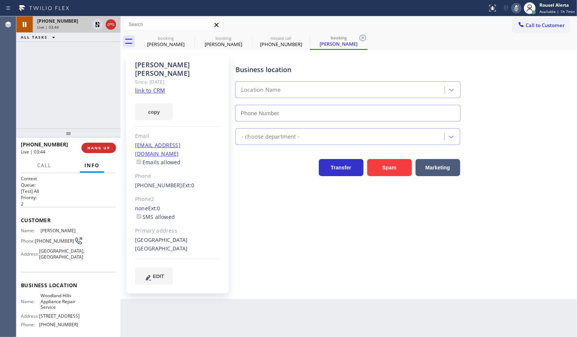
type input "(818) 926-4987"
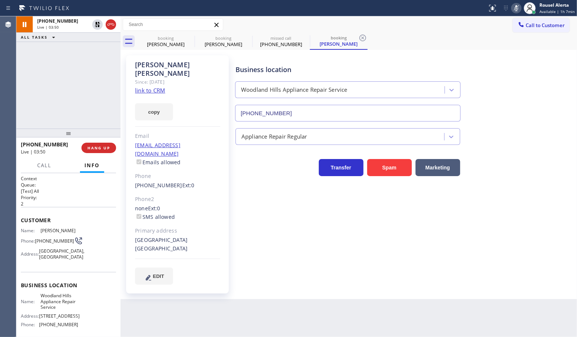
click at [203, 303] on div "Back to Dashboard Change Sender ID Customers Technicians Select a contact Outbo…" at bounding box center [348, 176] width 456 height 321
click at [96, 25] on icon at bounding box center [97, 24] width 5 height 5
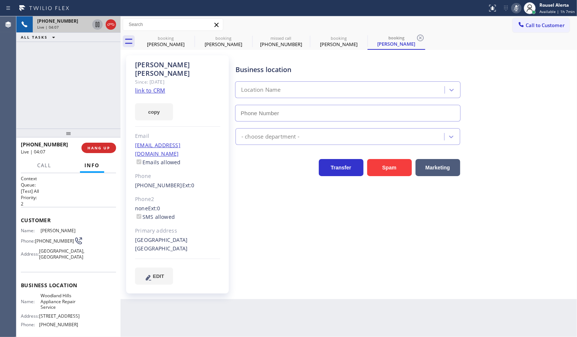
type input "(818) 926-4987"
click at [514, 6] on icon at bounding box center [516, 8] width 9 height 9
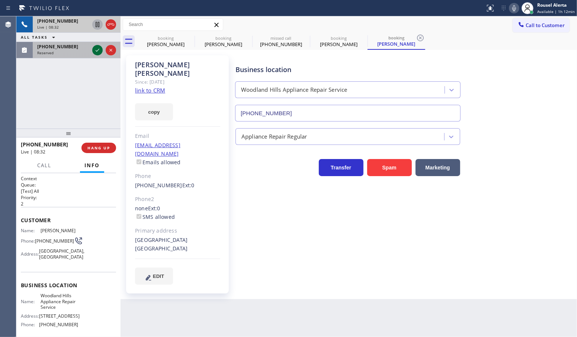
click at [96, 50] on icon at bounding box center [97, 50] width 9 height 9
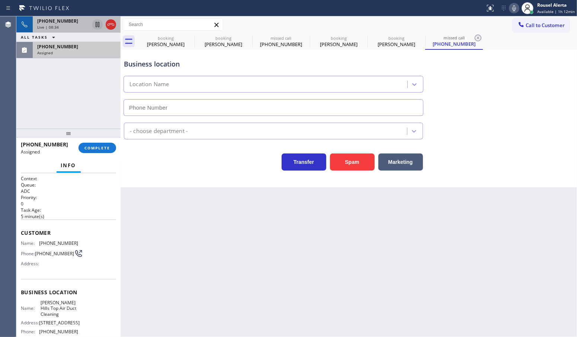
type input "(310) 651-6353"
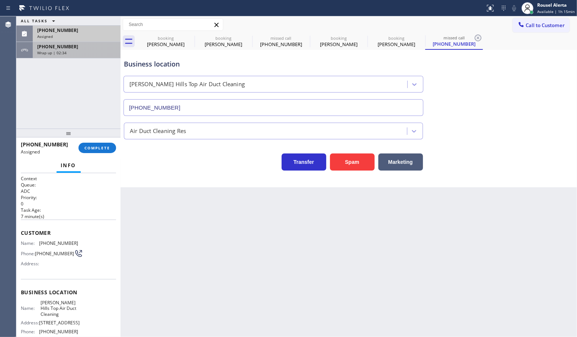
click at [86, 49] on div "+18184972063" at bounding box center [76, 47] width 79 height 6
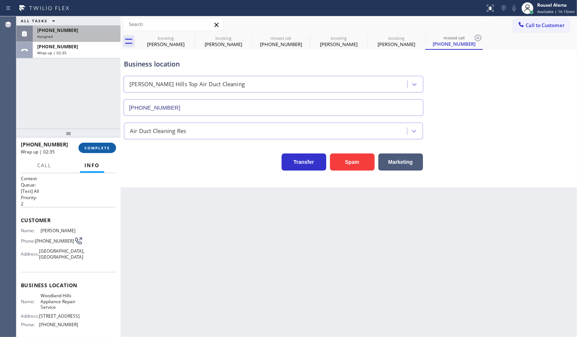
click at [96, 149] on span "COMPLETE" at bounding box center [97, 147] width 26 height 5
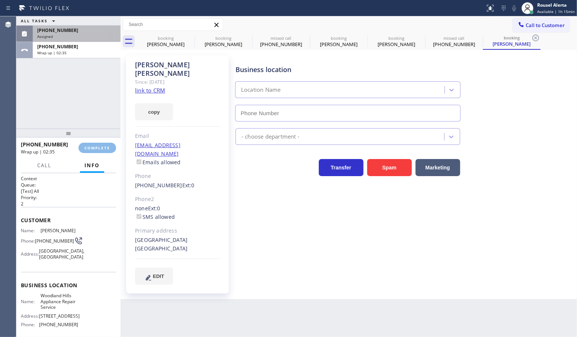
type input "(818) 926-4987"
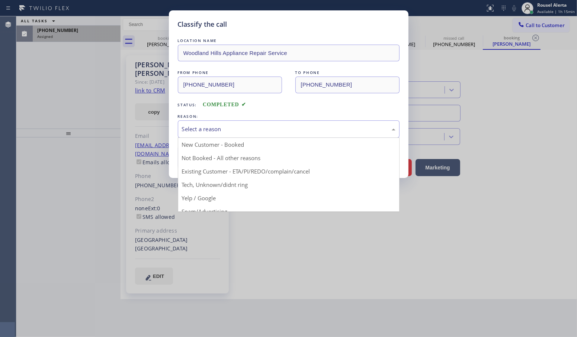
click at [247, 138] on div "Select a reason New Customer - Booked Not Booked - All other reasons Existing C…" at bounding box center [289, 128] width 222 height 17
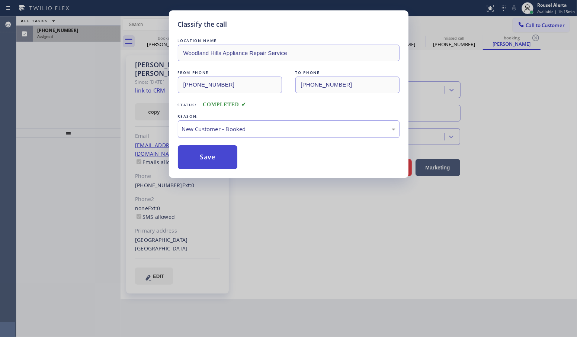
click at [218, 159] on button "Save" at bounding box center [208, 157] width 60 height 24
type input "(818) 926-4987"
click at [58, 44] on div "Classify the call LOCATION NAME Woodland Hills Appliance Repair Service FROM PH…" at bounding box center [288, 168] width 577 height 337
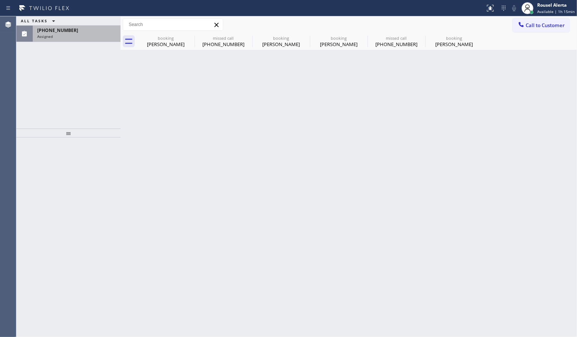
click at [58, 38] on div "Assigned" at bounding box center [76, 36] width 79 height 5
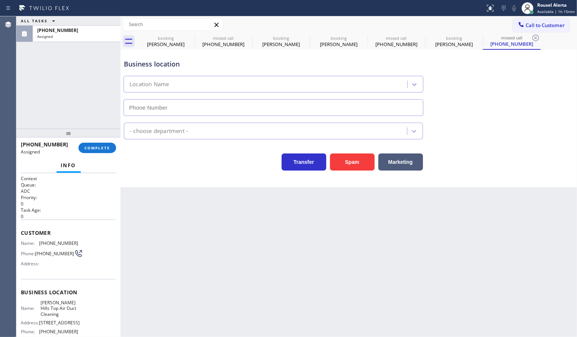
type input "(310) 651-6353"
click at [95, 149] on span "COMPLETE" at bounding box center [97, 147] width 26 height 5
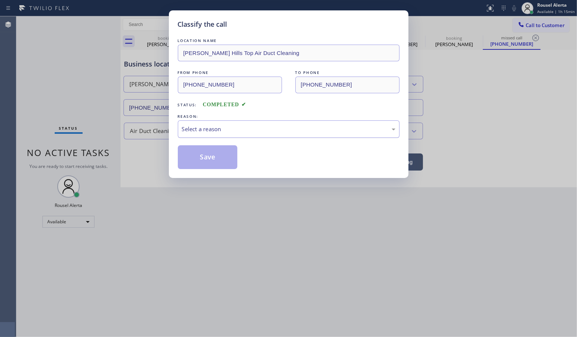
click at [219, 132] on div "Select a reason" at bounding box center [288, 129] width 213 height 9
drag, startPoint x: 201, startPoint y: 159, endPoint x: 83, endPoint y: 309, distance: 191.2
click at [200, 159] on button "Save" at bounding box center [208, 157] width 60 height 24
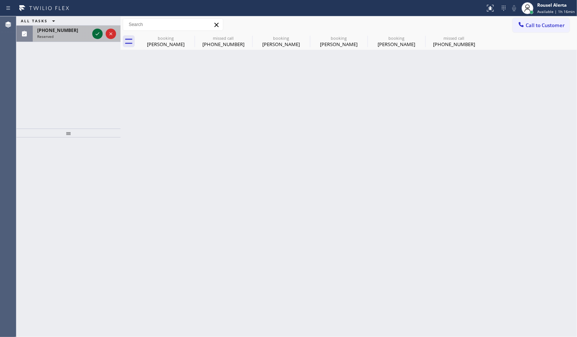
click at [96, 35] on icon at bounding box center [97, 33] width 9 height 9
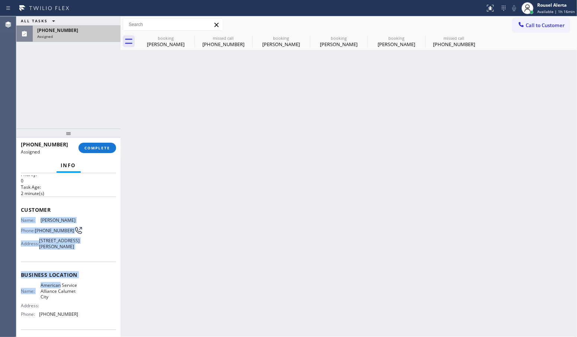
scroll to position [46, 0]
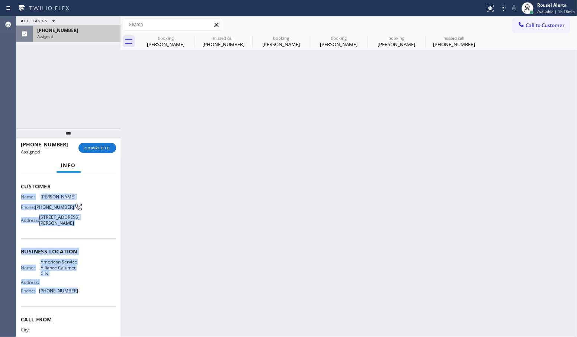
drag, startPoint x: 19, startPoint y: 240, endPoint x: 82, endPoint y: 314, distance: 97.4
click at [82, 314] on div "Context Queue: Appliance Repair Priority: 0 Task Age: 2 minute(s) Customer Name…" at bounding box center [68, 255] width 104 height 164
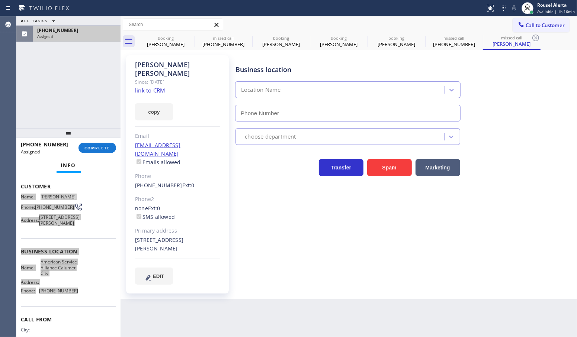
type input "(708) 554-7898"
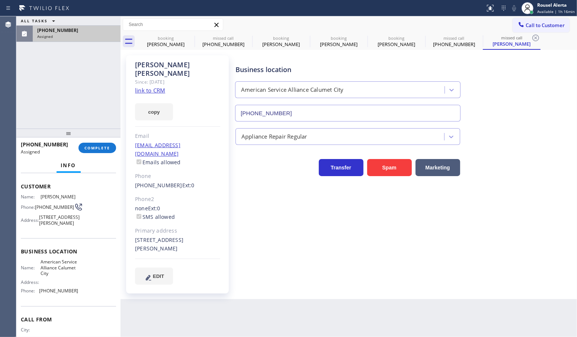
click at [54, 49] on div "ALL TASKS ALL TASKS ACTIVE TASKS TASKS IN WRAP UP (708) 224-7119 Assigned" at bounding box center [68, 72] width 104 height 112
click at [88, 147] on span "COMPLETE" at bounding box center [97, 147] width 26 height 5
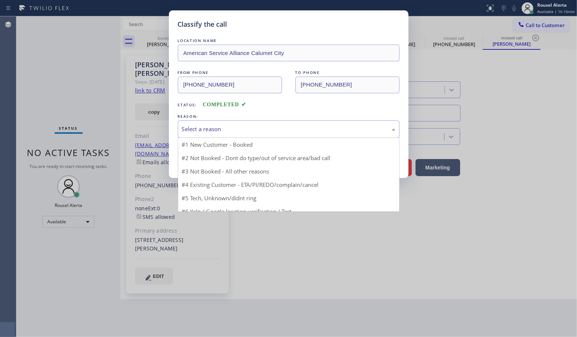
click at [196, 131] on div "Select a reason" at bounding box center [288, 129] width 213 height 9
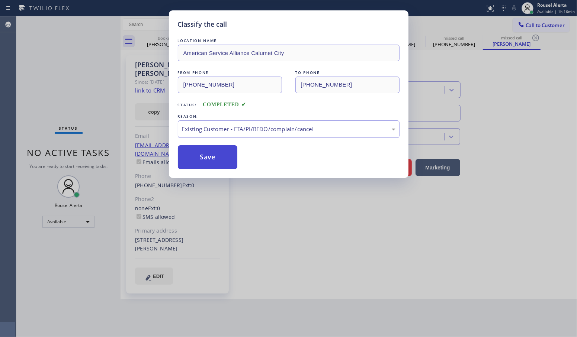
click at [201, 157] on button "Save" at bounding box center [208, 157] width 60 height 24
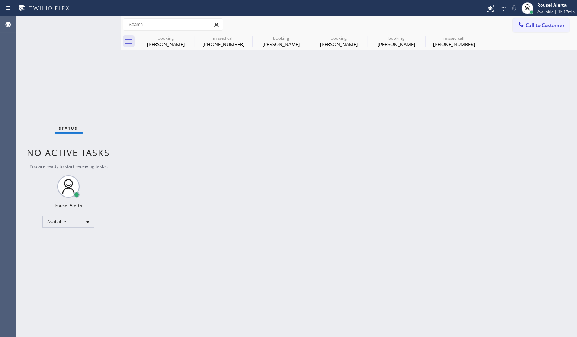
click at [97, 28] on div "Status No active tasks You are ready to start receiving tasks. Rousel Alerta Av…" at bounding box center [68, 176] width 104 height 321
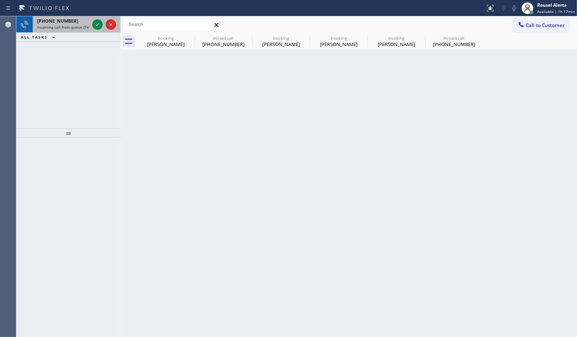
click at [64, 27] on span "Incoming call from queue [Test] All" at bounding box center [68, 27] width 62 height 5
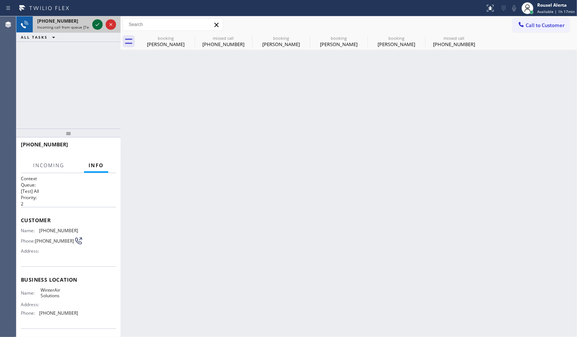
click at [96, 25] on icon at bounding box center [98, 24] width 4 height 3
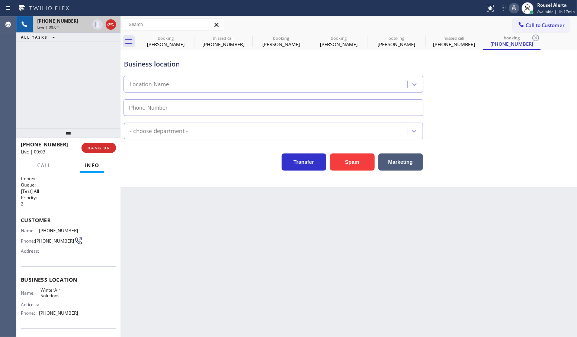
type input "(623) 263-2166"
drag, startPoint x: 79, startPoint y: 101, endPoint x: 84, endPoint y: 114, distance: 14.0
click at [79, 101] on div "+16232248470 Live | 00:04 ALL TASKS ALL TASKS ACTIVE TASKS TASKS IN WRAP UP" at bounding box center [68, 72] width 104 height 112
click at [199, 227] on div "Back to Dashboard Change Sender ID Customers Technicians Select a contact Outbo…" at bounding box center [348, 176] width 456 height 321
click at [339, 167] on button "Spam" at bounding box center [352, 162] width 45 height 17
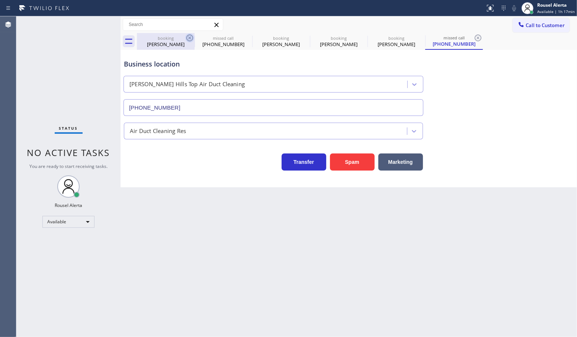
click at [186, 37] on icon at bounding box center [189, 37] width 9 height 9
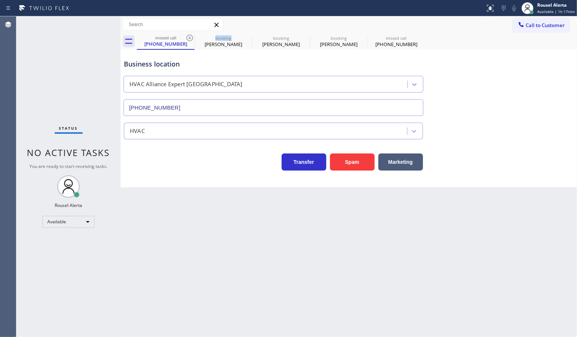
click at [186, 37] on icon at bounding box center [189, 37] width 9 height 9
type input "(818) 926-4987"
click at [0, 0] on icon at bounding box center [0, 0] width 0 height 0
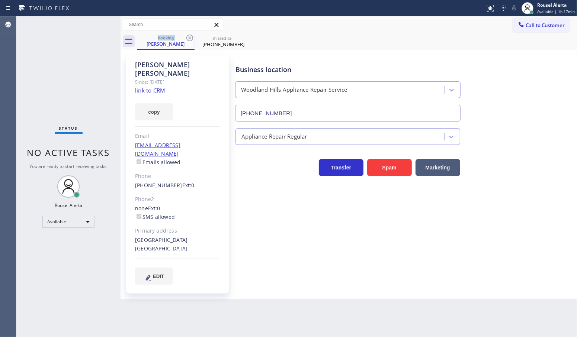
click at [186, 37] on icon at bounding box center [189, 37] width 9 height 9
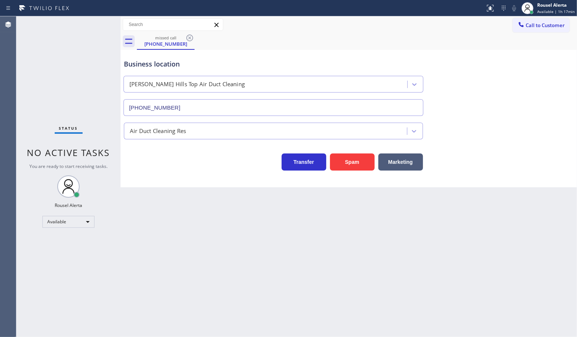
click at [186, 37] on icon at bounding box center [189, 37] width 9 height 9
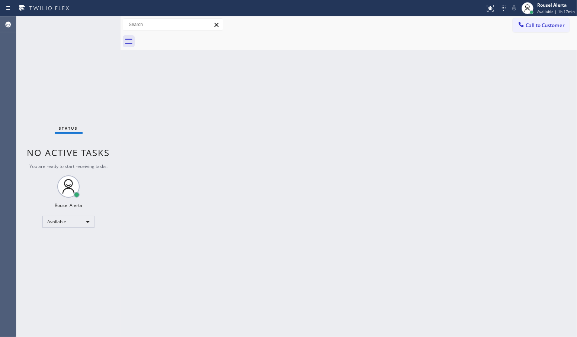
drag, startPoint x: 203, startPoint y: 243, endPoint x: 203, endPoint y: 237, distance: 5.6
click at [203, 242] on div "Back to Dashboard Change Sender ID Customers Technicians Select a contact Outbo…" at bounding box center [348, 176] width 456 height 321
click at [90, 64] on div "Status No active tasks You are ready to start receiving tasks. Rousel Alerta Av…" at bounding box center [68, 176] width 104 height 321
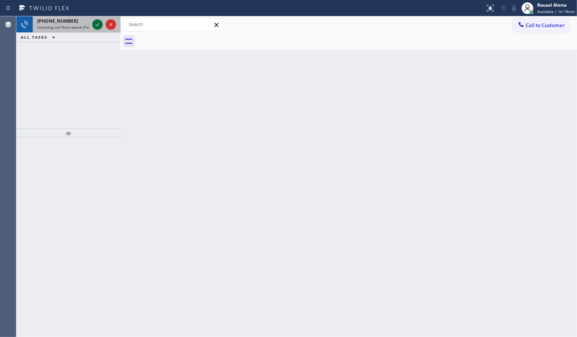
click at [97, 23] on icon at bounding box center [97, 24] width 9 height 9
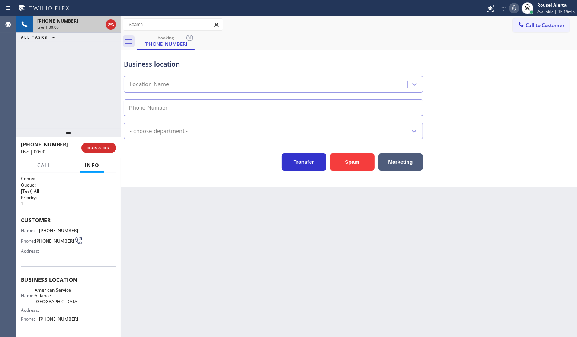
type input "(650) 750-0545"
click at [358, 161] on button "Spam" at bounding box center [352, 162] width 45 height 17
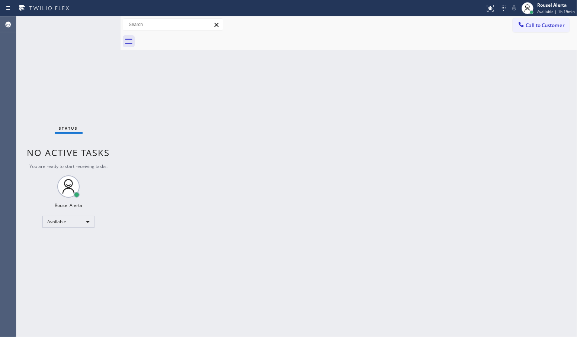
click at [395, 183] on div "Back to Dashboard Change Sender ID Customers Technicians Select a contact Outbo…" at bounding box center [348, 176] width 456 height 321
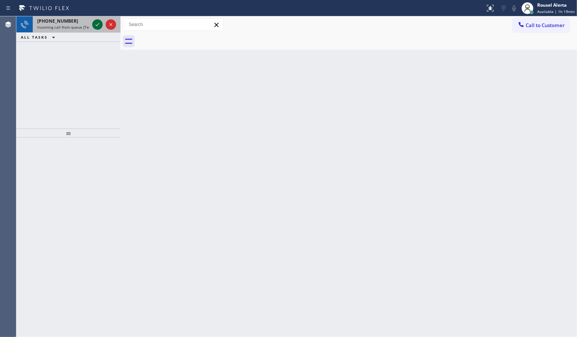
click at [93, 23] on icon at bounding box center [97, 24] width 9 height 9
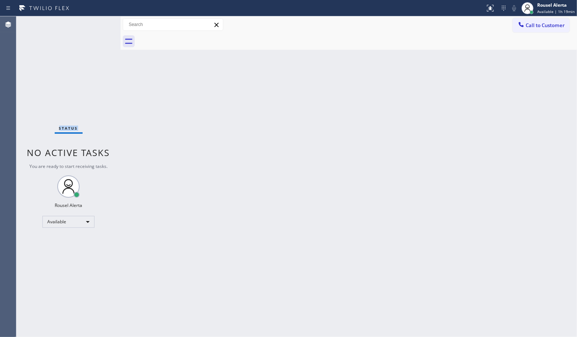
click at [93, 23] on div "Status No active tasks You are ready to start receiving tasks. Rousel Alerta Av…" at bounding box center [68, 176] width 104 height 321
click at [196, 181] on div "Back to Dashboard Change Sender ID Customers Technicians Select a contact Outbo…" at bounding box center [348, 176] width 456 height 321
click at [97, 23] on div "Status No active tasks You are ready to start receiving tasks. Rousel Alerta Av…" at bounding box center [68, 176] width 104 height 321
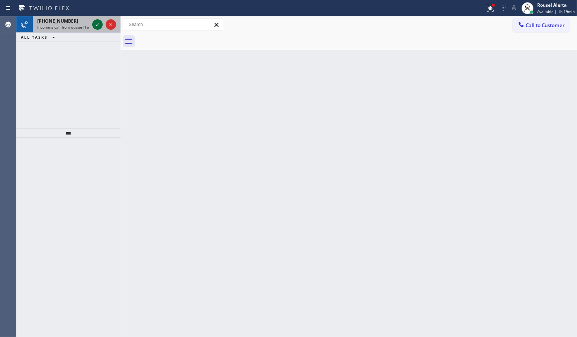
click at [96, 28] on icon at bounding box center [97, 24] width 9 height 9
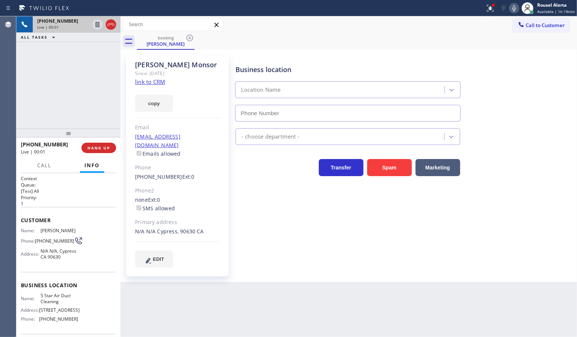
type input "(858) 800-3094"
click at [155, 83] on link "link to CRM" at bounding box center [150, 81] width 30 height 7
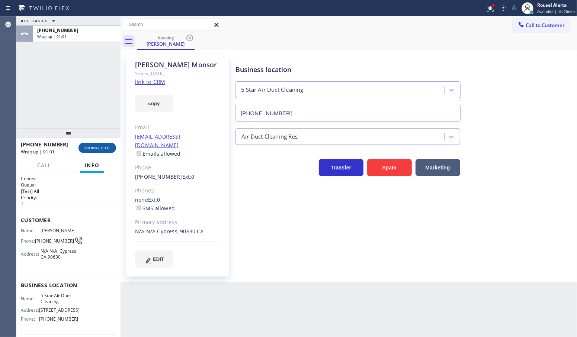
click at [97, 143] on button "COMPLETE" at bounding box center [97, 148] width 38 height 10
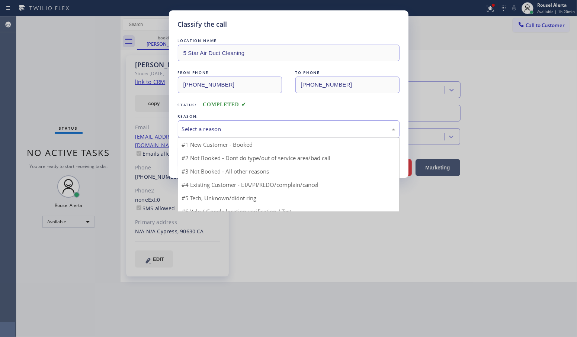
click at [214, 135] on div "Select a reason" at bounding box center [289, 128] width 222 height 17
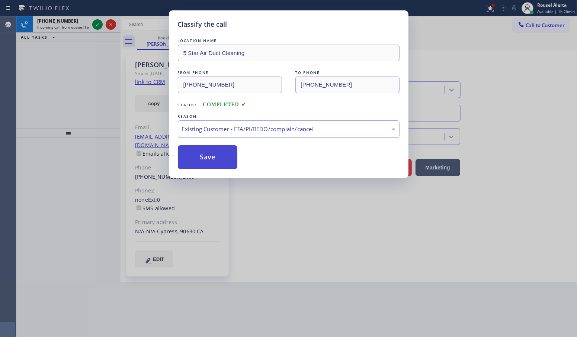
click at [200, 164] on button "Save" at bounding box center [208, 157] width 60 height 24
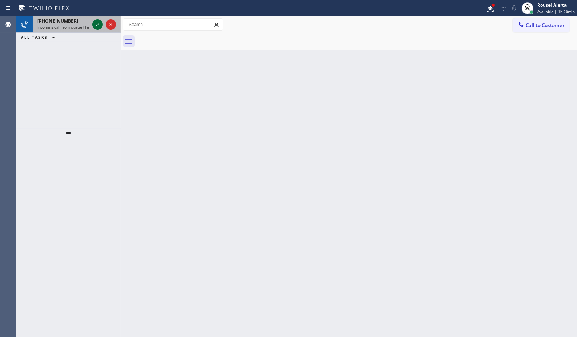
click at [93, 26] on icon at bounding box center [97, 24] width 9 height 9
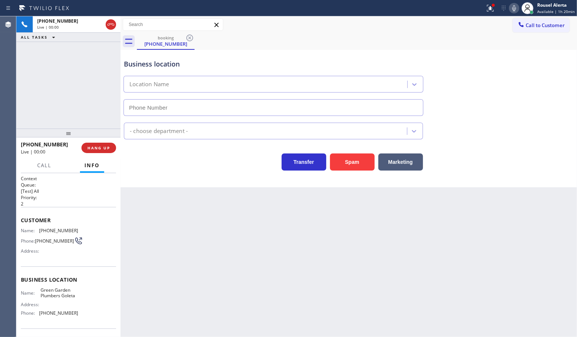
type input "(805) 600-2838"
click at [346, 160] on button "Spam" at bounding box center [352, 162] width 45 height 17
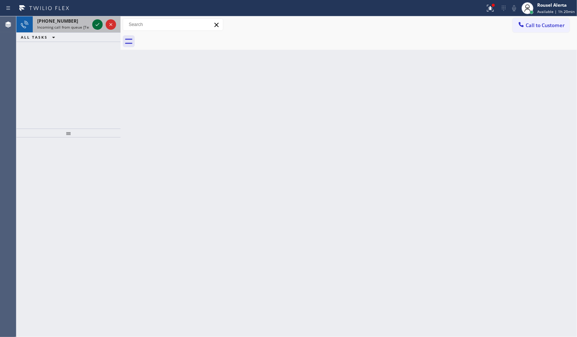
click at [94, 25] on icon at bounding box center [97, 24] width 9 height 9
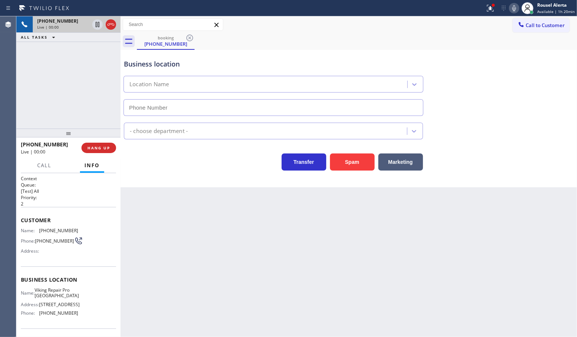
type input "(760) 330-2668"
click at [346, 164] on button "Spam" at bounding box center [352, 162] width 45 height 17
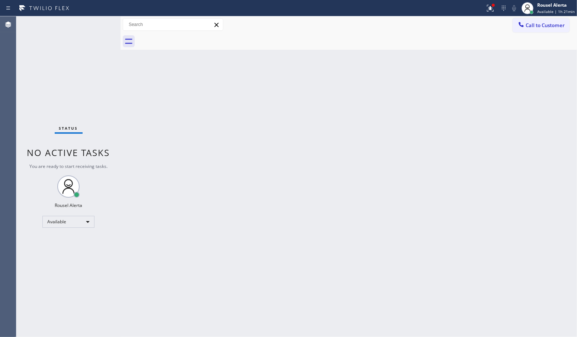
click at [97, 27] on div "Status No active tasks You are ready to start receiving tasks. Rousel Alerta Av…" at bounding box center [68, 176] width 104 height 321
click at [92, 73] on div "Status No active tasks You are ready to start receiving tasks. Rousel Alerta Av…" at bounding box center [68, 176] width 104 height 321
click at [493, 13] on button at bounding box center [490, 8] width 16 height 16
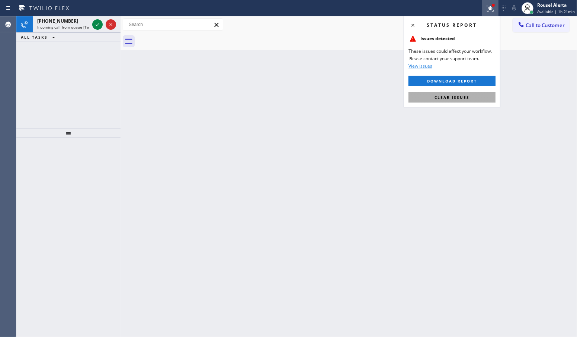
click at [461, 96] on span "Clear issues" at bounding box center [451, 97] width 35 height 5
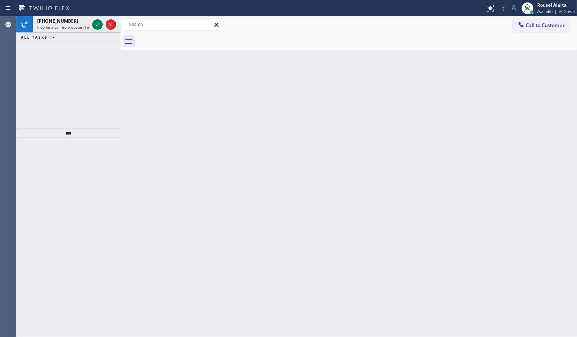
click at [96, 27] on icon at bounding box center [97, 24] width 9 height 9
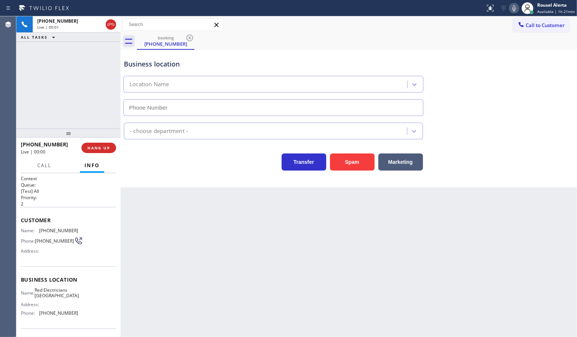
type input "(760) 388-9682"
click at [355, 167] on button "Spam" at bounding box center [352, 162] width 45 height 17
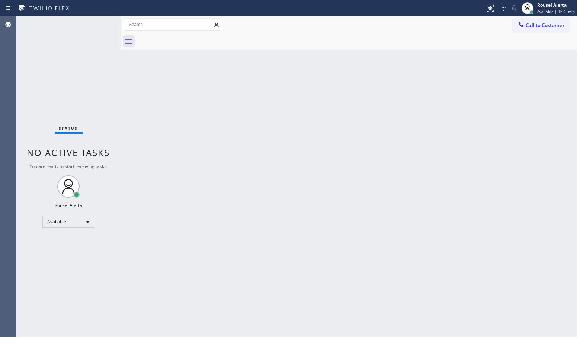
click at [361, 216] on div "Back to Dashboard Change Sender ID Customers Technicians Select a contact Outbo…" at bounding box center [348, 176] width 456 height 321
drag, startPoint x: 77, startPoint y: 34, endPoint x: 79, endPoint y: 22, distance: 12.8
click at [79, 22] on div "Status No active tasks You are ready to start receiving tasks. Rousel Alerta Av…" at bounding box center [68, 176] width 104 height 321
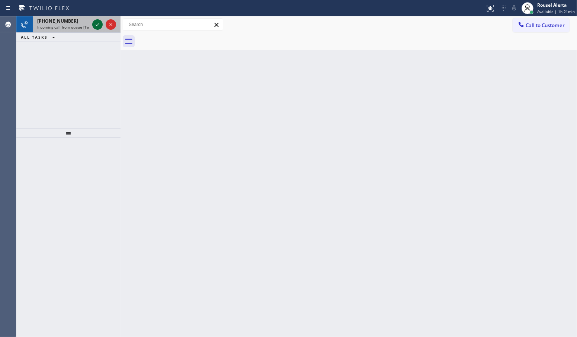
click at [95, 20] on icon at bounding box center [97, 24] width 9 height 9
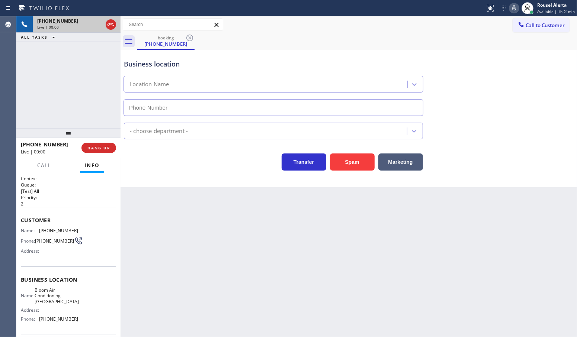
type input "(650) 284-2823"
click at [341, 159] on button "Spam" at bounding box center [352, 162] width 45 height 17
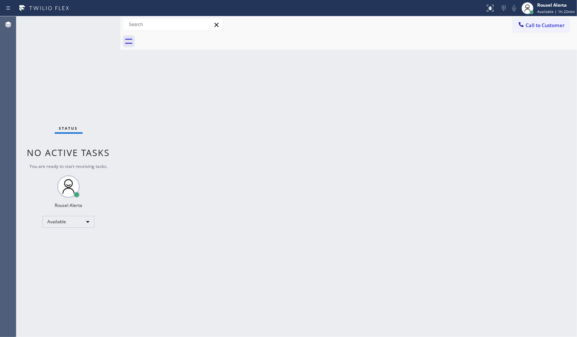
drag, startPoint x: 158, startPoint y: 130, endPoint x: 164, endPoint y: 130, distance: 5.9
click at [160, 130] on div "Back to Dashboard Change Sender ID Customers Technicians Select a contact Outbo…" at bounding box center [348, 176] width 456 height 321
click at [86, 35] on div "Status No active tasks You are ready to start receiving tasks. Rousel Alerta Av…" at bounding box center [68, 176] width 104 height 321
click at [65, 57] on div "Status No active tasks You are ready to start receiving tasks. Rousel Alerta Av…" at bounding box center [68, 176] width 104 height 321
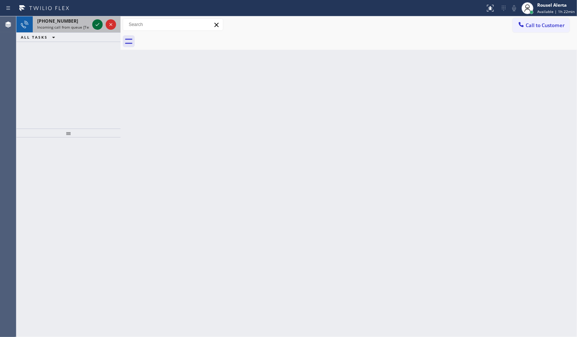
click at [97, 25] on icon at bounding box center [97, 24] width 9 height 9
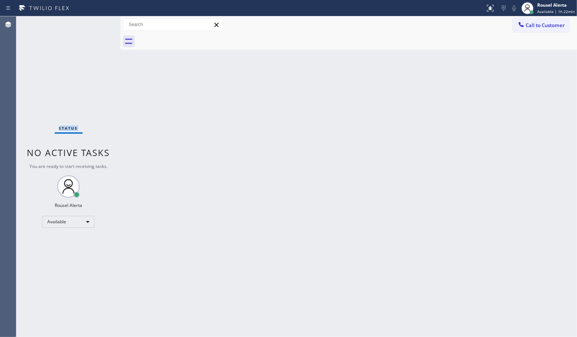
click at [97, 25] on div "Status No active tasks You are ready to start receiving tasks. Rousel Alerta Av…" at bounding box center [68, 176] width 104 height 321
click at [191, 224] on div "Back to Dashboard Change Sender ID Customers Technicians Select a contact Outbo…" at bounding box center [348, 176] width 456 height 321
click at [492, 7] on icon at bounding box center [490, 7] width 4 height 3
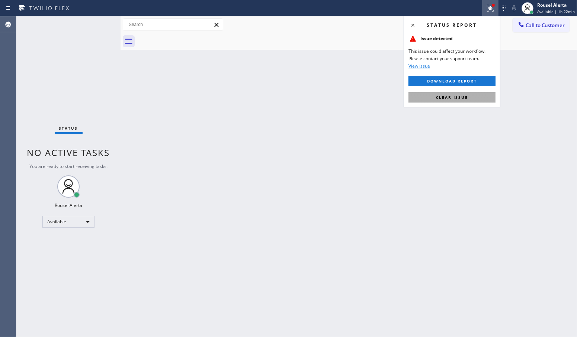
click at [475, 100] on button "Clear issue" at bounding box center [451, 97] width 87 height 10
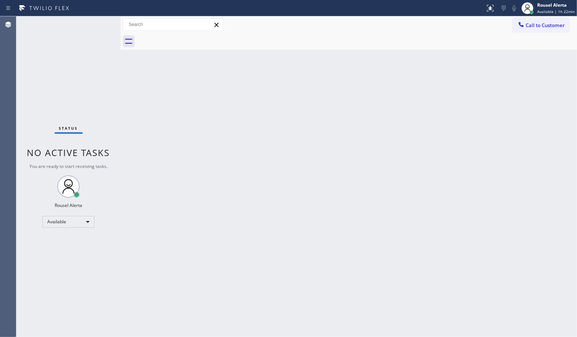
click at [455, 151] on div "Back to Dashboard Change Sender ID Customers Technicians Select a contact Outbo…" at bounding box center [348, 176] width 456 height 321
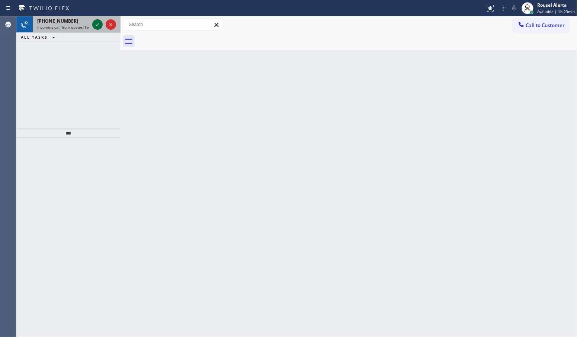
click at [95, 22] on icon at bounding box center [97, 24] width 9 height 9
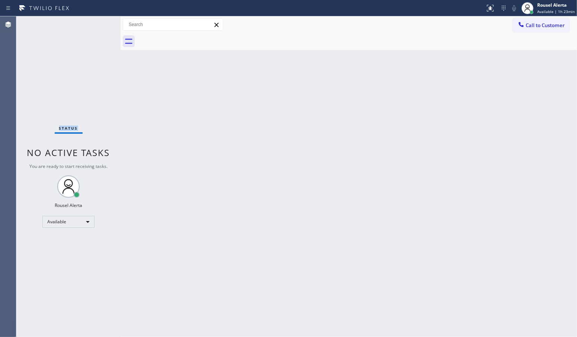
click at [95, 26] on div "Status No active tasks You are ready to start receiving tasks. Rousel Alerta Av…" at bounding box center [68, 176] width 104 height 321
click at [96, 28] on div "Status No active tasks You are ready to start receiving tasks. Rousel Alerta Av…" at bounding box center [68, 176] width 104 height 321
click at [491, 12] on button at bounding box center [490, 8] width 16 height 16
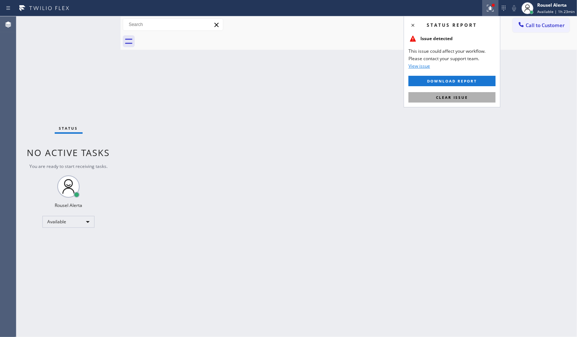
click at [467, 101] on button "Clear issue" at bounding box center [451, 97] width 87 height 10
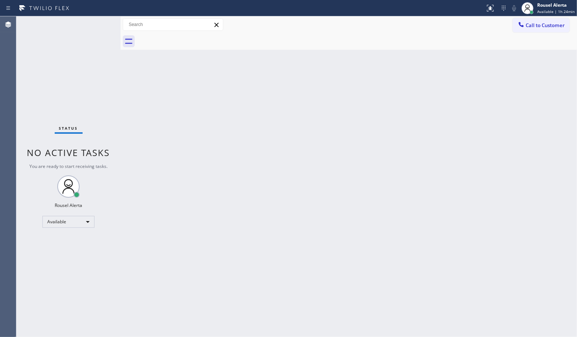
click at [94, 23] on div "Status No active tasks You are ready to start receiving tasks. Rousel Alerta Av…" at bounding box center [68, 176] width 104 height 321
click at [184, 223] on div "Back to Dashboard Change Sender ID Customers Technicians Select a contact Outbo…" at bounding box center [348, 176] width 456 height 321
click at [367, 162] on div "Back to Dashboard Change Sender ID Customers Technicians Select a contact Outbo…" at bounding box center [348, 176] width 456 height 321
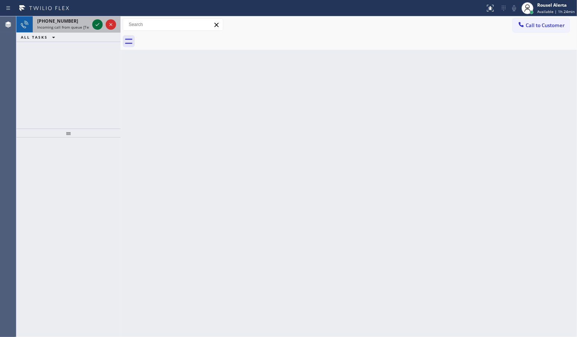
click at [93, 27] on icon at bounding box center [97, 24] width 9 height 9
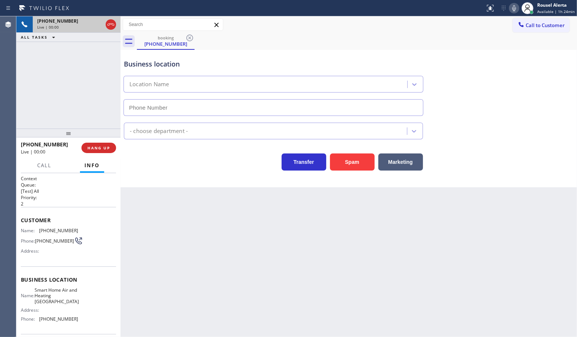
type input "(602) 671-2868"
click at [359, 159] on button "Spam" at bounding box center [352, 162] width 45 height 17
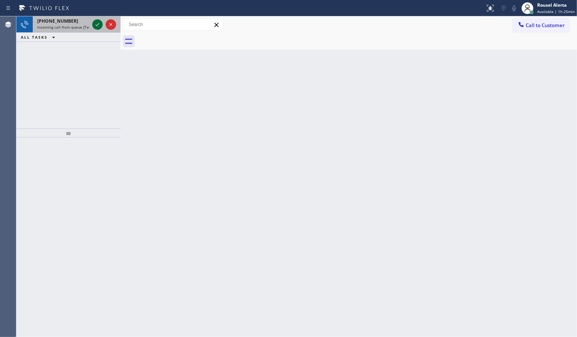
click at [97, 25] on icon at bounding box center [98, 24] width 4 height 3
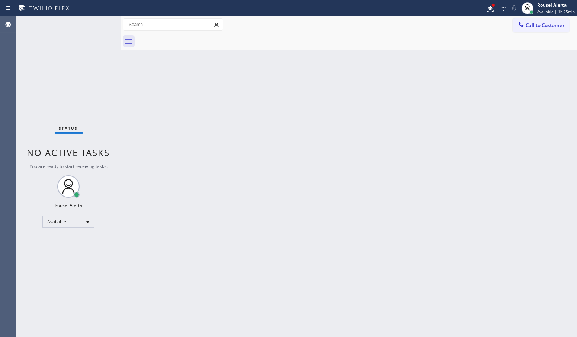
click at [97, 25] on div "Status No active tasks You are ready to start receiving tasks. Rousel Alerta Av…" at bounding box center [68, 176] width 104 height 321
click at [495, 9] on icon at bounding box center [490, 8] width 9 height 9
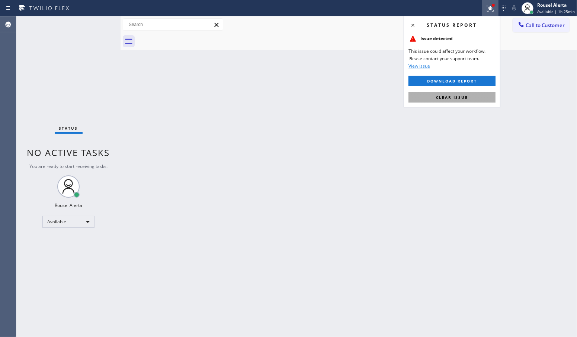
click at [471, 100] on button "Clear issue" at bounding box center [451, 97] width 87 height 10
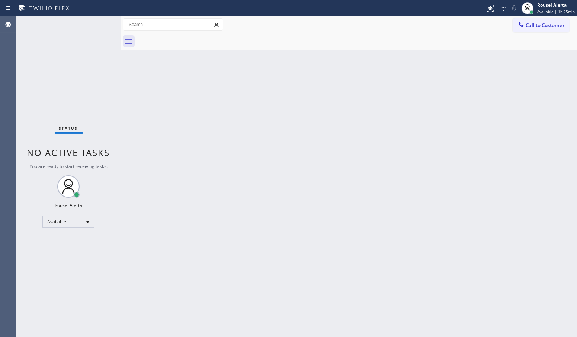
click at [95, 25] on div "Status No active tasks You are ready to start receiving tasks. Rousel Alerta Av…" at bounding box center [68, 176] width 104 height 321
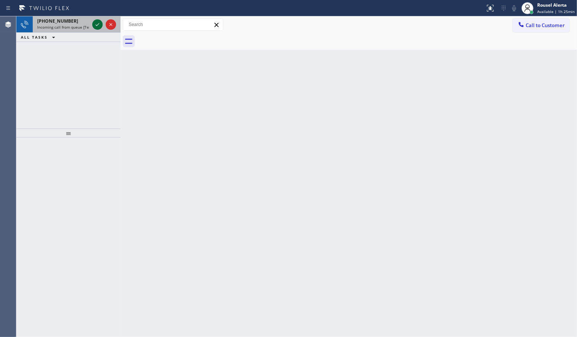
click at [93, 25] on icon at bounding box center [97, 24] width 9 height 9
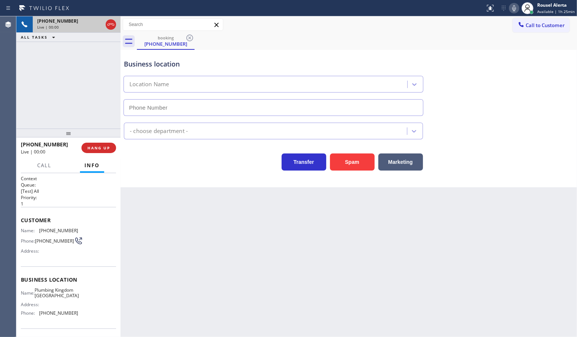
type input "(310) 388-4002"
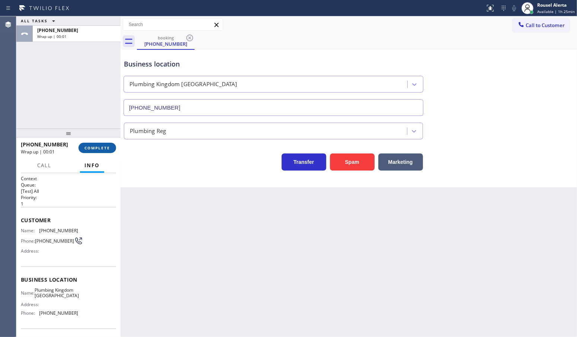
click at [95, 149] on span "COMPLETE" at bounding box center [97, 147] width 26 height 5
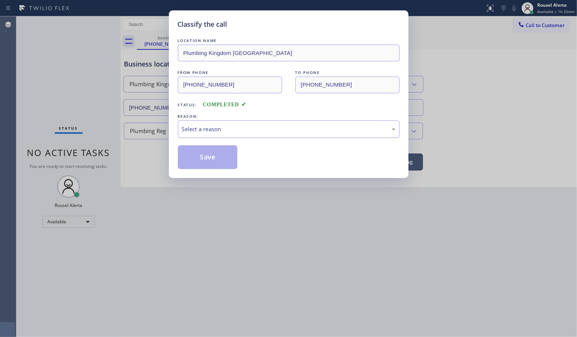
click at [245, 131] on div "Select a reason" at bounding box center [288, 129] width 213 height 9
drag, startPoint x: 238, startPoint y: 185, endPoint x: 197, endPoint y: 160, distance: 47.9
click at [187, 155] on button "Save" at bounding box center [208, 157] width 60 height 24
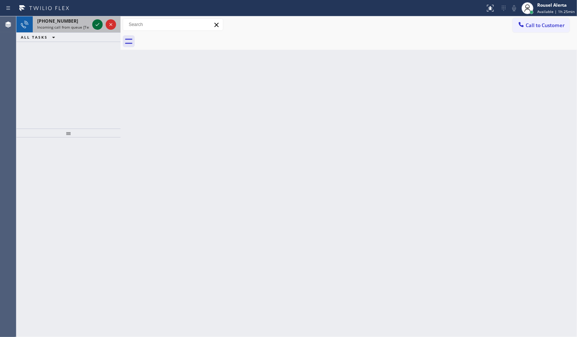
click at [93, 24] on icon at bounding box center [97, 24] width 9 height 9
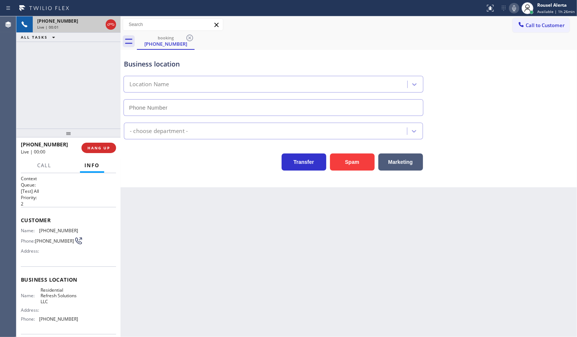
type input "(949) 312-5226"
click at [338, 164] on button "Spam" at bounding box center [352, 162] width 45 height 17
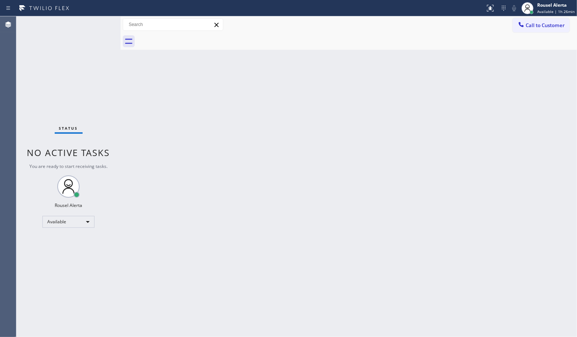
click at [99, 27] on div "Status No active tasks You are ready to start receiving tasks. Rousel Alerta Av…" at bounding box center [68, 176] width 104 height 321
click at [324, 243] on div "Back to Dashboard Change Sender ID Customers Technicians Select a contact Outbo…" at bounding box center [348, 176] width 456 height 321
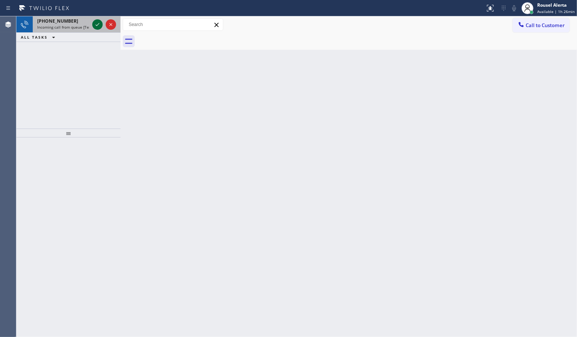
click at [90, 24] on div "+15103771851 Incoming call from queue [Test] All" at bounding box center [68, 24] width 104 height 16
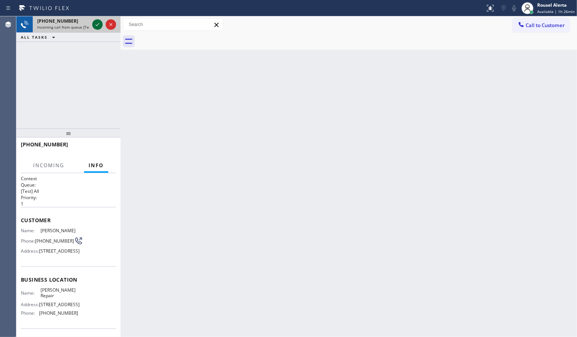
click at [93, 25] on icon at bounding box center [97, 24] width 9 height 9
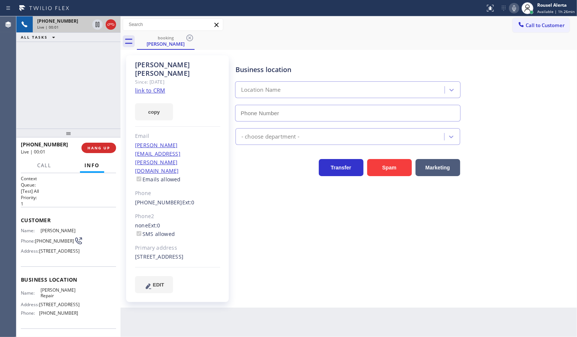
type input "(510) 491-0797"
click at [149, 87] on link "link to CRM" at bounding box center [150, 90] width 30 height 7
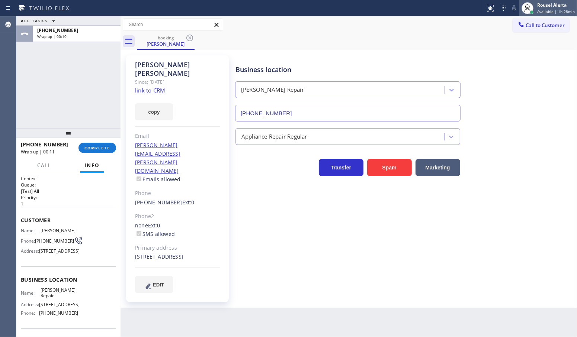
click at [553, 9] on span "Available | 1h 28min" at bounding box center [556, 11] width 38 height 5
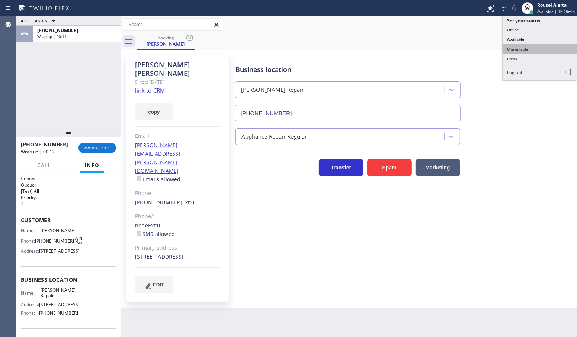
click at [540, 45] on button "Unavailable" at bounding box center [539, 49] width 74 height 10
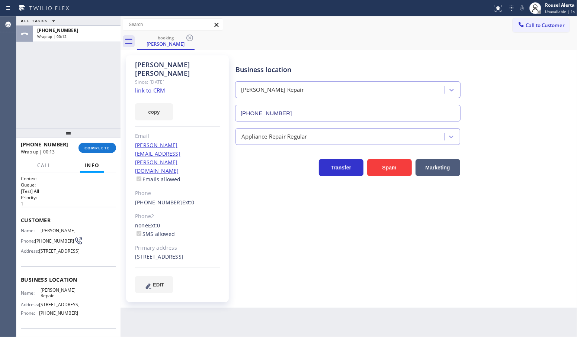
click at [101, 154] on div "+15103771851 Wrap up | 00:13 COMPLETE" at bounding box center [68, 147] width 95 height 19
click at [96, 148] on span "COMPLETE" at bounding box center [97, 147] width 26 height 5
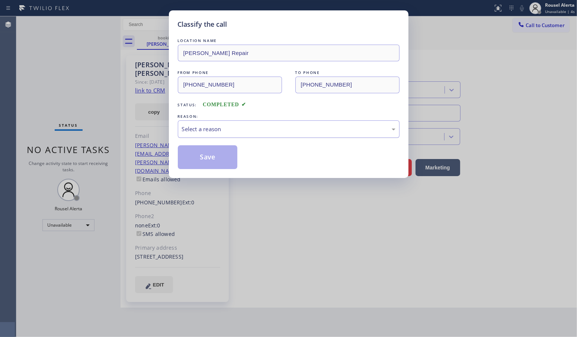
click at [206, 131] on div "Select a reason" at bounding box center [288, 129] width 213 height 9
click at [210, 157] on button "Save" at bounding box center [208, 157] width 60 height 24
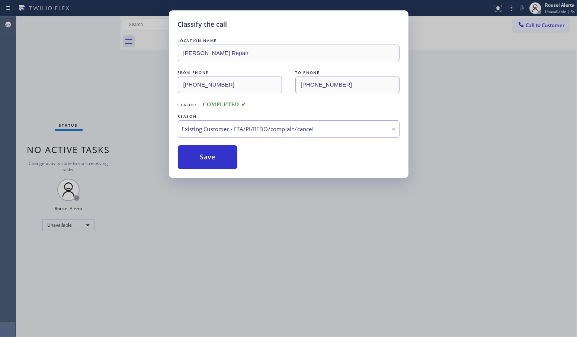
click at [263, 261] on div "Classify the call LOCATION NAME Markley Dacor Repair FROM PHONE (510) 377-1851 …" at bounding box center [288, 168] width 577 height 337
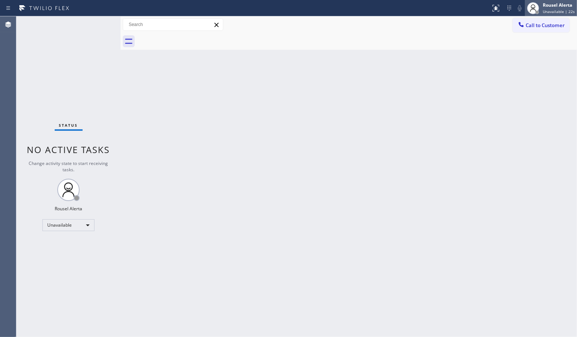
click at [552, 4] on div "Rousel Alerta" at bounding box center [559, 5] width 32 height 6
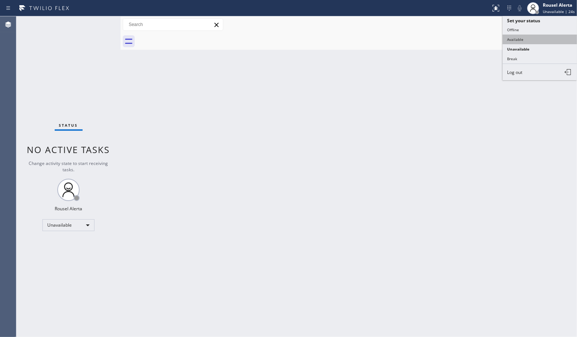
click at [543, 35] on button "Available" at bounding box center [539, 40] width 74 height 10
click at [502, 93] on div "Back to Dashboard Change Sender ID Customers Technicians Select a contact Outbo…" at bounding box center [348, 176] width 456 height 321
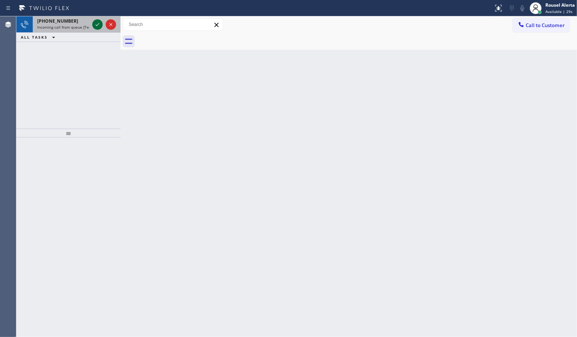
click at [92, 24] on div at bounding box center [97, 24] width 10 height 9
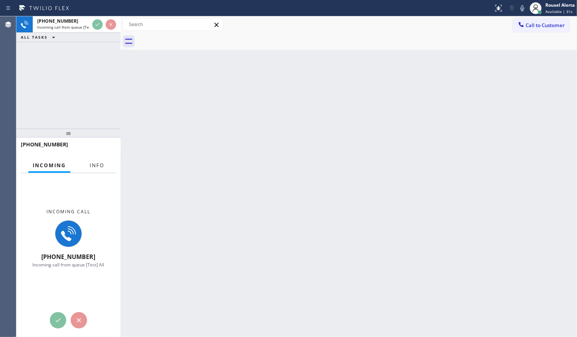
click at [98, 163] on span "Info" at bounding box center [97, 165] width 15 height 7
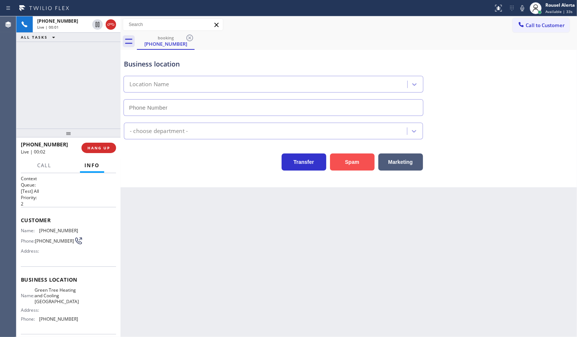
click at [346, 162] on button "Spam" at bounding box center [352, 162] width 45 height 17
click at [345, 159] on button "Spam" at bounding box center [352, 162] width 45 height 17
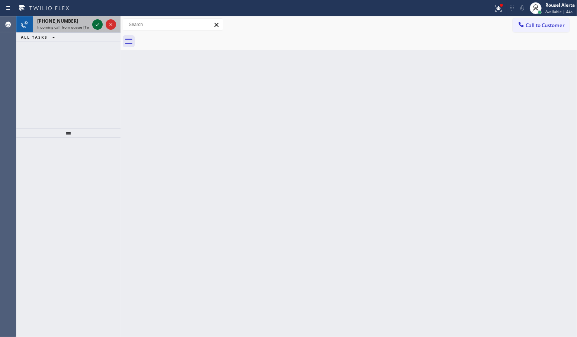
click at [94, 22] on icon at bounding box center [97, 24] width 9 height 9
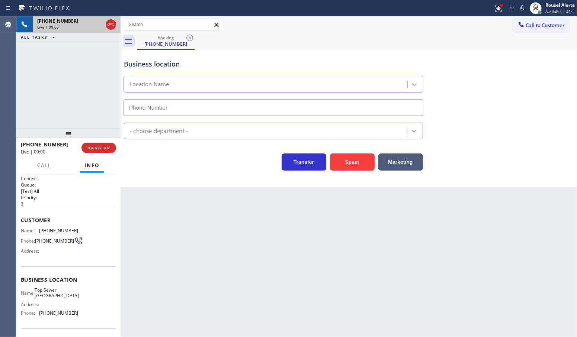
type input "(760) 276-5458"
click at [350, 159] on button "Spam" at bounding box center [352, 162] width 45 height 17
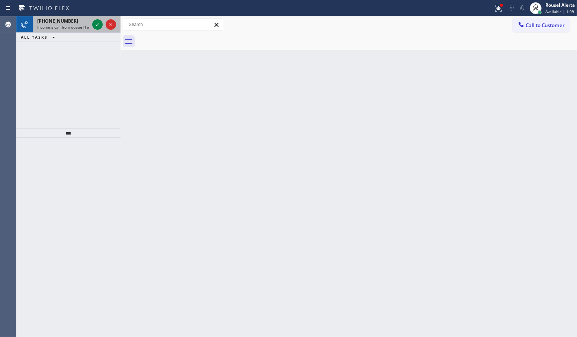
click at [88, 27] on span "Incoming call from queue [Test] All" at bounding box center [68, 27] width 62 height 5
click at [97, 25] on icon at bounding box center [97, 24] width 9 height 9
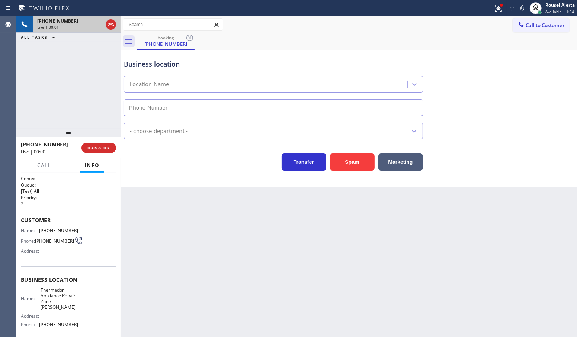
type input "(813) 519-5947"
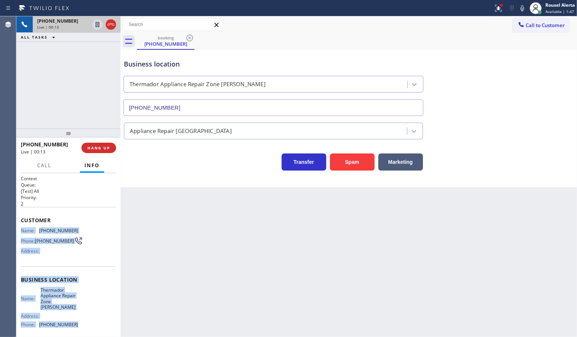
scroll to position [46, 0]
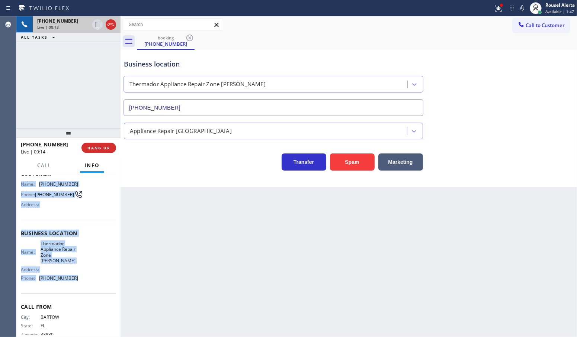
drag, startPoint x: 21, startPoint y: 228, endPoint x: 92, endPoint y: 294, distance: 96.8
click at [92, 294] on div "Context Queue: [Test] All Priority: 2 Customer Name: (813) 712-2933 Phone: (813…" at bounding box center [68, 239] width 95 height 221
copy div "Name: (813) 712-2933 Phone: (813) 712-2933 Address: Business location Name: The…"
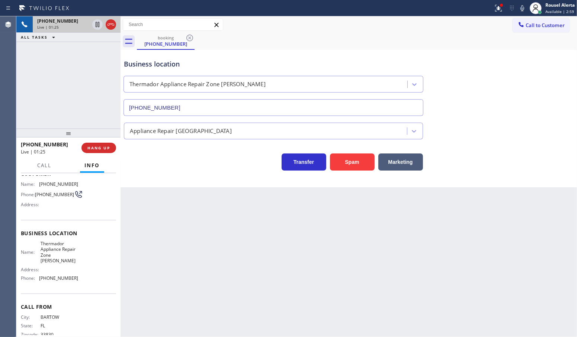
click at [104, 75] on div "+18137122933 Live | 01:25 ALL TASKS ALL TASKS ACTIVE TASKS TASKS IN WRAP UP" at bounding box center [68, 72] width 104 height 112
drag, startPoint x: 97, startPoint y: 27, endPoint x: 107, endPoint y: 18, distance: 13.4
click at [97, 27] on icon at bounding box center [97, 24] width 9 height 9
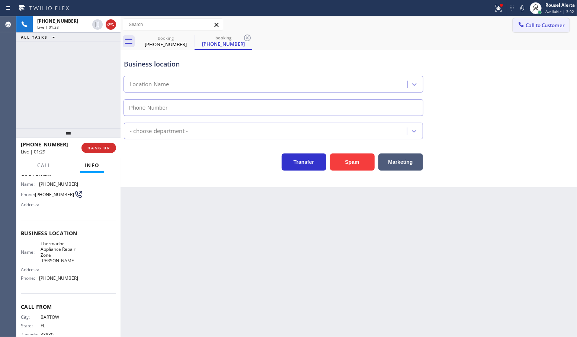
type input "(813) 519-5947"
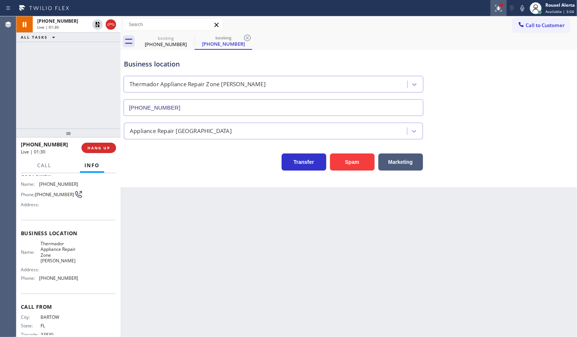
drag, startPoint x: 523, startPoint y: 10, endPoint x: 489, endPoint y: 6, distance: 33.7
click at [523, 10] on icon at bounding box center [522, 8] width 9 height 9
click at [164, 162] on div "Transfer Spam Marketing" at bounding box center [273, 160] width 302 height 21
click at [214, 218] on div "Back to Dashboard Change Sender ID Customers Technicians Select a contact Outbo…" at bounding box center [348, 176] width 456 height 321
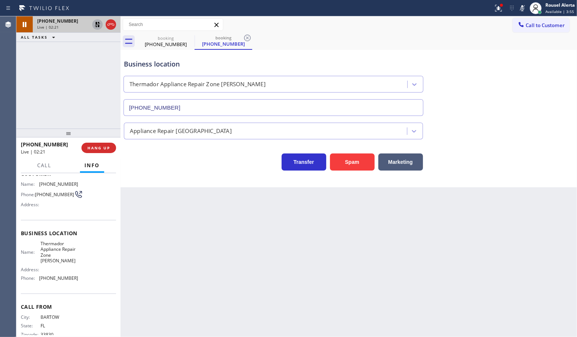
click at [96, 28] on icon at bounding box center [97, 24] width 9 height 9
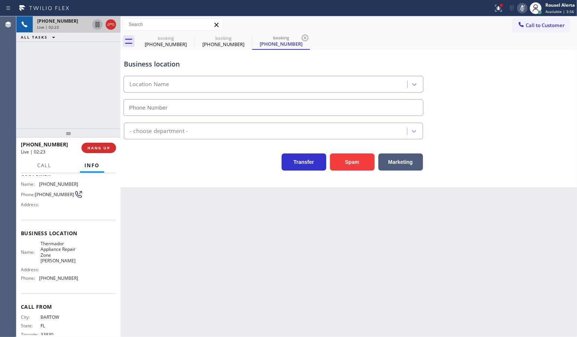
click at [522, 9] on icon at bounding box center [522, 8] width 4 height 6
type input "(813) 519-5947"
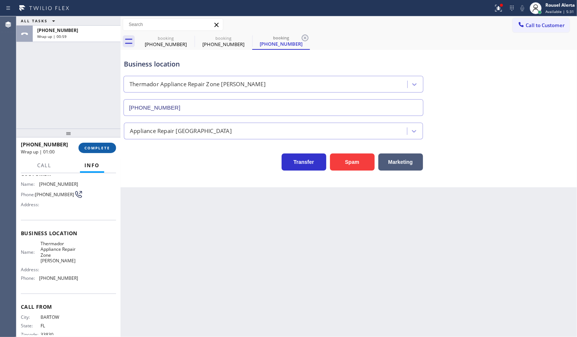
click at [97, 150] on span "COMPLETE" at bounding box center [97, 147] width 26 height 5
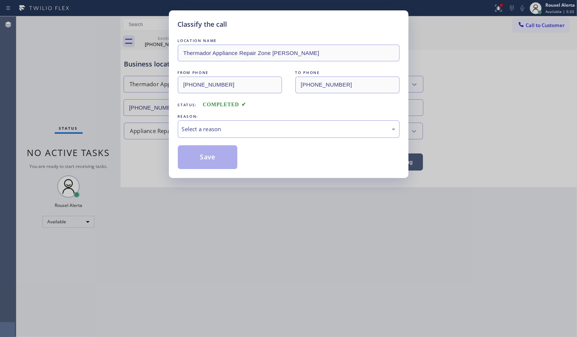
click at [207, 132] on div "Select a reason" at bounding box center [288, 129] width 213 height 9
click at [205, 152] on button "Save" at bounding box center [208, 157] width 60 height 24
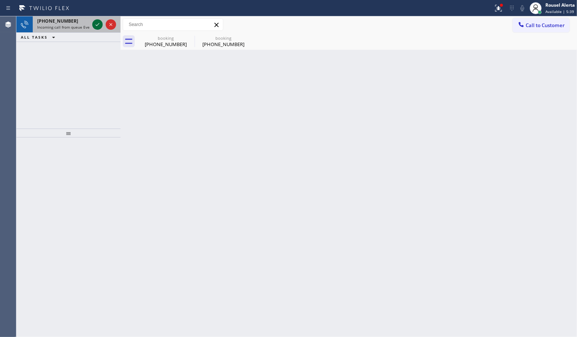
click at [93, 24] on icon at bounding box center [97, 24] width 9 height 9
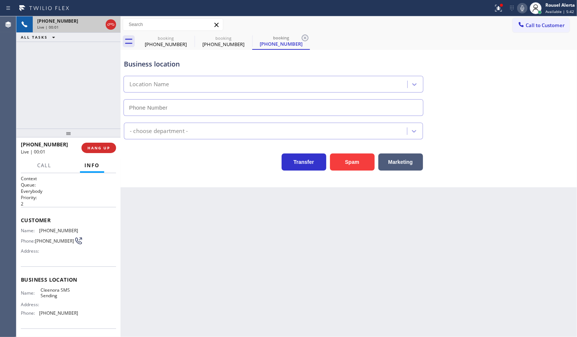
type input "(833) 900-0369"
click at [350, 168] on button "Spam" at bounding box center [352, 162] width 45 height 17
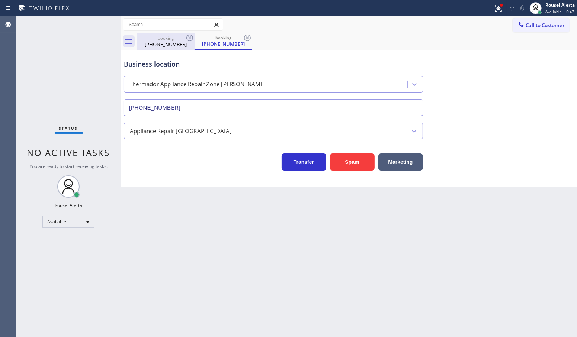
click at [184, 36] on div "booking" at bounding box center [166, 38] width 56 height 6
click at [189, 36] on icon at bounding box center [189, 37] width 9 height 9
click at [190, 36] on icon at bounding box center [189, 37] width 9 height 9
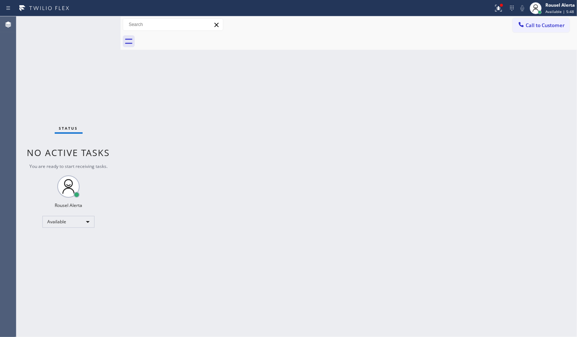
click at [190, 36] on div at bounding box center [357, 41] width 440 height 17
click at [96, 23] on div "Status No active tasks You are ready to start receiving tasks. Rousel Alerta Av…" at bounding box center [68, 176] width 104 height 321
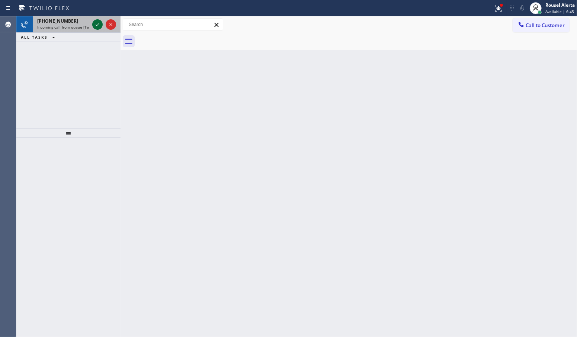
click at [95, 25] on icon at bounding box center [97, 24] width 9 height 9
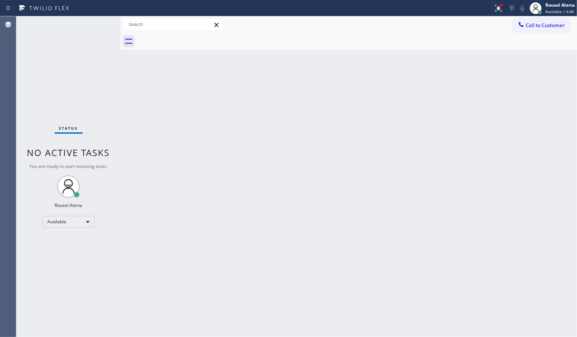
click at [165, 198] on div "Back to Dashboard Change Sender ID Customers Technicians Select a contact Outbo…" at bounding box center [348, 176] width 456 height 321
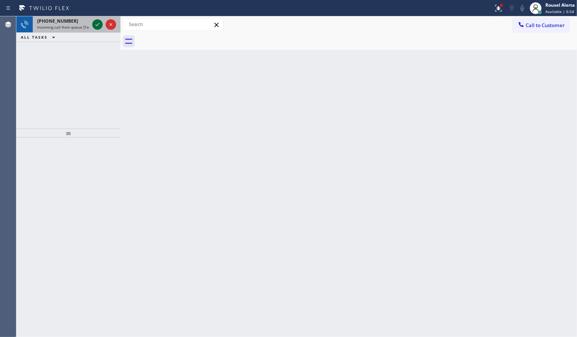
click at [97, 26] on icon at bounding box center [97, 24] width 9 height 9
click at [95, 25] on icon at bounding box center [97, 24] width 9 height 9
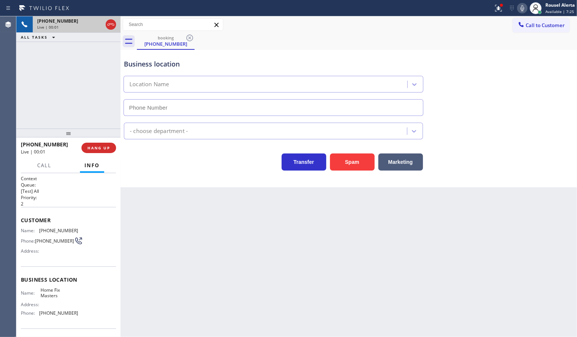
type input "(954) 440-7543"
click at [188, 238] on div "Back to Dashboard Change Sender ID Customers Technicians Select a contact Outbo…" at bounding box center [348, 176] width 456 height 321
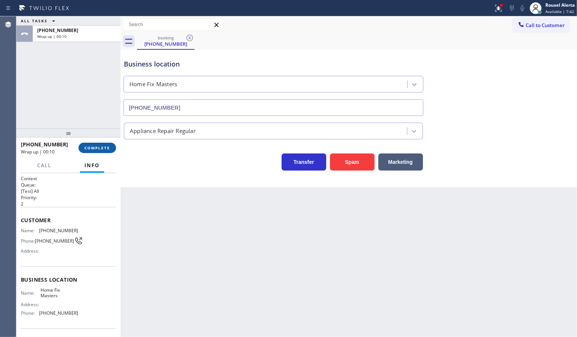
click at [100, 151] on button "COMPLETE" at bounding box center [97, 148] width 38 height 10
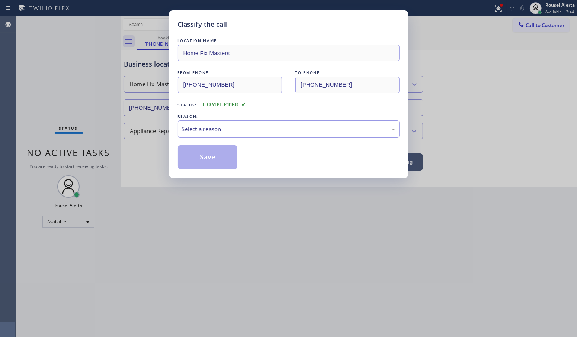
click at [233, 132] on div "Select a reason" at bounding box center [288, 129] width 213 height 9
click at [214, 157] on button "Save" at bounding box center [208, 157] width 60 height 24
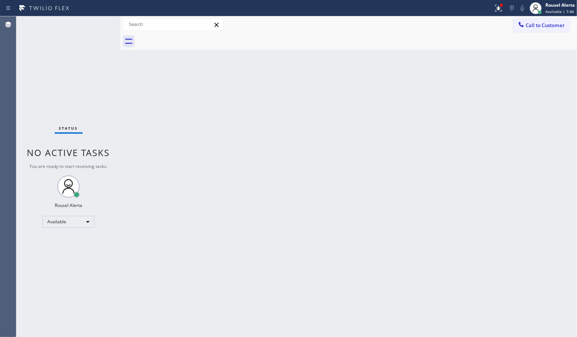
click at [214, 157] on div "Back to Dashboard Change Sender ID Customers Technicians Select a contact Outbo…" at bounding box center [348, 176] width 456 height 321
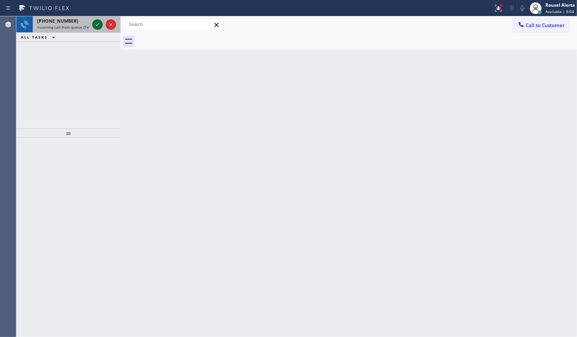
click at [97, 22] on icon at bounding box center [97, 24] width 9 height 9
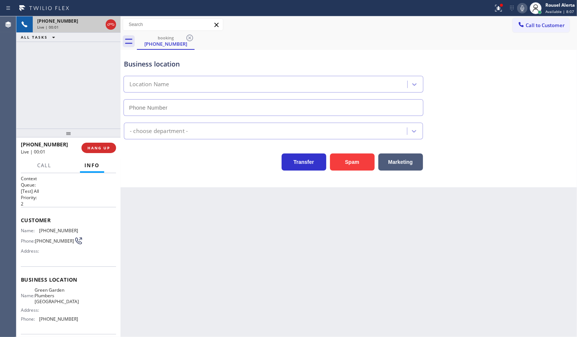
type input "(949) 635-4744"
click at [334, 167] on button "Spam" at bounding box center [352, 162] width 45 height 17
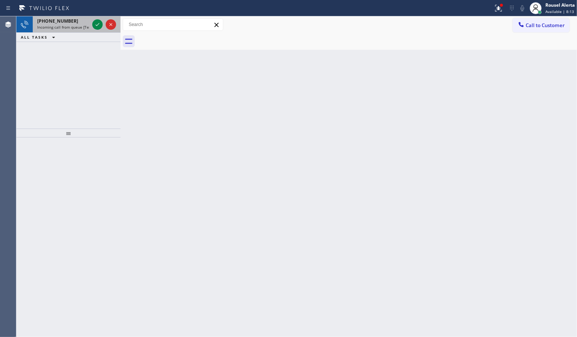
click at [71, 23] on div "+15102475344" at bounding box center [63, 21] width 52 height 6
click at [95, 27] on icon at bounding box center [97, 24] width 9 height 9
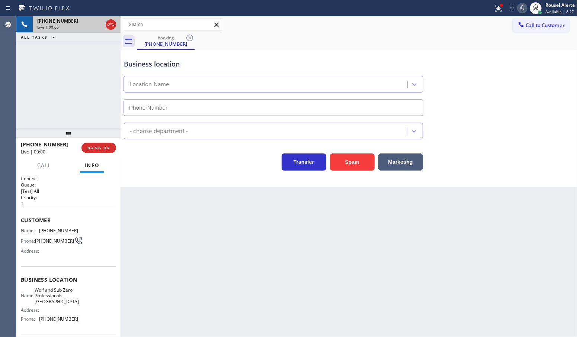
type input "(916) 246-2458"
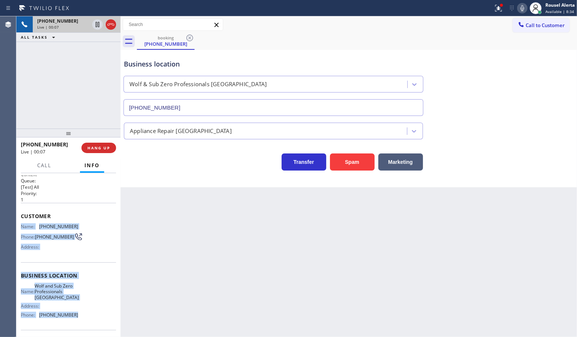
drag, startPoint x: 78, startPoint y: 332, endPoint x: 19, endPoint y: 225, distance: 121.7
click at [19, 225] on div "Context Queue: [Test] All Priority: 1 Customer Name: (530) 320-6609 Phone: (530…" at bounding box center [68, 255] width 104 height 164
copy div "Name: (530) 320-6609 Phone: (530) 320-6609 Address: Business location Name: Wol…"
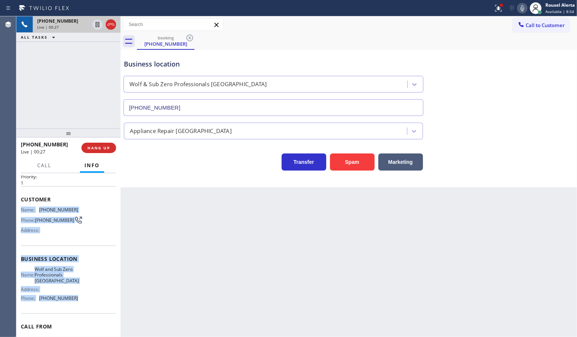
scroll to position [0, 0]
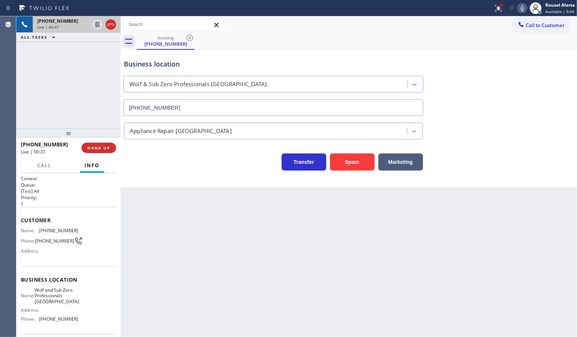
click at [358, 287] on div "Back to Dashboard Change Sender ID Customers Technicians Select a contact Outbo…" at bounding box center [348, 176] width 456 height 321
click at [328, 248] on div "Back to Dashboard Change Sender ID Customers Technicians Select a contact Outbo…" at bounding box center [348, 176] width 456 height 321
click at [56, 57] on div "+15303206609 Live | 02:16 ALL TASKS ALL TASKS ACTIVE TASKS TASKS IN WRAP UP" at bounding box center [68, 72] width 104 height 112
click at [209, 300] on div "Back to Dashboard Change Sender ID Customers Technicians Select a contact Outbo…" at bounding box center [348, 176] width 456 height 321
click at [75, 74] on div "+15303206609 Live | 02:20 ALL TASKS ALL TASKS ACTIVE TASKS TASKS IN WRAP UP" at bounding box center [68, 72] width 104 height 112
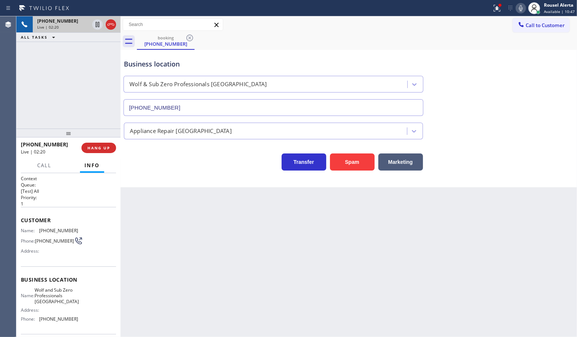
click at [190, 233] on div "Back to Dashboard Change Sender ID Customers Technicians Select a contact Outbo…" at bounding box center [348, 176] width 456 height 321
click at [82, 75] on div "+15303206609 Live | 02:21 ALL TASKS ALL TASKS ACTIVE TASKS TASKS IN WRAP UP" at bounding box center [68, 72] width 104 height 112
click at [178, 229] on div "Back to Dashboard Change Sender ID Customers Technicians Select a contact Outbo…" at bounding box center [348, 176] width 456 height 321
click at [96, 151] on span "HANG UP" at bounding box center [98, 147] width 23 height 5
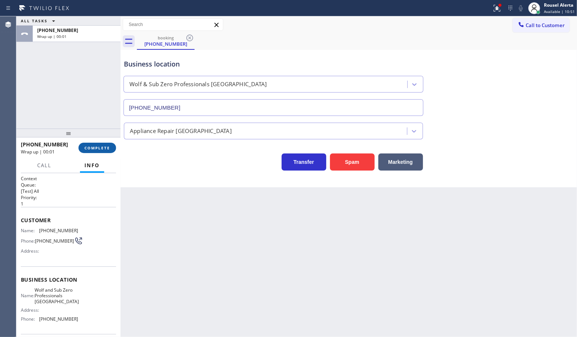
click at [100, 150] on span "COMPLETE" at bounding box center [97, 147] width 26 height 5
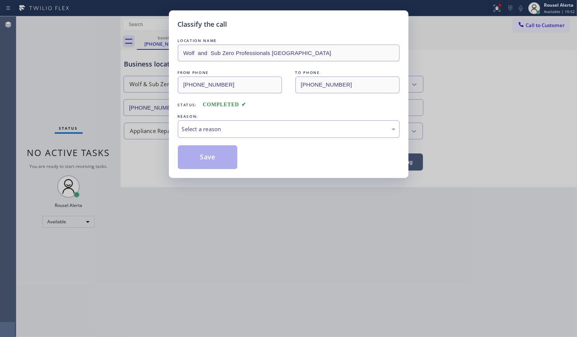
click at [257, 132] on div "Select a reason" at bounding box center [288, 129] width 213 height 9
click at [207, 157] on button "Save" at bounding box center [208, 157] width 60 height 24
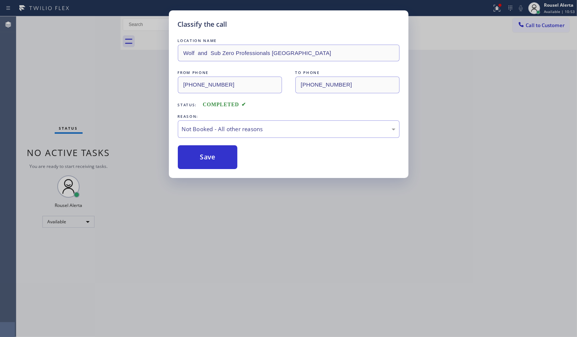
click at [279, 302] on div "Classify the call LOCATION NAME Wolf and Sub Zero Professionals Sacramento FROM…" at bounding box center [288, 168] width 577 height 337
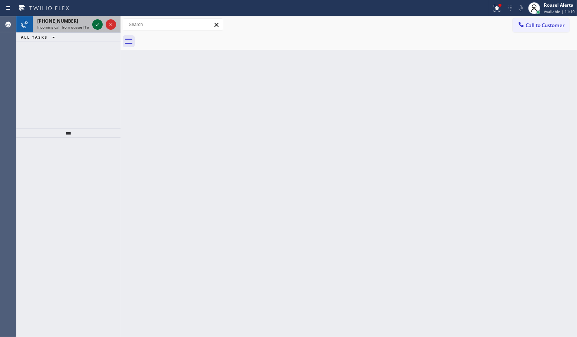
click at [97, 25] on icon at bounding box center [98, 24] width 4 height 3
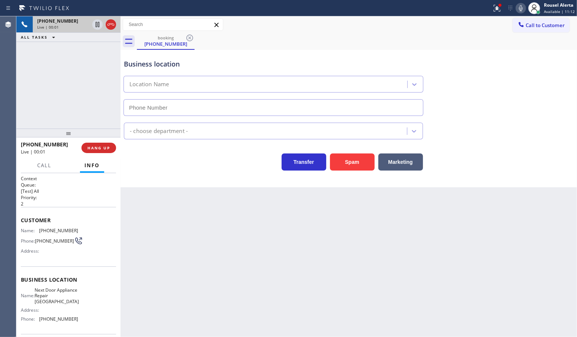
type input "(609) 710-8354"
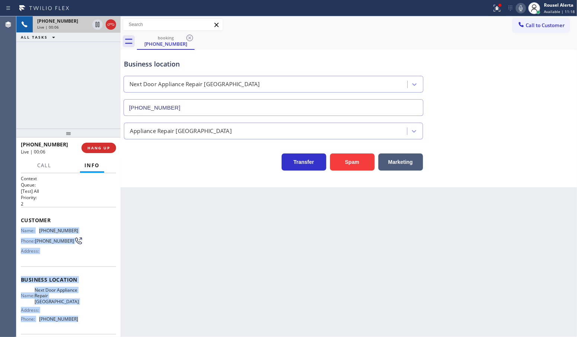
drag, startPoint x: 21, startPoint y: 237, endPoint x: 75, endPoint y: 317, distance: 96.7
click at [75, 317] on div "Context Queue: [Test] All Priority: 2 Customer Name: (609) 324-0027 Phone: (609…" at bounding box center [68, 255] width 104 height 164
copy div "Name: (609) 324-0027 Phone: (609) 324-0027 Address: Business location Name: Nex…"
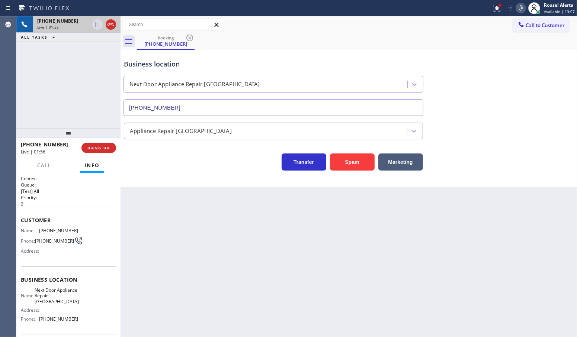
click at [70, 69] on div "+16093240027 Live | 01:55 ALL TASKS ALL TASKS ACTIVE TASKS TASKS IN WRAP UP" at bounding box center [68, 72] width 104 height 112
click at [96, 26] on icon at bounding box center [98, 24] width 4 height 5
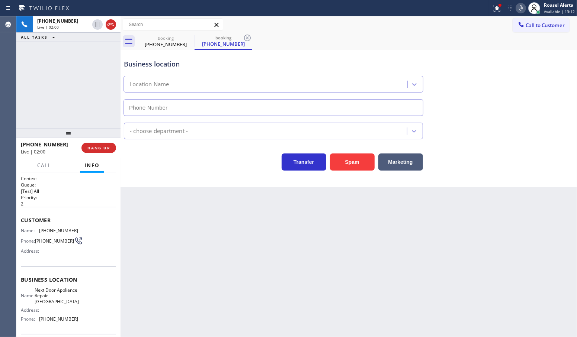
type input "(609) 710-8354"
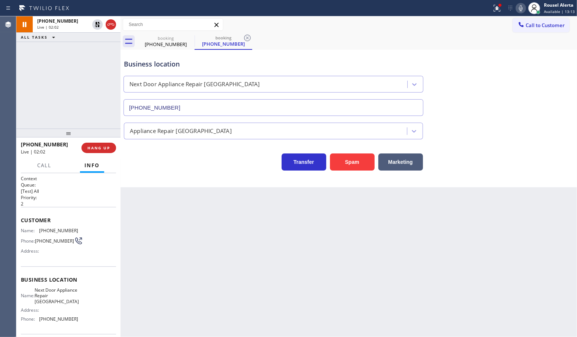
click at [519, 10] on icon at bounding box center [520, 8] width 9 height 9
drag, startPoint x: 73, startPoint y: 58, endPoint x: 76, endPoint y: 53, distance: 5.9
click at [73, 58] on div "+16093240027 Live | 04:37 ALL TASKS ALL TASKS ACTIVE TASKS TASKS IN WRAP UP" at bounding box center [68, 72] width 104 height 112
click at [93, 26] on icon at bounding box center [97, 24] width 9 height 9
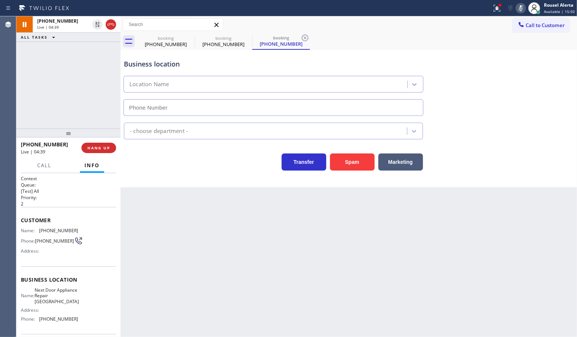
type input "(609) 710-8354"
click at [519, 9] on icon at bounding box center [520, 8] width 9 height 9
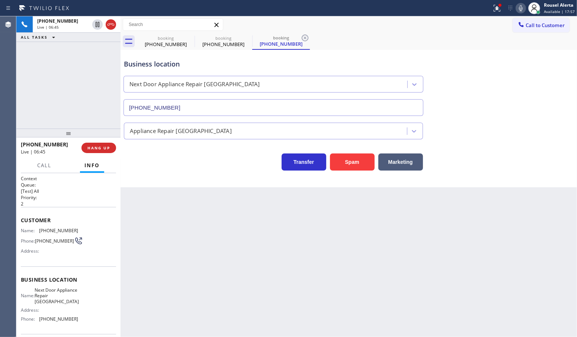
click at [183, 233] on div "Back to Dashboard Change Sender ID Customers Technicians Select a contact Outbo…" at bounding box center [348, 176] width 456 height 321
click at [37, 167] on span "Call" at bounding box center [44, 165] width 14 height 7
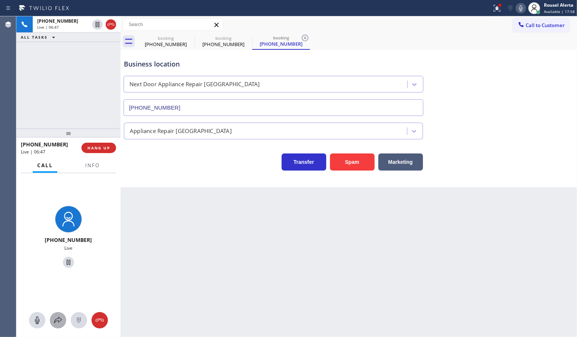
click at [55, 321] on icon at bounding box center [58, 320] width 9 height 9
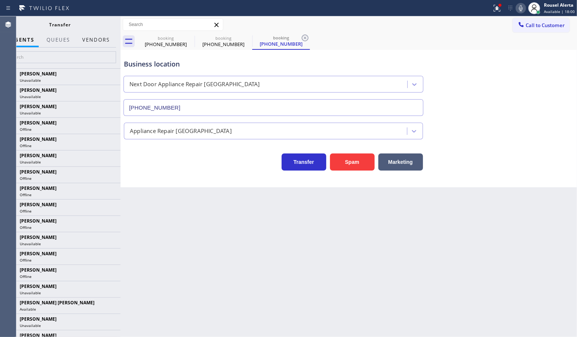
click at [94, 43] on button "Vendors" at bounding box center [96, 40] width 36 height 15
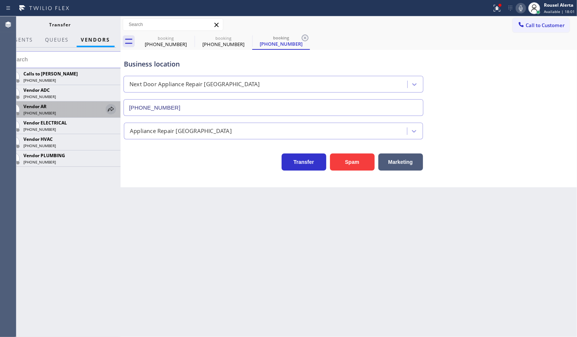
click at [110, 111] on icon at bounding box center [110, 109] width 9 height 9
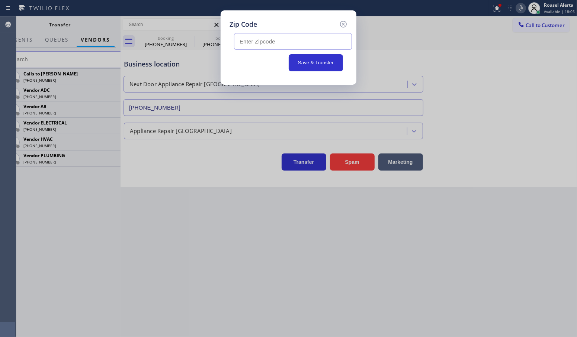
click at [299, 46] on input "text" at bounding box center [293, 41] width 118 height 17
paste input "08505"
type input "08505"
click at [274, 65] on div "Save & Transfer" at bounding box center [288, 62] width 109 height 17
click at [303, 65] on button "Save & Transfer" at bounding box center [316, 62] width 55 height 17
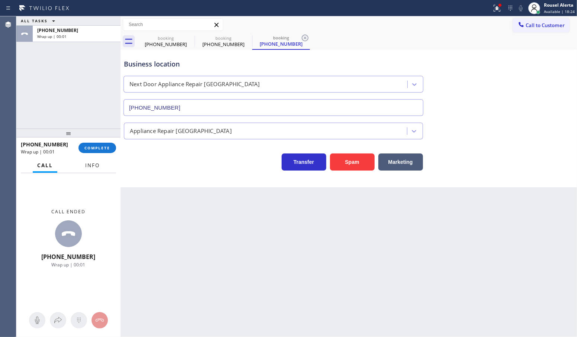
click at [99, 167] on span "Info" at bounding box center [92, 165] width 15 height 7
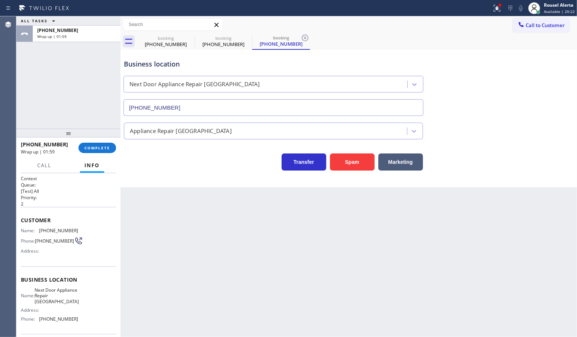
click at [86, 84] on div "ALL TASKS ALL TASKS ACTIVE TASKS TASKS IN WRAP UP +16093240027 Wrap up | 01:59" at bounding box center [68, 72] width 104 height 112
click at [102, 144] on button "COMPLETE" at bounding box center [97, 148] width 38 height 10
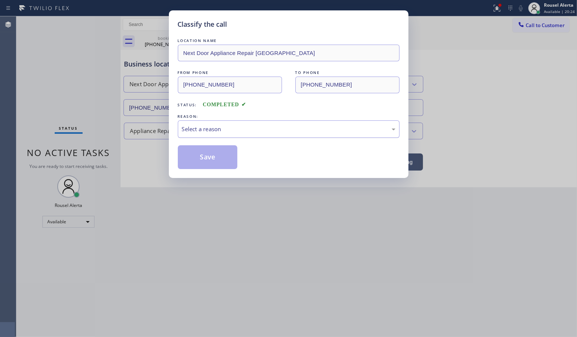
click at [207, 134] on div "Select a reason" at bounding box center [289, 128] width 222 height 17
click at [218, 161] on button "Save" at bounding box center [208, 157] width 60 height 24
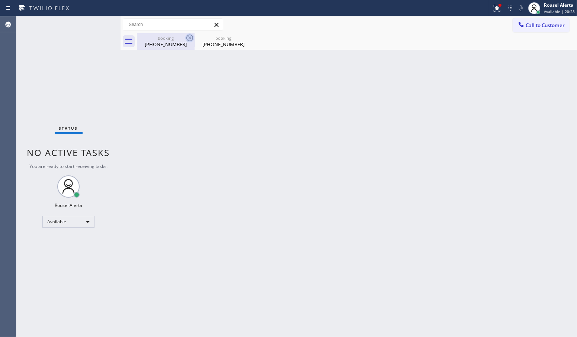
click at [187, 39] on icon at bounding box center [189, 37] width 9 height 9
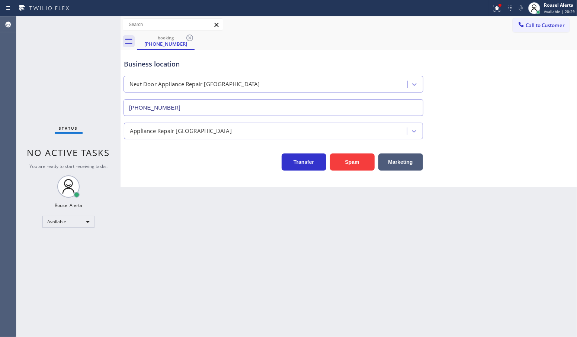
click at [187, 39] on icon at bounding box center [189, 37] width 9 height 9
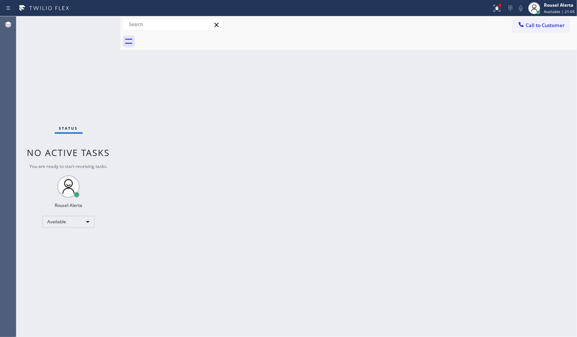
click at [314, 259] on div "Back to Dashboard Change Sender ID Customers Technicians Select a contact Outbo…" at bounding box center [348, 176] width 456 height 321
click at [500, 11] on icon at bounding box center [496, 8] width 7 height 7
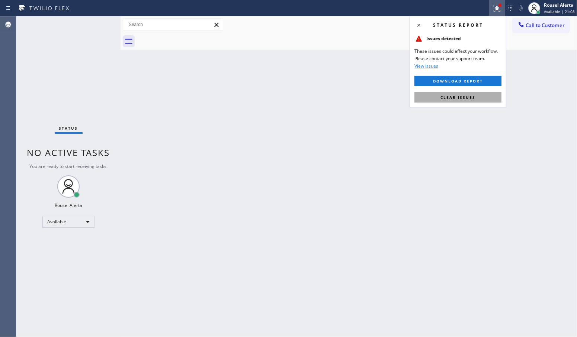
click at [482, 99] on button "Clear issues" at bounding box center [457, 97] width 87 height 10
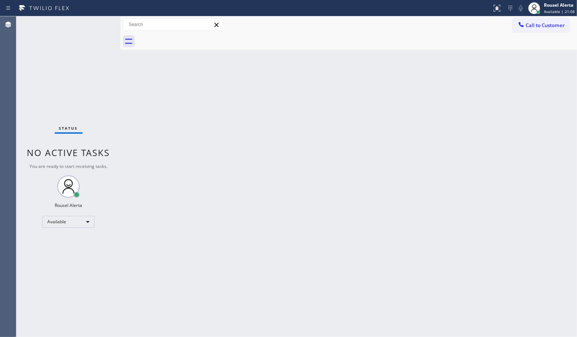
click at [478, 131] on div "Back to Dashboard Change Sender ID Customers Technicians Select a contact Outbo…" at bounding box center [348, 176] width 456 height 321
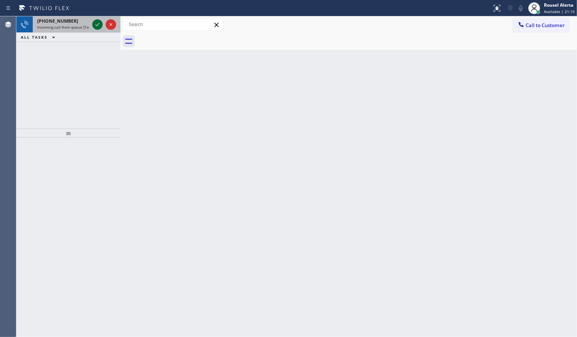
click at [93, 24] on icon at bounding box center [97, 24] width 9 height 9
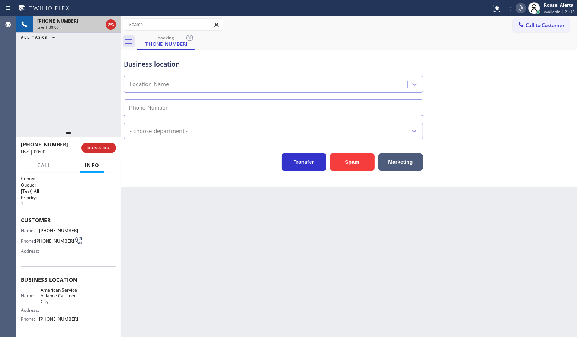
type input "(708) 554-7898"
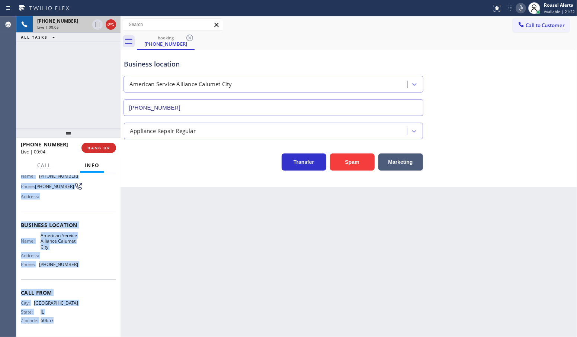
scroll to position [56, 0]
drag, startPoint x: 20, startPoint y: 227, endPoint x: 94, endPoint y: 271, distance: 86.7
click at [94, 271] on div "Context Queue: [Test] All Priority: 1 Customer Name: (312) 420-3408 Phone: (312…" at bounding box center [68, 255] width 104 height 164
copy div "Name: (312) 420-3408 Phone: (312) 420-3408 Address: Business location Name: Ame…"
click at [95, 25] on icon at bounding box center [97, 24] width 9 height 9
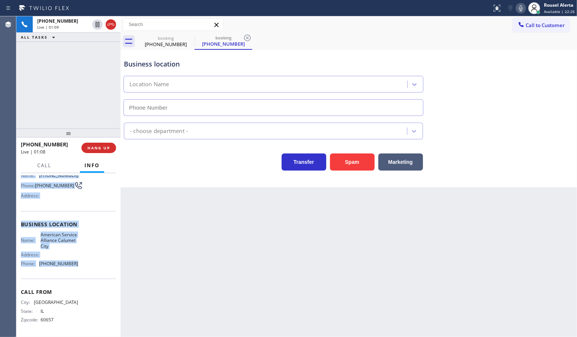
type input "(708) 554-7898"
drag, startPoint x: 523, startPoint y: 9, endPoint x: 534, endPoint y: 44, distance: 37.0
click at [523, 9] on icon at bounding box center [520, 8] width 9 height 9
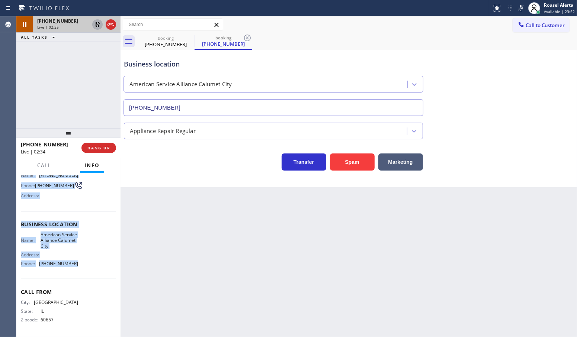
click at [98, 25] on icon at bounding box center [97, 24] width 9 height 9
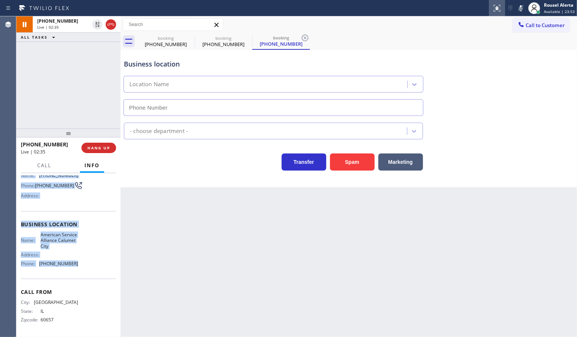
type input "(708) 554-7898"
click at [519, 7] on icon at bounding box center [520, 8] width 9 height 9
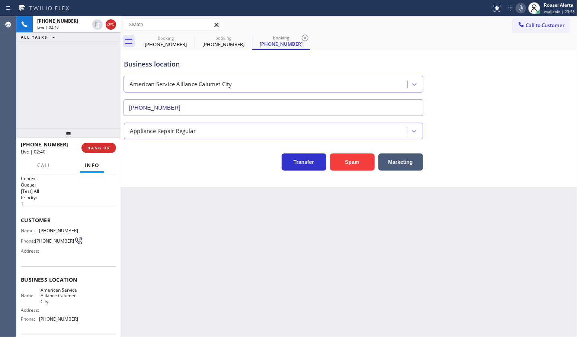
drag, startPoint x: 309, startPoint y: 284, endPoint x: 357, endPoint y: 224, distance: 76.7
click at [310, 284] on div "Back to Dashboard Change Sender ID Customers Technicians Select a contact Outbo…" at bounding box center [348, 176] width 456 height 321
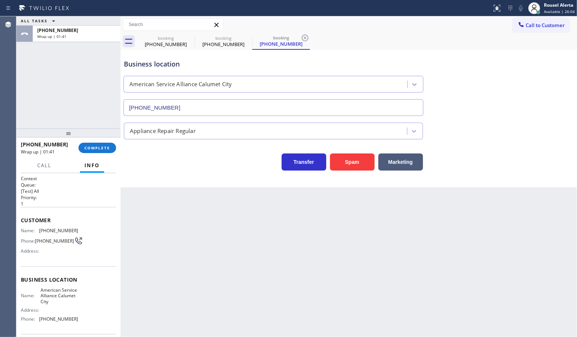
click at [85, 49] on div "ALL TASKS ALL TASKS ACTIVE TASKS TASKS IN WRAP UP +13124203408 Wrap up | 01:41" at bounding box center [68, 72] width 104 height 112
click at [94, 149] on span "COMPLETE" at bounding box center [97, 147] width 26 height 5
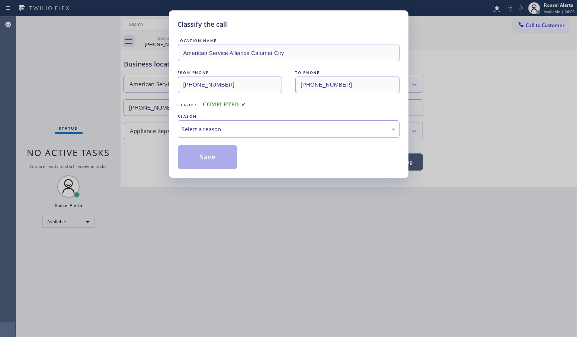
click at [215, 135] on div "Select a reason" at bounding box center [289, 128] width 222 height 17
click at [219, 160] on button "Save" at bounding box center [208, 157] width 60 height 24
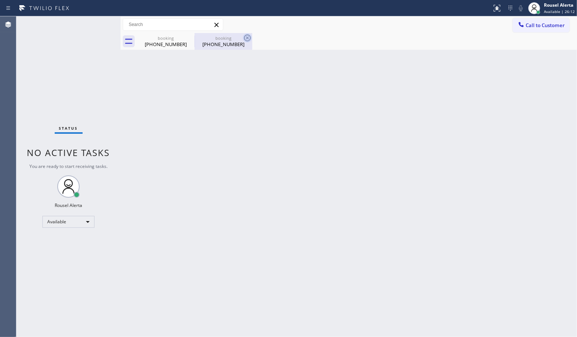
click at [0, 0] on icon at bounding box center [0, 0] width 0 height 0
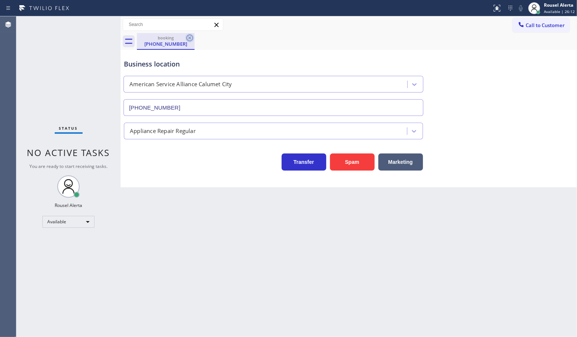
click at [188, 36] on icon at bounding box center [189, 37] width 9 height 9
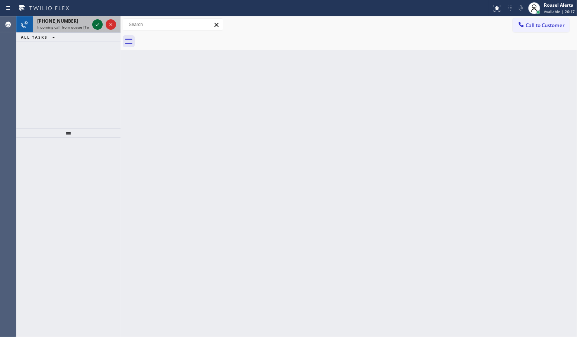
click at [97, 26] on icon at bounding box center [97, 24] width 9 height 9
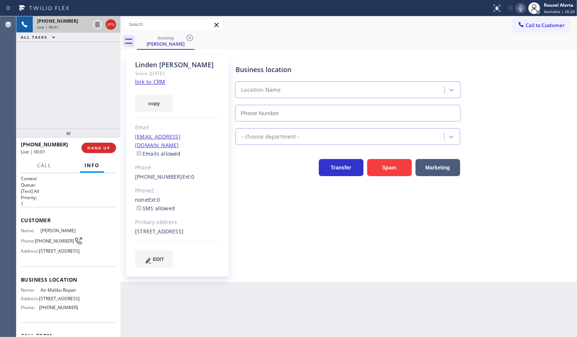
type input "(424) 364-1170"
click at [154, 80] on link "link to CRM" at bounding box center [150, 81] width 30 height 7
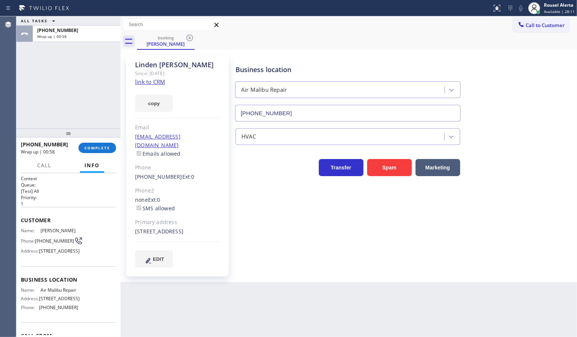
drag, startPoint x: 78, startPoint y: 42, endPoint x: 94, endPoint y: 93, distance: 53.7
click at [79, 42] on div "+18184297921 Wrap up | 00:58" at bounding box center [68, 34] width 104 height 16
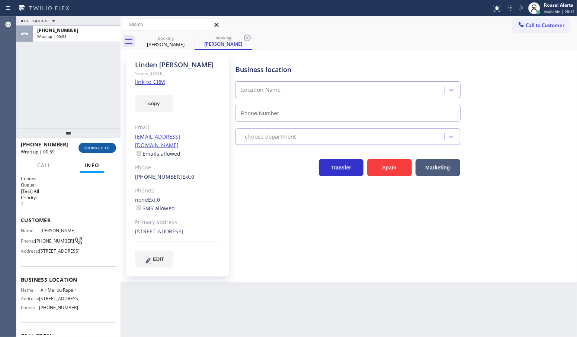
type input "(424) 364-1170"
click at [100, 152] on button "COMPLETE" at bounding box center [97, 148] width 38 height 10
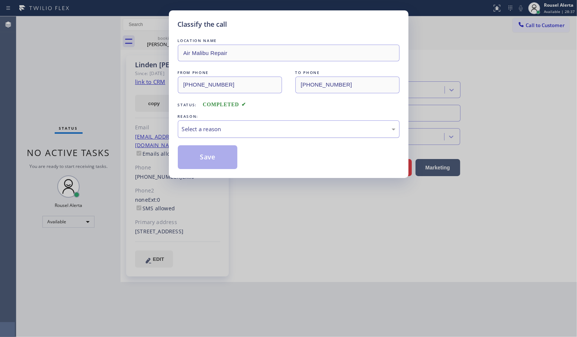
click at [256, 133] on div "Select a reason" at bounding box center [288, 129] width 213 height 9
click at [230, 159] on button "Save" at bounding box center [208, 157] width 60 height 24
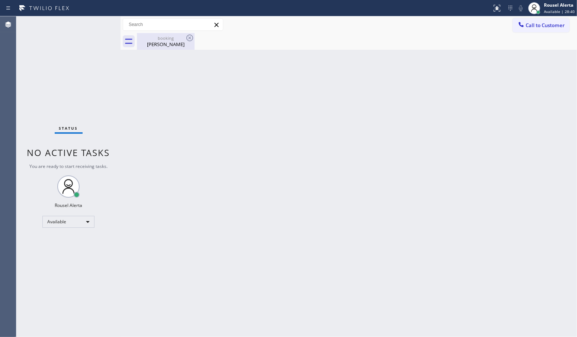
click at [162, 34] on div "booking Linden Ashby" at bounding box center [166, 41] width 56 height 17
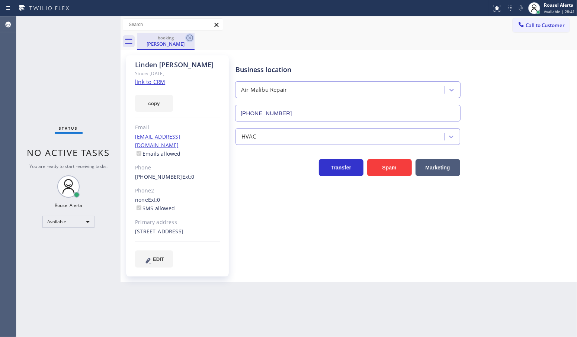
click at [190, 41] on icon at bounding box center [189, 38] width 7 height 7
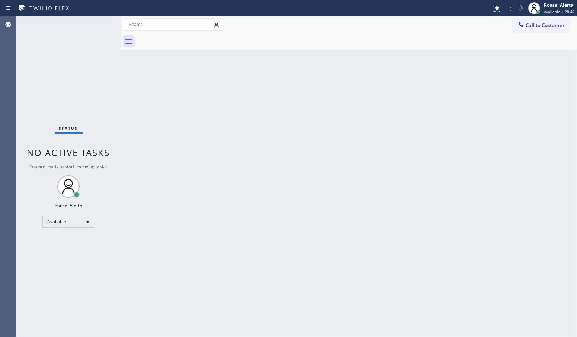
click at [265, 236] on div "Back to Dashboard Change Sender ID Customers Technicians Select a contact Outbo…" at bounding box center [348, 176] width 456 height 321
click at [167, 186] on div "Back to Dashboard Change Sender ID Customers Technicians Select a contact Outbo…" at bounding box center [348, 176] width 456 height 321
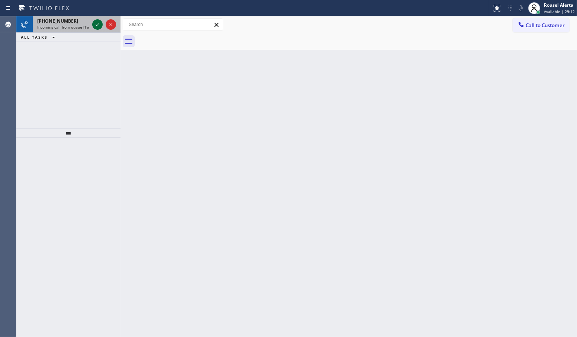
click at [93, 24] on icon at bounding box center [97, 24] width 9 height 9
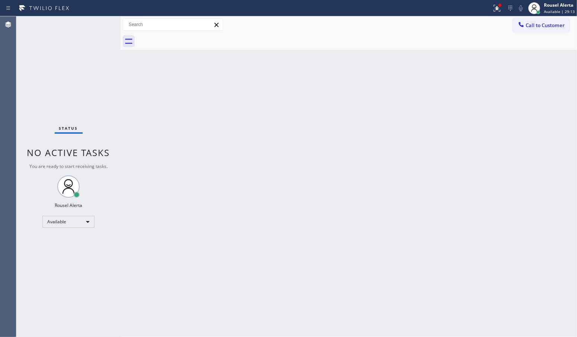
click at [240, 220] on div "Back to Dashboard Change Sender ID Customers Technicians Select a contact Outbo…" at bounding box center [348, 176] width 456 height 321
click at [92, 43] on div "Status No active tasks You are ready to start receiving tasks. Rousel Alerta Av…" at bounding box center [68, 176] width 104 height 321
click at [302, 271] on div "Back to Dashboard Change Sender ID Customers Technicians Select a contact Outbo…" at bounding box center [348, 176] width 456 height 321
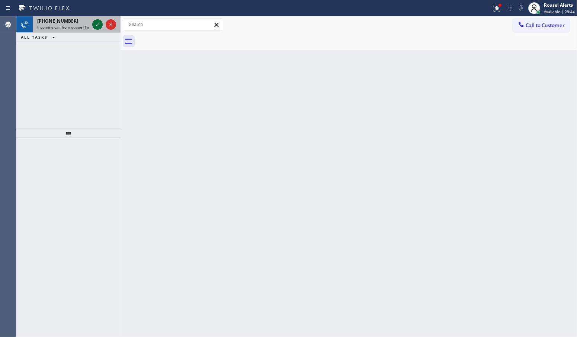
click at [93, 25] on icon at bounding box center [97, 24] width 9 height 9
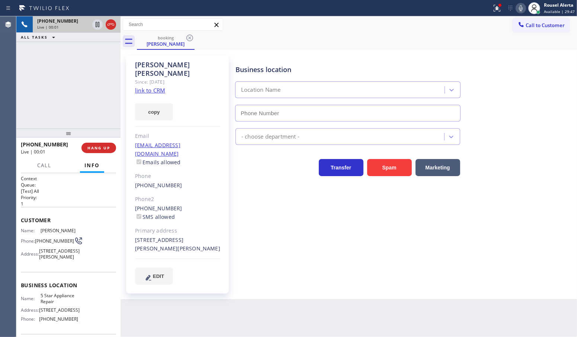
type input "(855) 731-4952"
click at [230, 304] on div "Back to Dashboard Change Sender ID Customers Technicians Select a contact Outbo…" at bounding box center [348, 176] width 456 height 321
click at [430, 293] on div "Back to Dashboard Change Sender ID Customers Technicians Select a contact Outbo…" at bounding box center [348, 176] width 456 height 321
drag, startPoint x: 86, startPoint y: 90, endPoint x: 111, endPoint y: 133, distance: 49.0
click at [87, 84] on div "+15163953774 Live | 00:06 ALL TASKS ALL TASKS ACTIVE TASKS TASKS IN WRAP UP" at bounding box center [68, 72] width 104 height 112
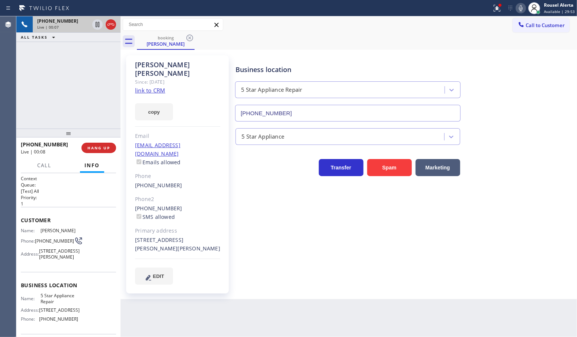
click at [156, 87] on link "link to CRM" at bounding box center [150, 90] width 30 height 7
click at [97, 28] on icon at bounding box center [97, 24] width 9 height 9
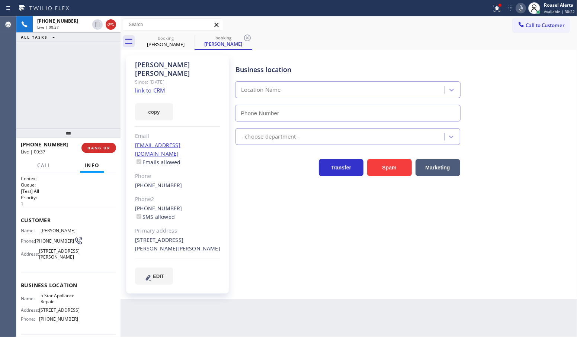
type input "(855) 731-4952"
click at [518, 11] on icon at bounding box center [520, 8] width 9 height 9
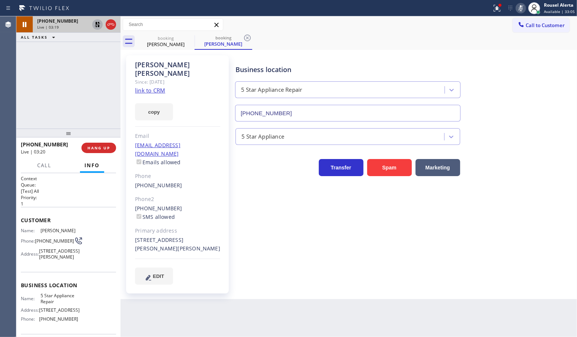
click at [93, 25] on icon at bounding box center [97, 24] width 9 height 9
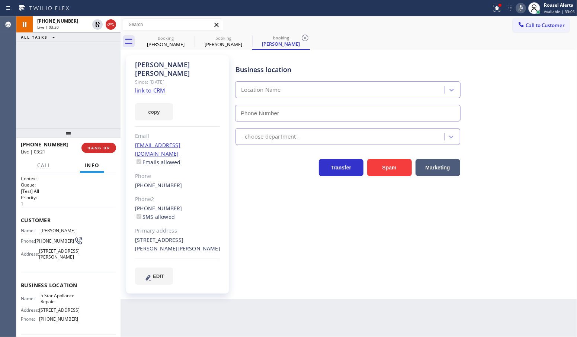
type input "(855) 731-4952"
drag, startPoint x: 521, startPoint y: 9, endPoint x: 516, endPoint y: 32, distance: 23.6
click at [521, 9] on icon at bounding box center [520, 8] width 9 height 9
click at [97, 72] on div "+15163953774 Live | 04:18 ALL TASKS ALL TASKS ACTIVE TASKS TASKS IN WRAP UP" at bounding box center [68, 72] width 104 height 112
click at [241, 313] on div "Back to Dashboard Change Sender ID Customers Technicians Select a contact Outbo…" at bounding box center [348, 176] width 456 height 321
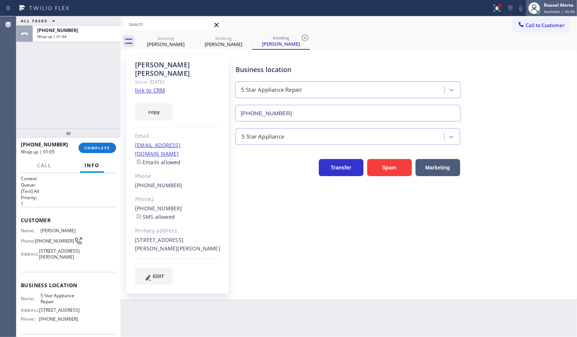
click at [566, 4] on div "Rousel Alerta" at bounding box center [559, 5] width 31 height 6
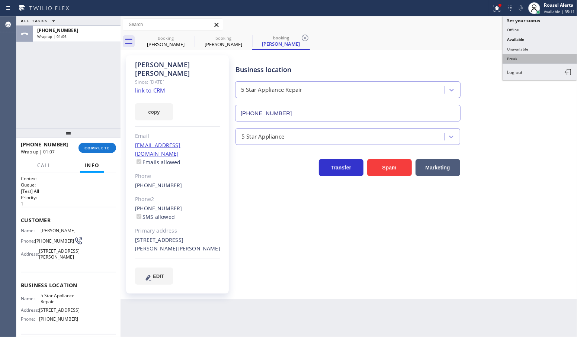
click at [548, 55] on button "Break" at bounding box center [539, 59] width 74 height 10
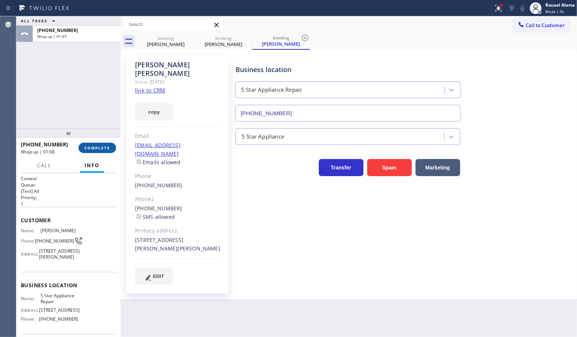
click at [87, 146] on span "COMPLETE" at bounding box center [97, 147] width 26 height 5
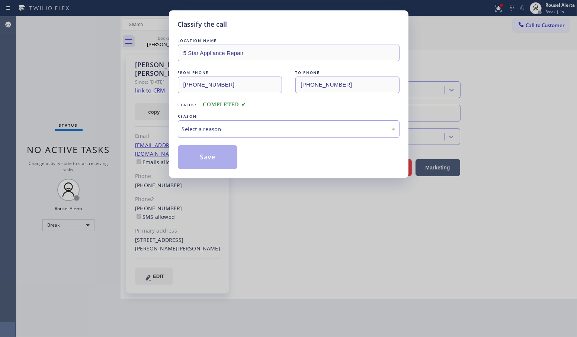
click at [248, 133] on div "Select a reason" at bounding box center [288, 129] width 213 height 9
click at [228, 168] on button "Save" at bounding box center [208, 157] width 60 height 24
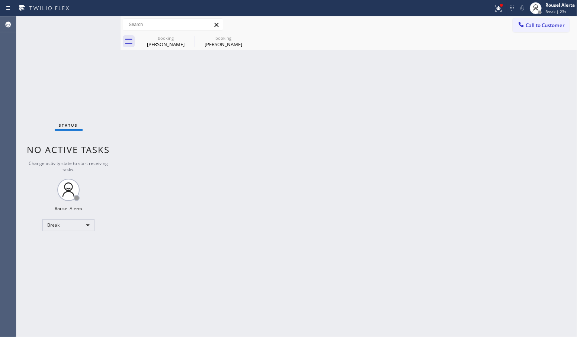
drag, startPoint x: 92, startPoint y: 55, endPoint x: 107, endPoint y: 51, distance: 15.4
click at [92, 55] on div "Status No active tasks Change activity state to start receiving tasks. Rousel A…" at bounding box center [68, 176] width 104 height 321
click at [187, 36] on icon at bounding box center [189, 37] width 9 height 9
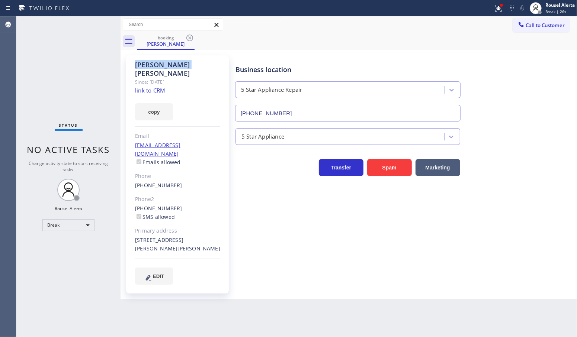
click at [187, 36] on icon at bounding box center [189, 37] width 9 height 9
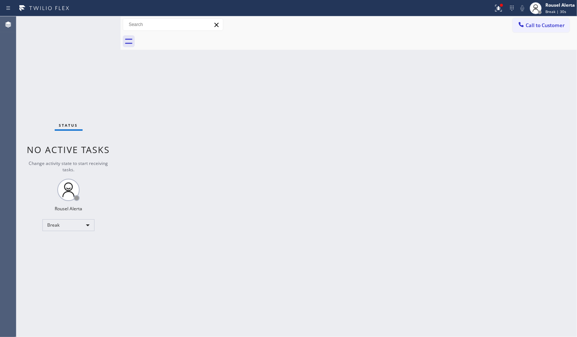
click at [371, 71] on div "Back to Dashboard Change Sender ID Customers Technicians Select a contact Outbo…" at bounding box center [348, 176] width 456 height 321
